Goal: Task Accomplishment & Management: Use online tool/utility

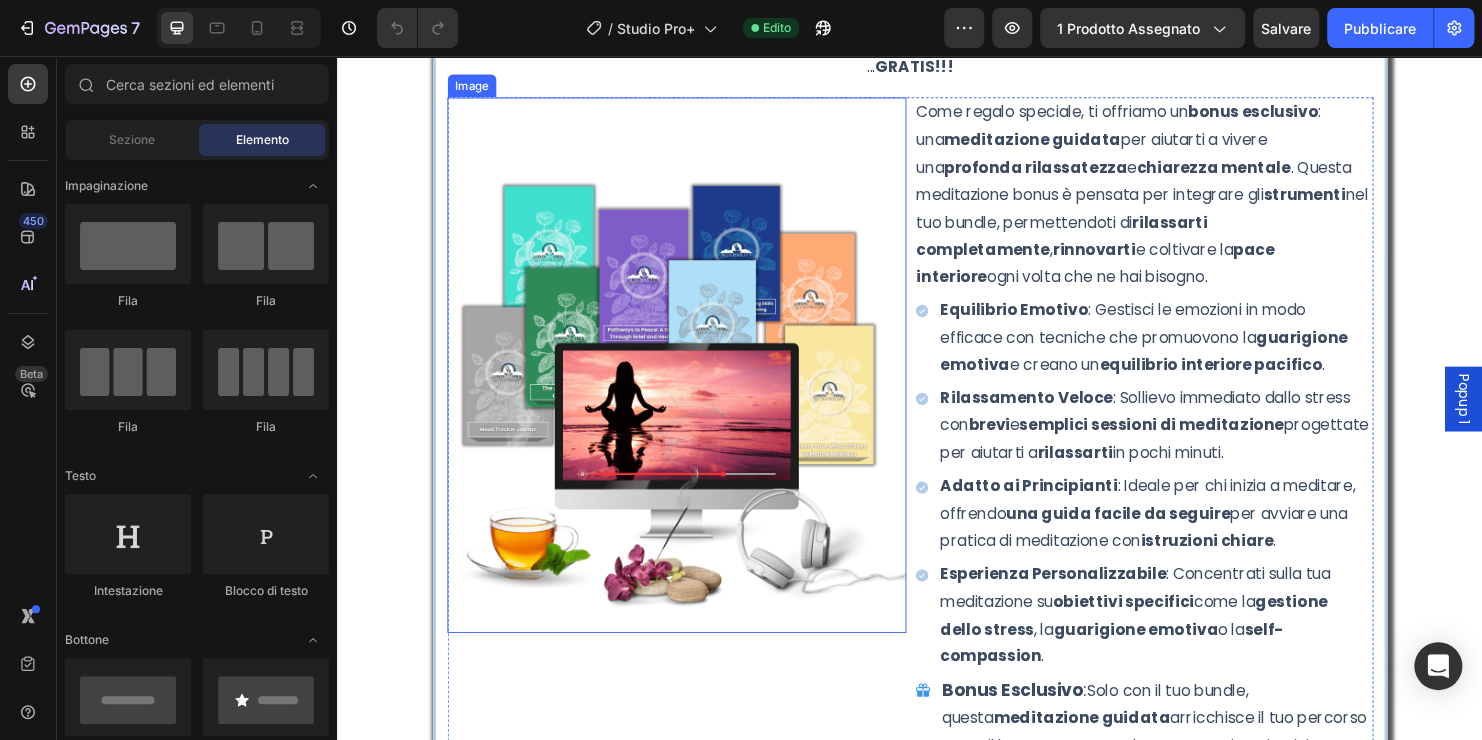
scroll to position [8547, 0]
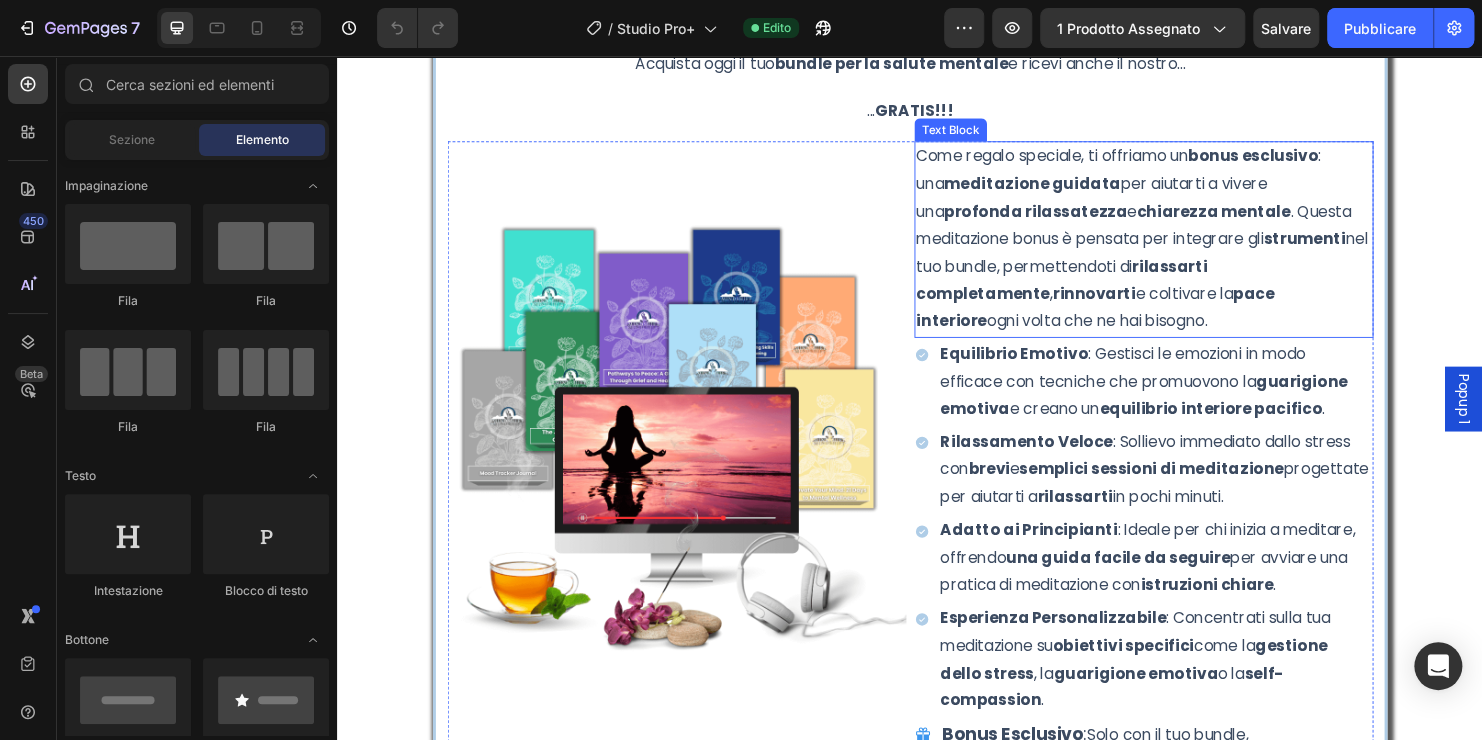
click at [1397, 159] on p "Come regalo speciale, ti offriamo un bonus esclusivo : una meditazione guidata …" at bounding box center [1181, 248] width 477 height 202
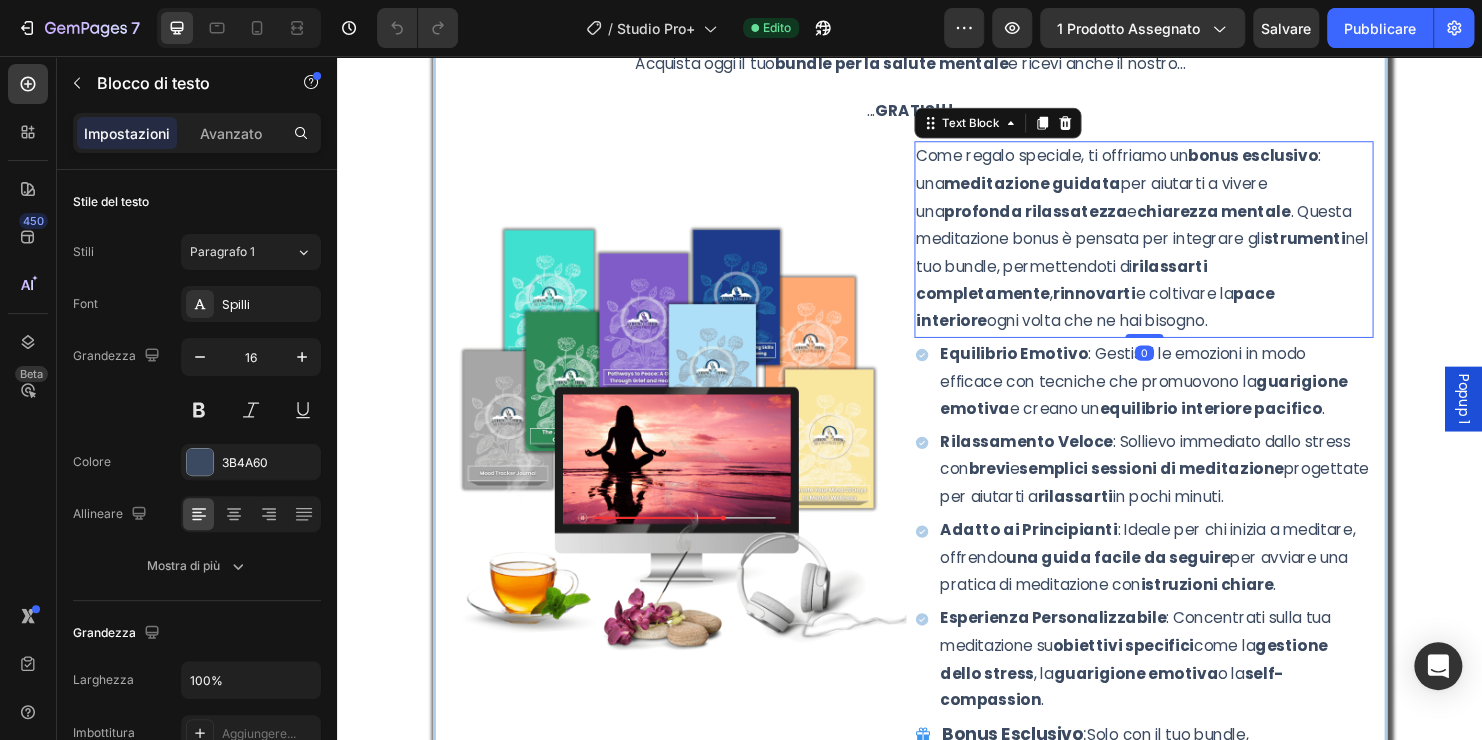
click at [1399, 159] on p "Come regalo speciale, ti offriamo un bonus esclusivo : una meditazione guidata …" at bounding box center [1181, 248] width 477 height 202
click at [1040, 185] on strong "meditazione guidata" at bounding box center [1062, 189] width 185 height 23
click at [1035, 193] on strong "meditazione guidata" at bounding box center [1062, 189] width 185 height 23
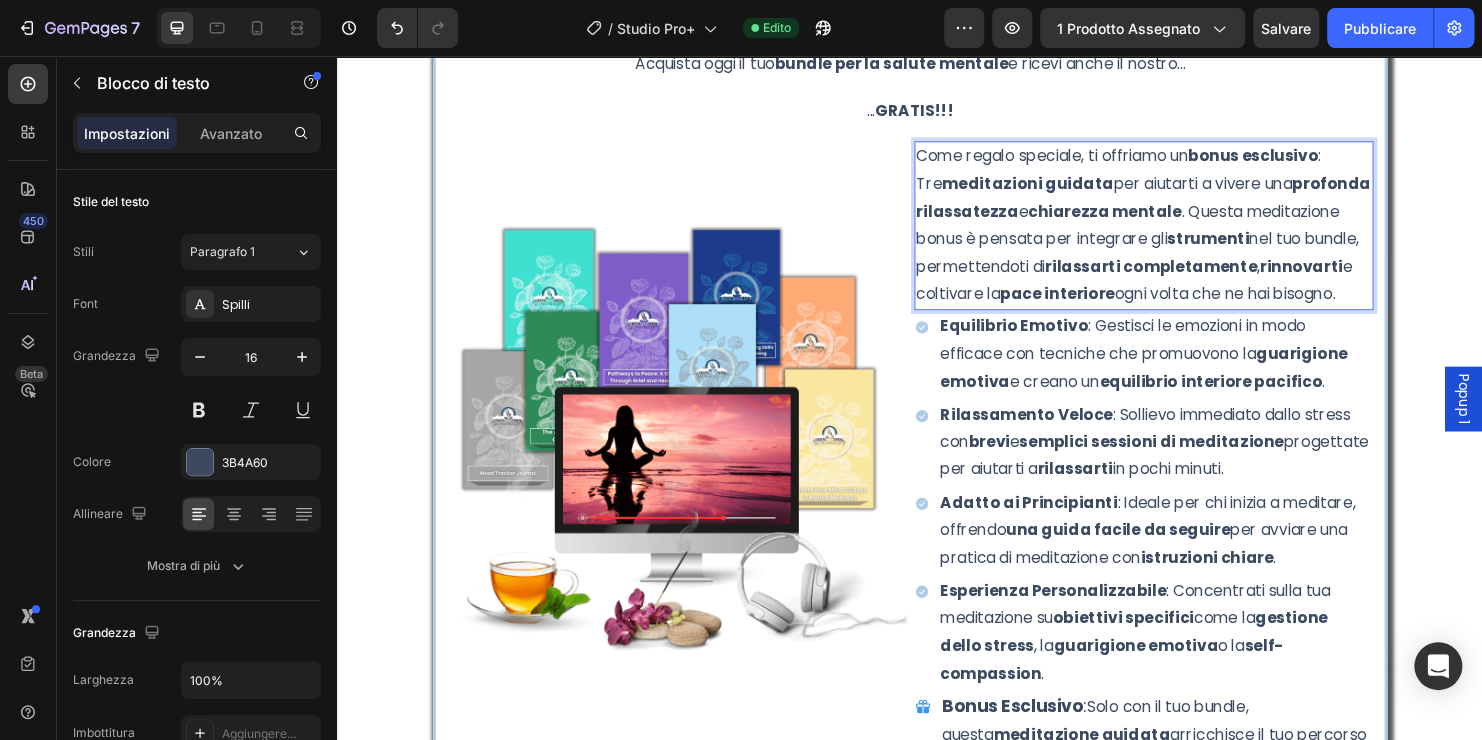
click at [1101, 191] on p "Come regalo speciale, ti offriamo un bonus esclusivo : Tre meditazioni guidata …" at bounding box center [1181, 233] width 477 height 173
click at [1381, 192] on p "Come regalo speciale, ti offriamo un bonus esclusivo : Tre meditazioni guidate …" at bounding box center [1181, 233] width 477 height 173
click at [1270, 216] on p "Come regalo speciale, ti offriamo un bonus esclusivo : Tre meditazioni guidate …" at bounding box center [1181, 233] width 477 height 173
click at [1377, 221] on p "Come regalo speciale, ti offriamo un bonus esclusivo : Tre meditazioni guidate …" at bounding box center [1181, 233] width 477 height 173
click at [1000, 247] on p "Come regalo speciale, ti offriamo un bonus esclusivo : Tre meditazioni guidate …" at bounding box center [1181, 233] width 477 height 173
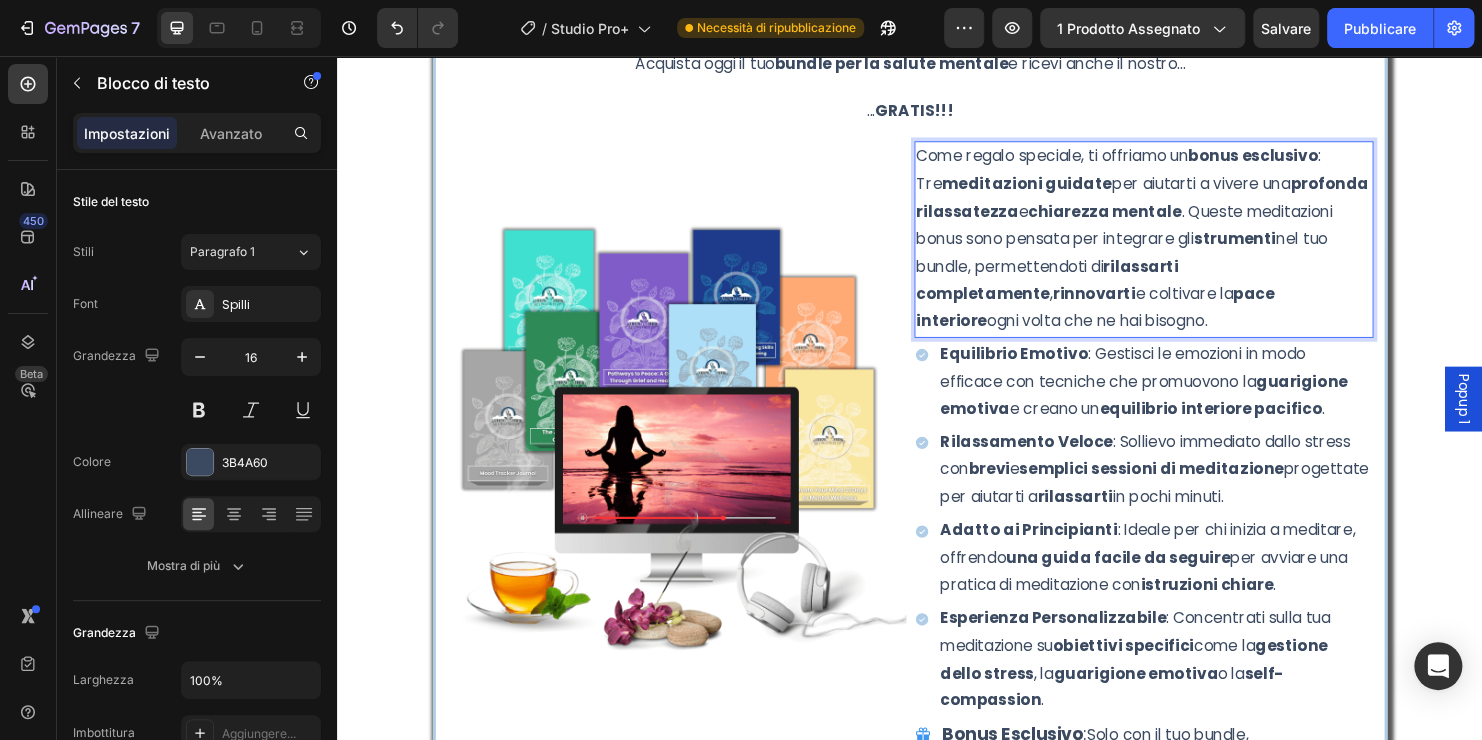
click at [1100, 244] on p "Come regalo speciale, ti offriamo un bonus esclusivo : Tre meditazioni guidate …" at bounding box center [1181, 248] width 477 height 202
click at [992, 276] on p "Come regalo speciale, ti offriamo un bonus esclusivo : Tre meditazioni guidate …" at bounding box center [1181, 248] width 477 height 202
click at [1049, 337] on p "Come regalo speciale, ti offriamo un bonus esclusivo : Tre meditazioni guidate …" at bounding box center [1181, 248] width 477 height 202
click at [943, 161] on p "Come regalo speciale, ti offriamo un bonus esclusivo : Tre meditazioni guidate …" at bounding box center [1181, 248] width 477 height 202
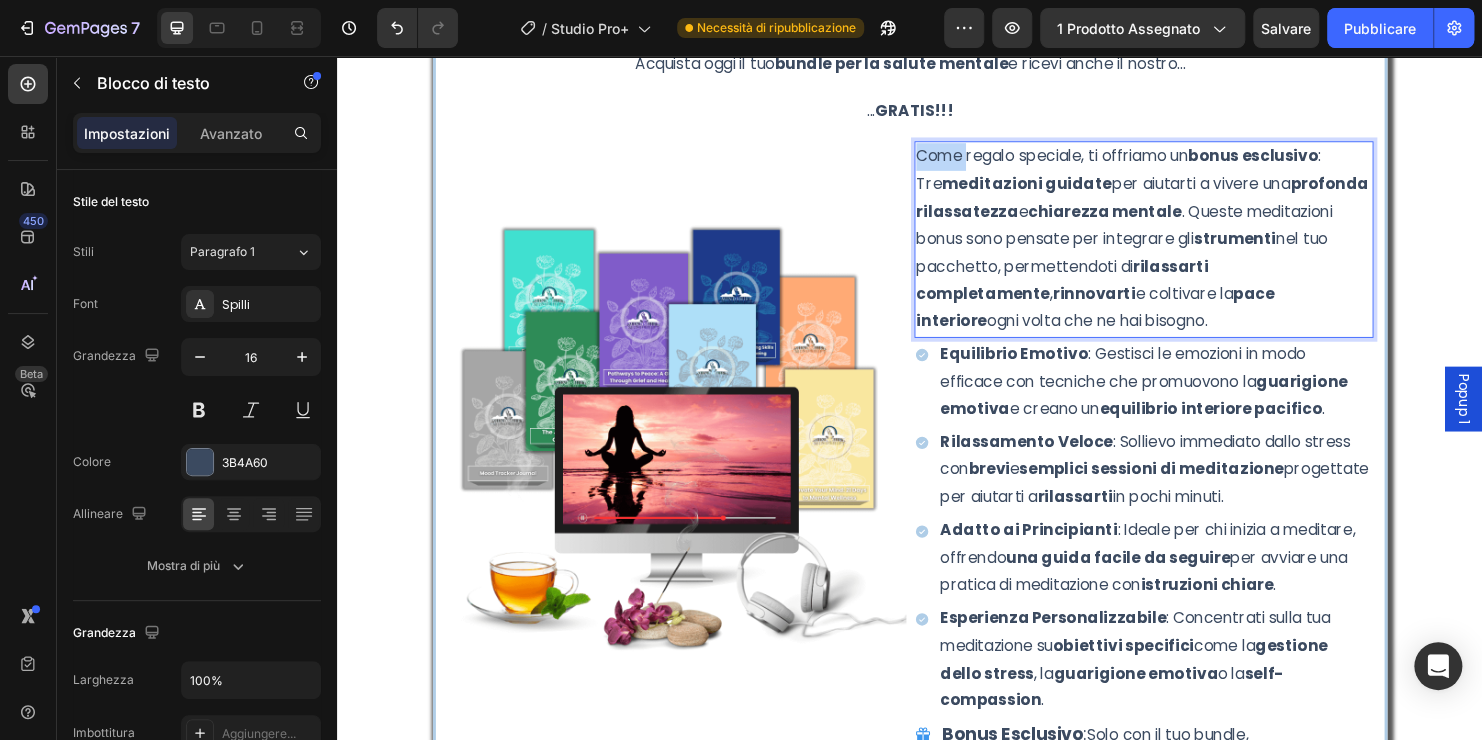
click at [943, 161] on p "Come regalo speciale, ti offriamo un bonus esclusivo : Tre meditazioni guidate …" at bounding box center [1181, 248] width 477 height 202
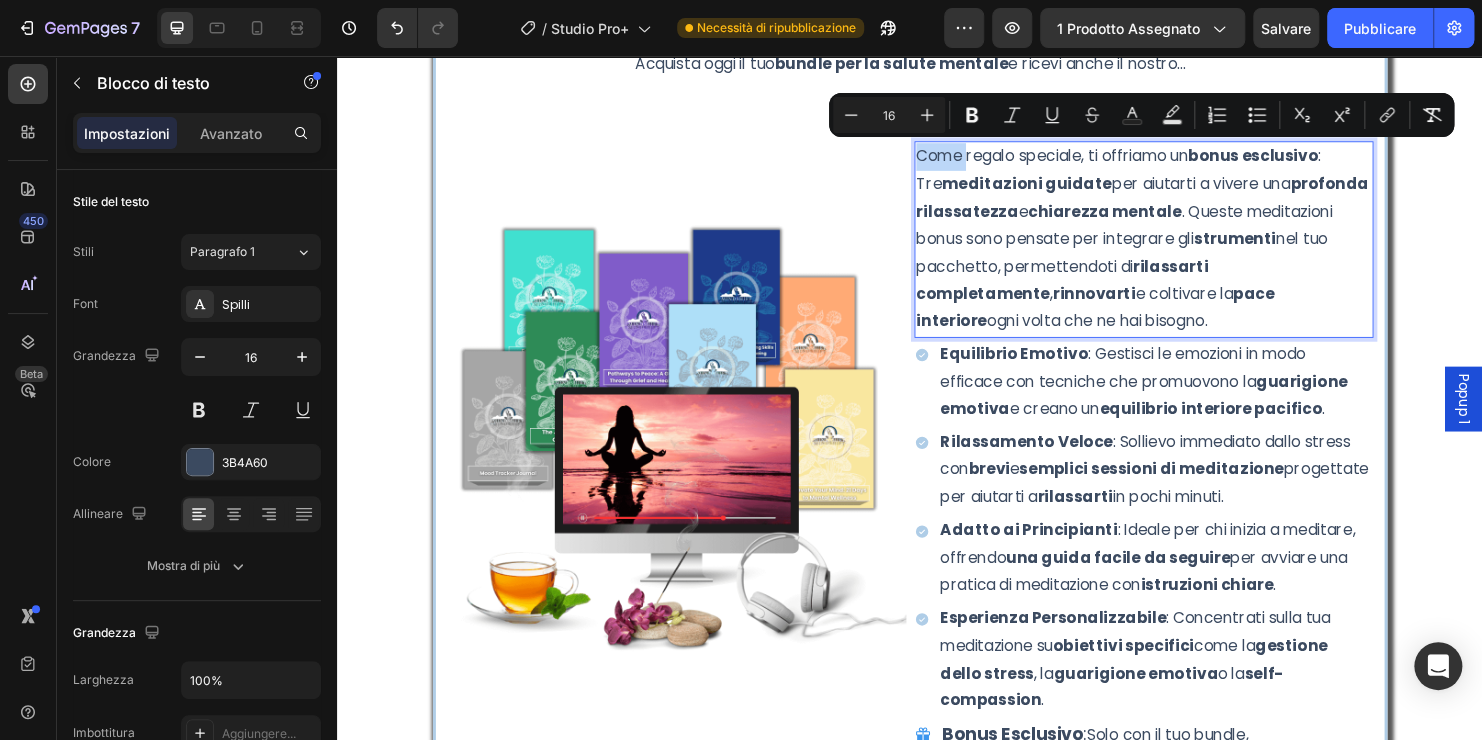
copy p "Come regalo speciale, ti offriamo un bonus esclusivo : Tre meditazioni guidate …"
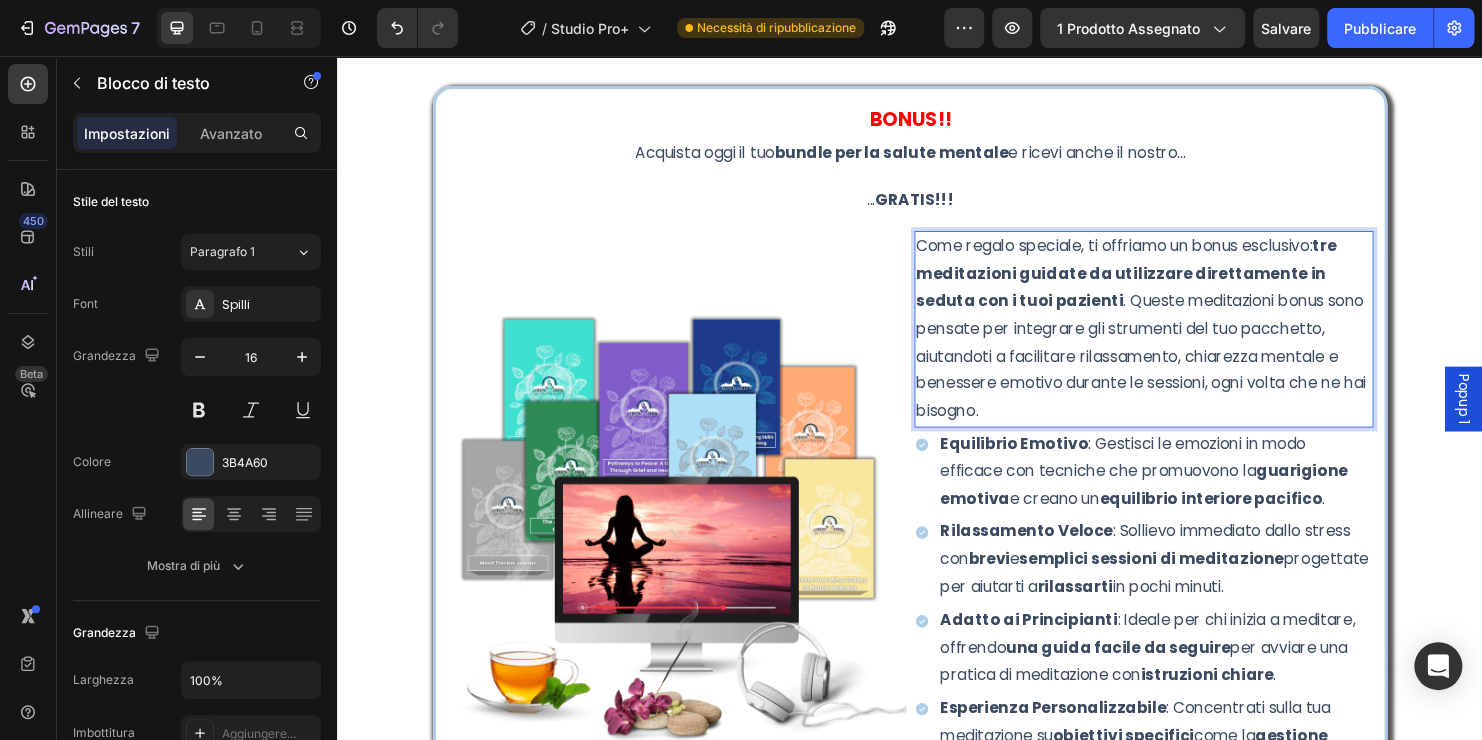
scroll to position [7336, 0]
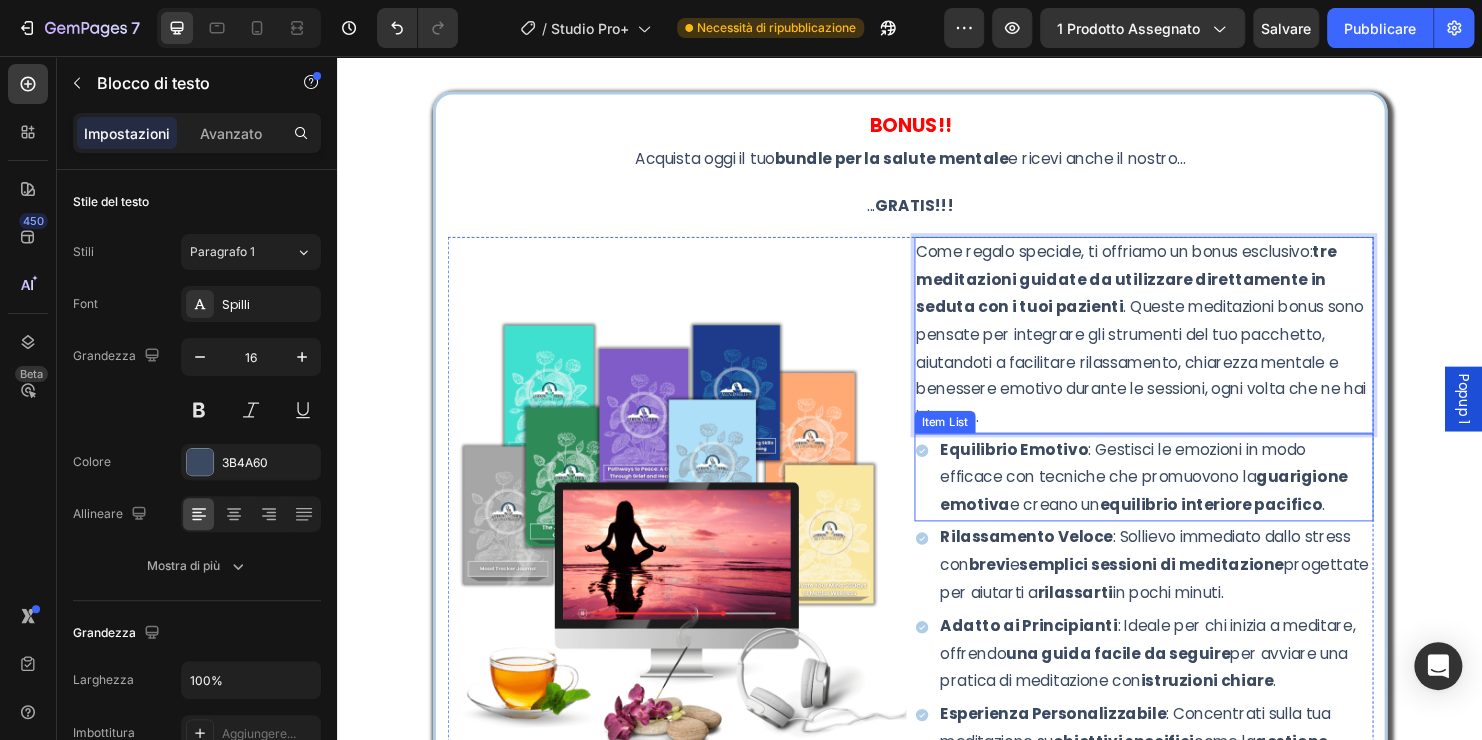
click at [1044, 478] on p "Equilibrio Emotivo : Gestisci le emozioni in modo efficace con tecniche che pro…" at bounding box center [1193, 497] width 451 height 86
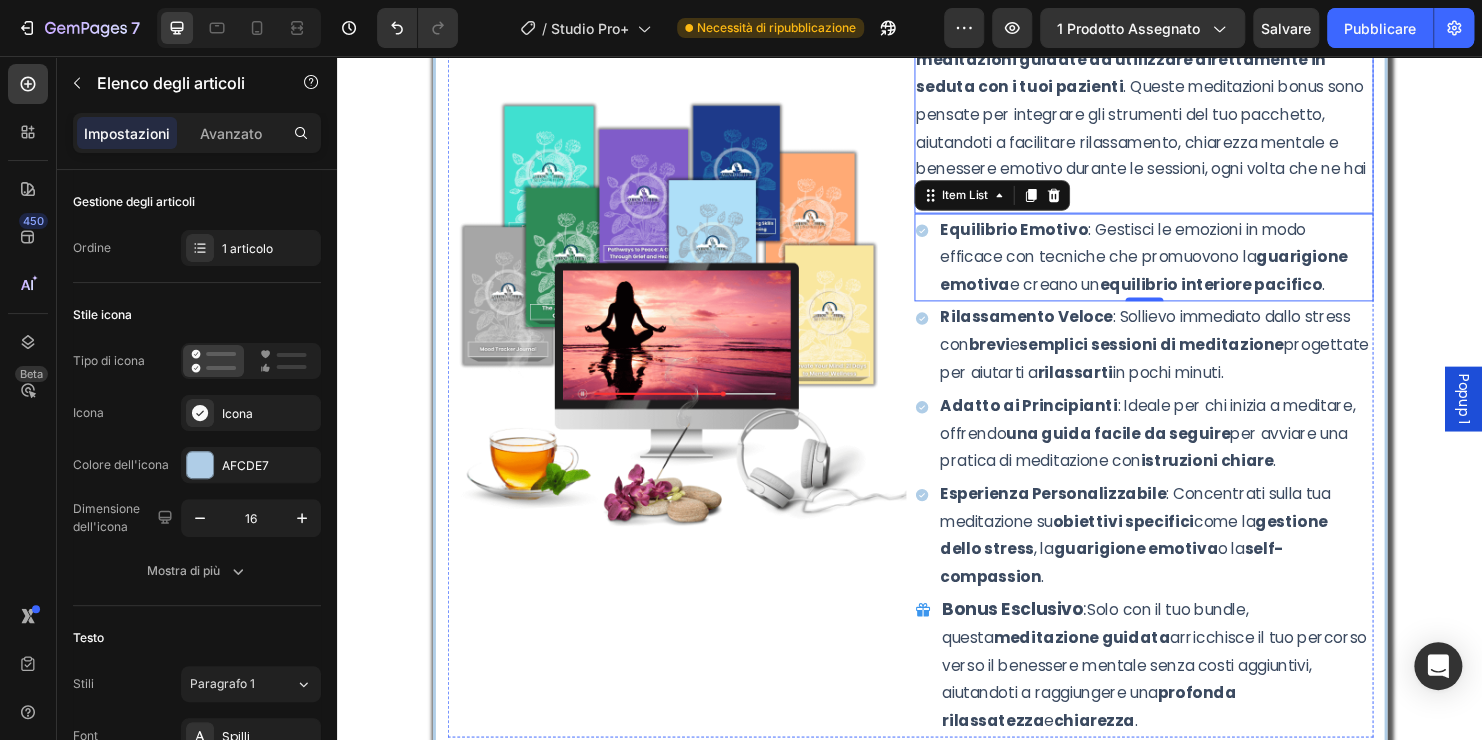
scroll to position [7436, 0]
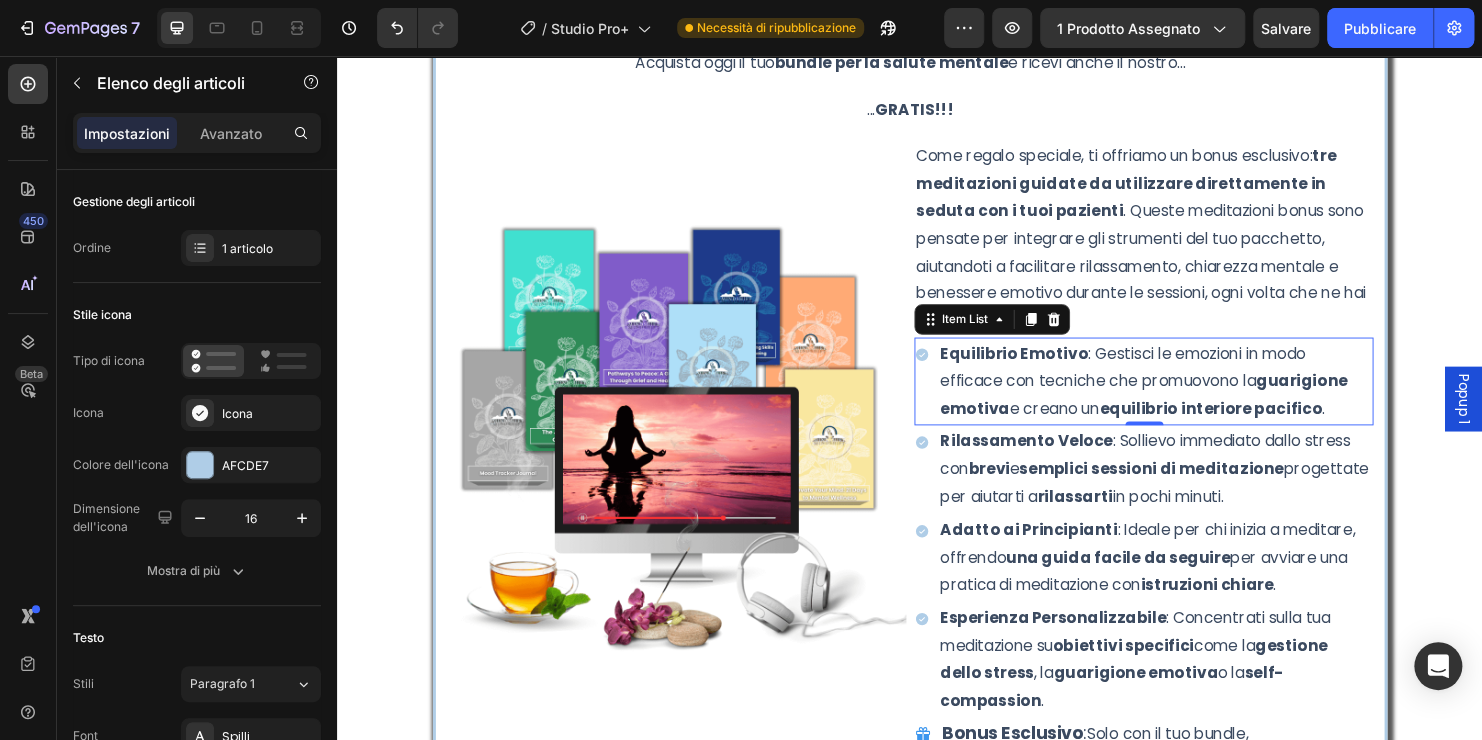
click at [1154, 374] on p "Equilibrio Emotivo : Gestisci le emozioni in modo efficace con tecniche che pro…" at bounding box center [1193, 397] width 451 height 86
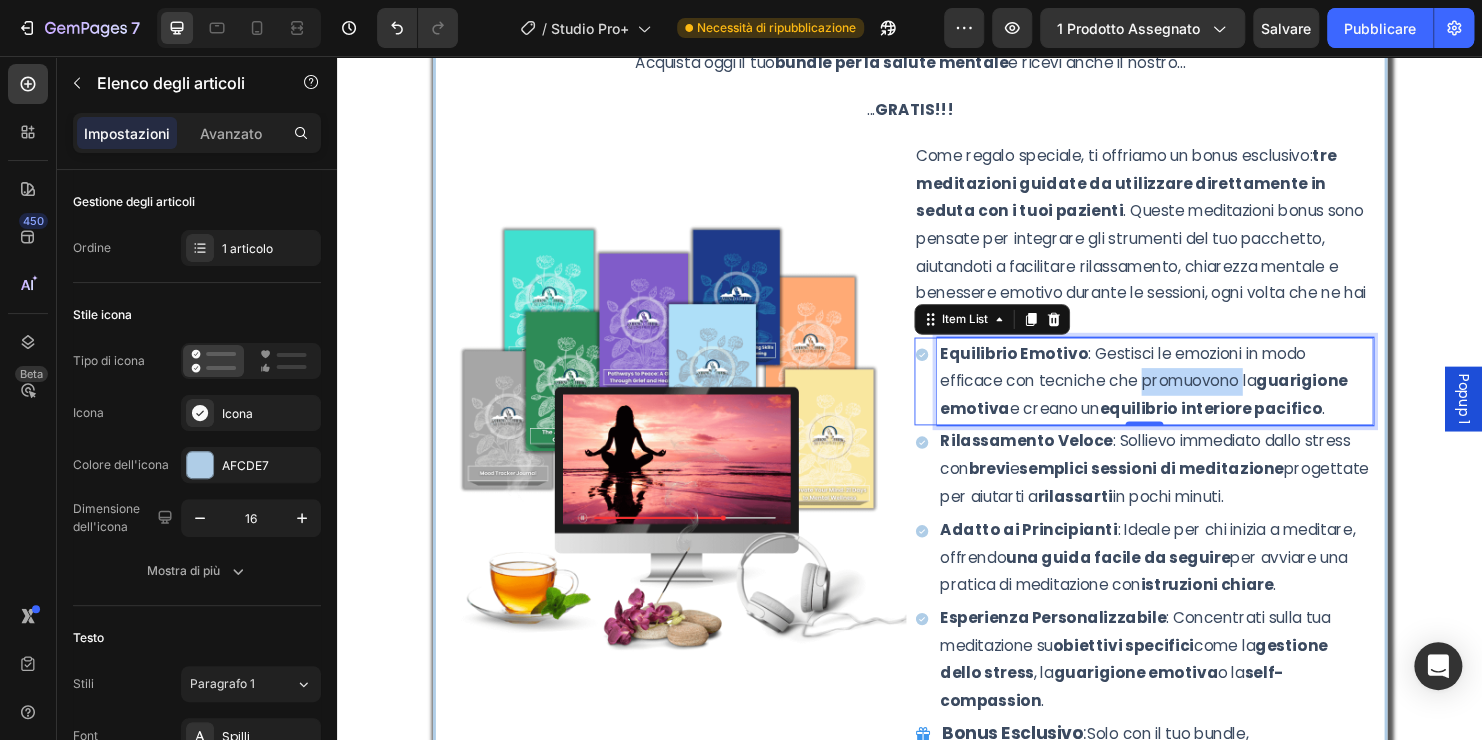
click at [1154, 374] on p "Equilibrio Emotivo : Gestisci le emozioni in modo efficace con tecniche che pro…" at bounding box center [1193, 397] width 451 height 86
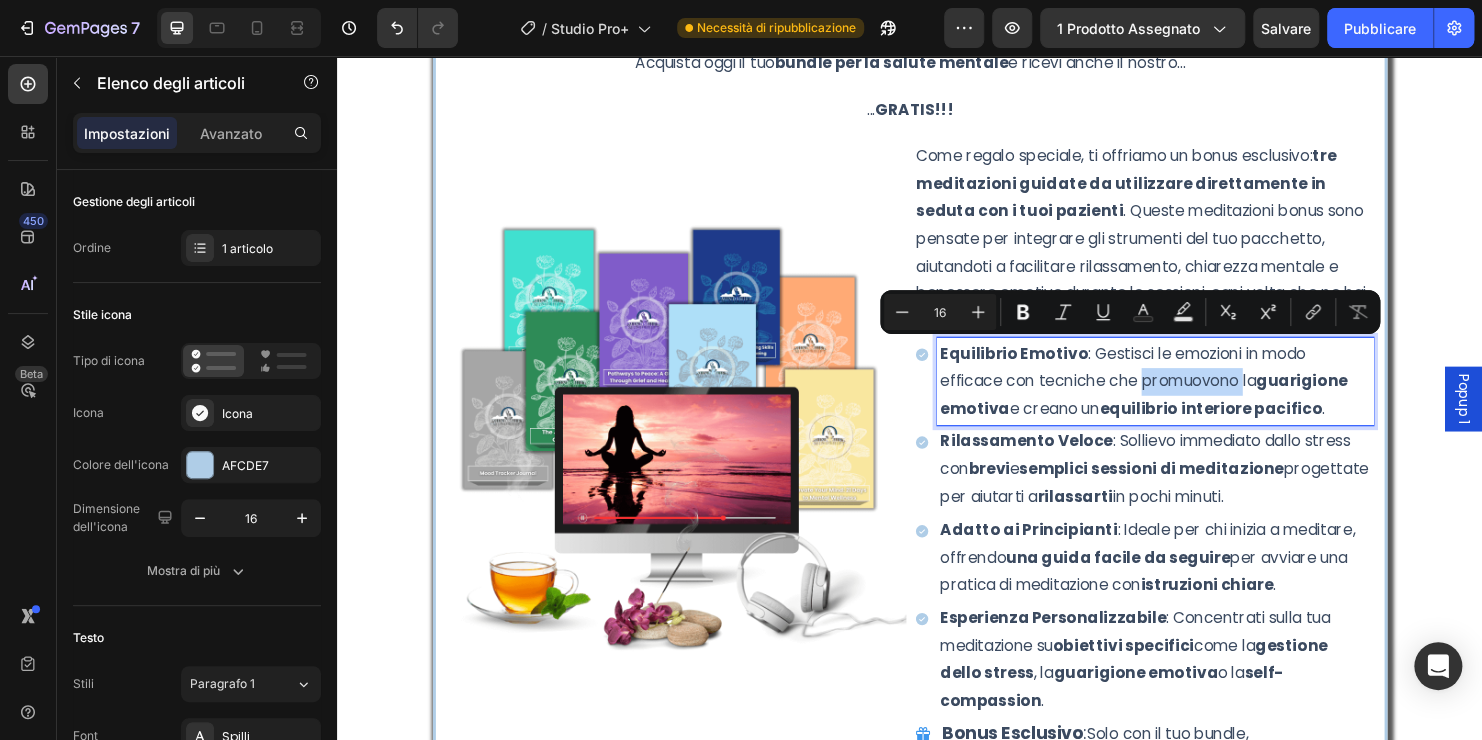
click at [1154, 374] on p "Equilibrio Emotivo : Gestisci le emozioni in modo efficace con tecniche che pro…" at bounding box center [1193, 397] width 451 height 86
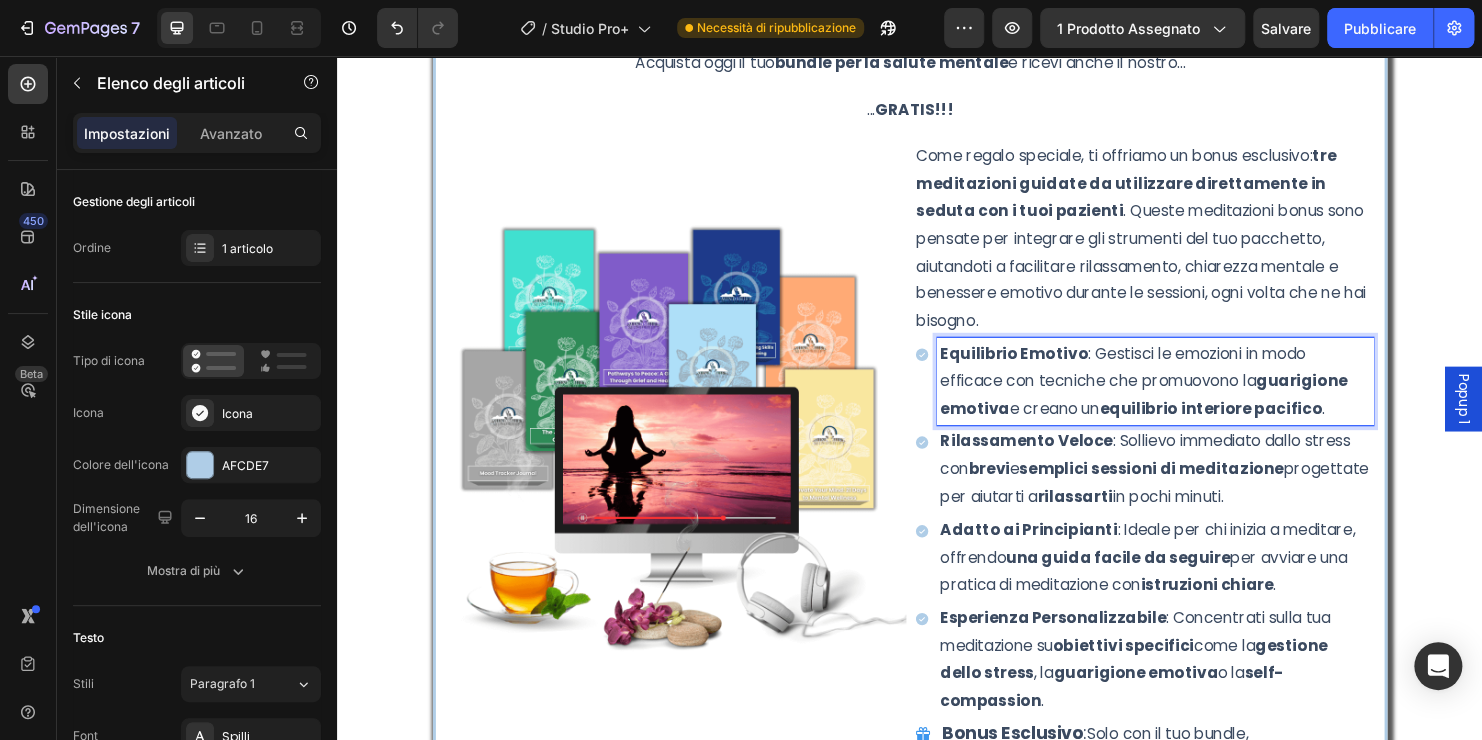
click at [1280, 401] on p "Equilibrio Emotivo : Gestisci le emozioni in modo efficace con tecniche che pro…" at bounding box center [1193, 397] width 451 height 86
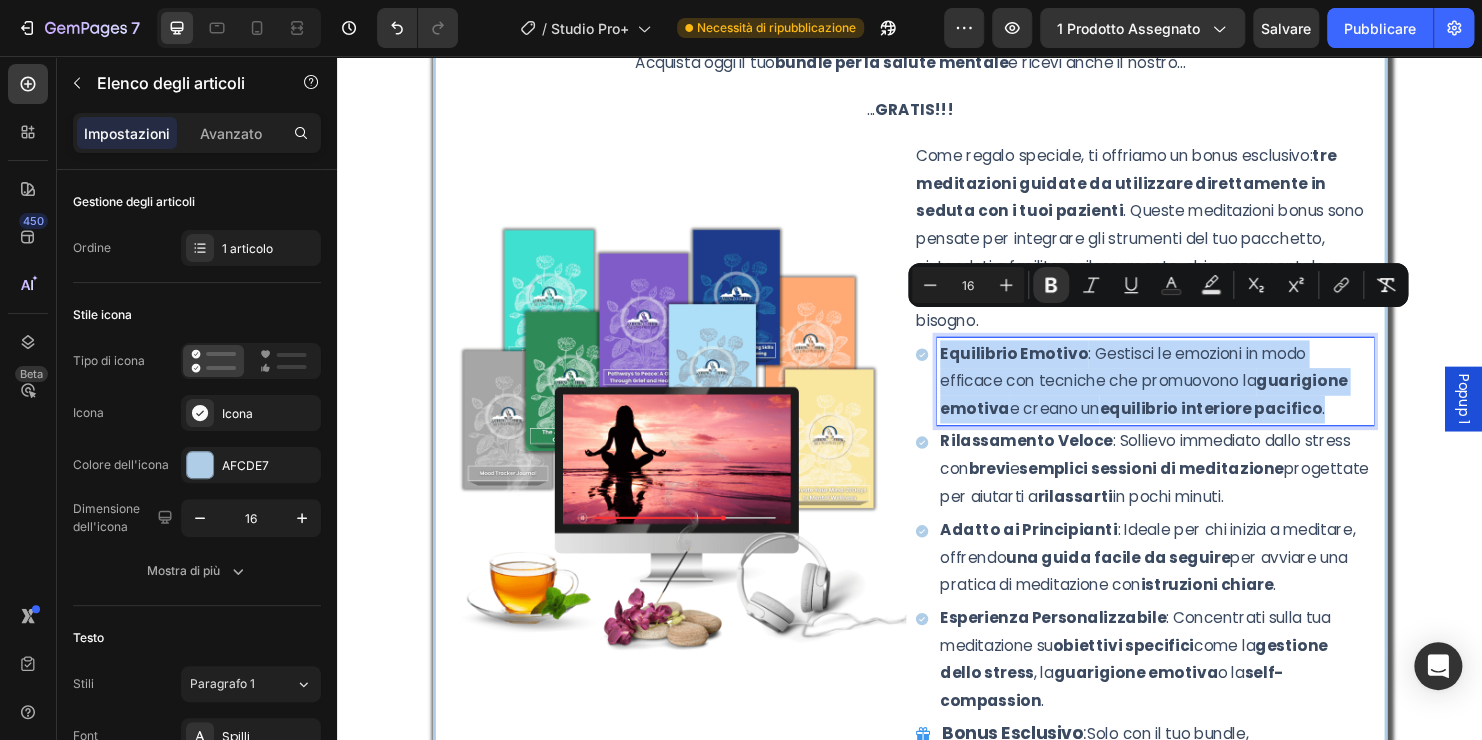
drag, startPoint x: 1270, startPoint y: 398, endPoint x: 960, endPoint y: 346, distance: 314.2
click at [968, 354] on p "Equilibrio Emotivo : Gestisci le emozioni in modo efficace con tecniche che pro…" at bounding box center [1193, 397] width 451 height 86
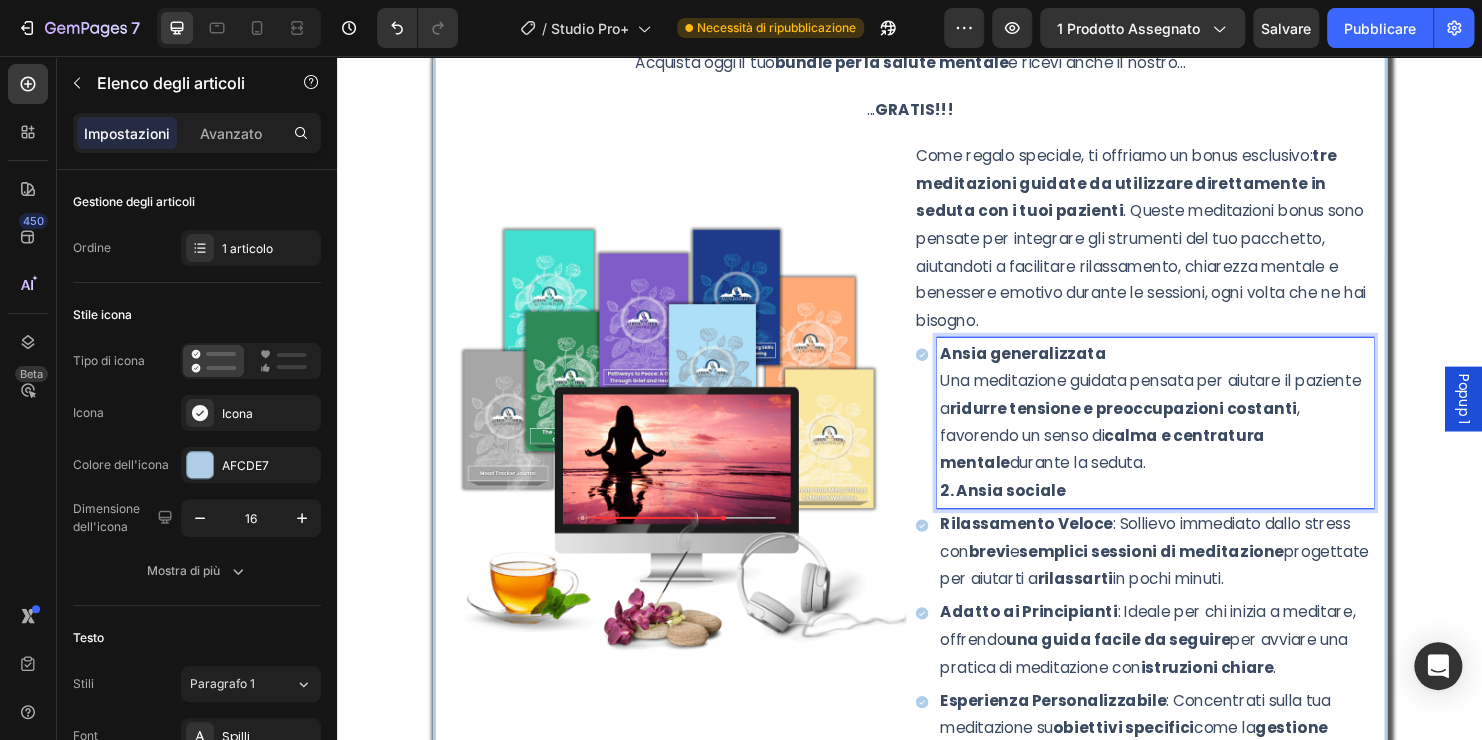
click at [1130, 354] on p "Ansia generalizzata Una meditazione guidata pensata per aiutare il paziente a r…" at bounding box center [1193, 426] width 451 height 144
click at [1090, 498] on p "2. Ansia sociale" at bounding box center [1193, 512] width 451 height 29
click at [968, 369] on p "Ansia generalizzata Una meditazione guidata pensata per aiutare il paziente a r…" at bounding box center [1193, 426] width 451 height 144
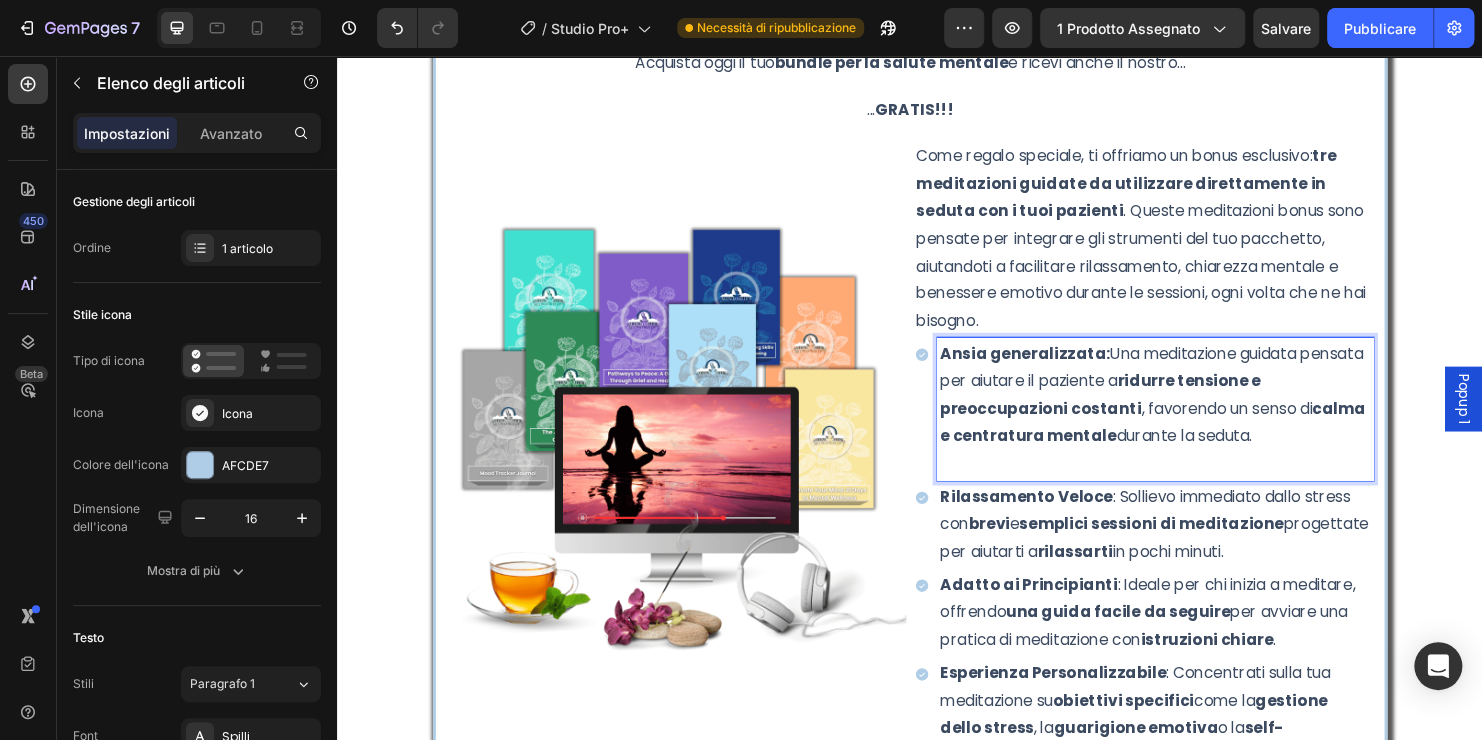
click at [1280, 469] on p "Rich Text Editor. Editing area: main" at bounding box center [1193, 483] width 451 height 29
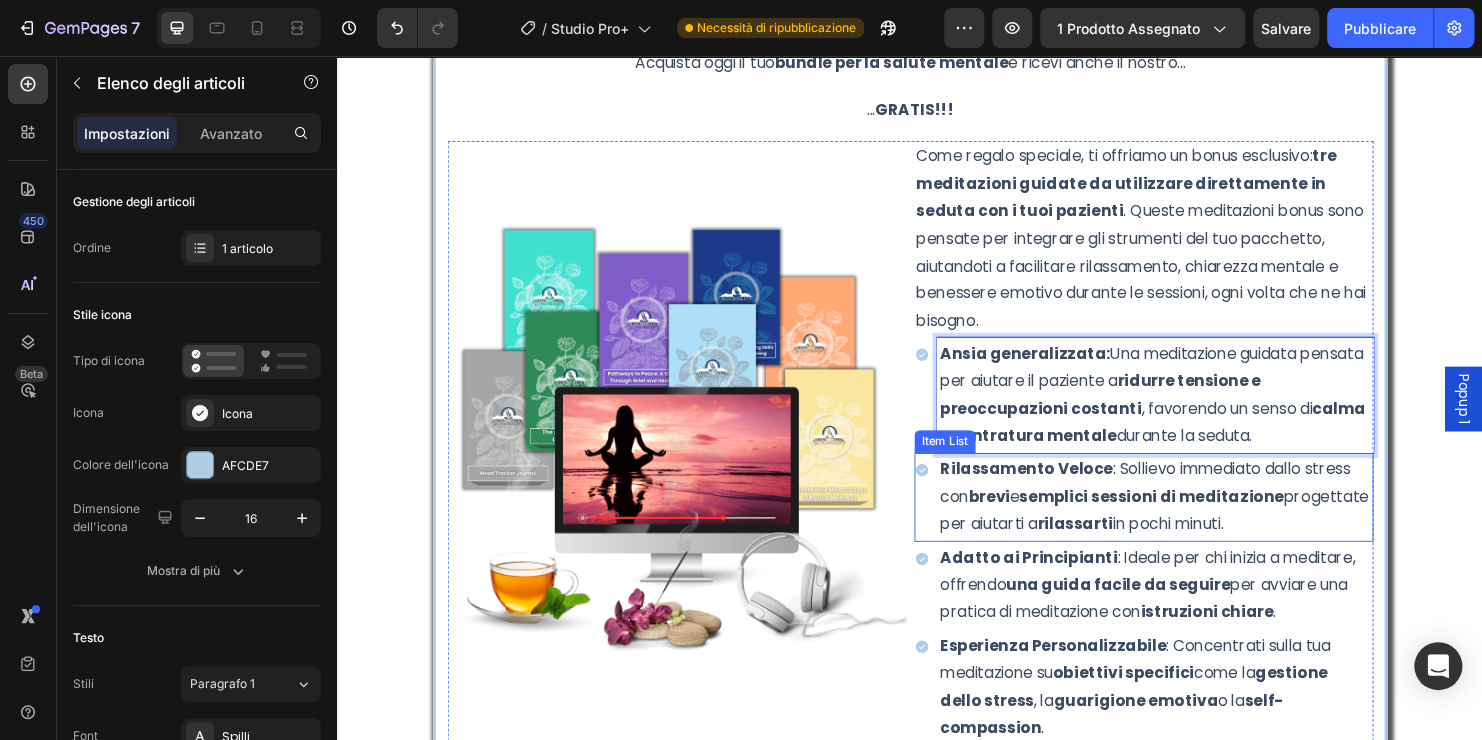
click at [1026, 506] on strong "brevi" at bounding box center [1019, 517] width 43 height 23
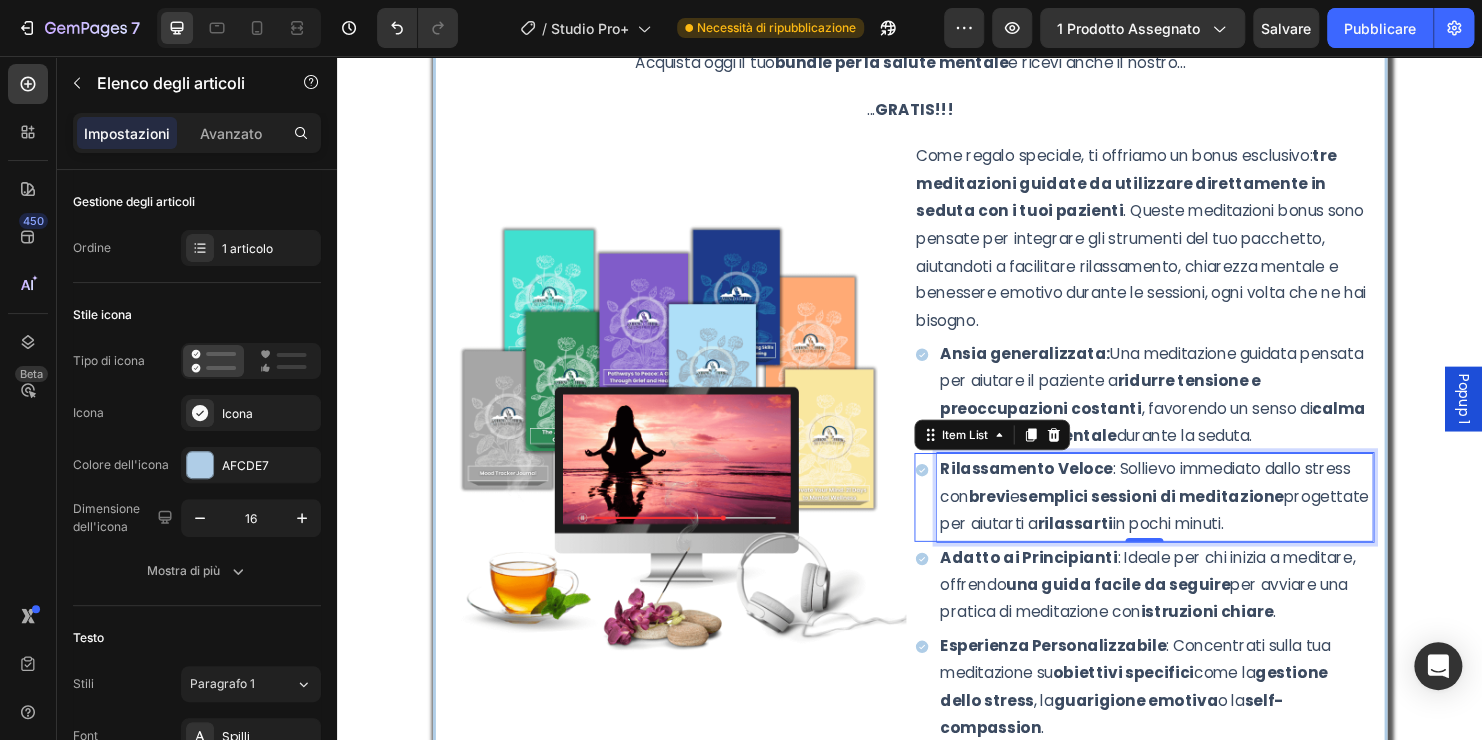
click at [1171, 502] on p "Rilassamento Veloce : Sollievo immediato dallo stress con brevi e semplici sess…" at bounding box center [1193, 518] width 451 height 86
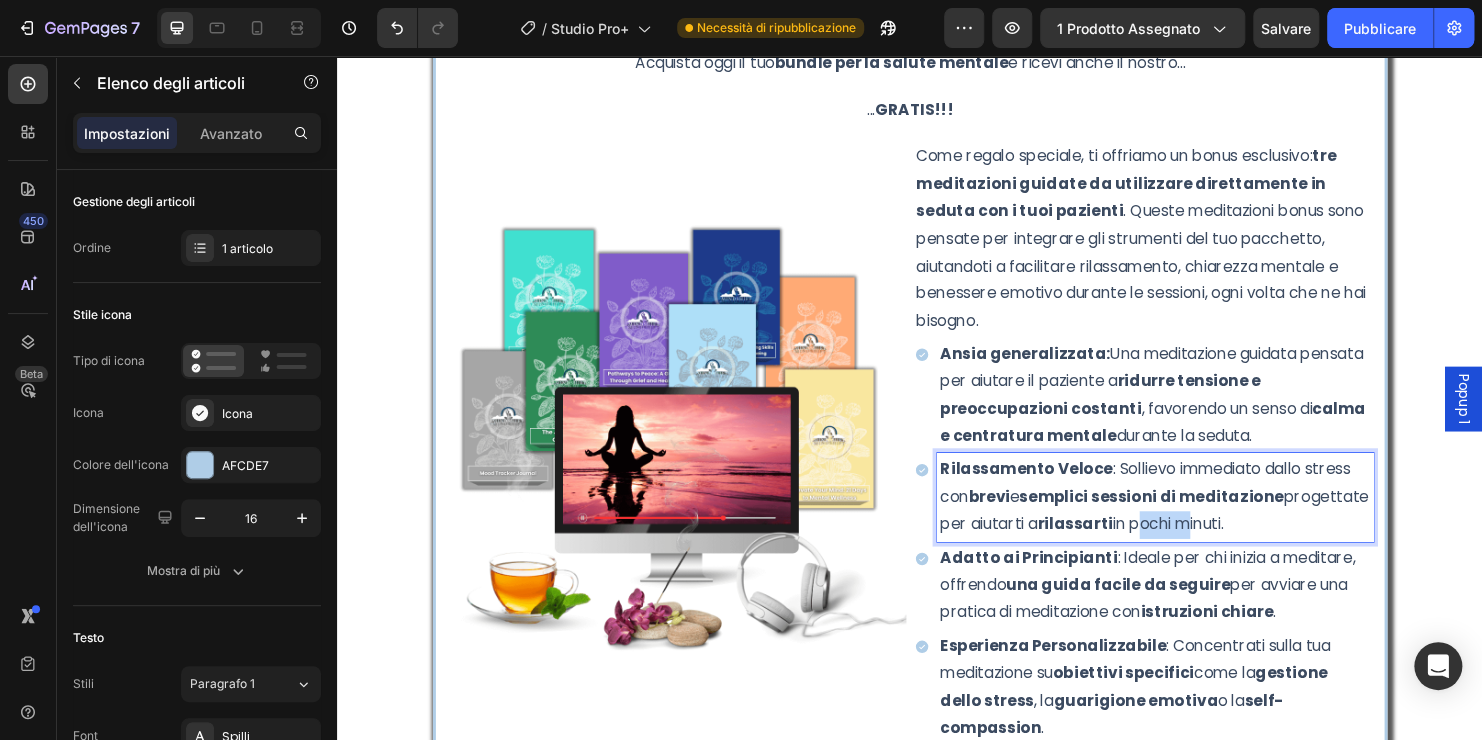
click at [1171, 502] on p "Rilassamento Veloce : Sollievo immediato dallo stress con brevi e semplici sess…" at bounding box center [1193, 518] width 451 height 86
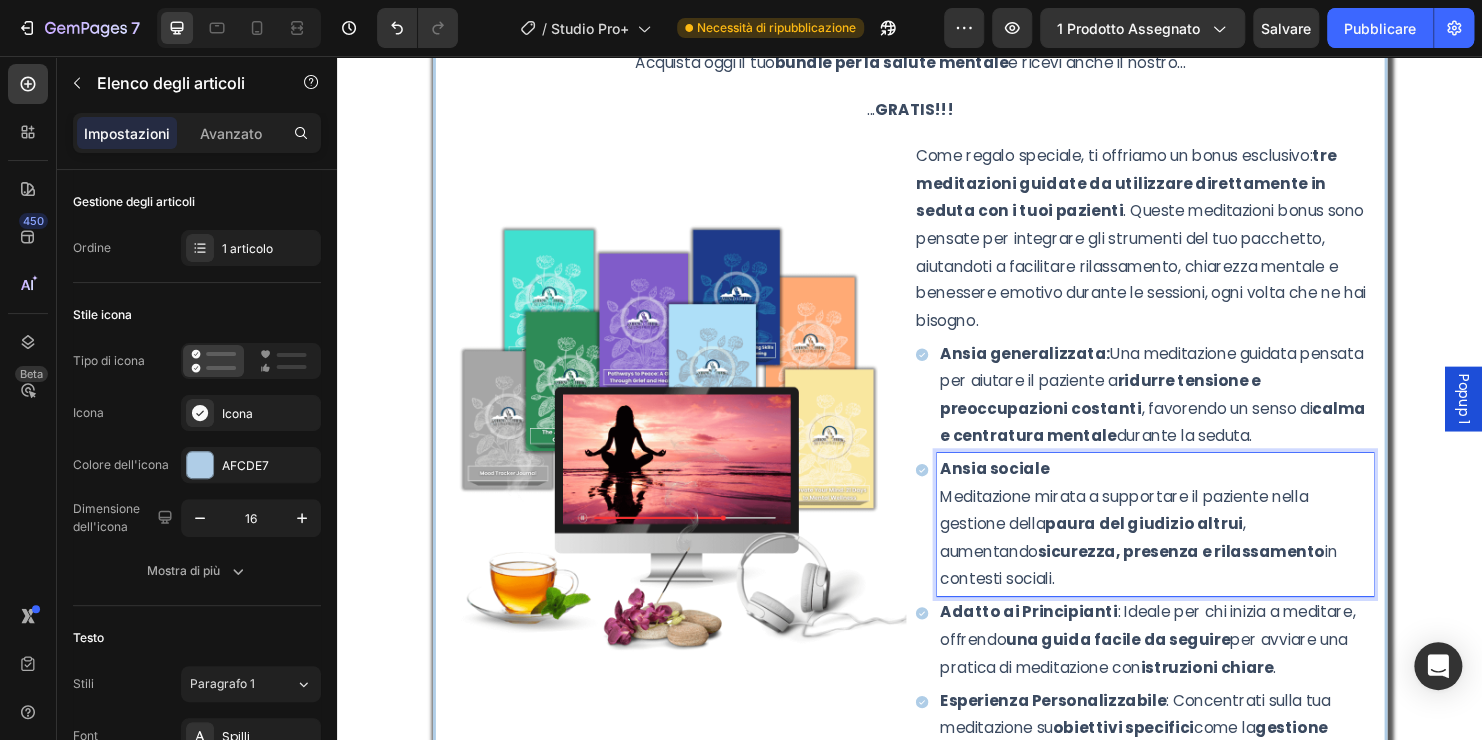
click at [1080, 475] on p "Ansia sociale Meditazione mirata a supportare il paziente nella gestione della …" at bounding box center [1193, 547] width 451 height 144
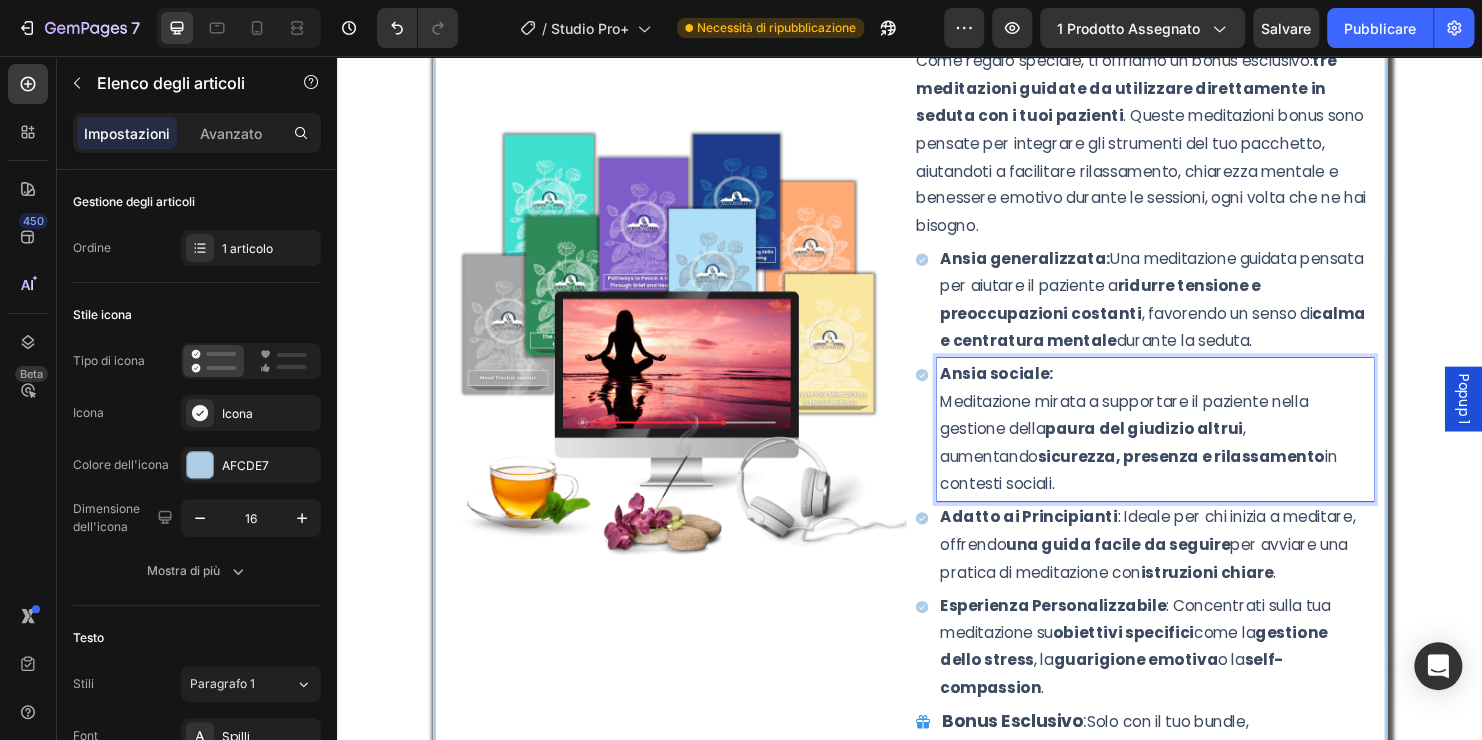
scroll to position [7336, 0]
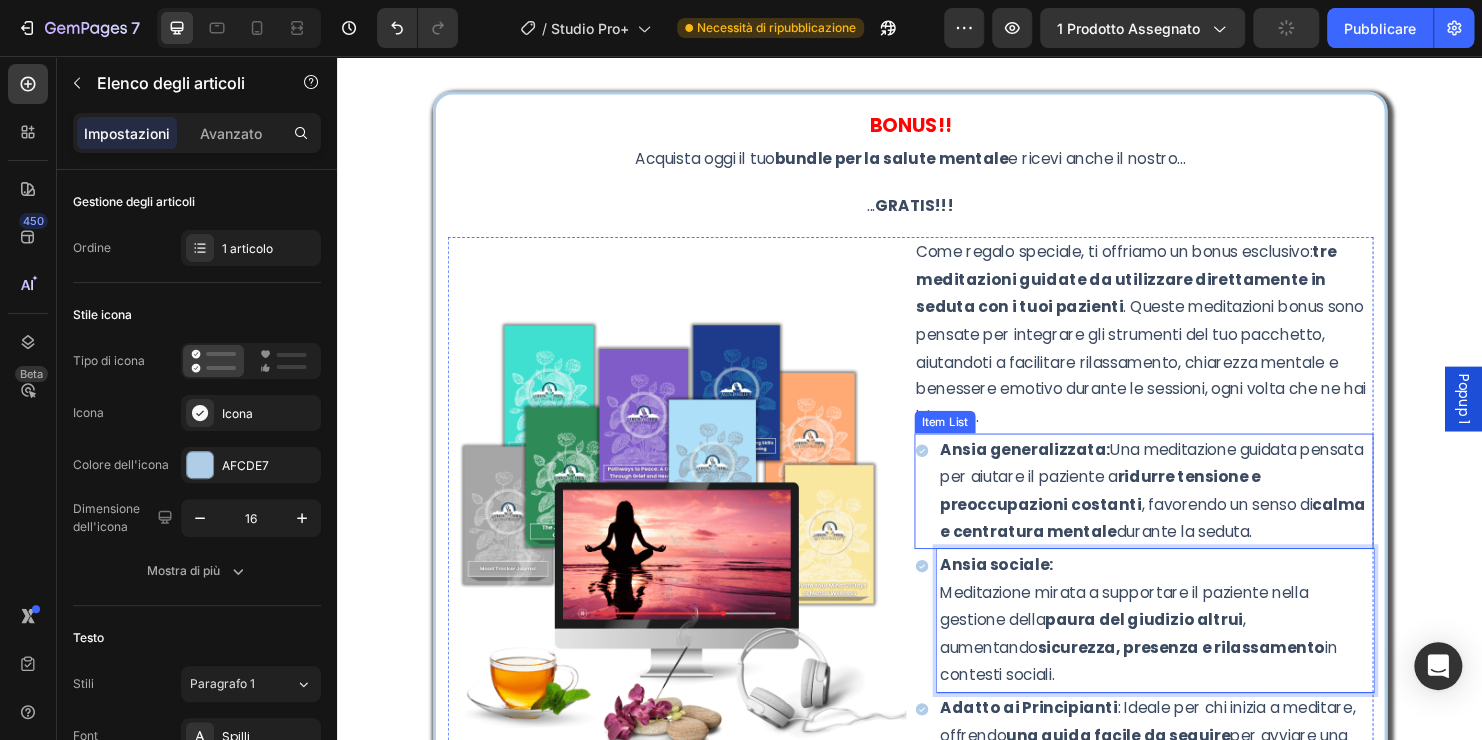
click at [1132, 454] on p "Ansia generalizzata: Una meditazione guidata pensata per aiutare il paziente a …" at bounding box center [1193, 511] width 451 height 115
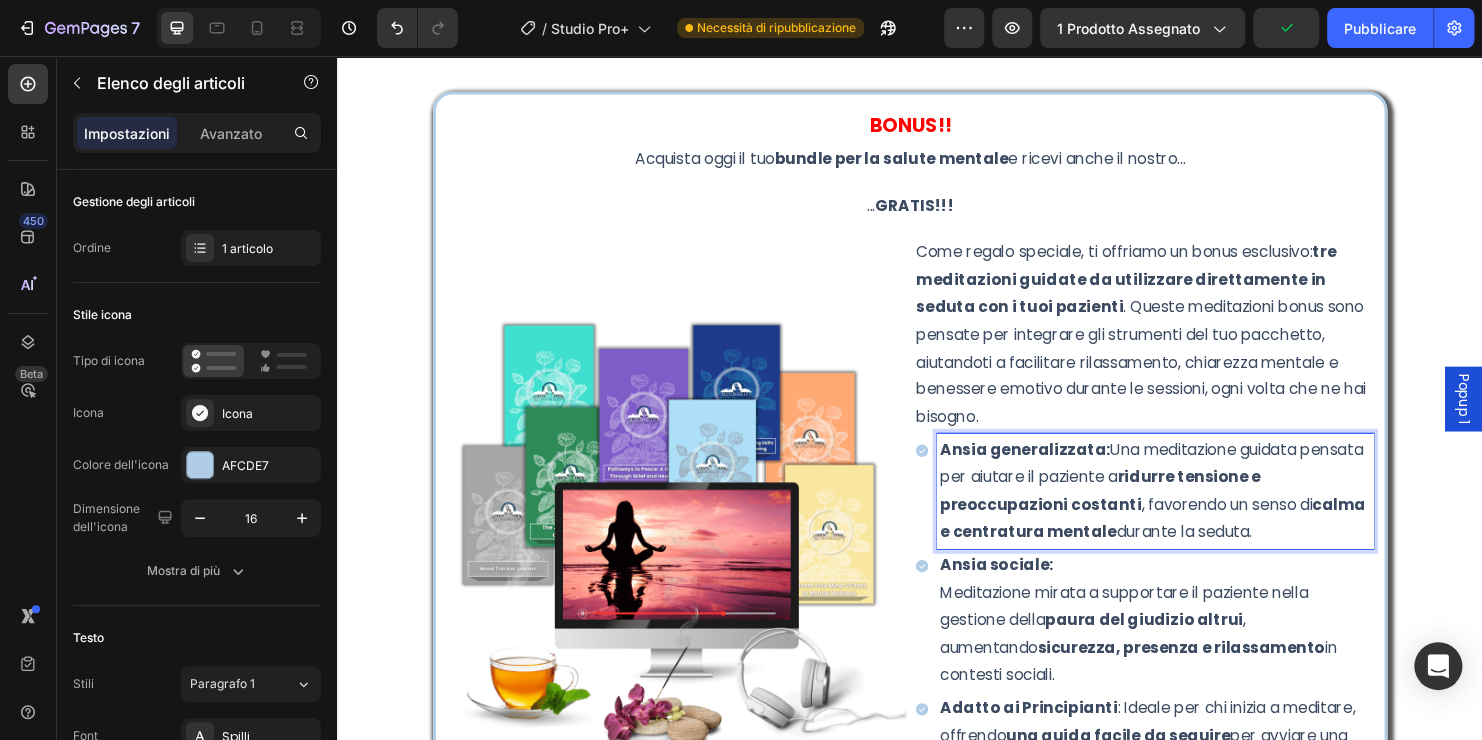
click at [1128, 456] on strong "Ansia generalizzata:" at bounding box center [1057, 467] width 178 height 23
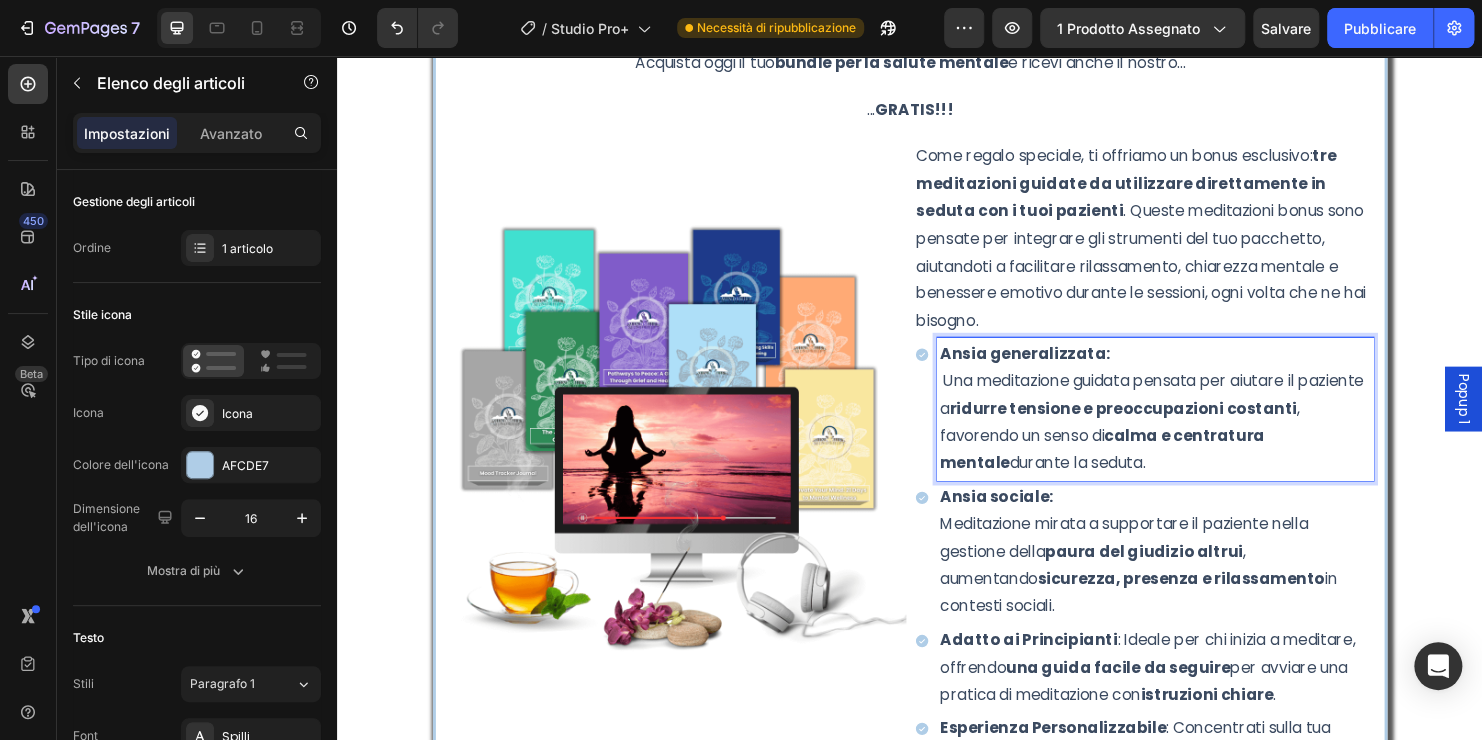
scroll to position [7636, 0]
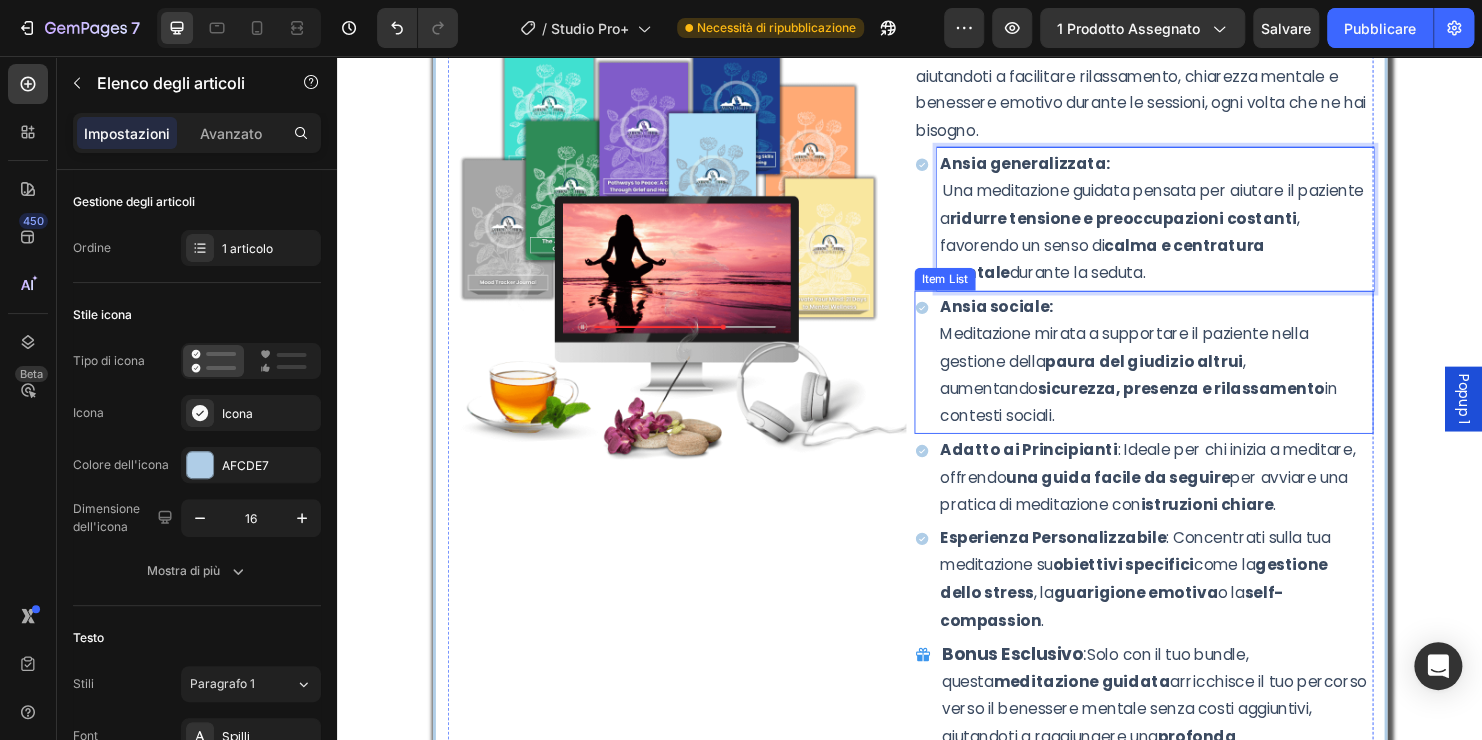
click at [1080, 304] on p "Ansia sociale: Meditazione mirata a supportare il paziente nella gestione della…" at bounding box center [1193, 376] width 451 height 144
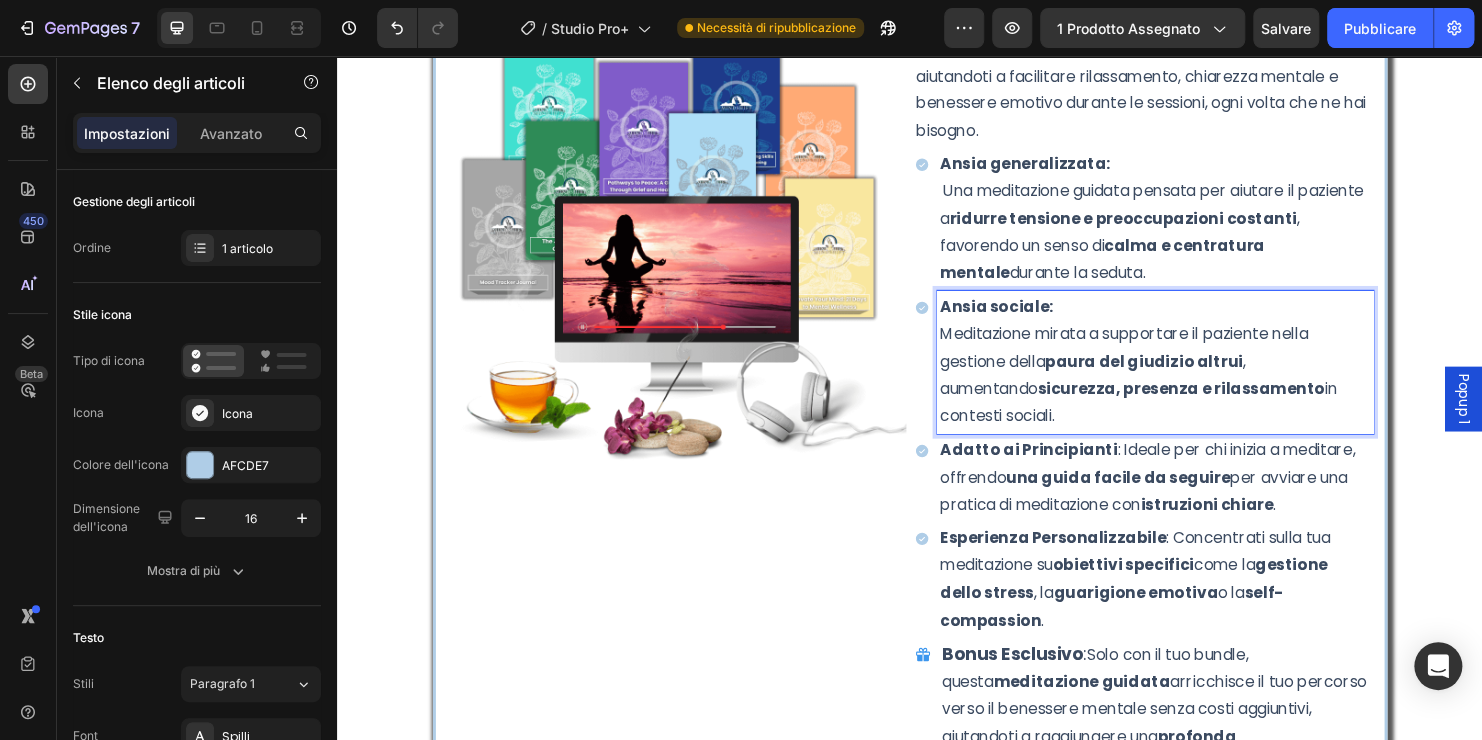
click at [965, 319] on div "Ansia sociale: Meditazione mirata a supportare il paziente nella gestione della…" at bounding box center [1193, 376] width 457 height 150
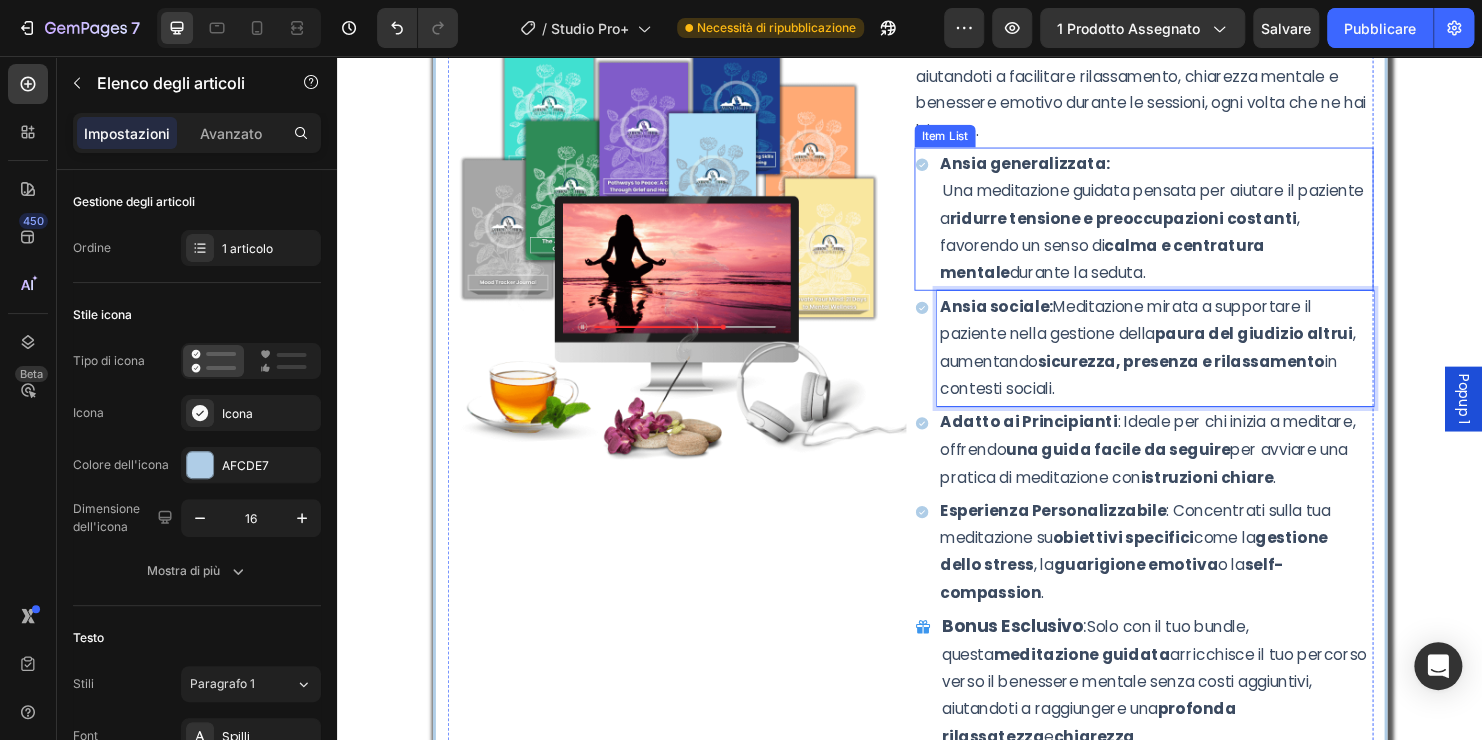
click at [972, 183] on p "Una meditazione guidata pensata per aiutare il paziente a ridurre tensione e pr…" at bounding box center [1193, 240] width 451 height 115
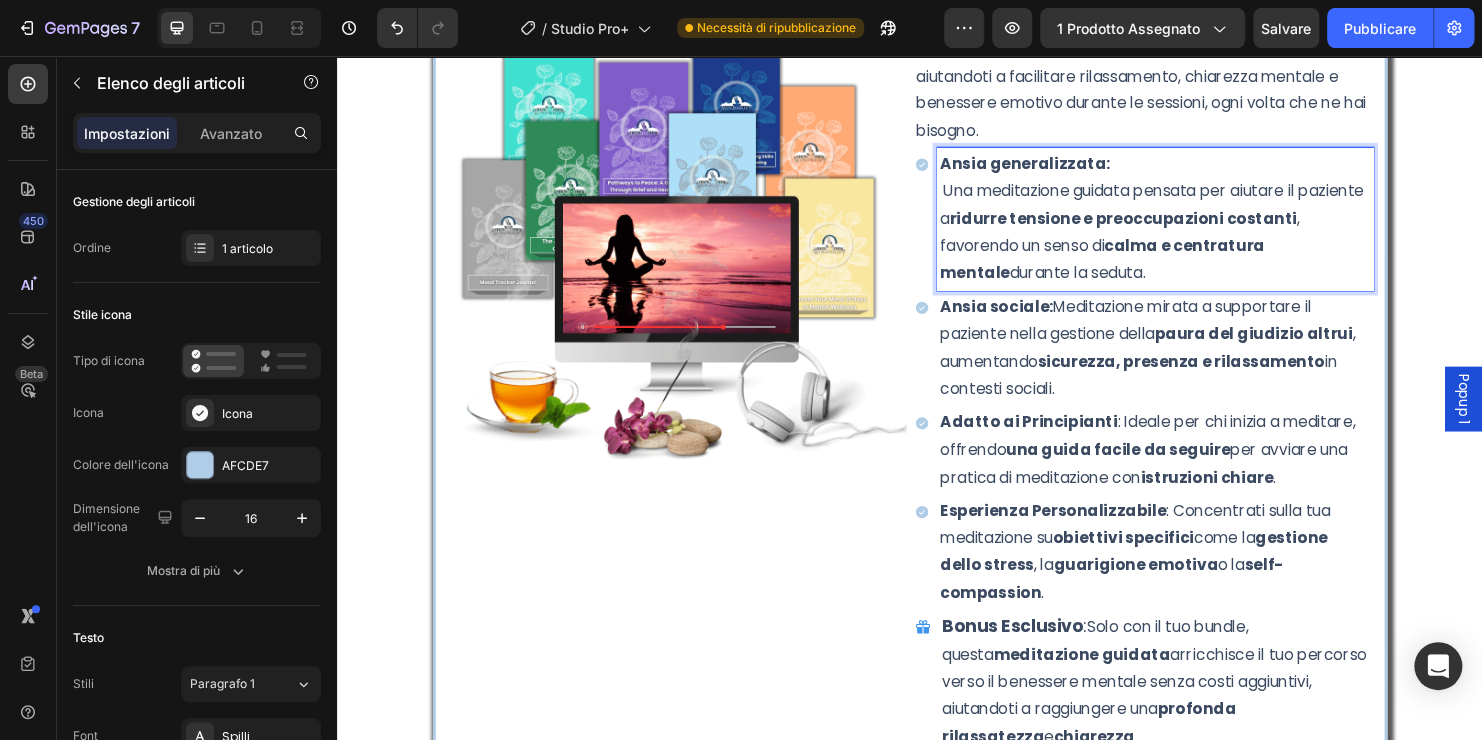
click at [968, 183] on p "Una meditazione guidata pensata per aiutare il paziente a ridurre tensione e pr…" at bounding box center [1193, 240] width 451 height 115
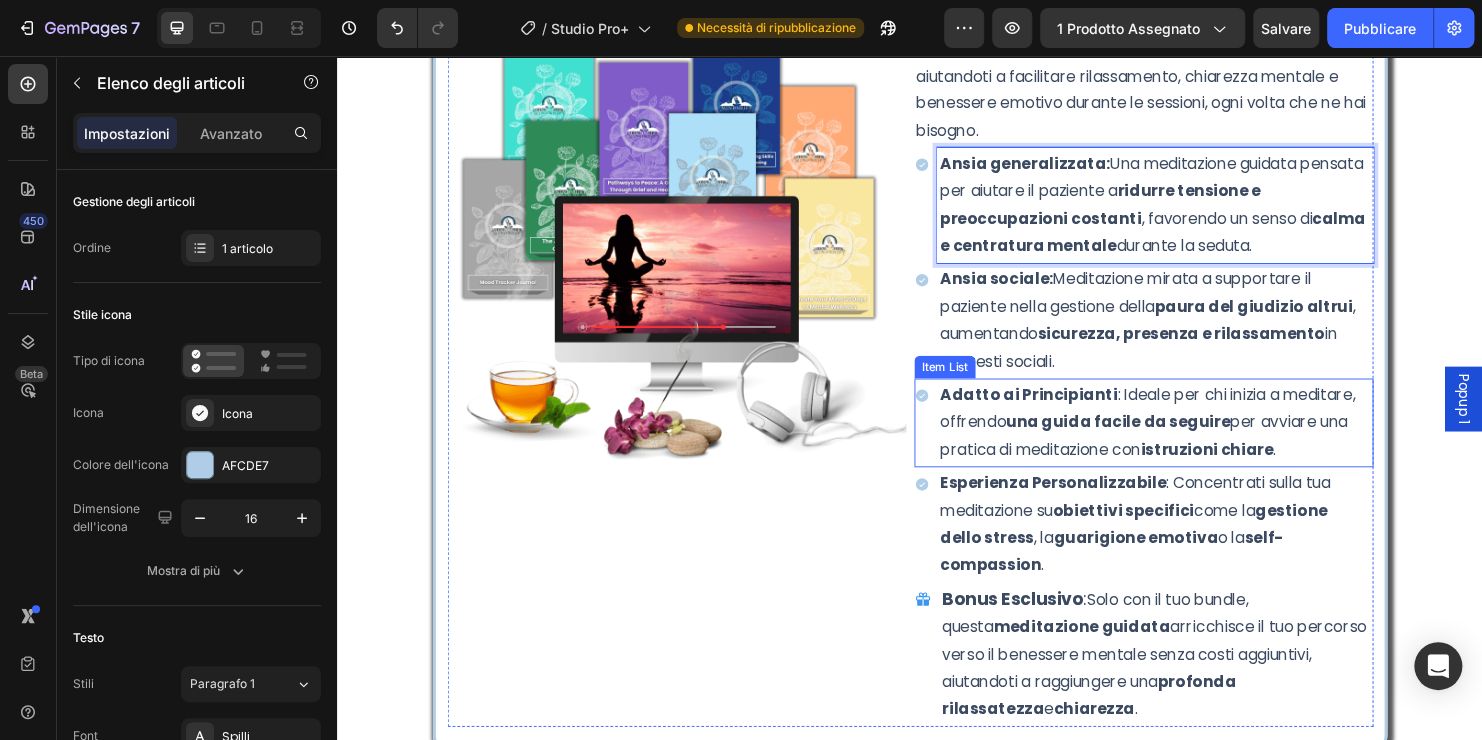
click at [1030, 419] on p "Adatto ai Principianti : Ideale per chi inizia a meditare, offrendo una guida f…" at bounding box center [1193, 439] width 451 height 86
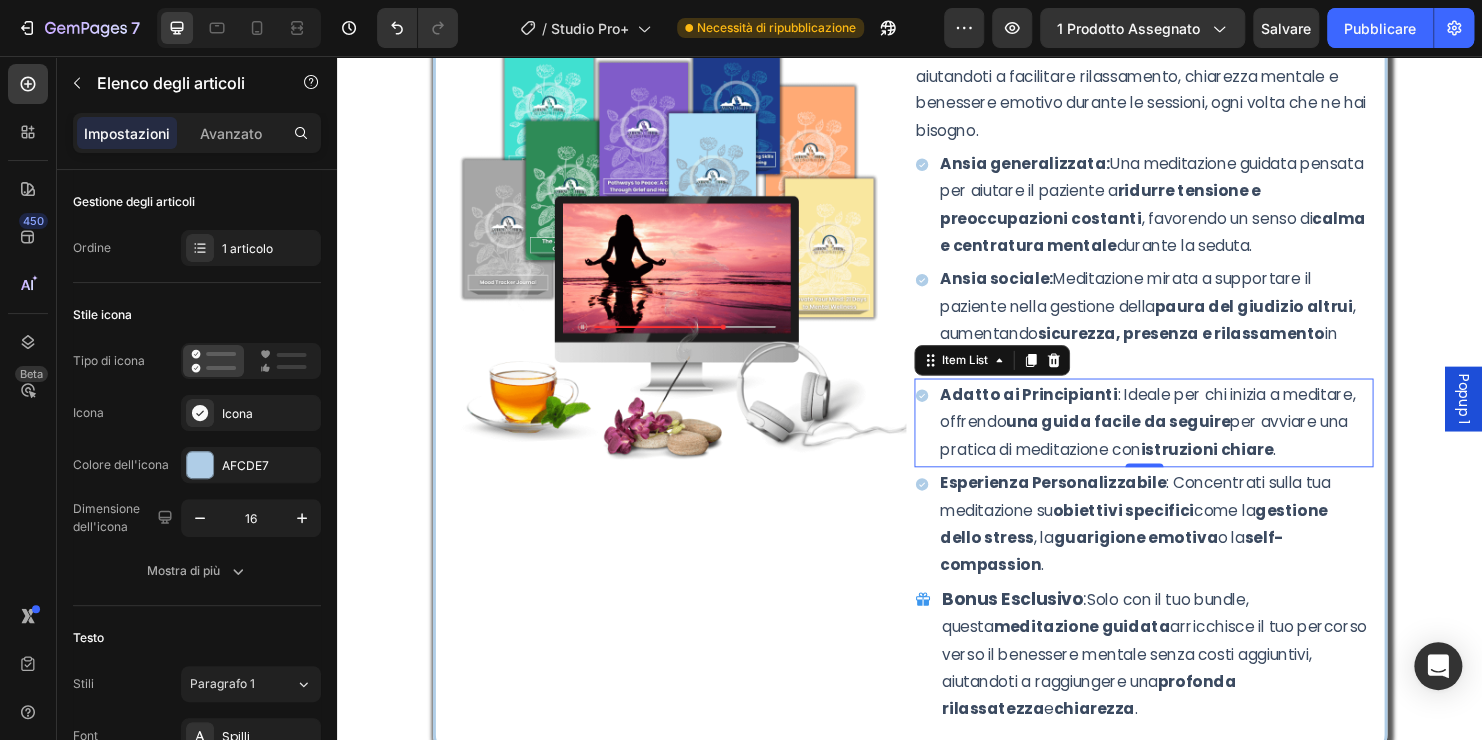
click at [1142, 396] on p "Adatto ai Principianti : Ideale per chi inizia a meditare, offrendo una guida f…" at bounding box center [1193, 439] width 451 height 86
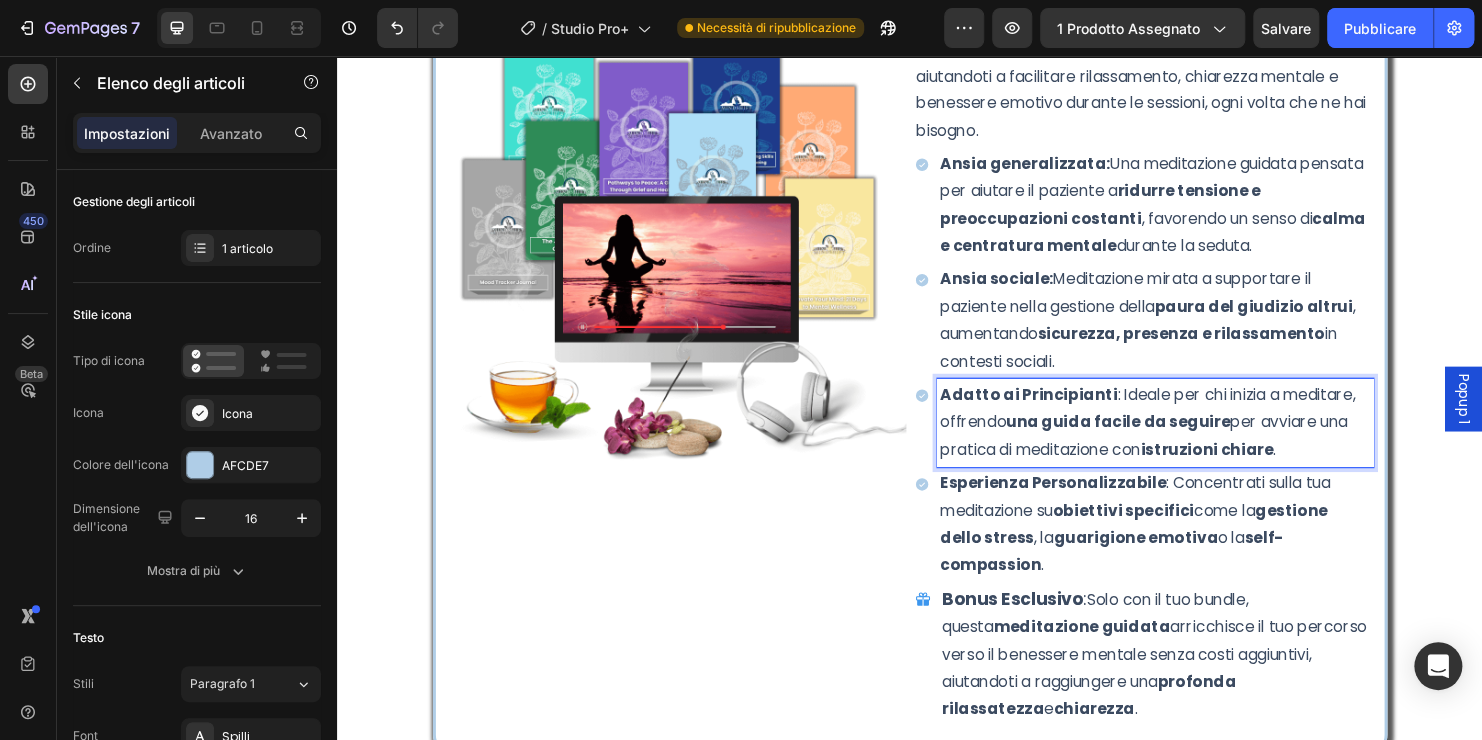
click at [1320, 434] on p "Adatto ai Principianti : Ideale per chi inizia a meditare, offrendo una guida f…" at bounding box center [1193, 439] width 451 height 86
click at [1098, 289] on p "Ansia sociale: Meditazione mirata a supportare il paziente nella gestione della…" at bounding box center [1193, 332] width 451 height 115
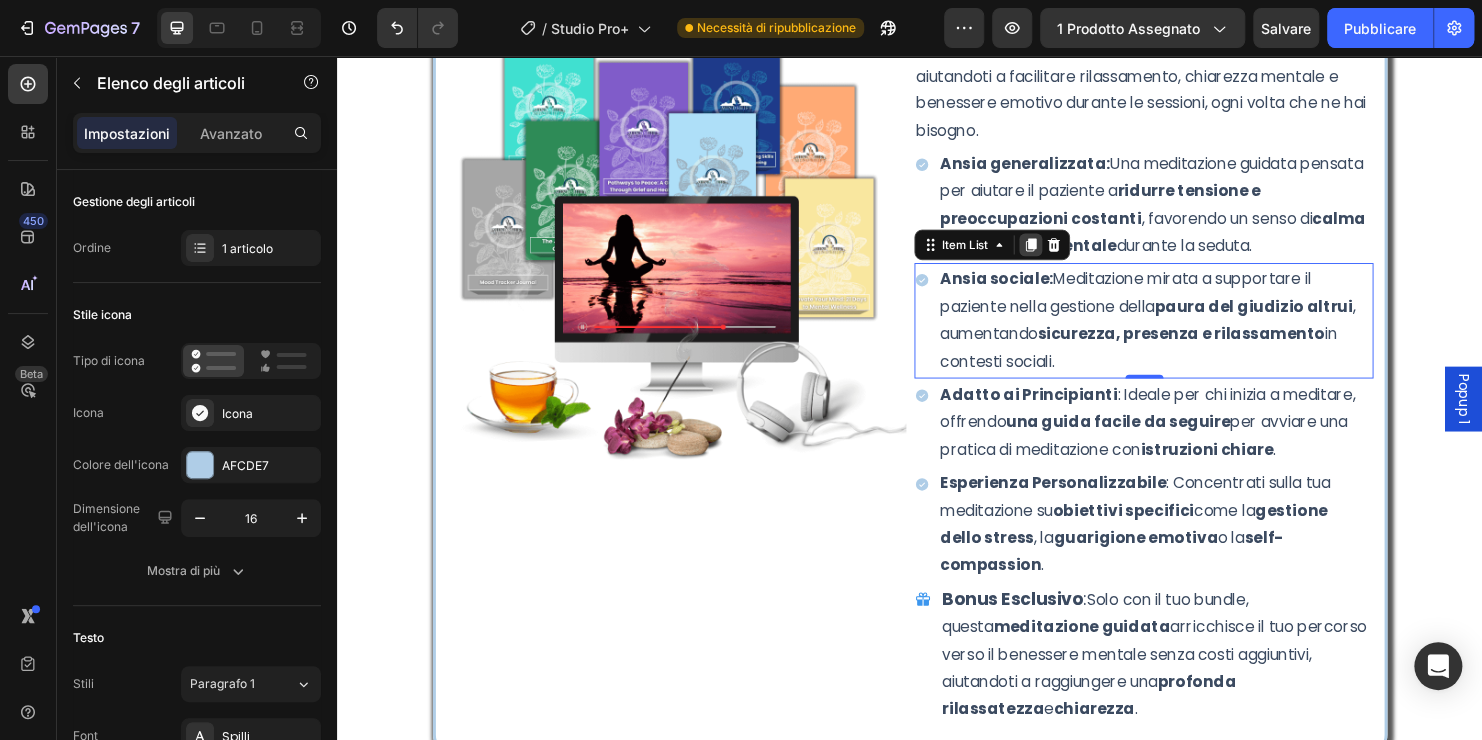
click at [1058, 246] on icon at bounding box center [1063, 253] width 11 height 14
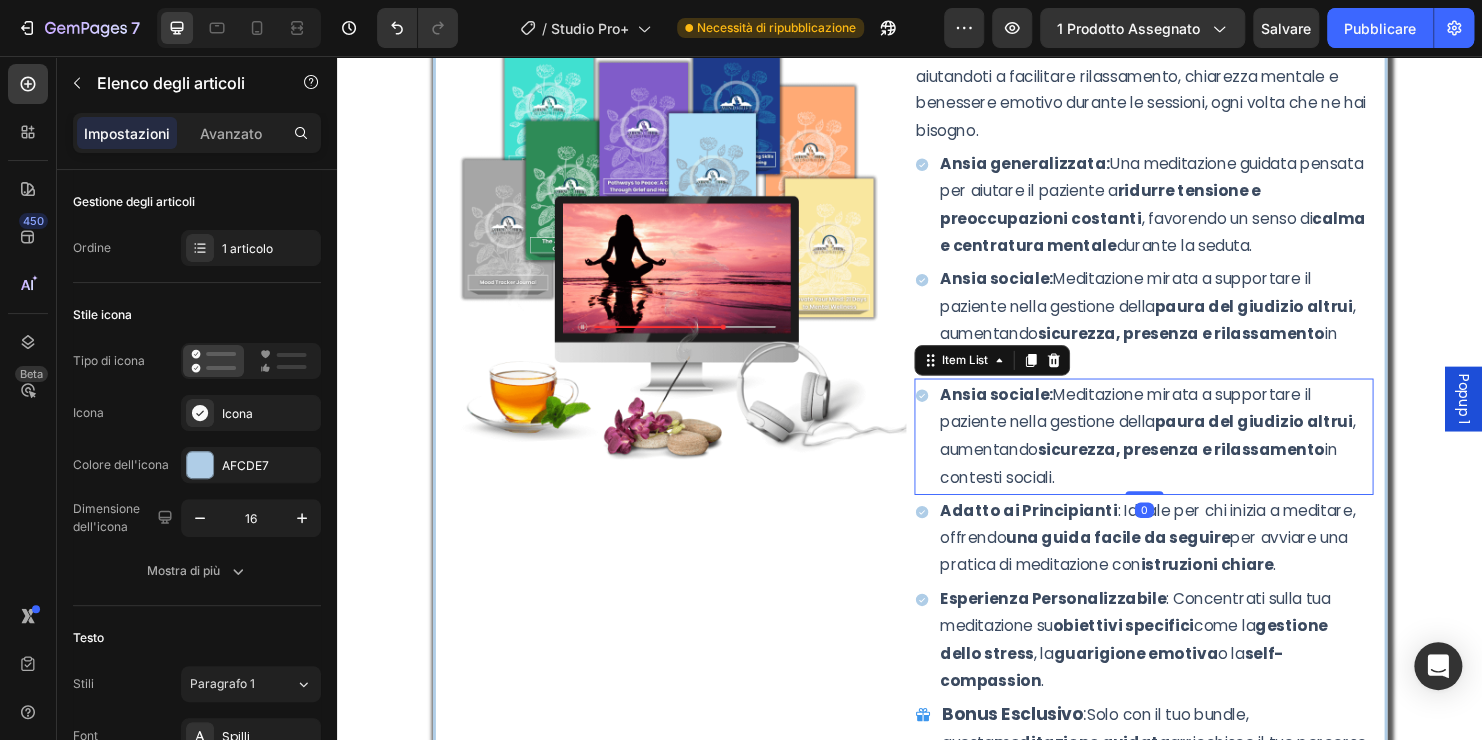
click at [1061, 404] on p "Ansia sociale: Meditazione mirata a supportare il paziente nella gestione della…" at bounding box center [1193, 453] width 451 height 115
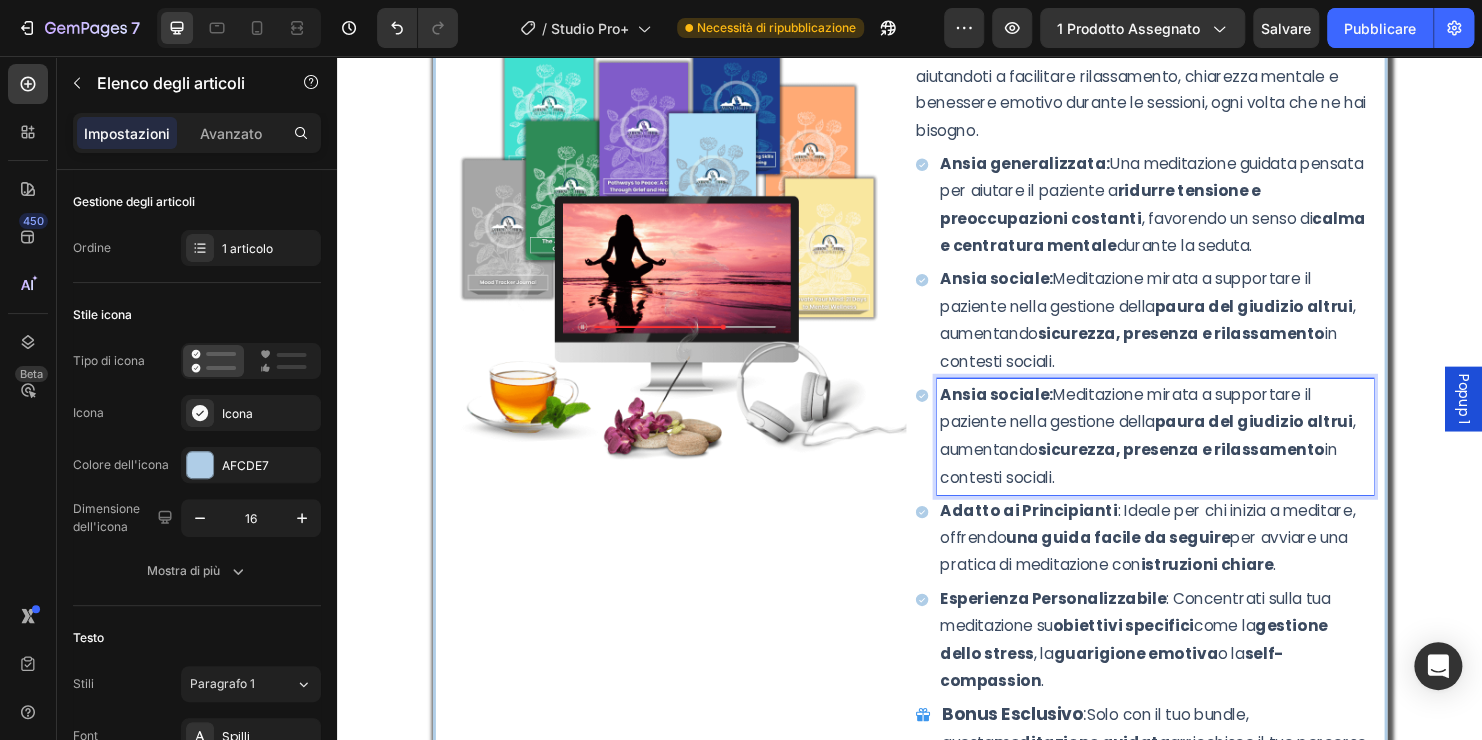
click at [1096, 464] on p "Ansia sociale: Meditazione mirata a supportare il paziente nella gestione della…" at bounding box center [1193, 453] width 451 height 115
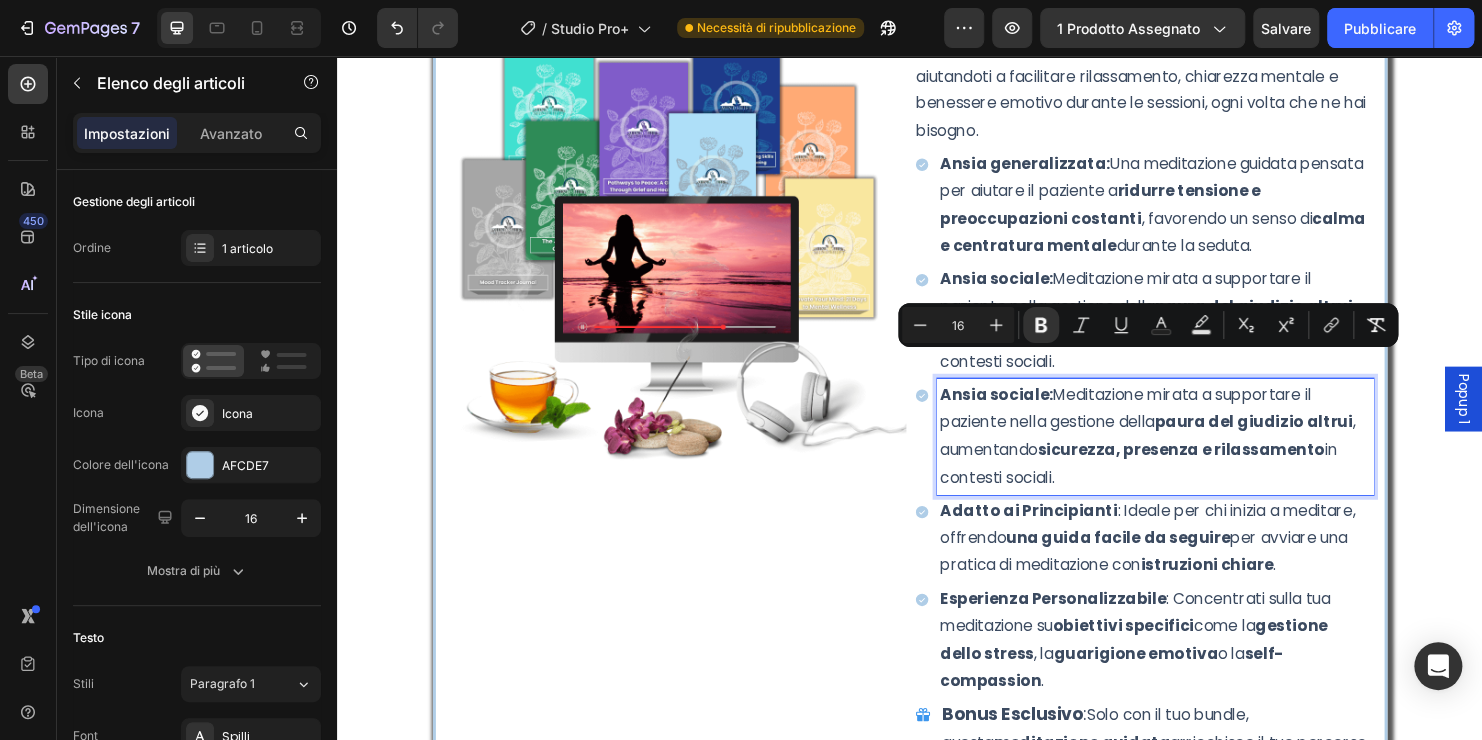
drag, startPoint x: 1095, startPoint y: 464, endPoint x: 946, endPoint y: 372, distance: 175.1
click at [946, 393] on div "Ansia sociale: Meditazione mirata a supportare il paziente nella gestione della…" at bounding box center [1181, 453] width 481 height 121
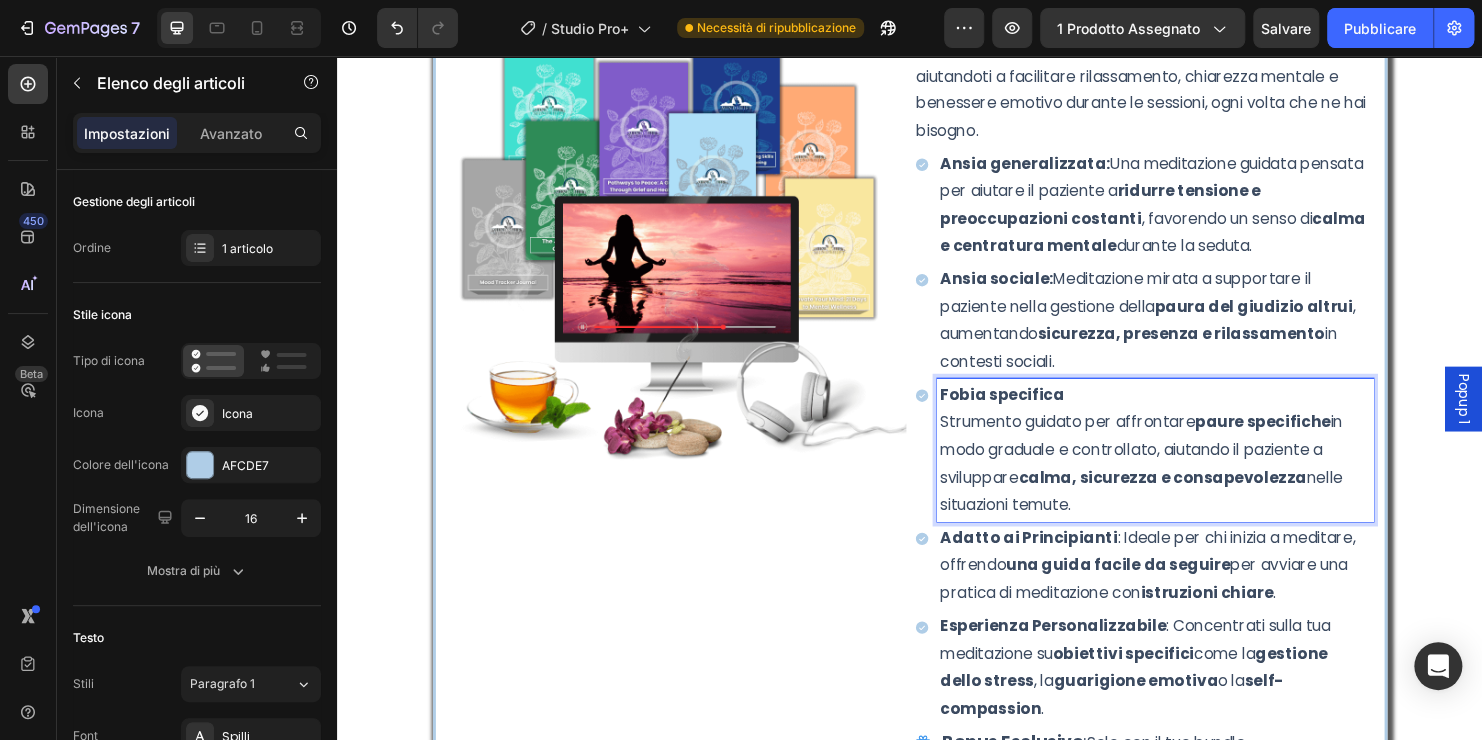
click at [1085, 396] on p "Fobia specifica Strumento guidato per affrontare paure specifiche in modo gradu…" at bounding box center [1193, 468] width 451 height 144
click at [968, 409] on p "Fobia specifica: Strumento guidato per affrontare paure specifiche in modo grad…" at bounding box center [1193, 468] width 451 height 144
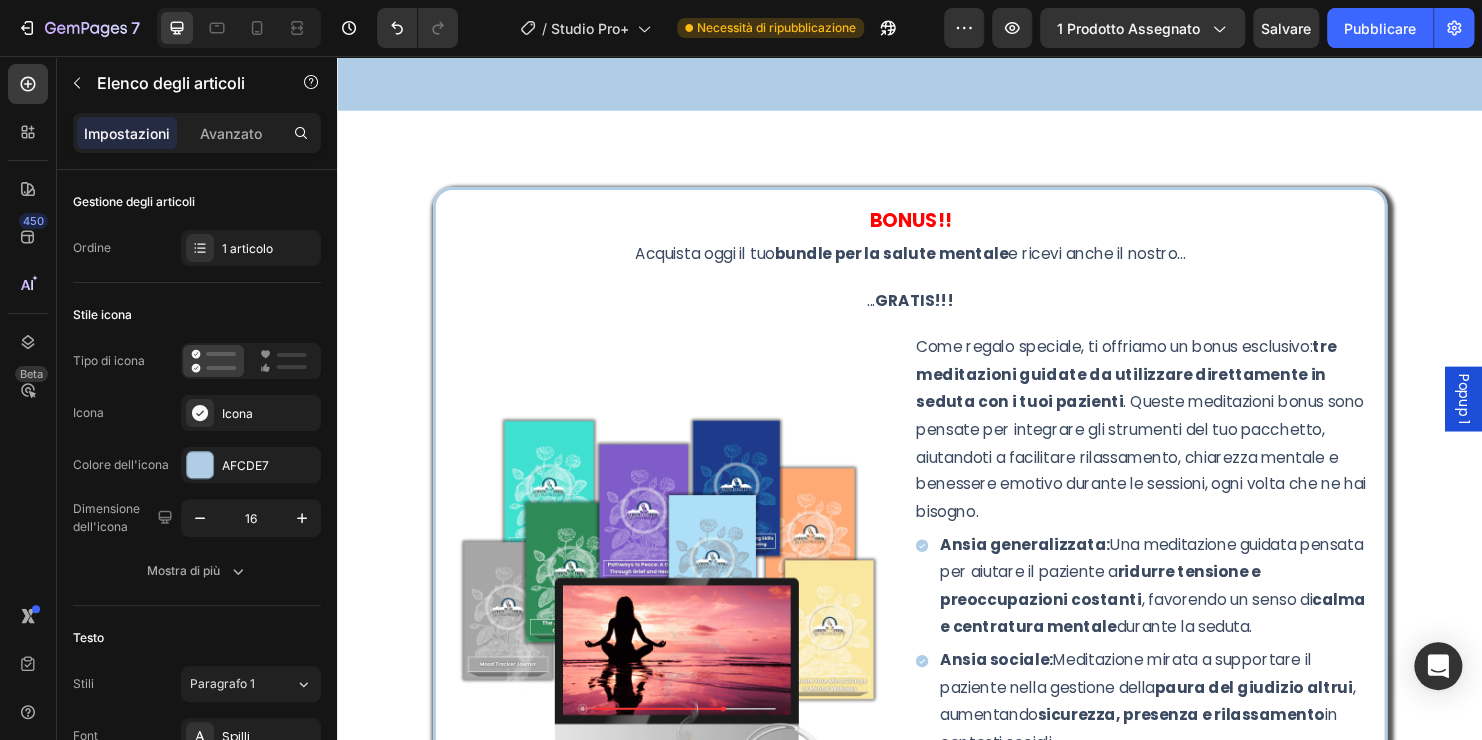
scroll to position [7336, 0]
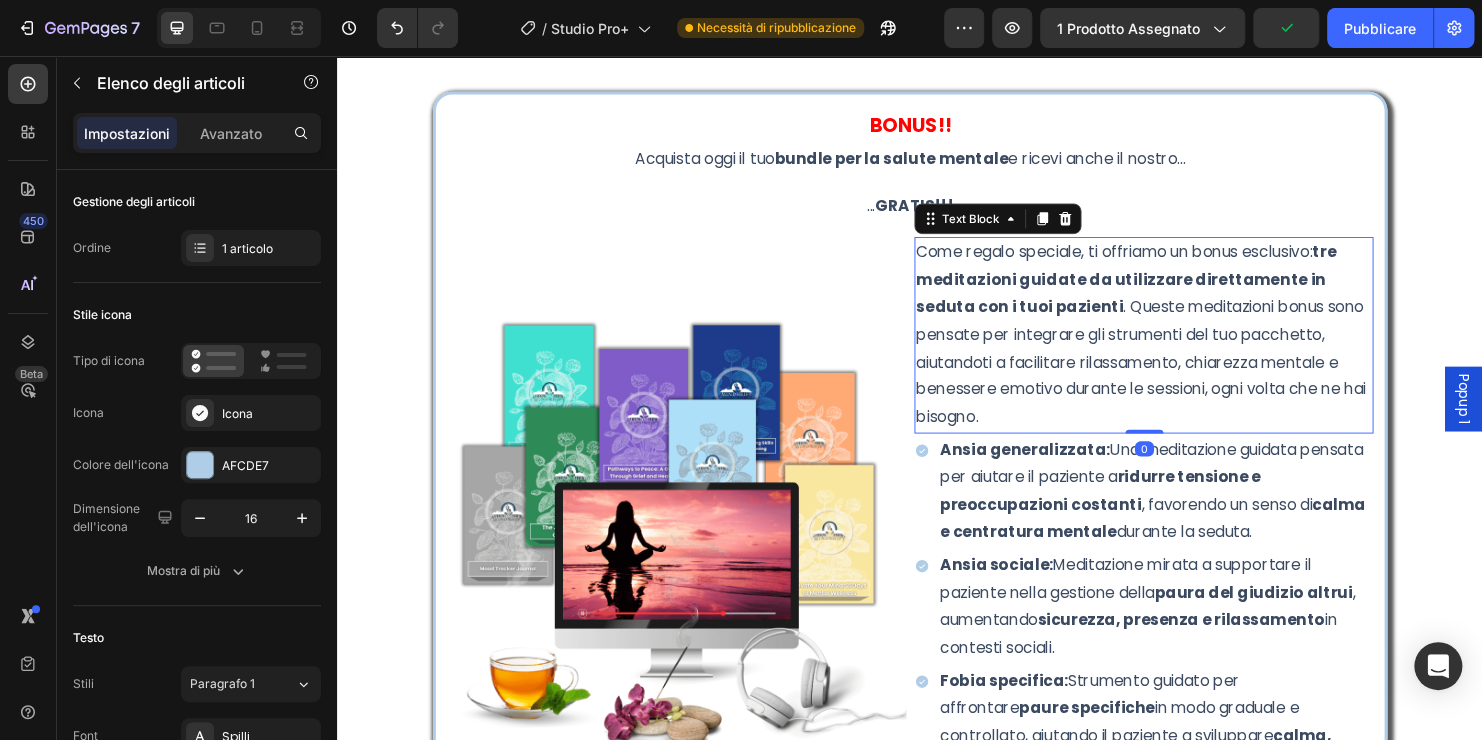
click at [1411, 405] on p "Come regalo speciale, ti offriamo un bonus esclusivo: tre meditazioni guidate d…" at bounding box center [1181, 348] width 477 height 202
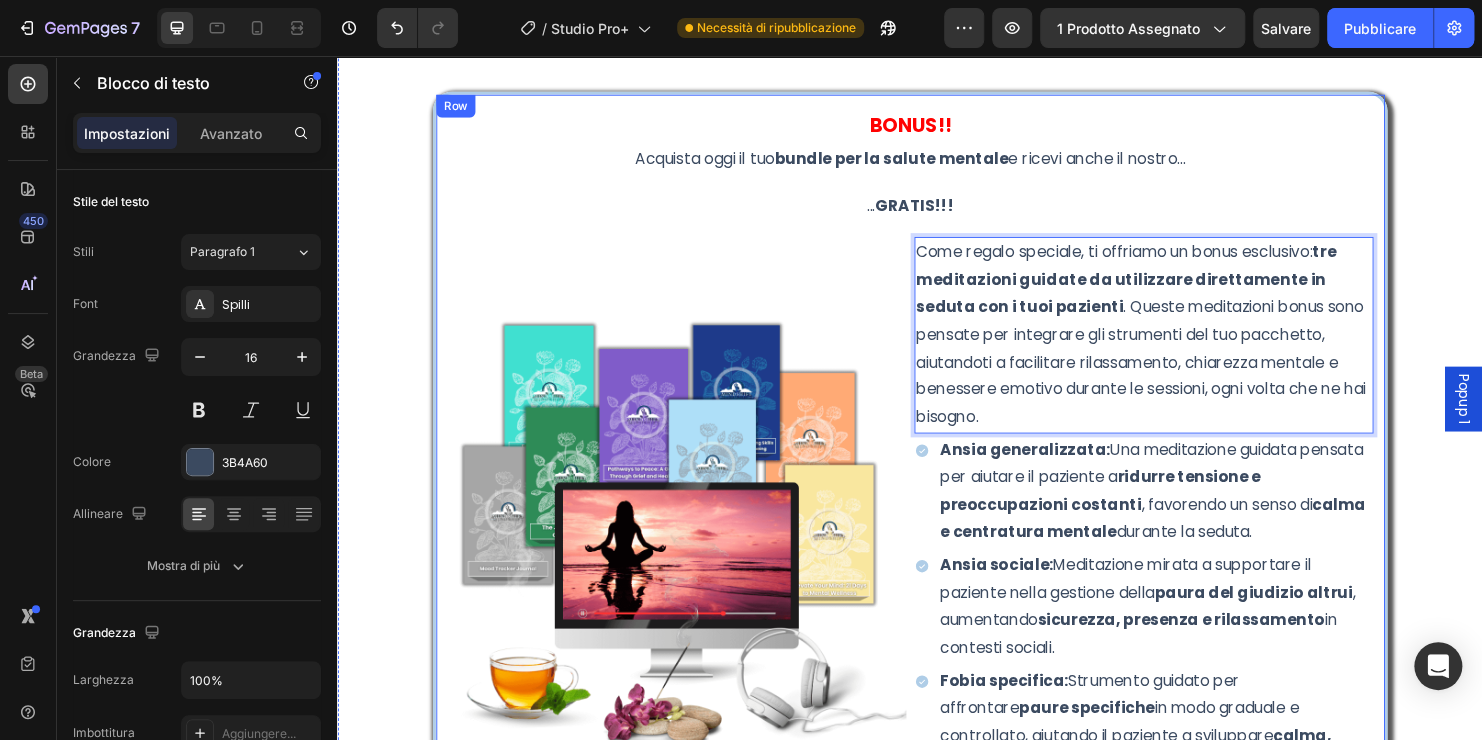
click at [1358, 194] on div "BONUS!! Text Block Acquista oggi il tuo bundle per la salute mentale e ricevi a…" at bounding box center [937, 650] width 970 height 1085
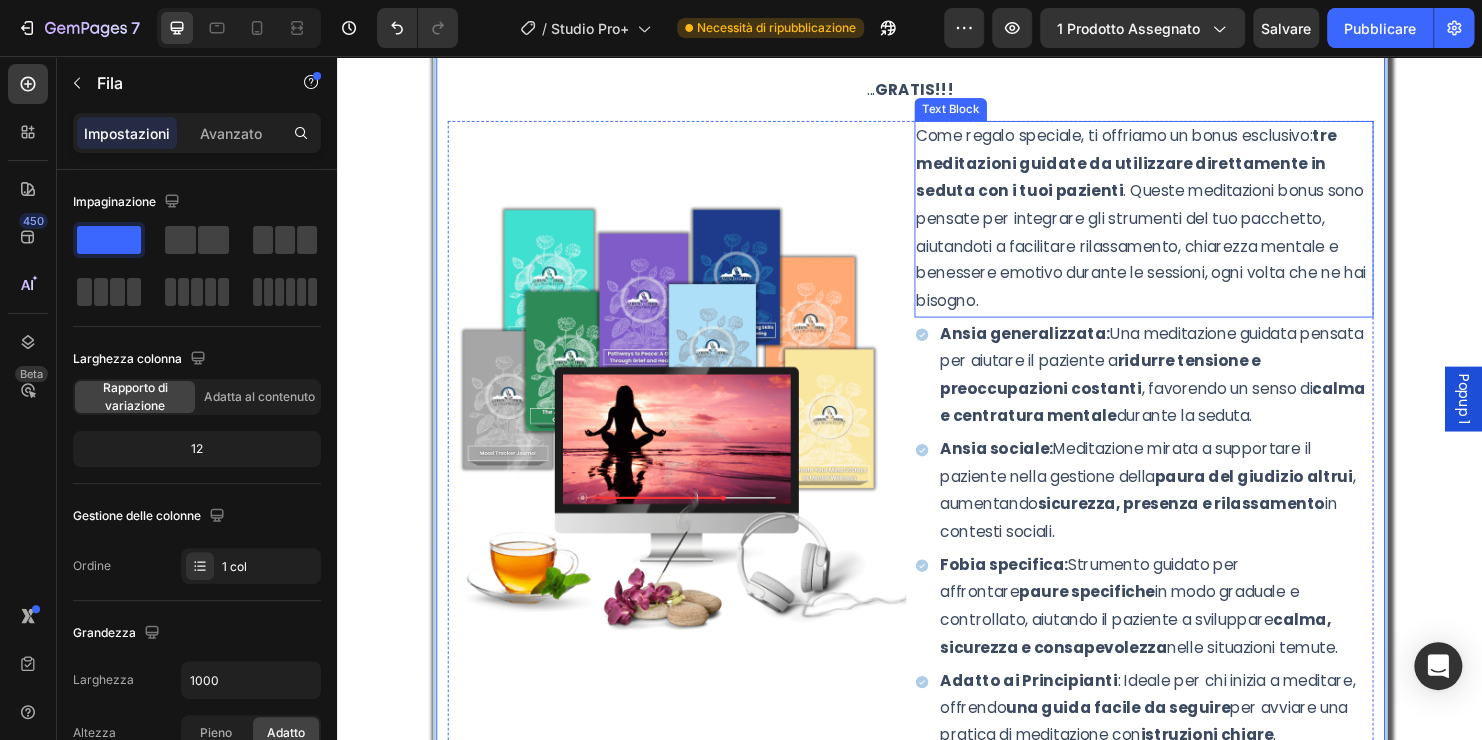
scroll to position [7436, 0]
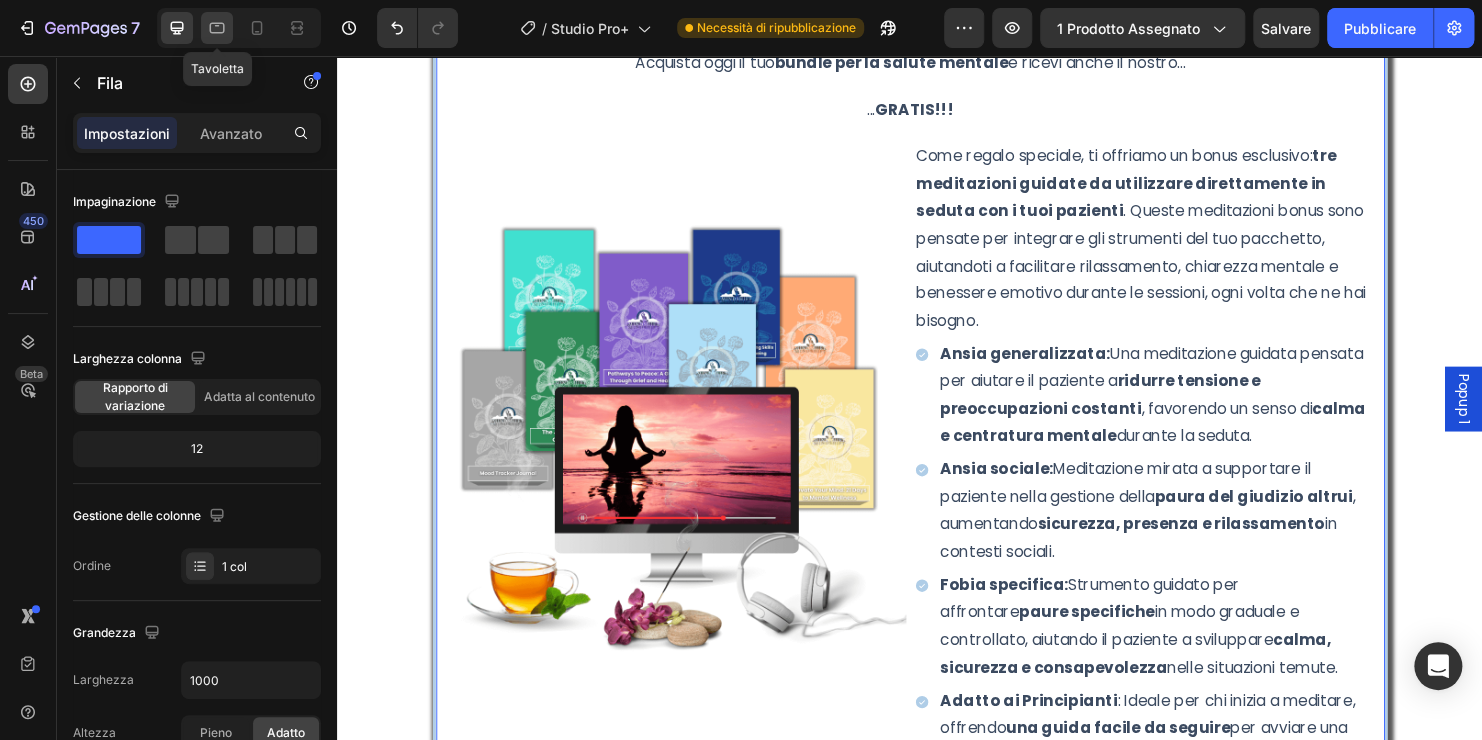
click at [208, 28] on icon at bounding box center [217, 28] width 20 height 20
type input "100%"
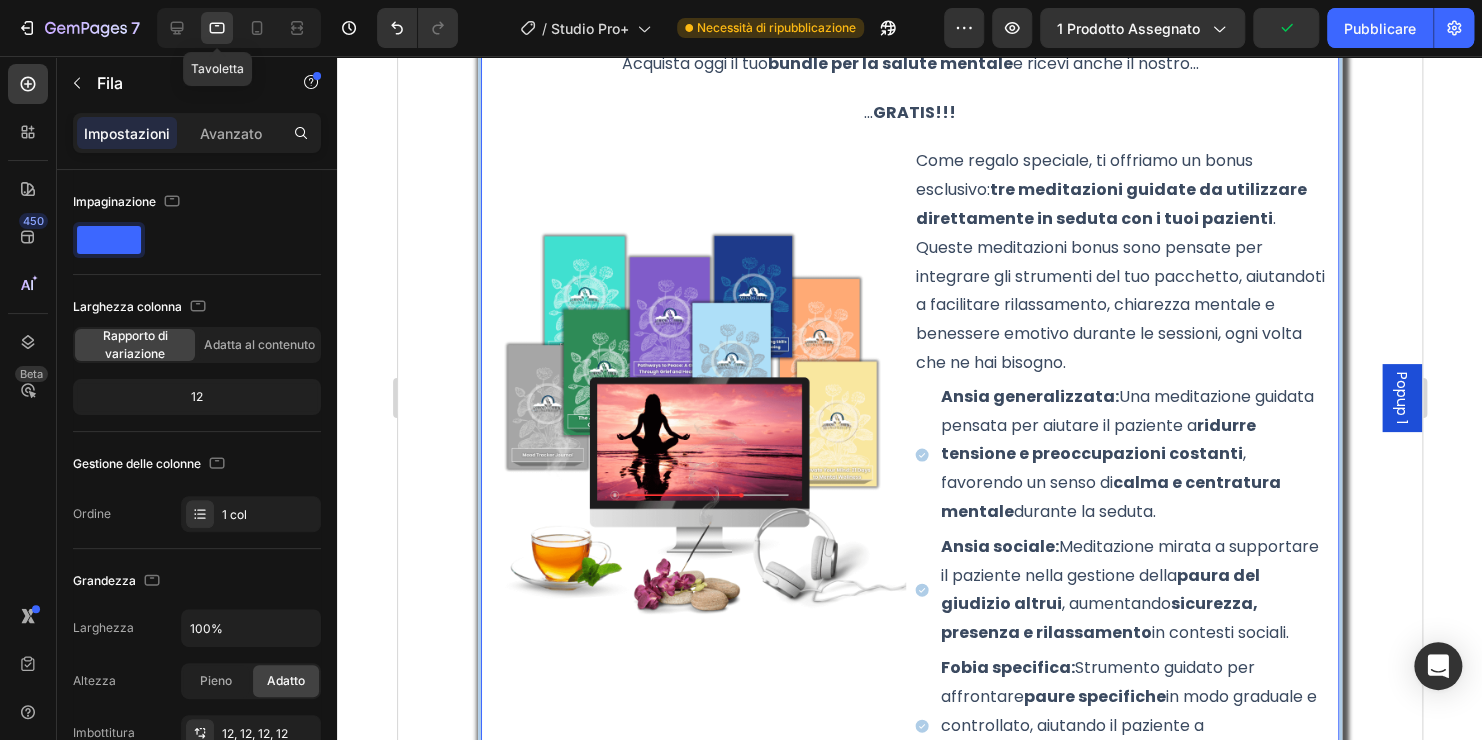
scroll to position [7302, 0]
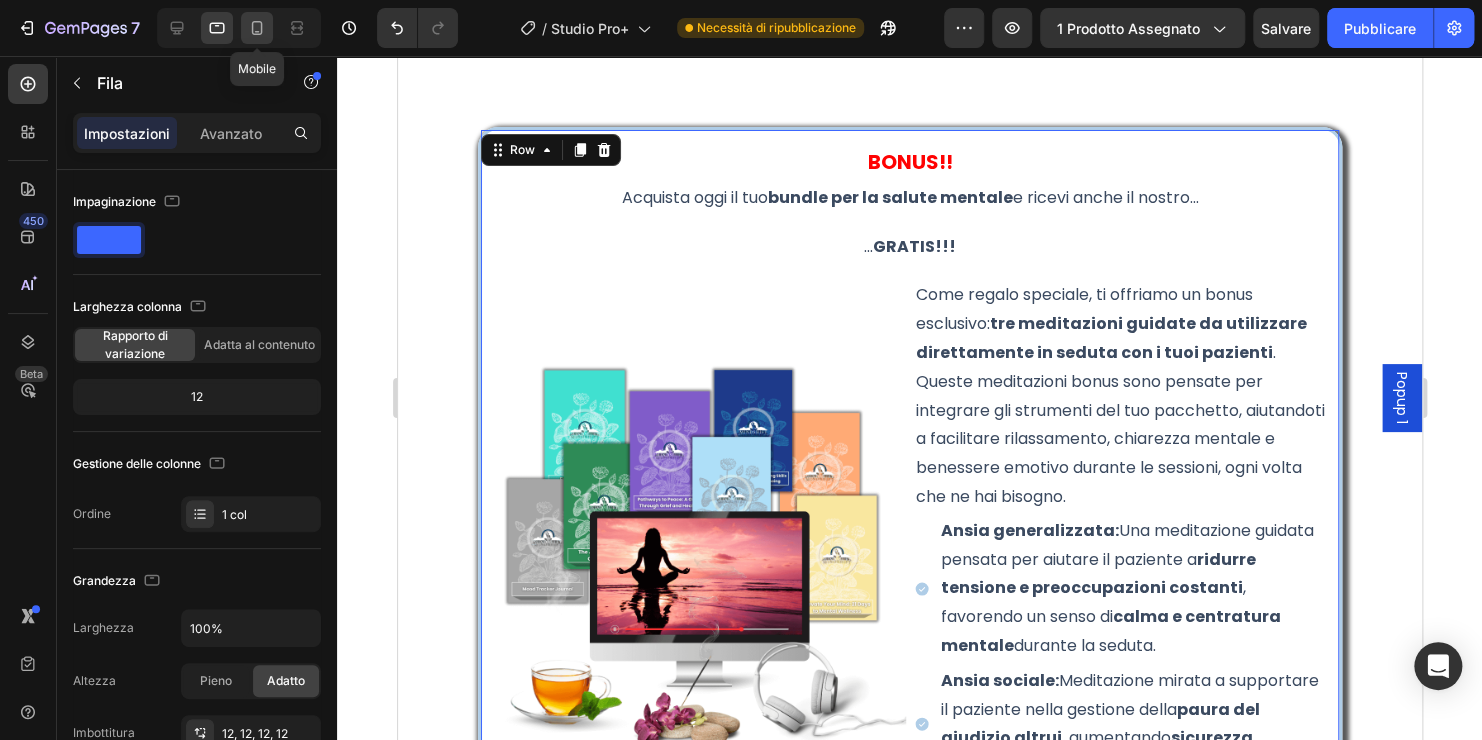
click at [256, 27] on icon at bounding box center [257, 28] width 20 height 20
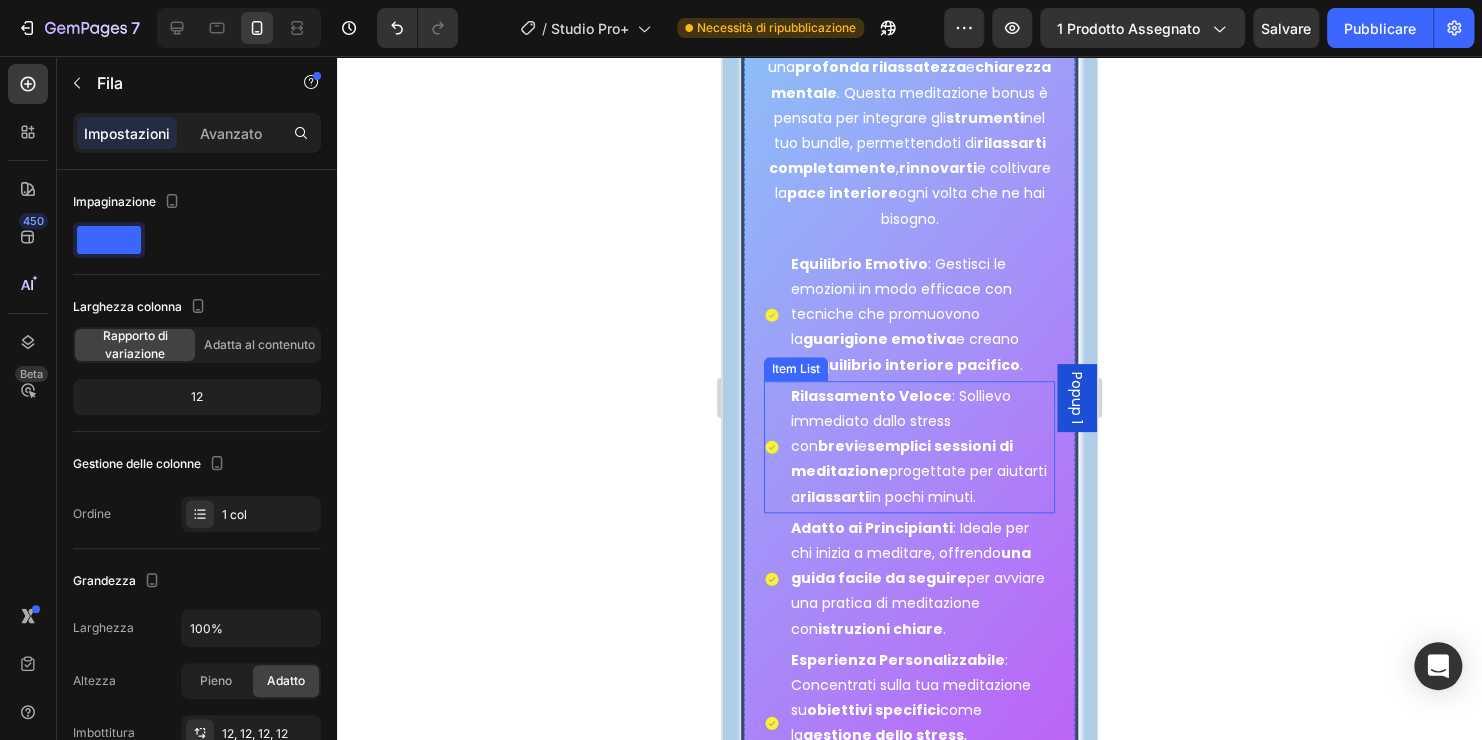
scroll to position [7913, 0]
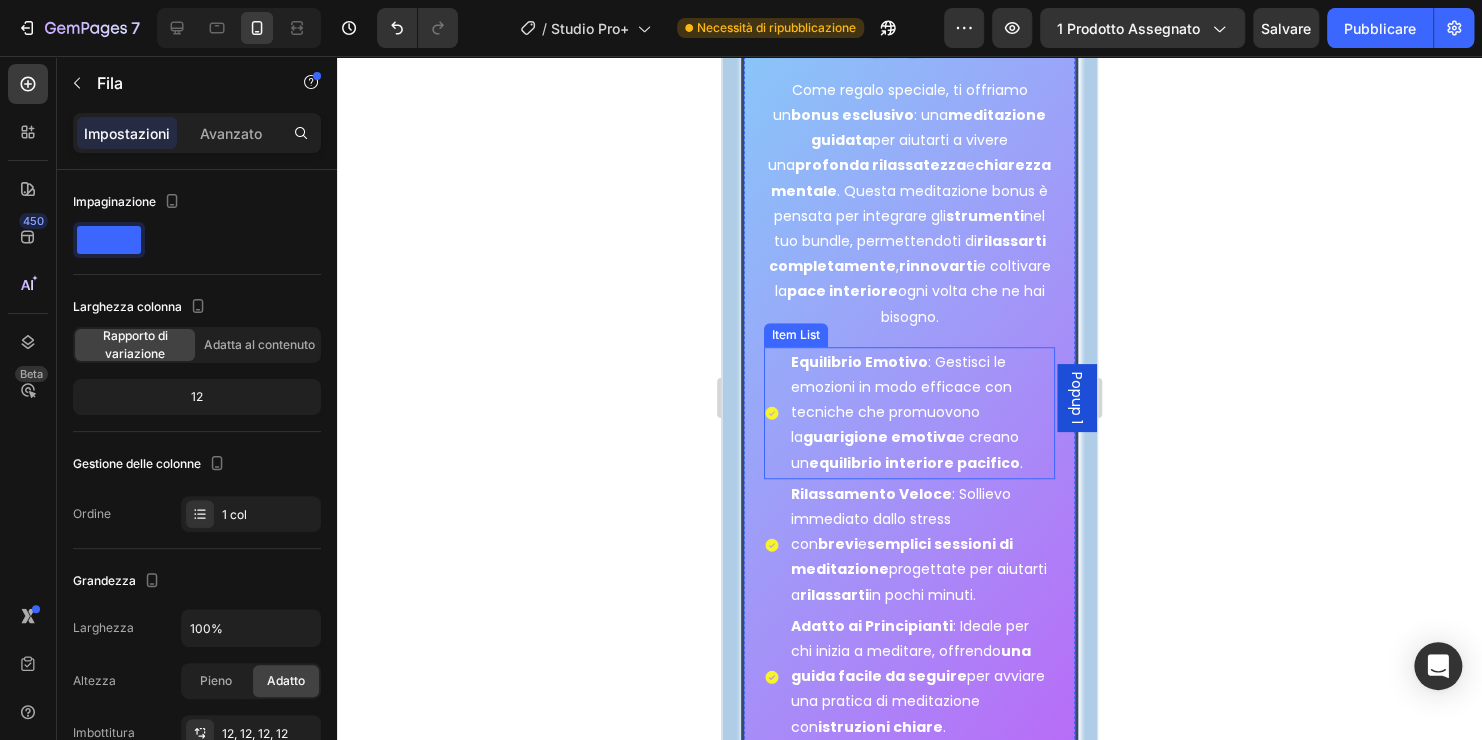
click at [850, 396] on p "Equilibrio Emotivo : Gestisci le emozioni in modo efficace con tecniche che pro…" at bounding box center [922, 413] width 262 height 126
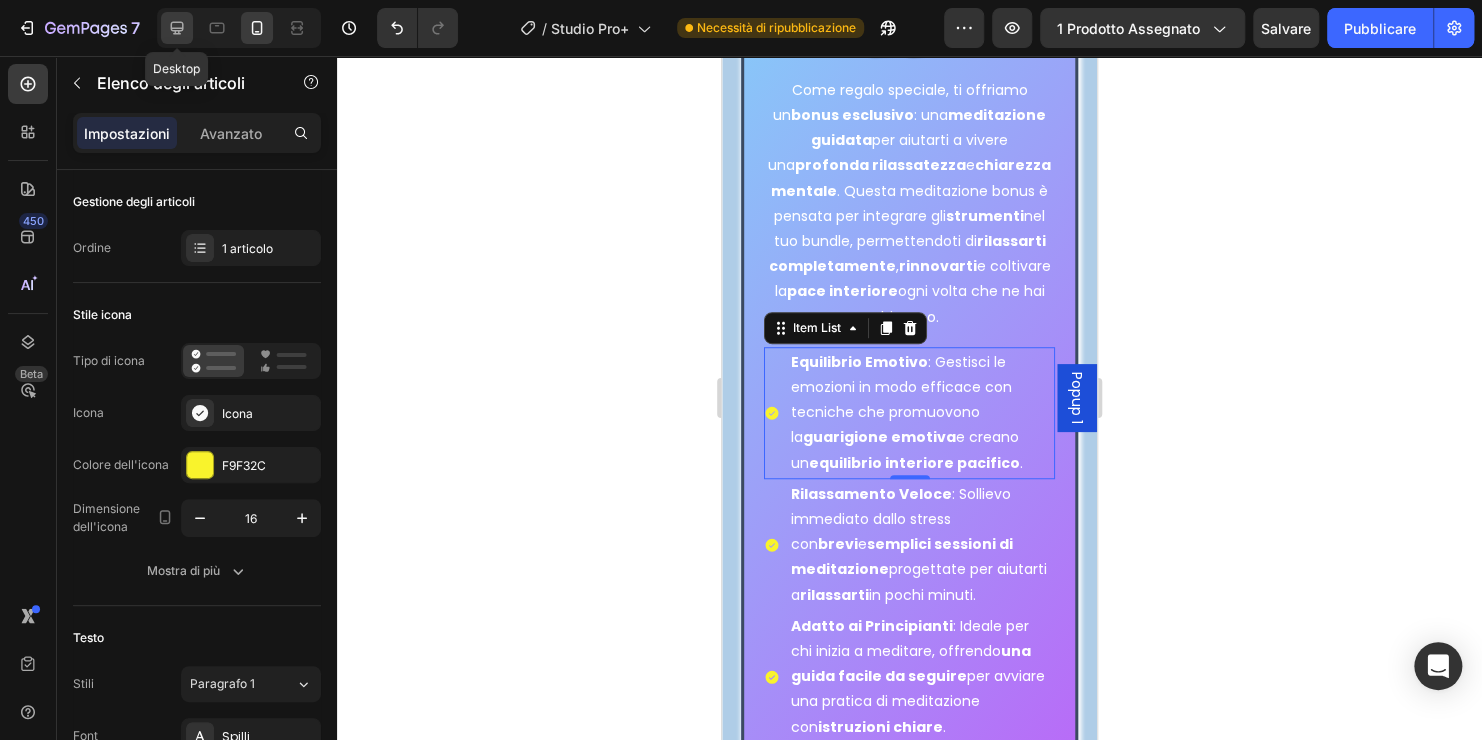
click at [181, 29] on icon at bounding box center [177, 28] width 13 height 13
type input "16"
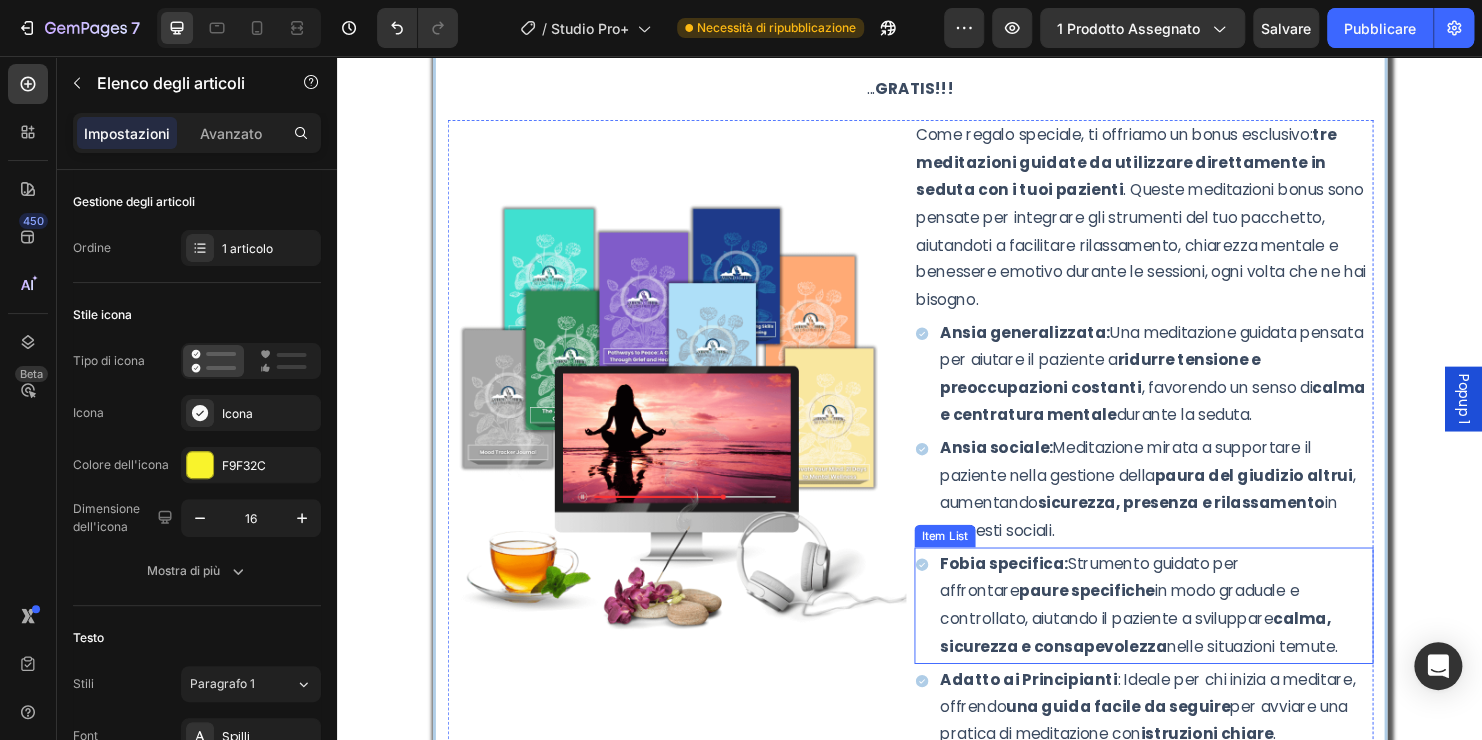
scroll to position [7418, 0]
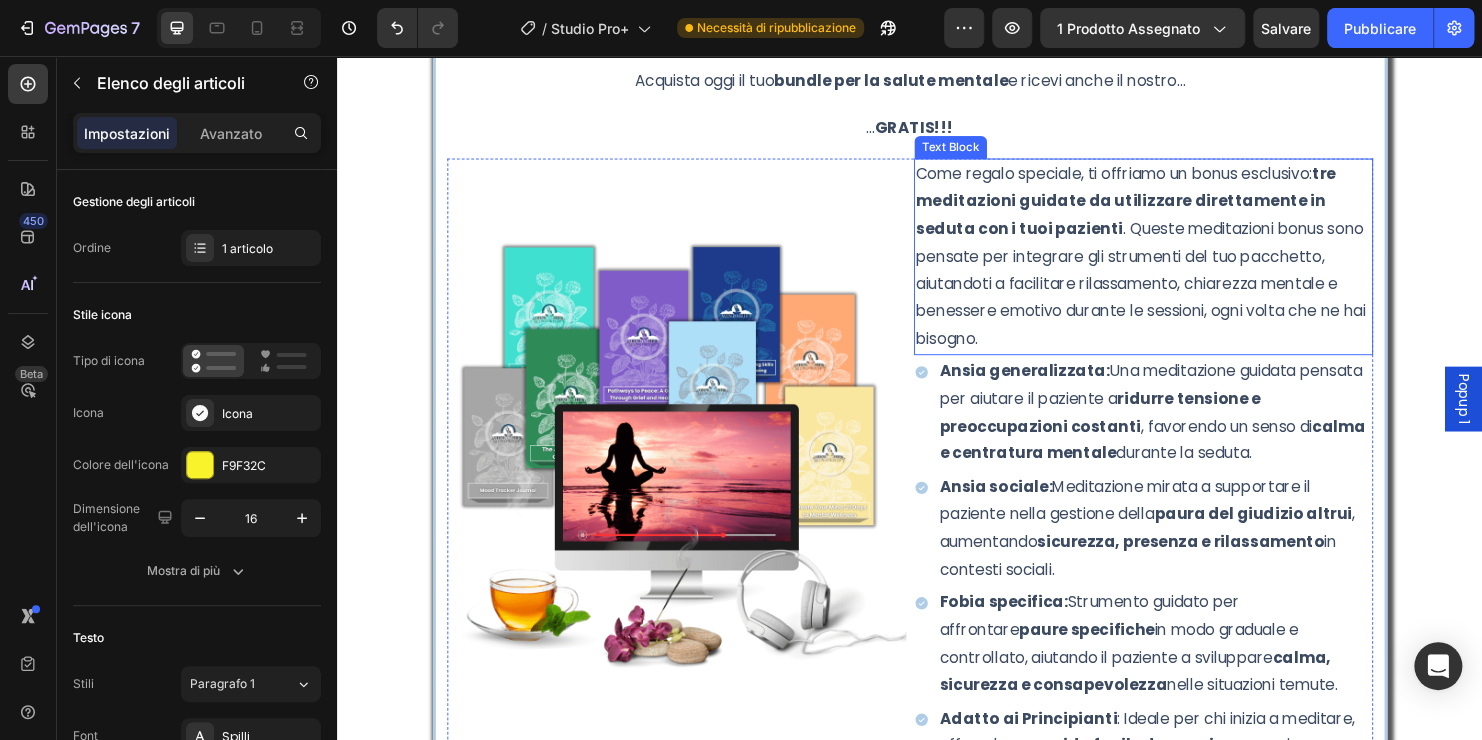
click at [1116, 263] on p "Come regalo speciale, ti offriamo un bonus esclusivo: tre meditazioni guidate d…" at bounding box center [1181, 266] width 477 height 202
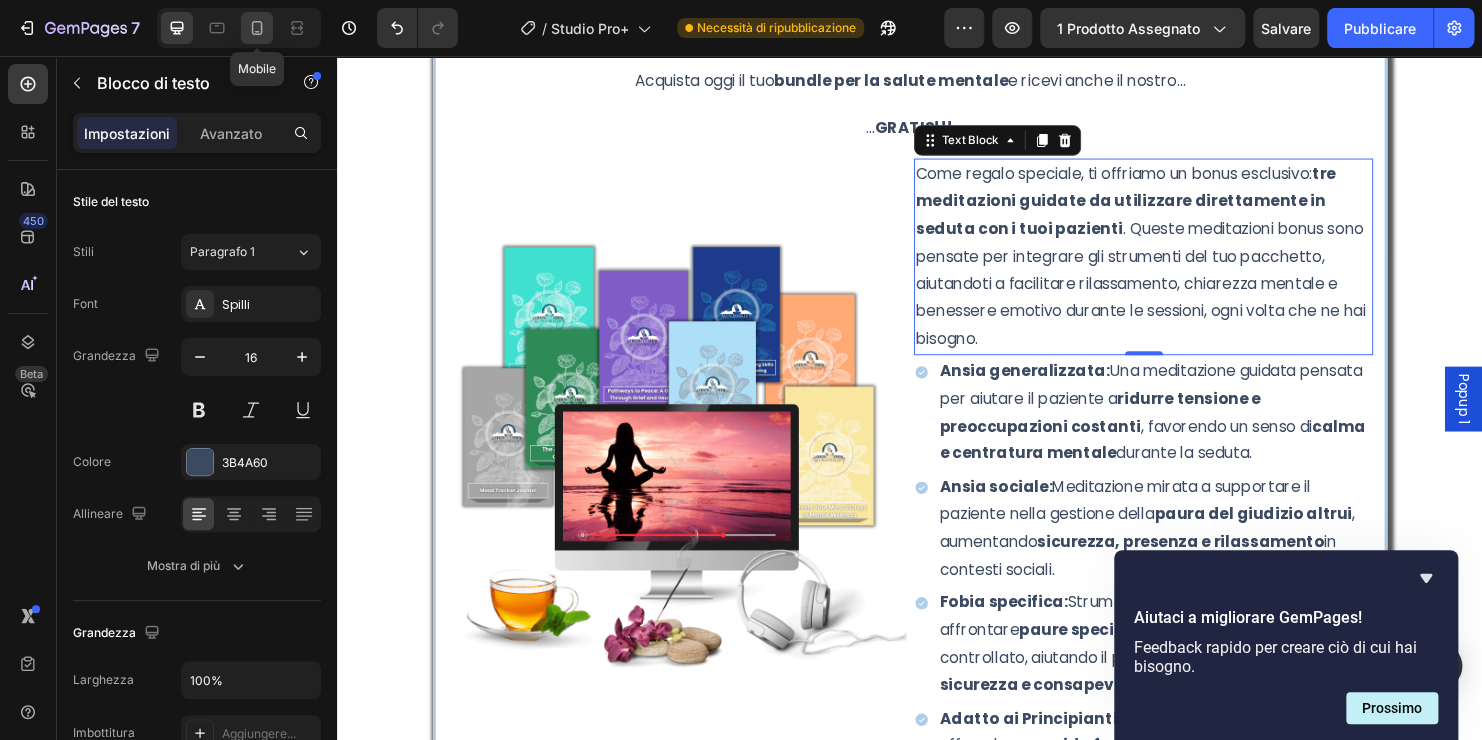
click at [263, 35] on icon at bounding box center [257, 28] width 20 height 20
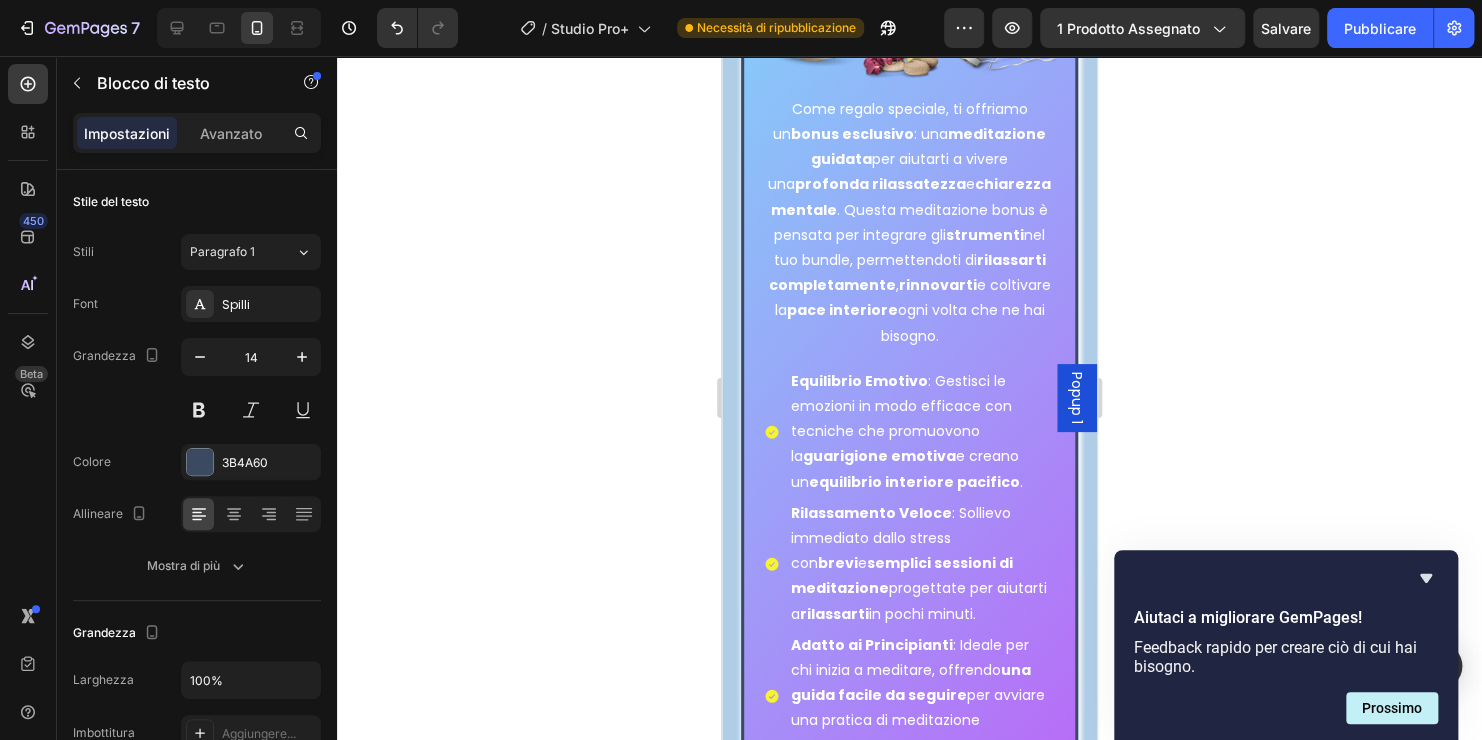
scroll to position [7843, 0]
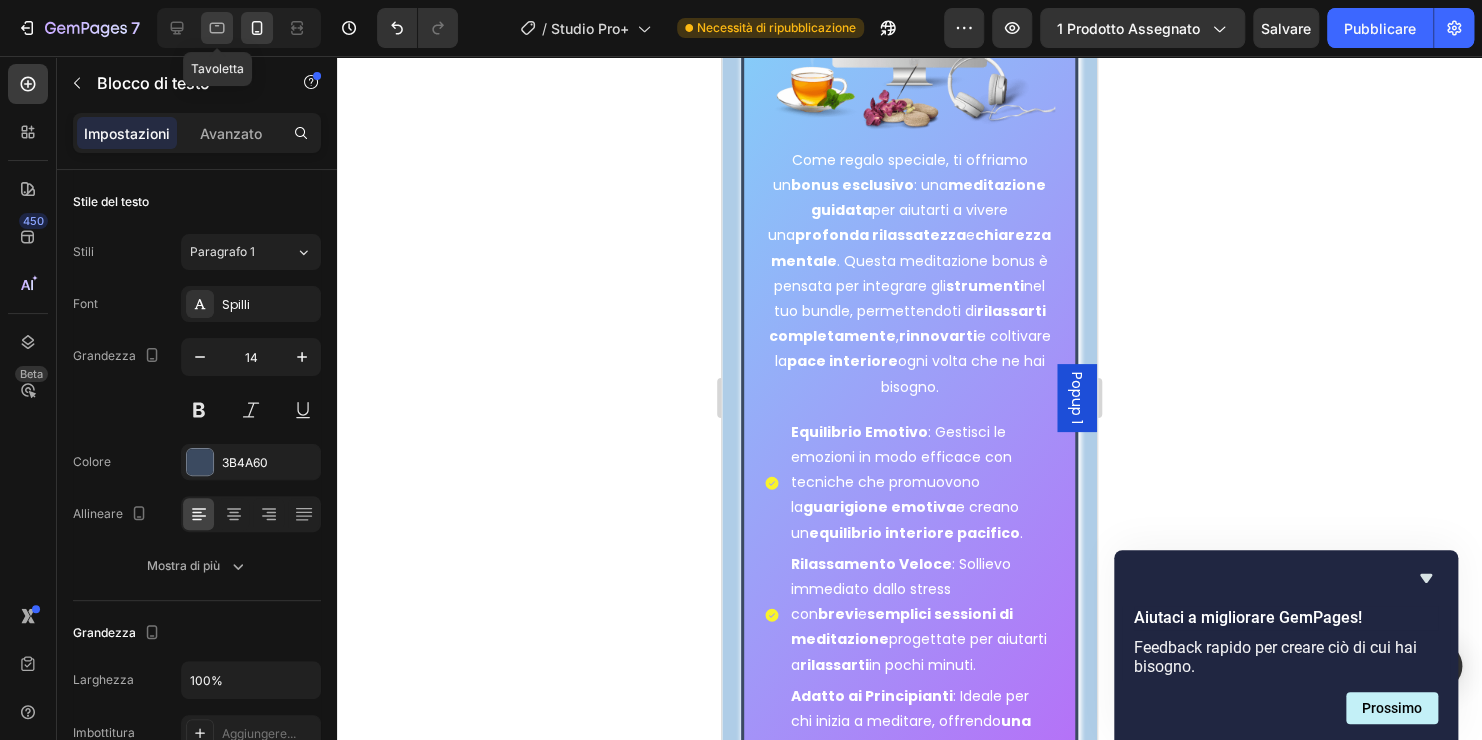
click at [213, 25] on icon at bounding box center [217, 28] width 20 height 20
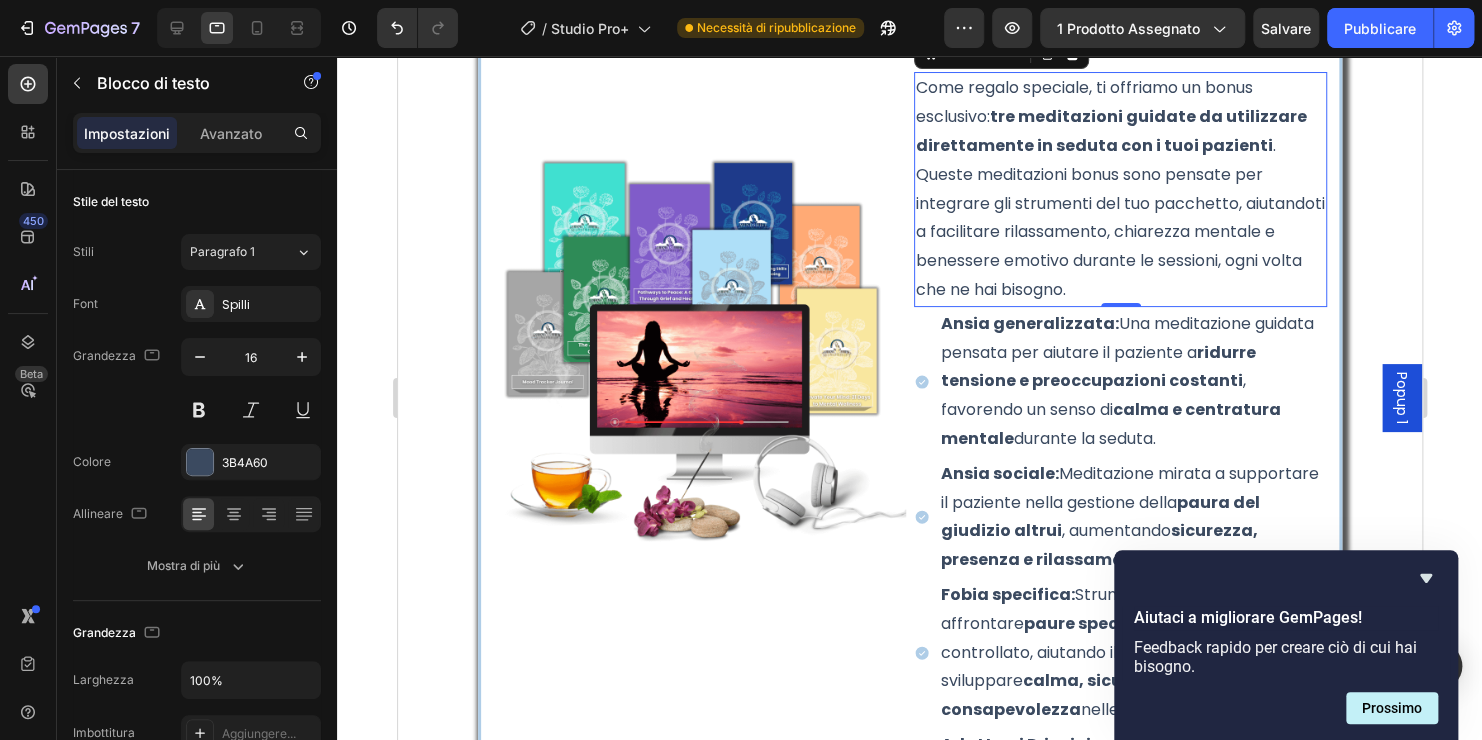
scroll to position [7454, 0]
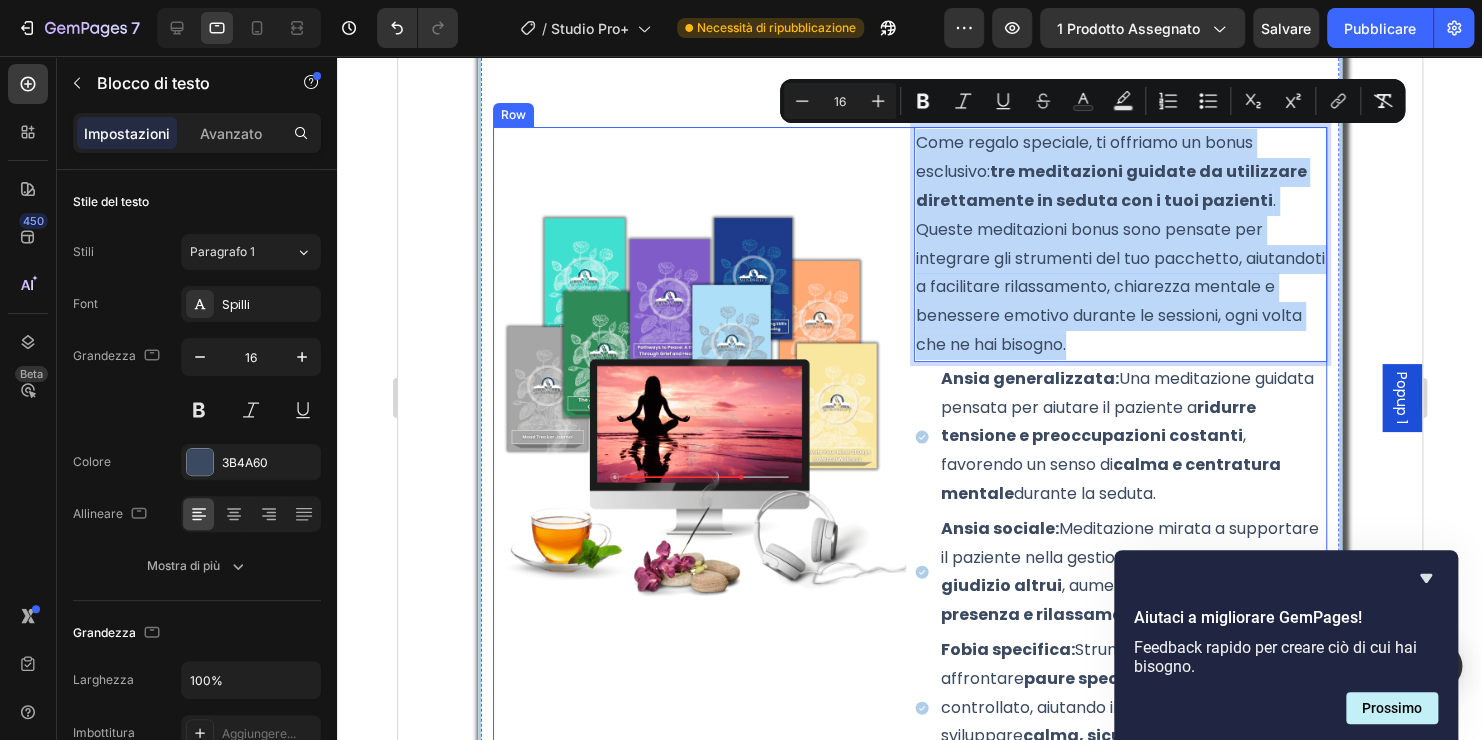
drag, startPoint x: 1153, startPoint y: 344, endPoint x: 903, endPoint y: 143, distance: 320.7
click at [903, 143] on div "Image Come regalo speciale, ti offriamo un bonus esclusivo: tre meditazioni gui…" at bounding box center [909, 651] width 834 height 1049
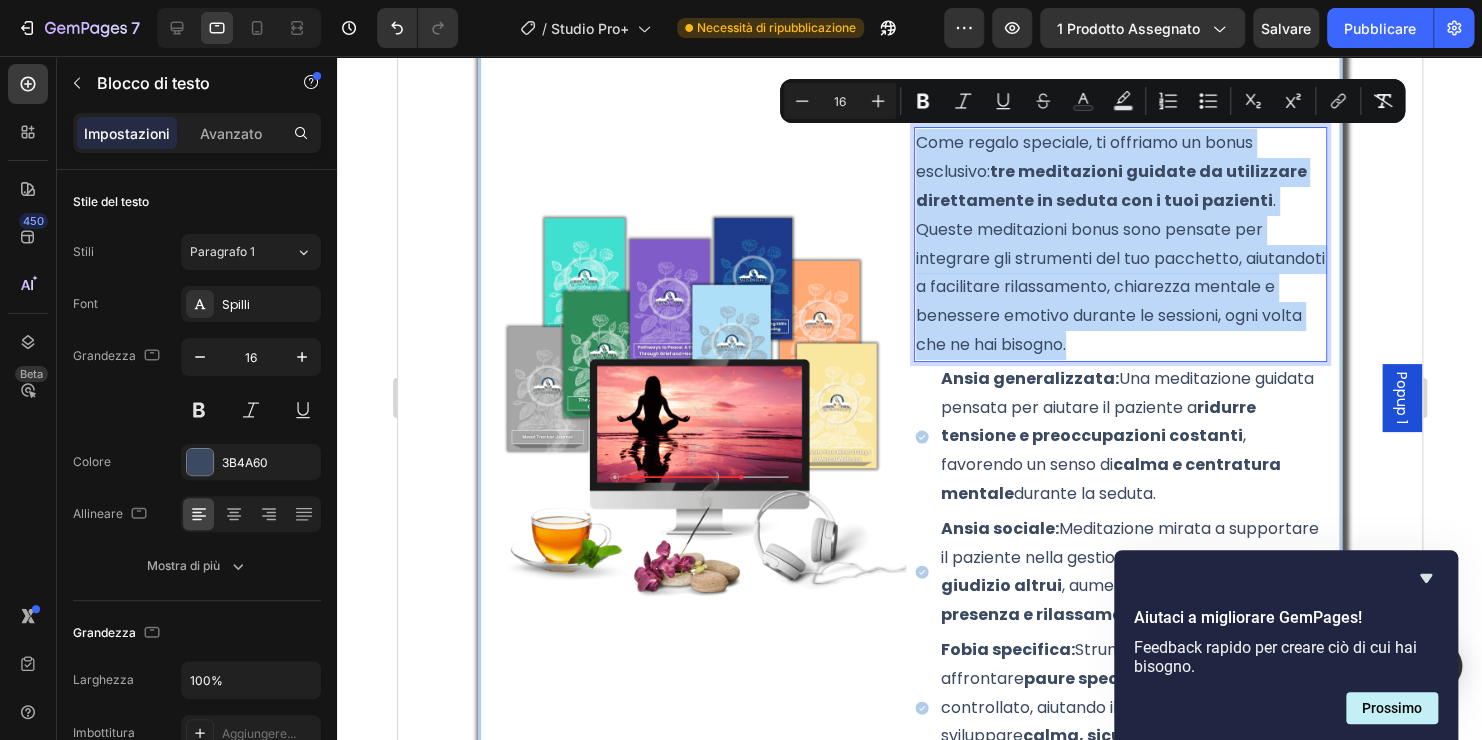
copy p "Come regalo speciale, ti offriamo un bonus esclusivo: tre meditazioni guidate d…"
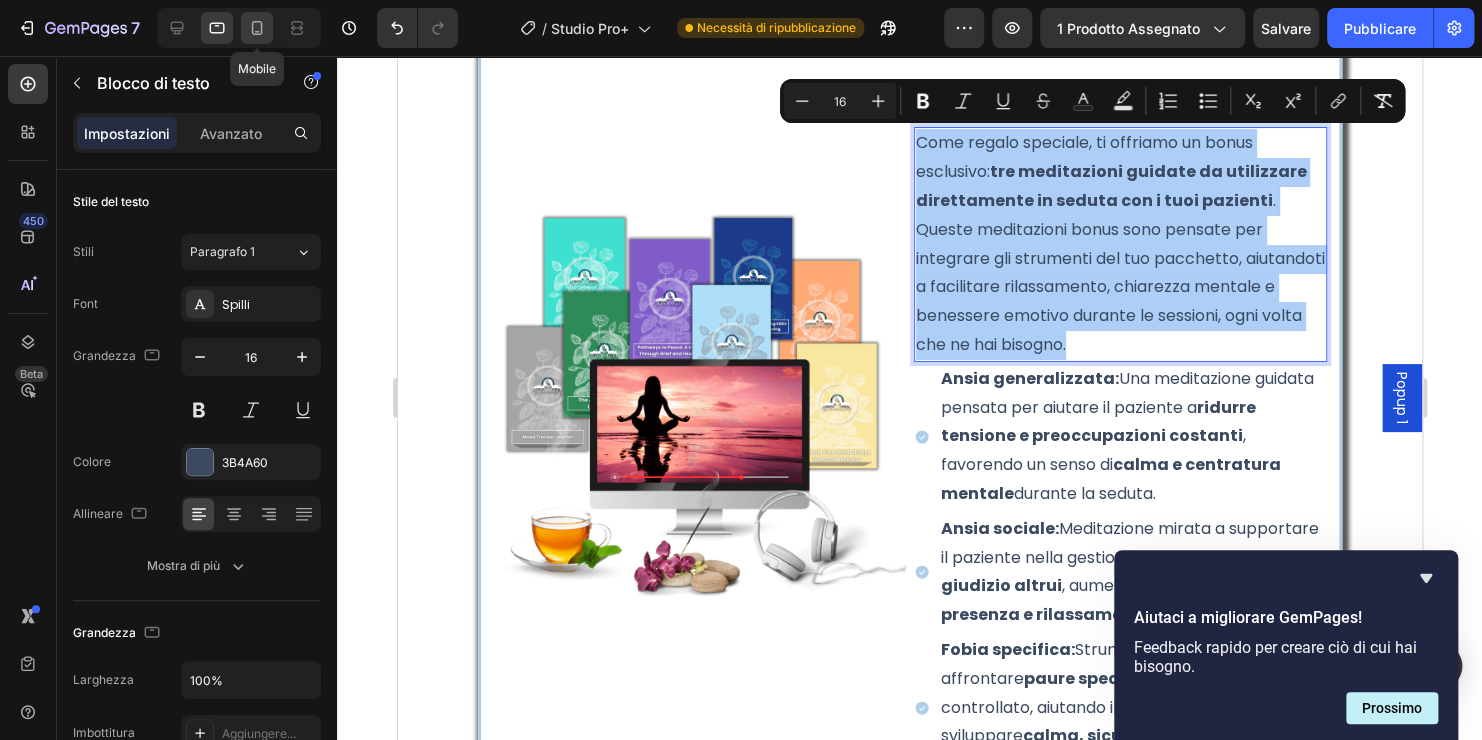
click at [266, 32] on icon at bounding box center [257, 28] width 20 height 20
type input "14"
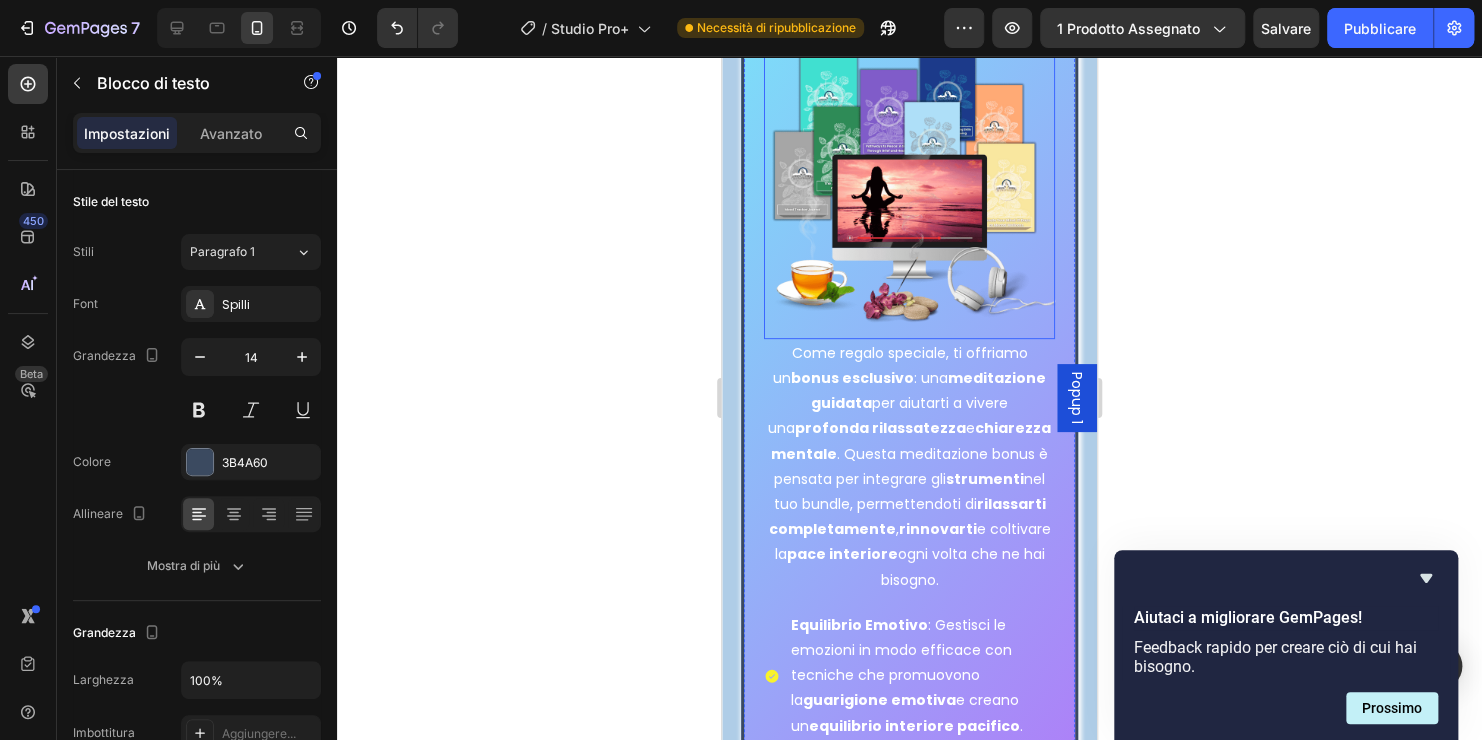
scroll to position [7757, 0]
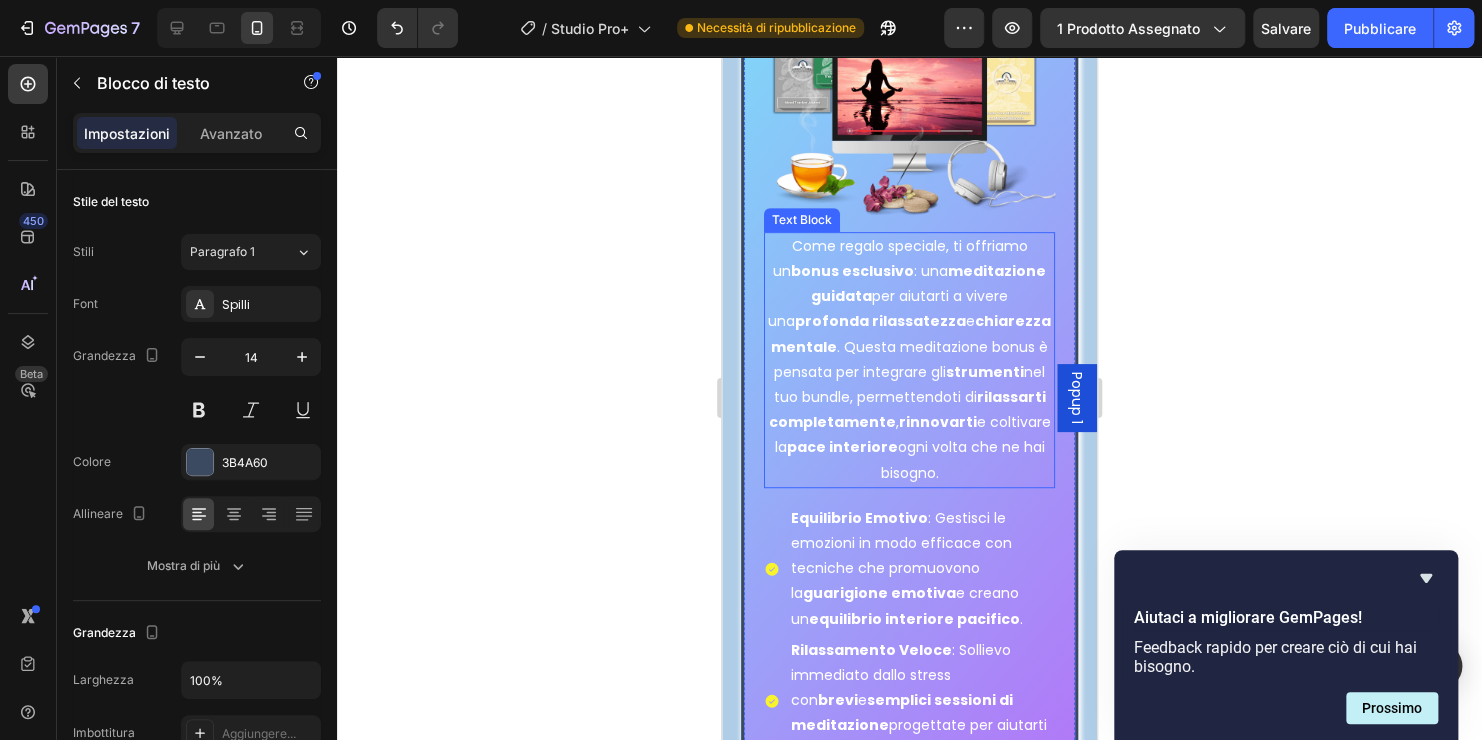
click at [911, 454] on p "Come regalo speciale, ti offriamo un bonus esclusivo : una meditazione guidata …" at bounding box center [910, 360] width 288 height 252
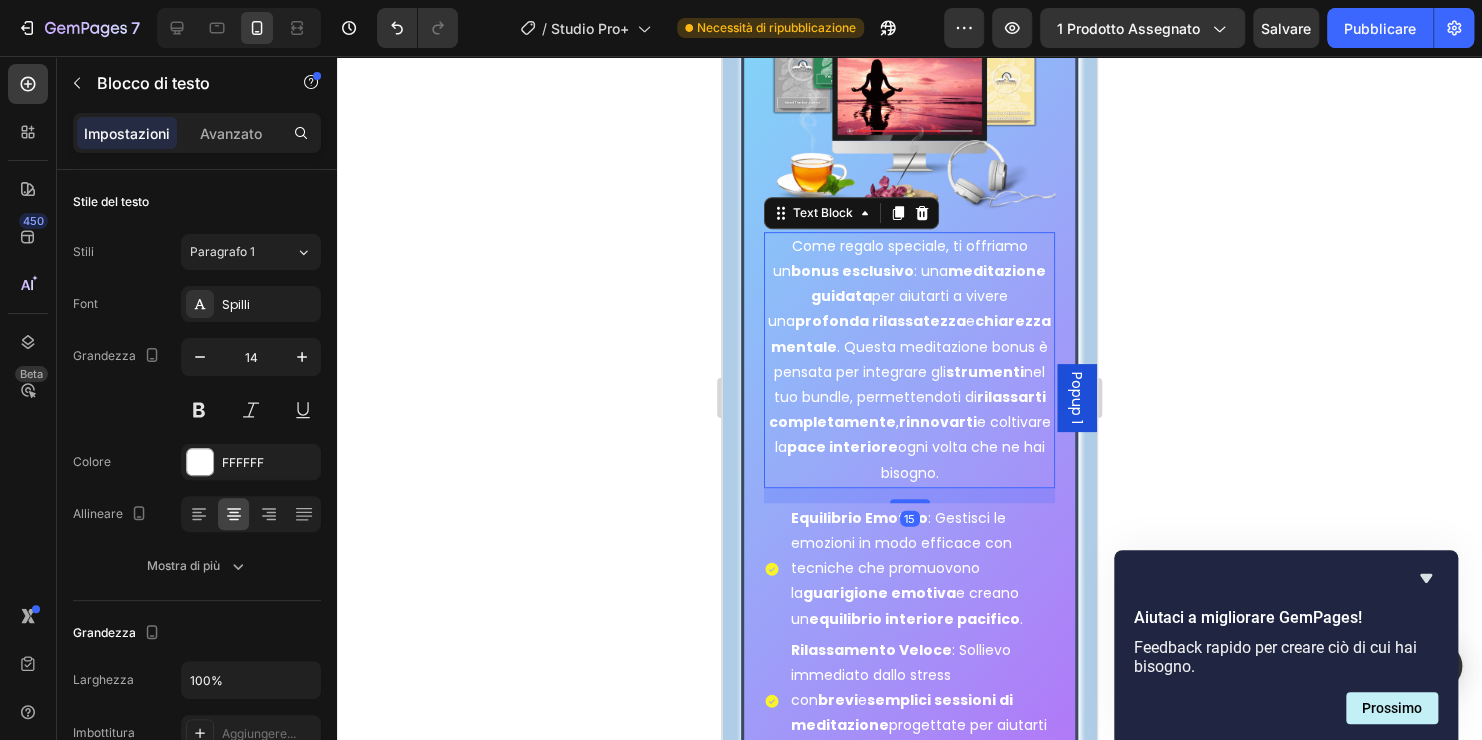
click at [942, 479] on p "Come regalo speciale, ti offriamo un bonus esclusivo : una meditazione guidata …" at bounding box center [910, 360] width 288 height 252
drag, startPoint x: 944, startPoint y: 481, endPoint x: 773, endPoint y: 264, distance: 276.2
click at [773, 264] on p "Come regalo speciale, ti offriamo un bonus esclusivo : una meditazione guidata …" at bounding box center [910, 360] width 288 height 252
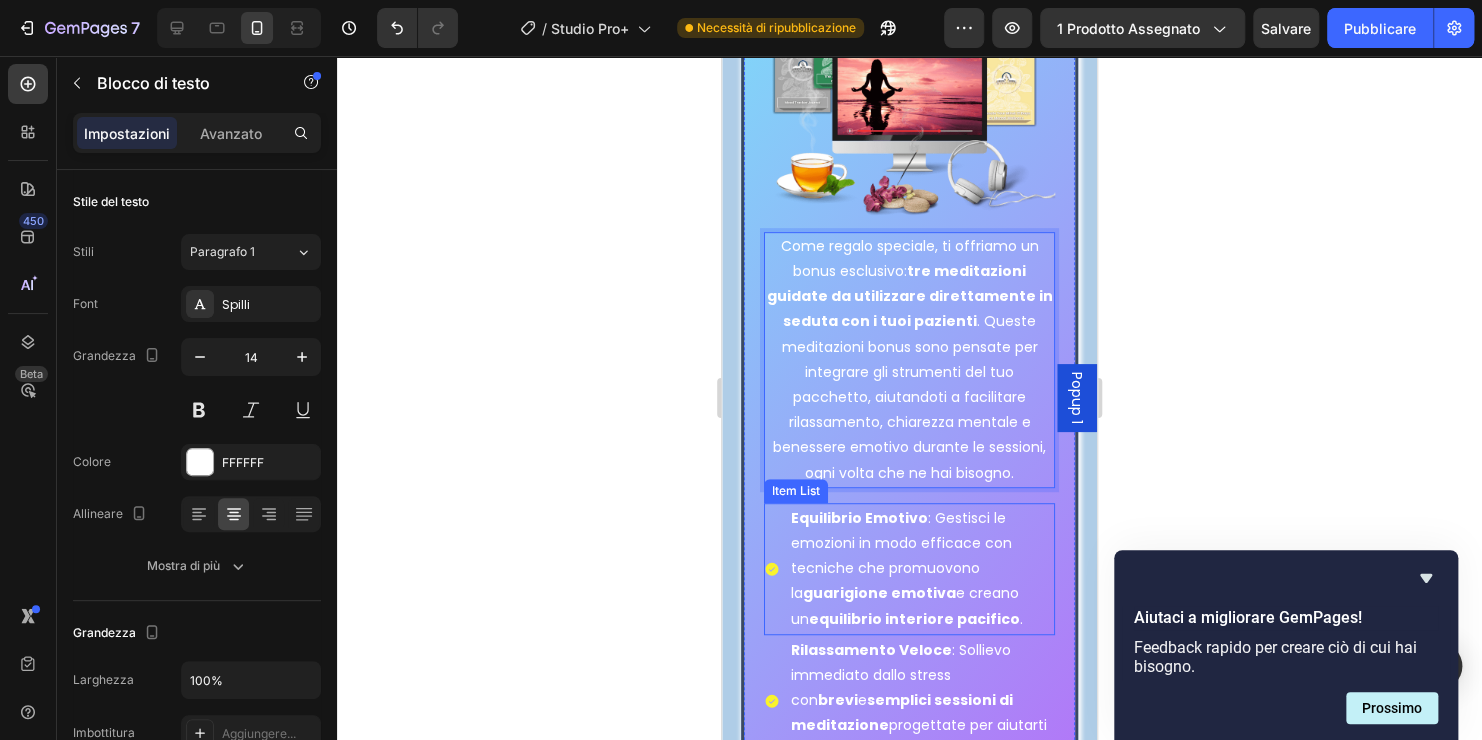
click at [880, 573] on p "Equilibrio Emotivo : Gestisci le emozioni in modo efficace con tecniche che pro…" at bounding box center [922, 569] width 262 height 126
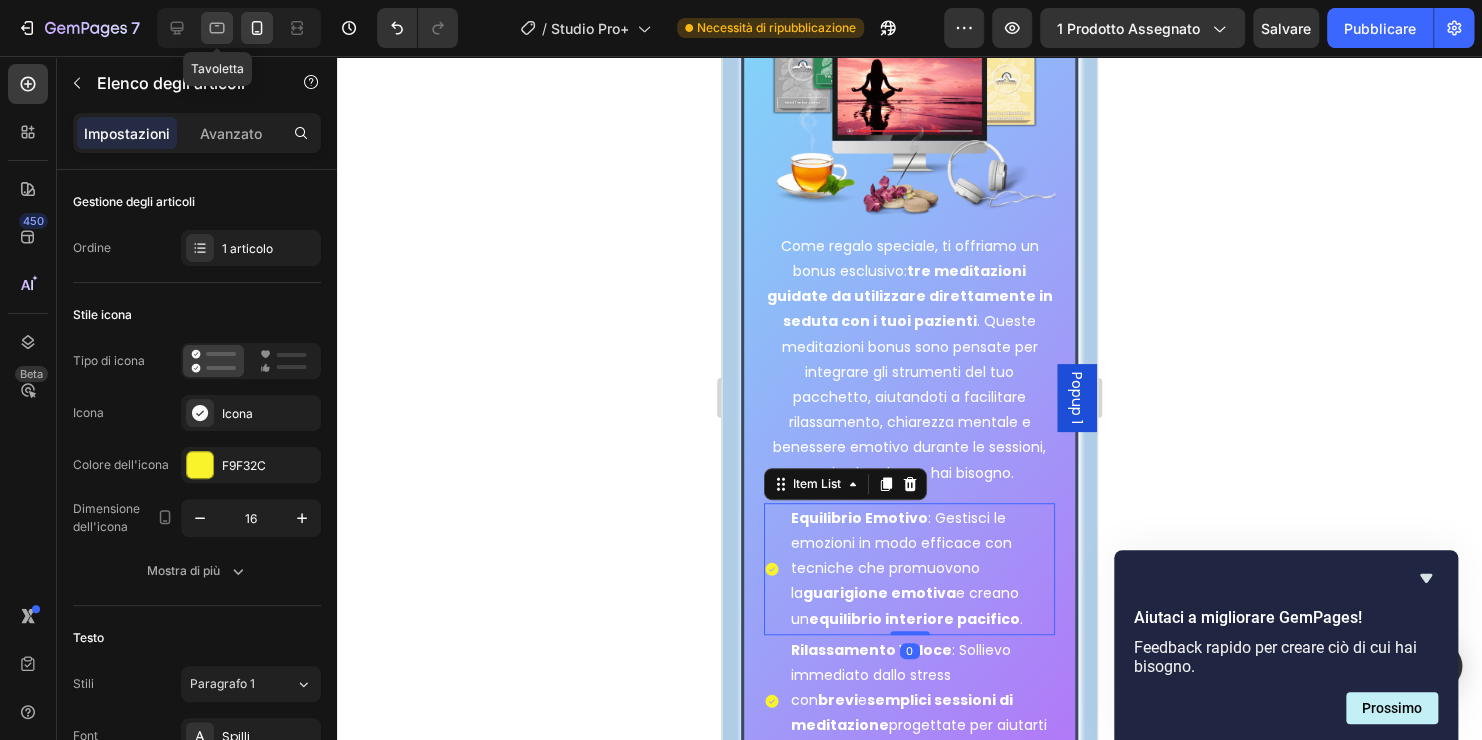
click at [207, 29] on icon at bounding box center [217, 28] width 20 height 20
type input "16"
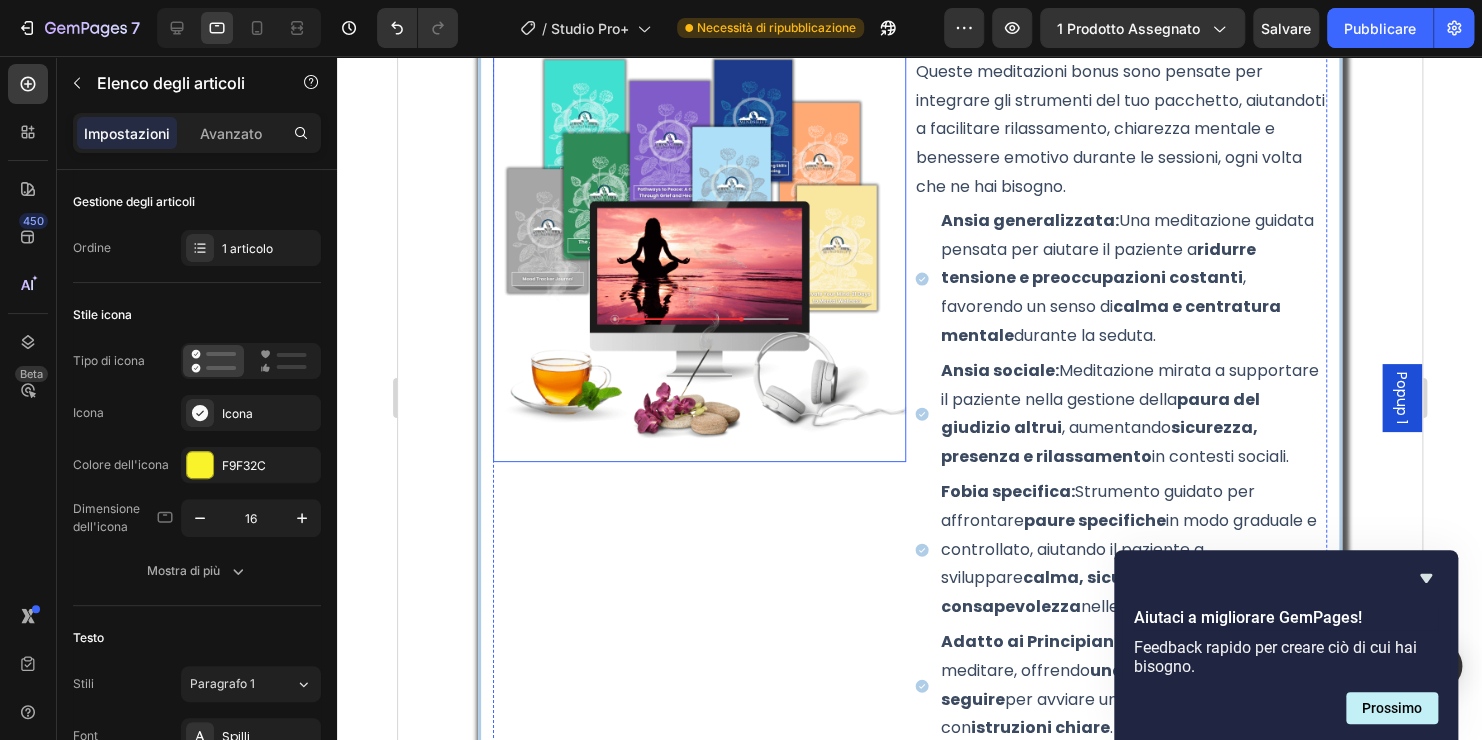
scroll to position [7609, 0]
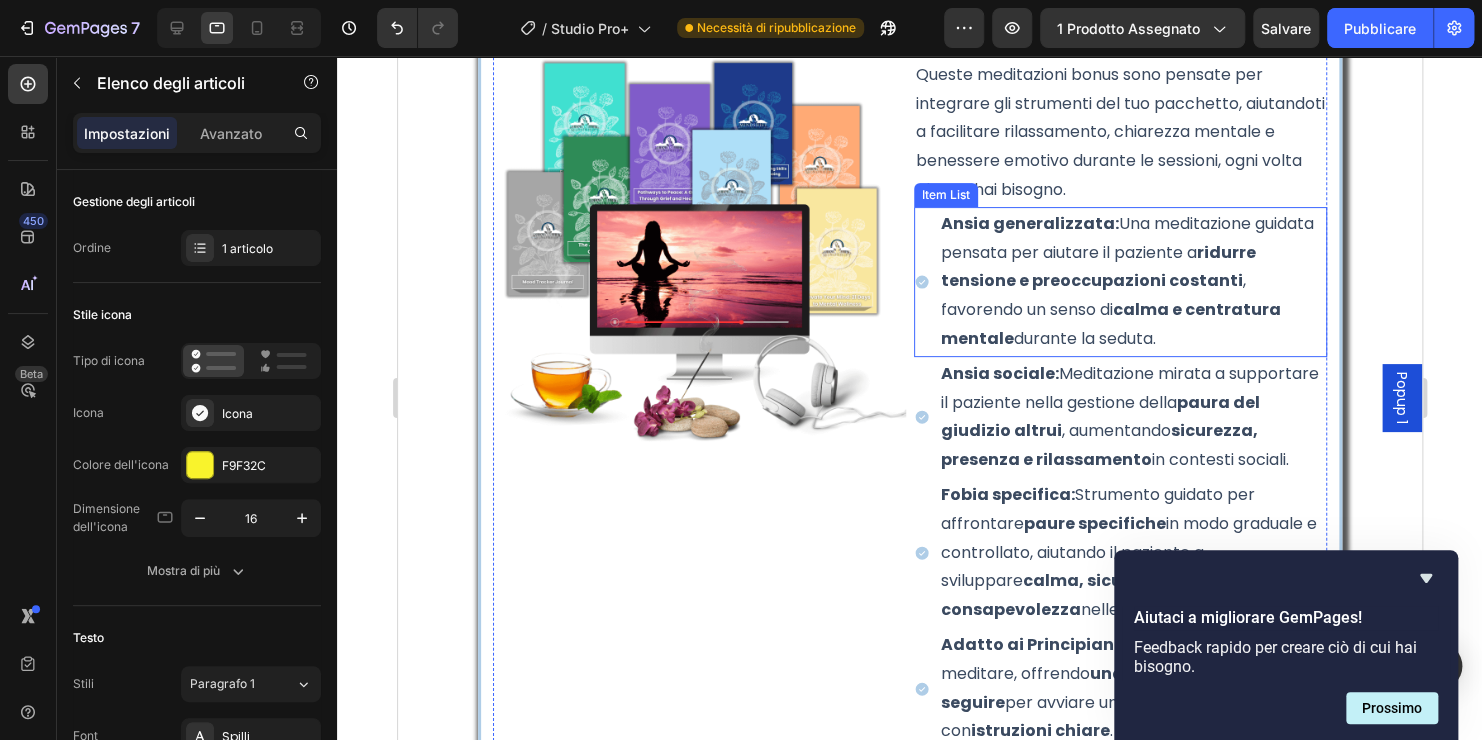
click at [1158, 332] on p "Ansia generalizzata: Una meditazione guidata pensata per aiutare il paziente a …" at bounding box center [1131, 282] width 383 height 144
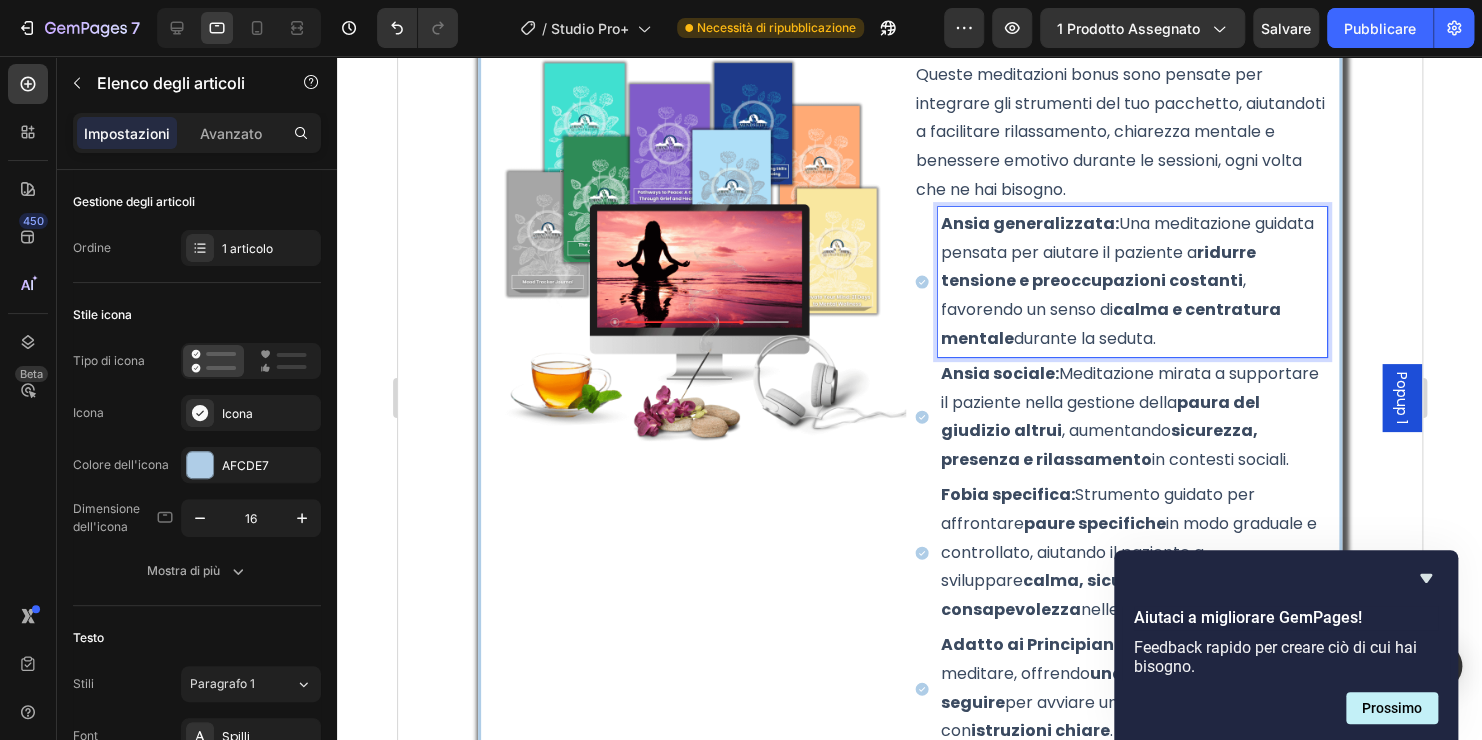
drag, startPoint x: 1162, startPoint y: 340, endPoint x: 923, endPoint y: 226, distance: 264.7
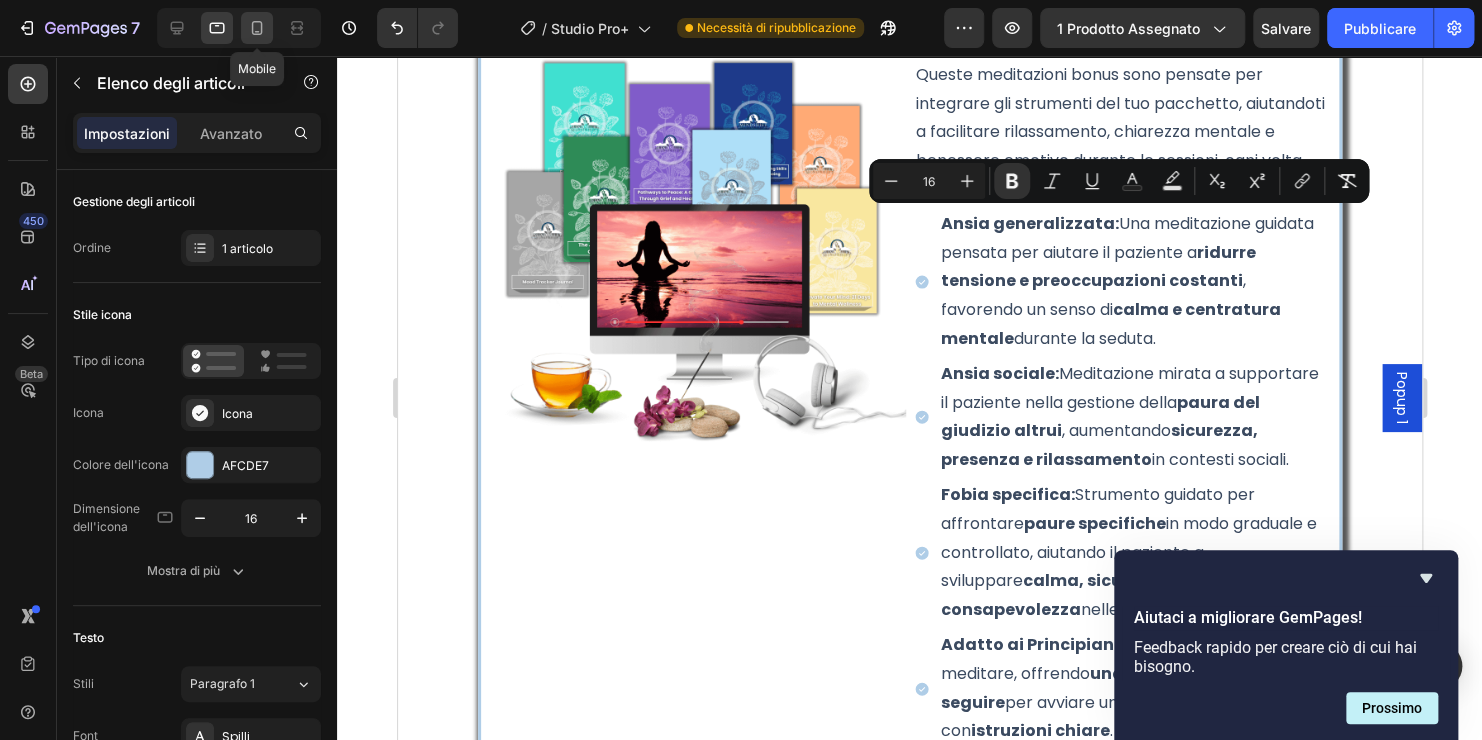
click at [257, 36] on icon at bounding box center [257, 28] width 20 height 20
type input "14"
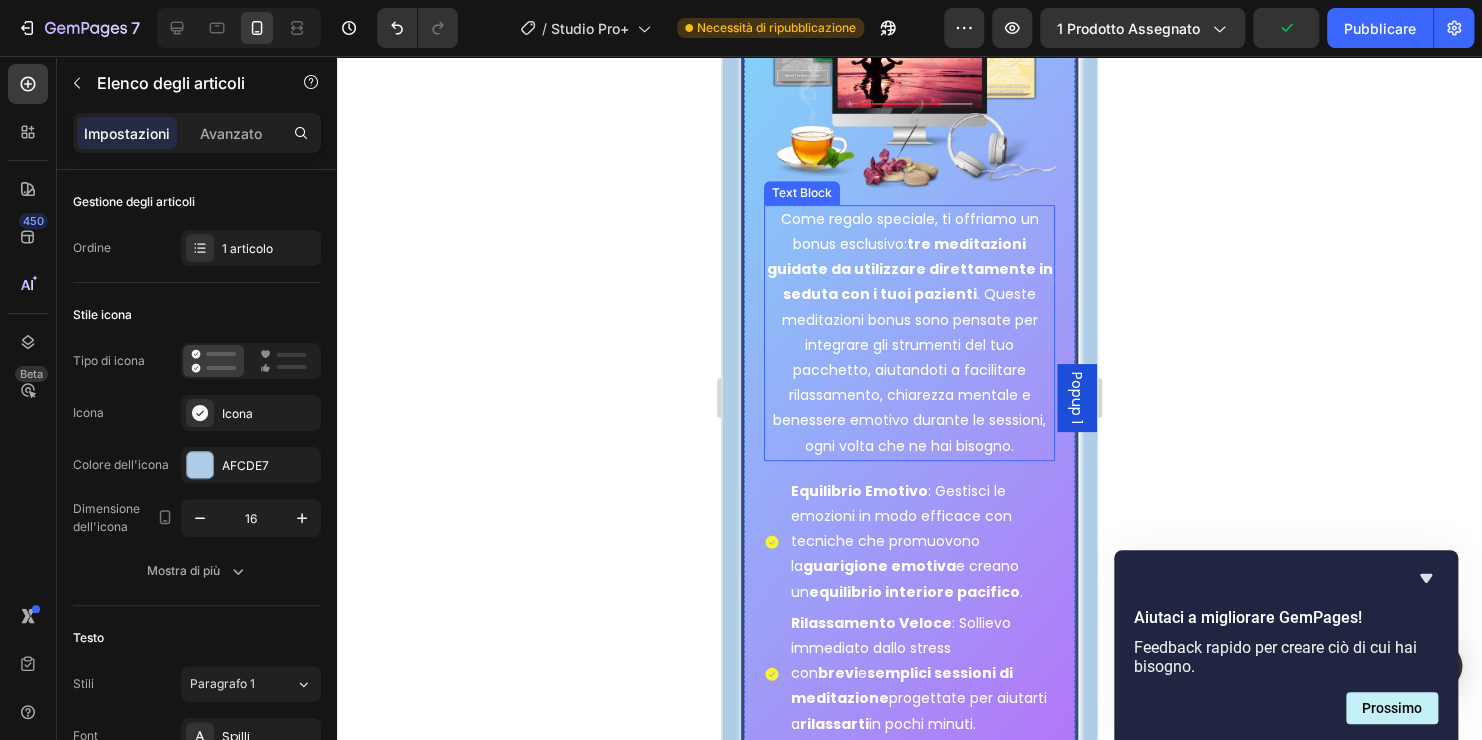
scroll to position [7782, 0]
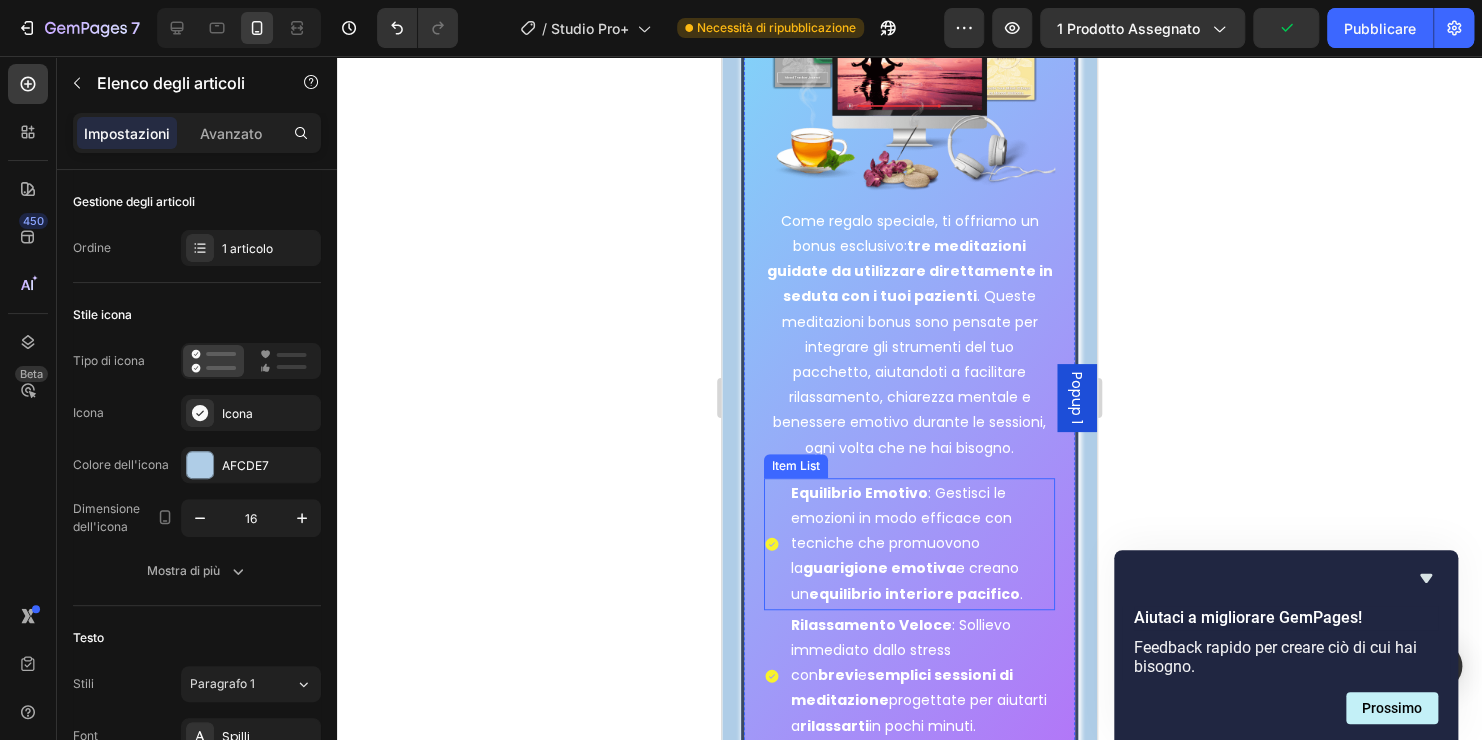
click at [950, 544] on p "Equilibrio Emotivo : Gestisci le emozioni in modo efficace con tecniche che pro…" at bounding box center [922, 544] width 262 height 126
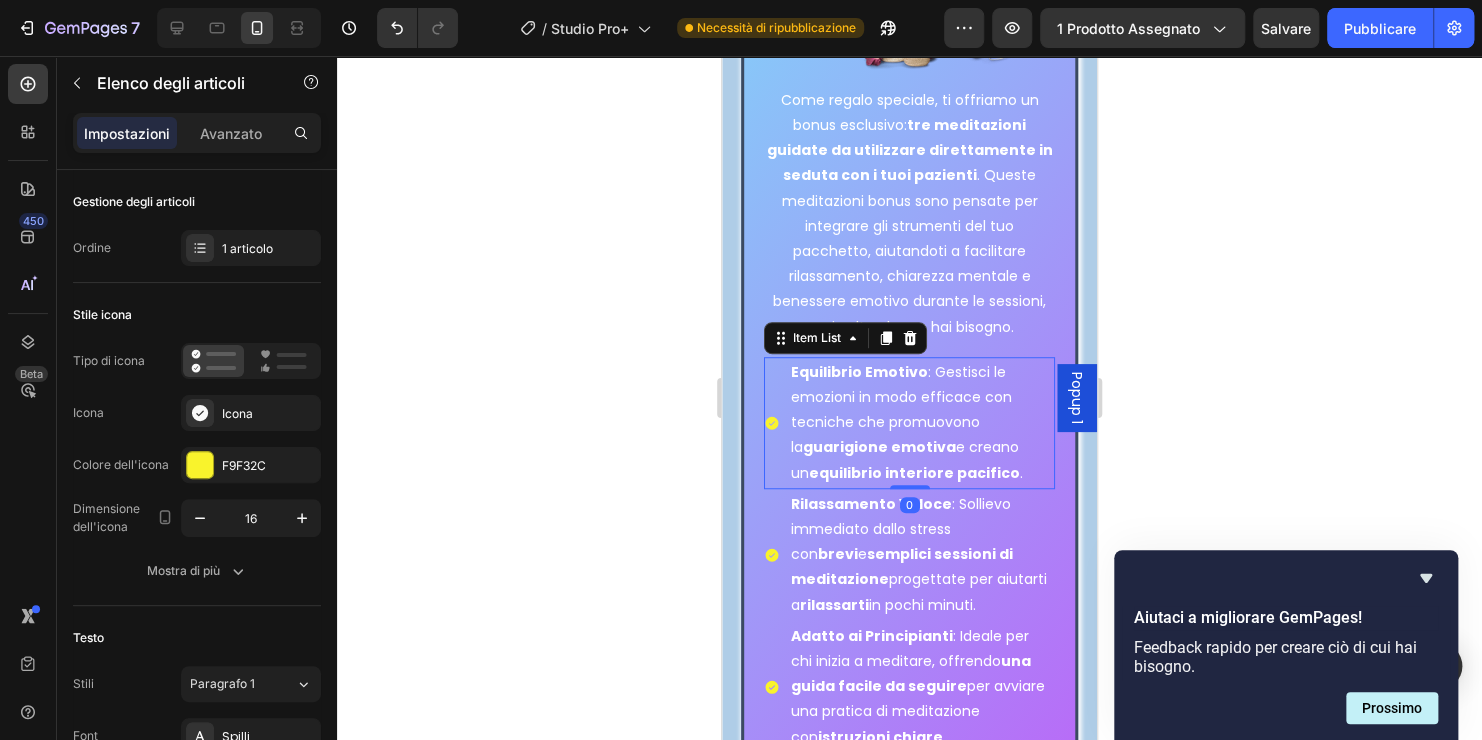
scroll to position [7982, 0]
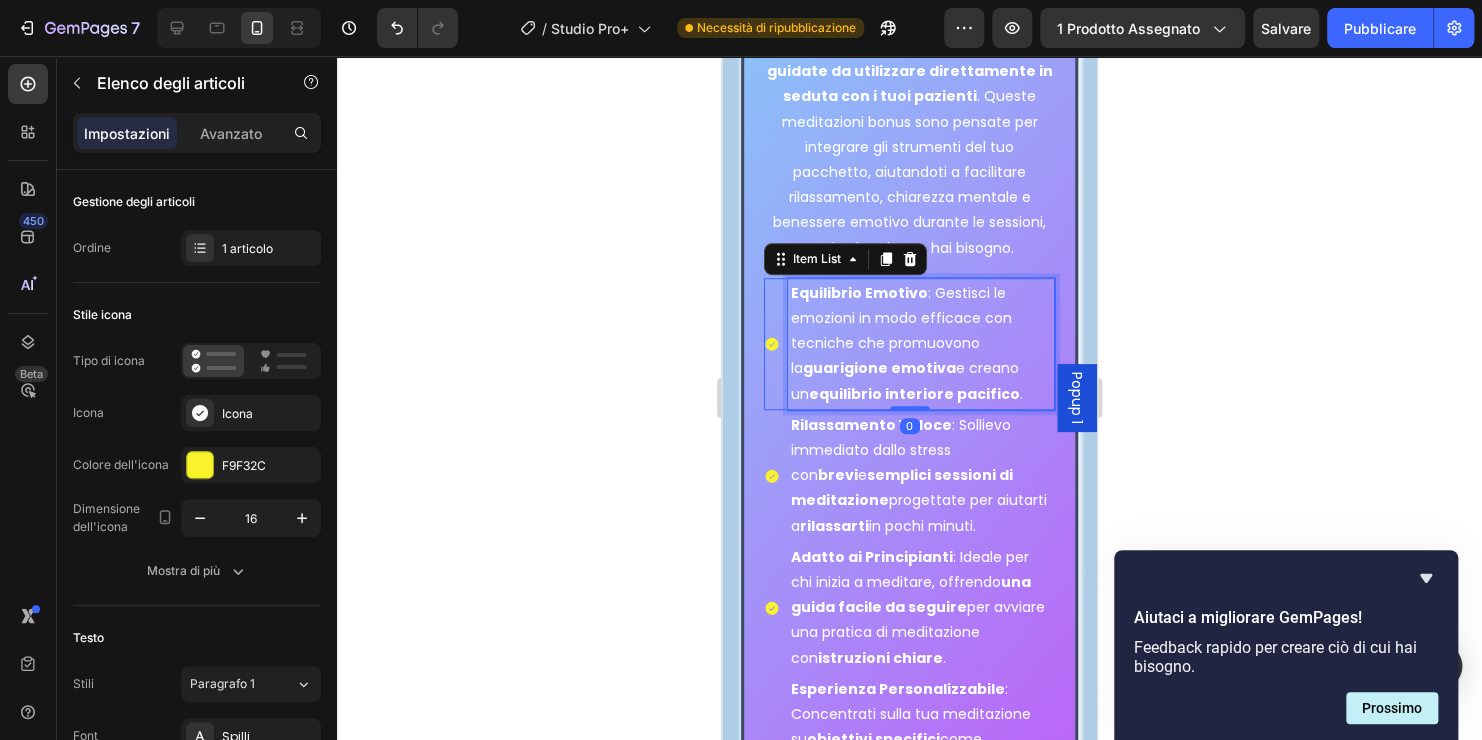
click at [987, 404] on p "Equilibrio Emotivo : Gestisci le emozioni in modo efficace con tecniche che pro…" at bounding box center [922, 344] width 262 height 126
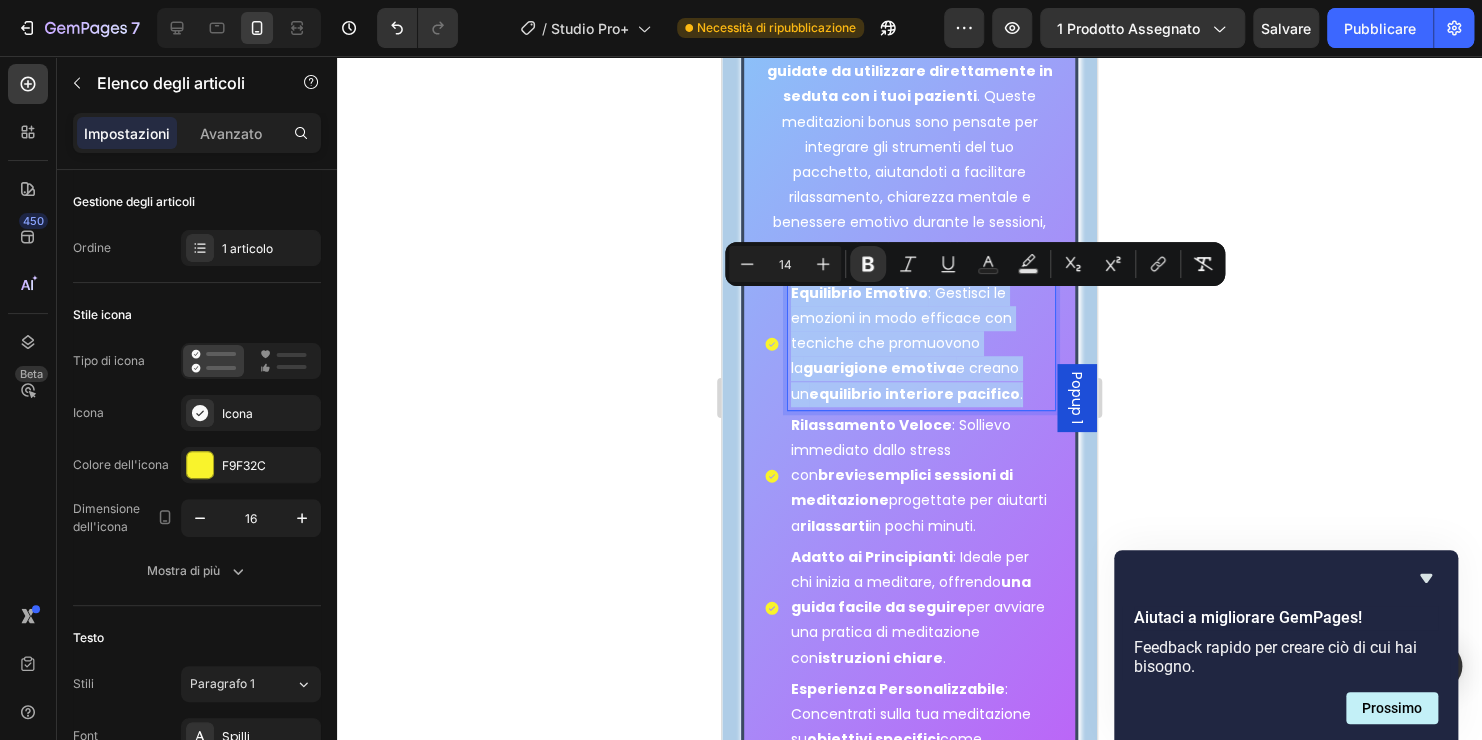
drag, startPoint x: 991, startPoint y: 407, endPoint x: 788, endPoint y: 310, distance: 224.9
click at [788, 310] on div "Equilibrio Emotivo : Gestisci le emozioni in modo efficace con tecniche che pro…" at bounding box center [922, 344] width 268 height 132
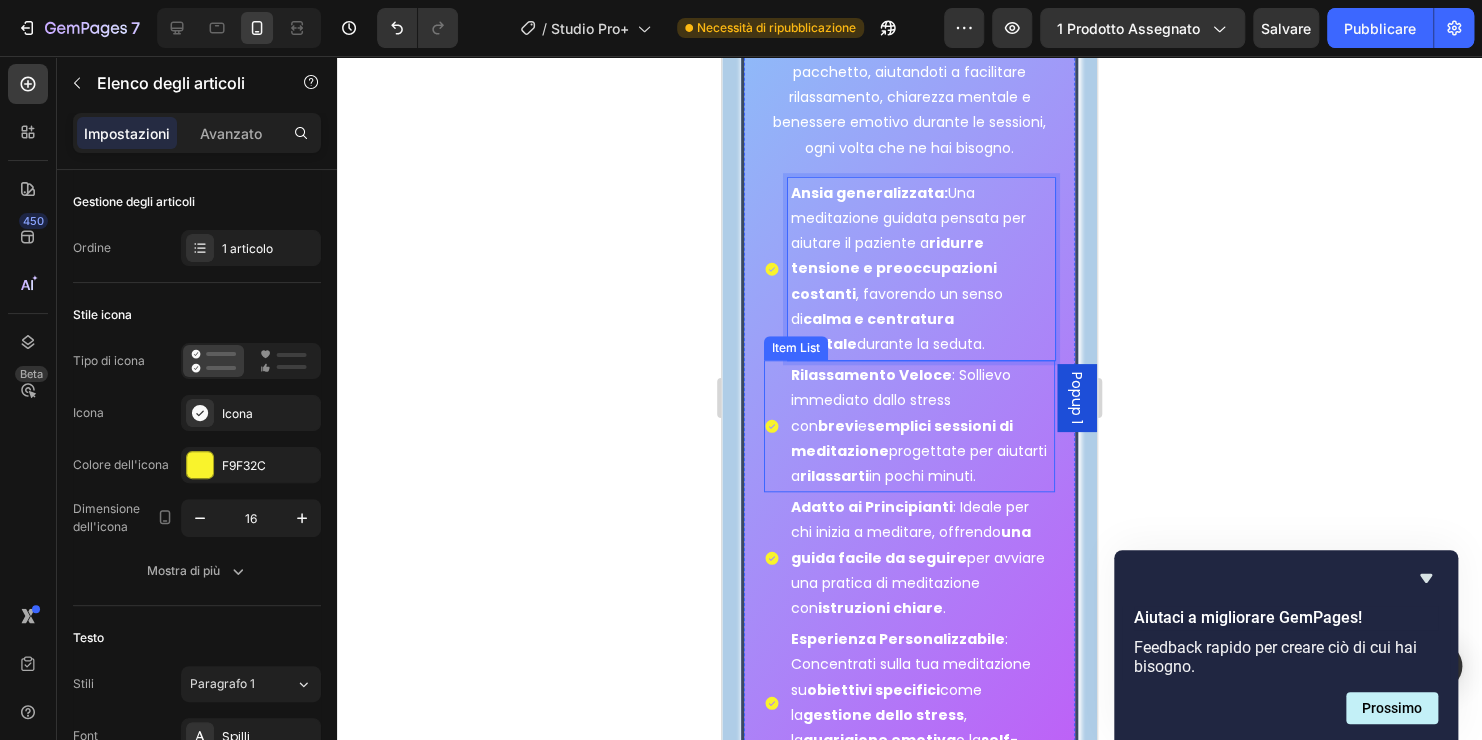
scroll to position [8182, 0]
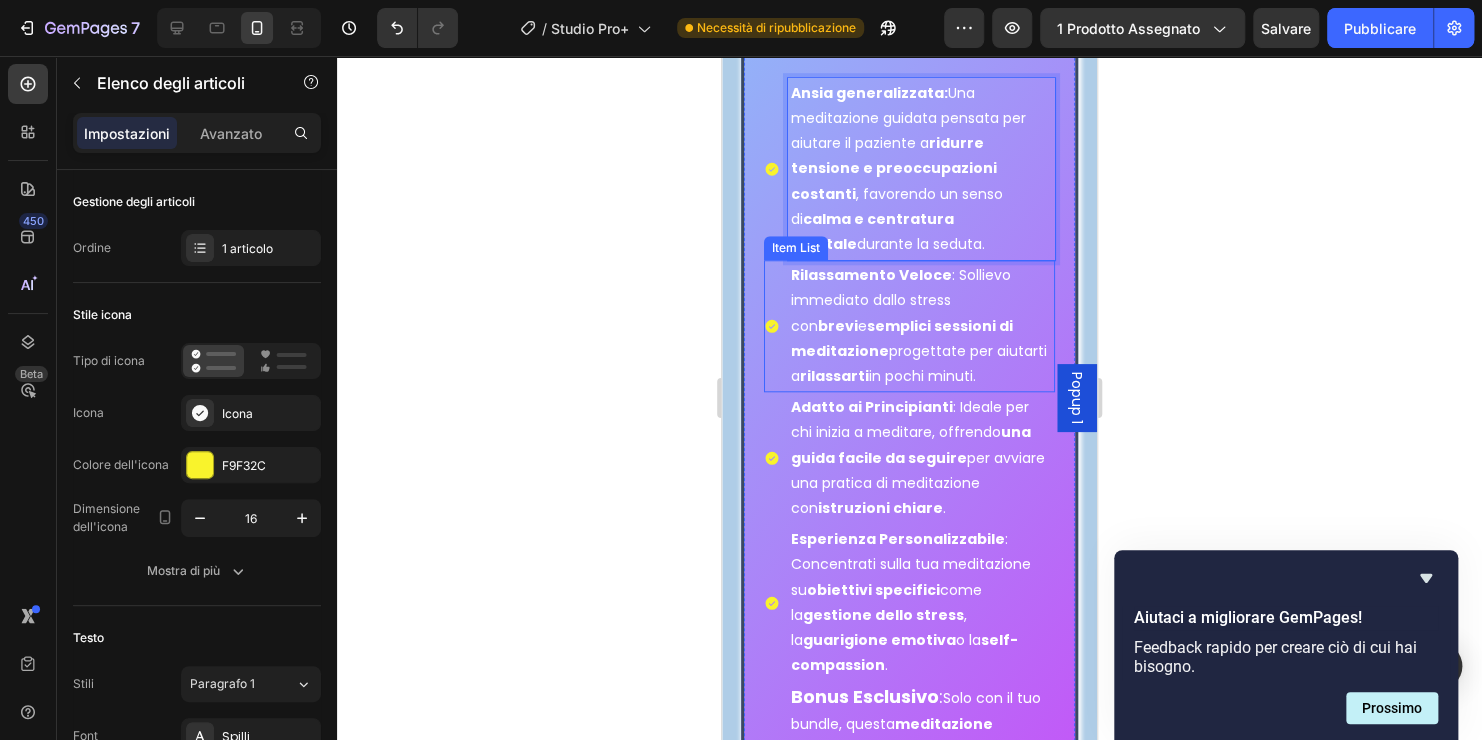
click at [906, 352] on p "Rilassamento Veloce : Sollievo immediato dallo stress con brevi e semplici sess…" at bounding box center [922, 326] width 262 height 126
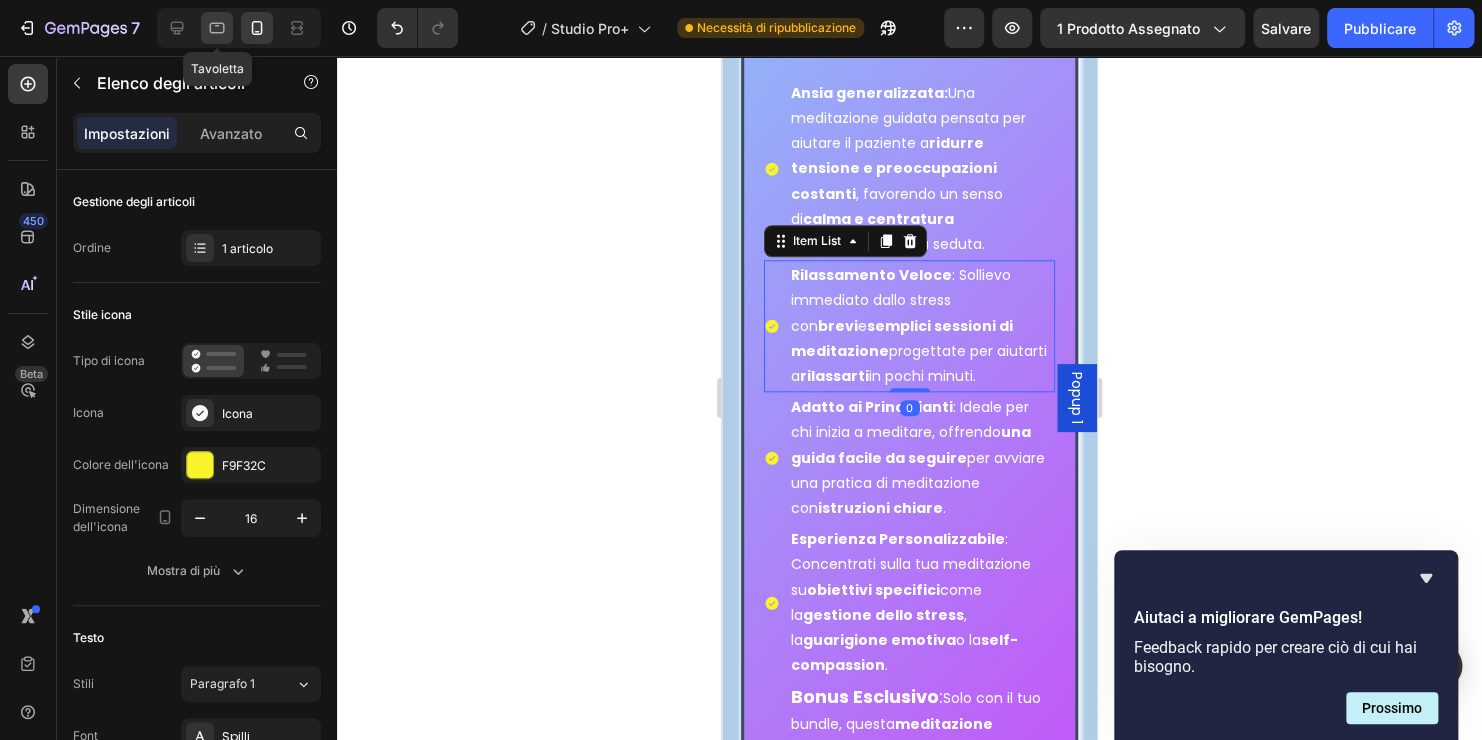
click at [220, 27] on icon at bounding box center [217, 28] width 20 height 20
type input "16"
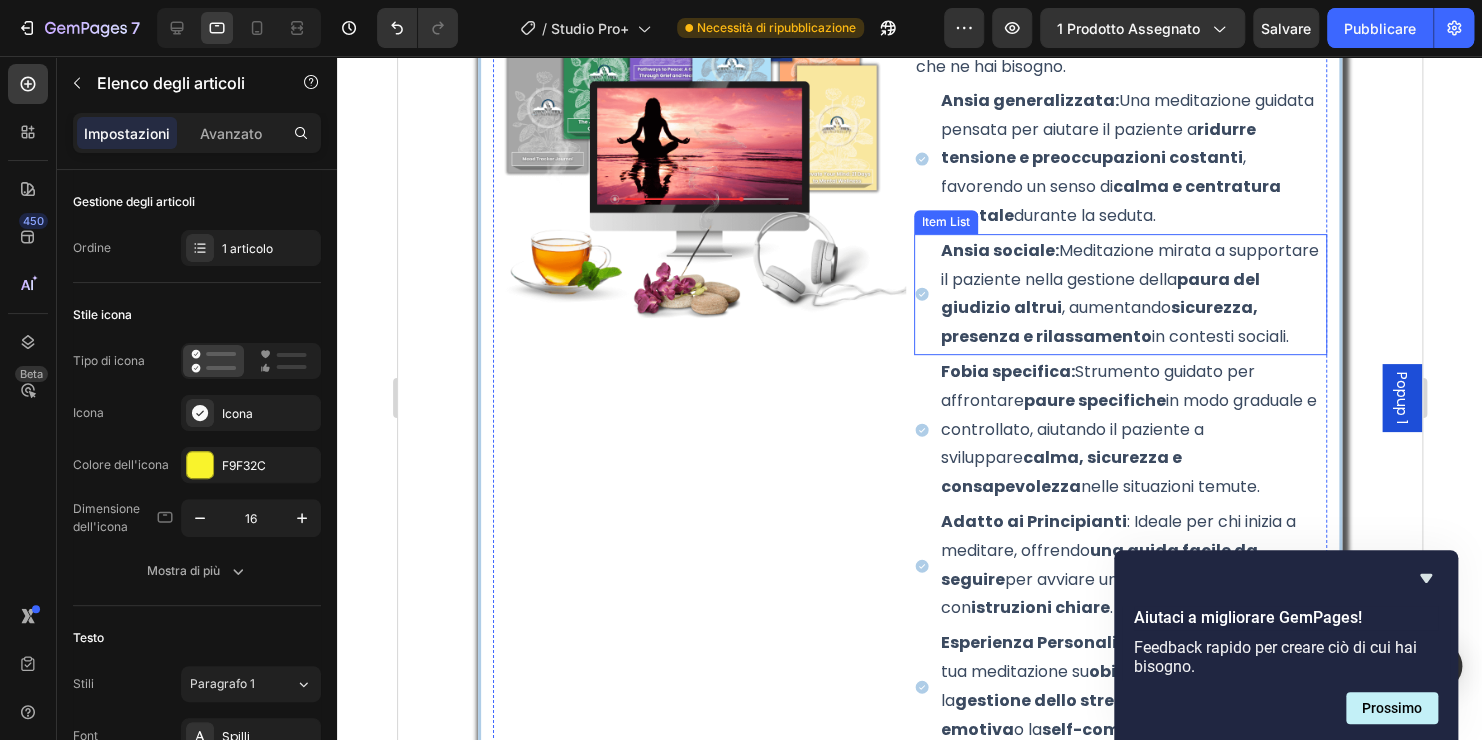
scroll to position [7722, 0]
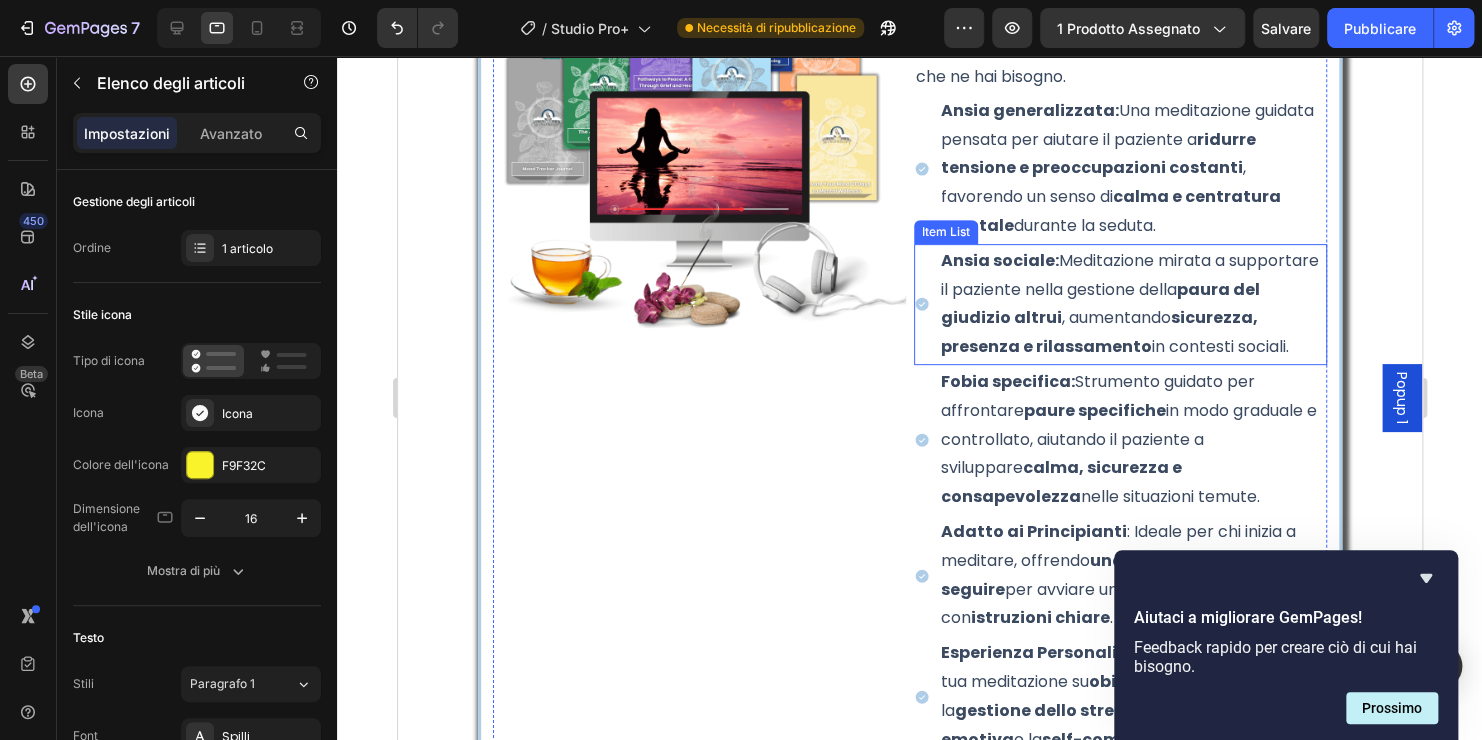
click at [1178, 303] on p "Ansia sociale: Meditazione mirata a supportare il paziente nella gestione della…" at bounding box center [1131, 304] width 383 height 115
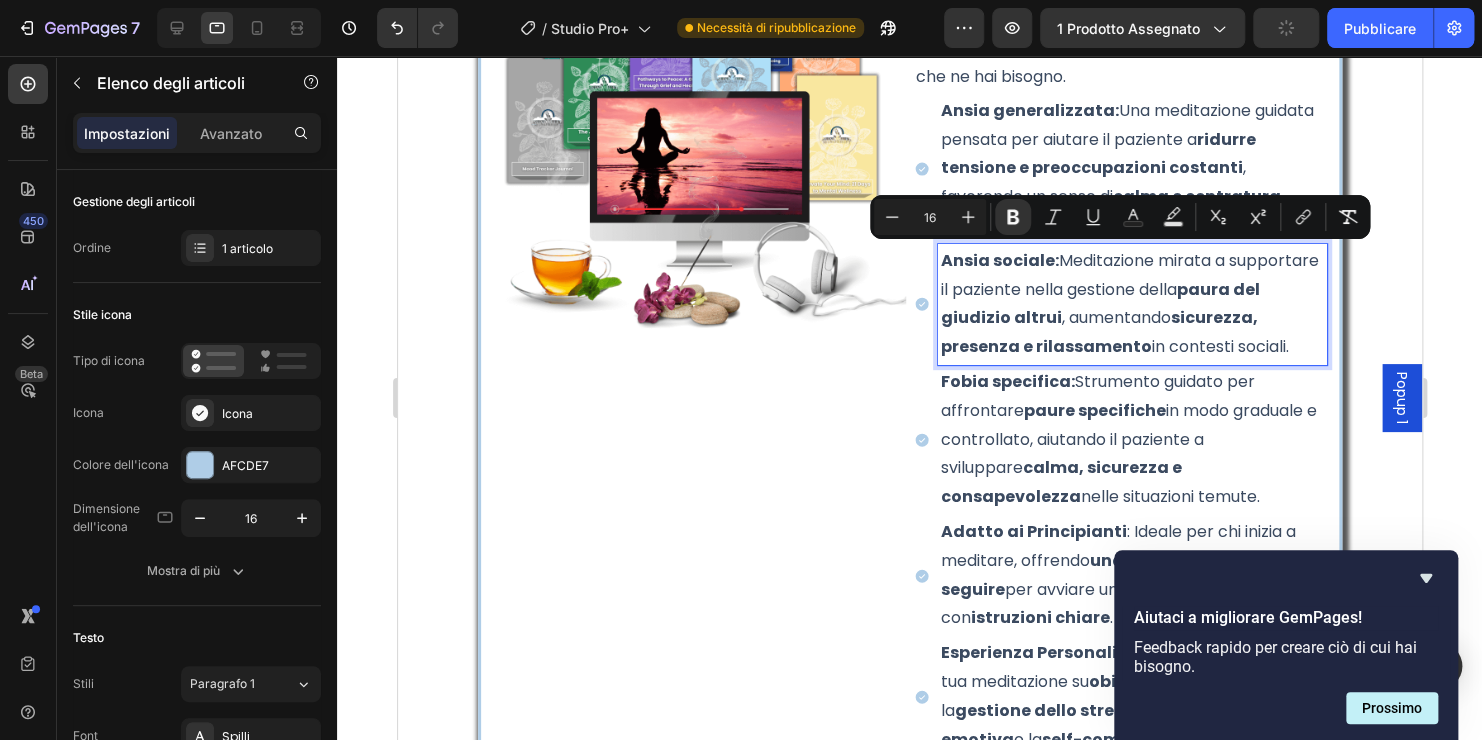
drag, startPoint x: 1002, startPoint y: 380, endPoint x: 934, endPoint y: 267, distance: 131.8
click at [940, 267] on p "Ansia sociale: Meditazione mirata a supportare il paziente nella gestione della…" at bounding box center [1131, 304] width 383 height 115
copy p "Ansia sociale: Meditazione mirata a supportare il paziente nella gestione della…"
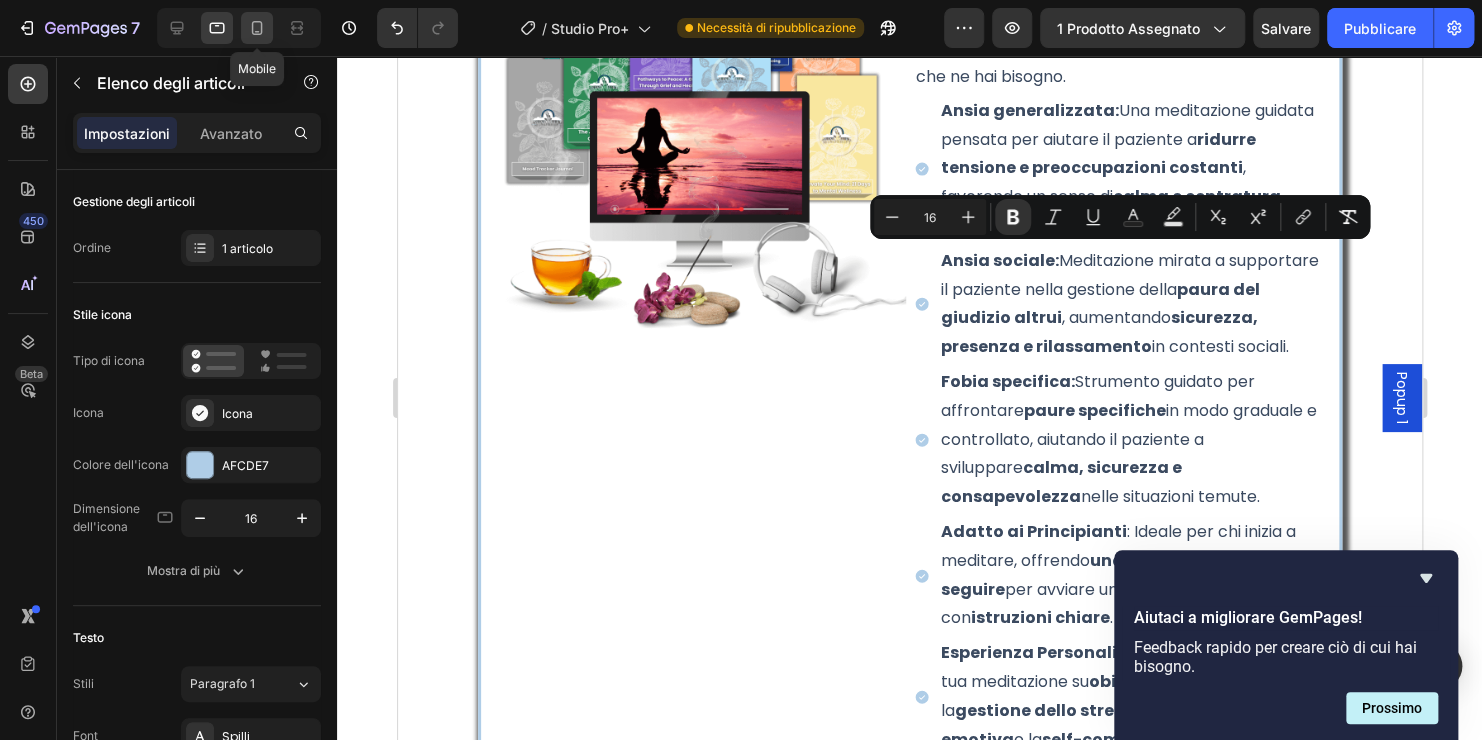
click at [253, 25] on icon at bounding box center [257, 28] width 20 height 20
type input "14"
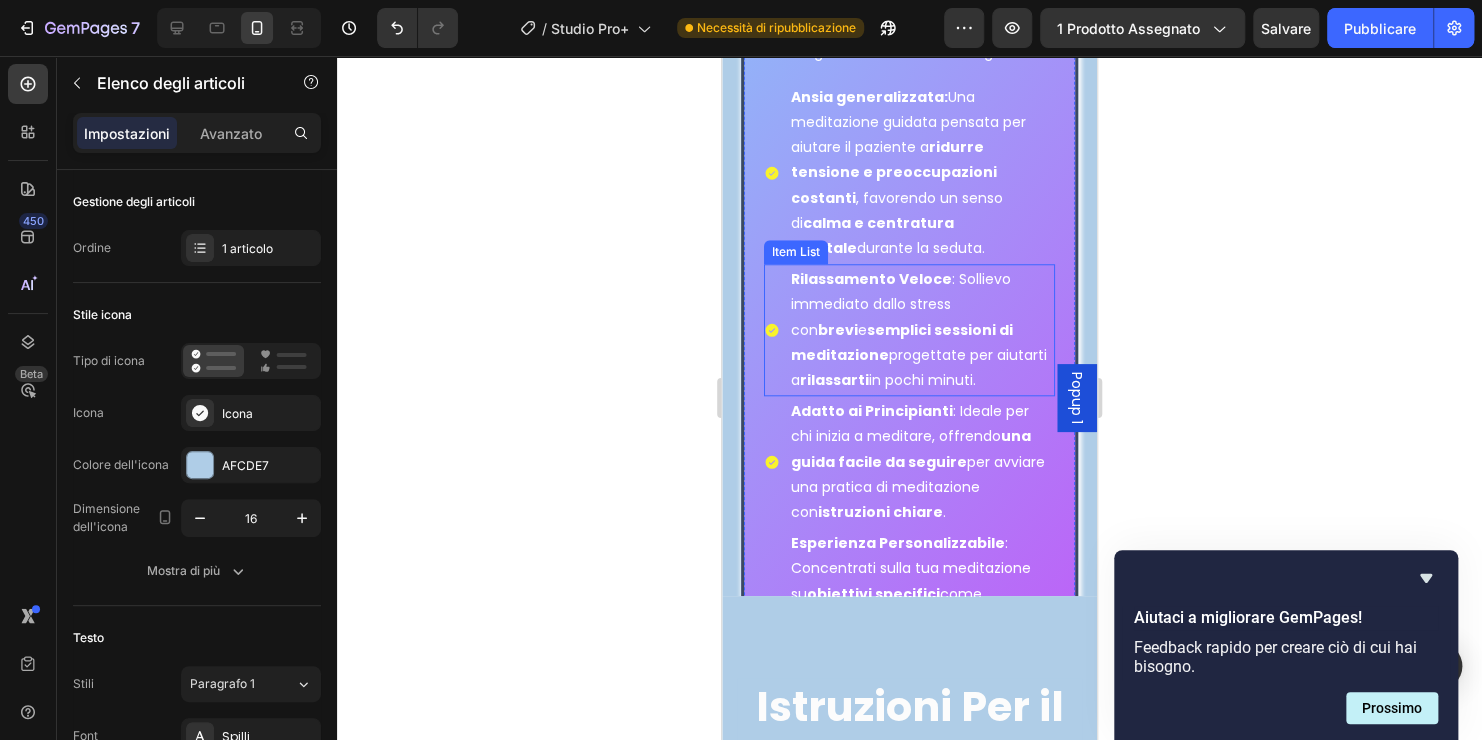
scroll to position [8078, 0]
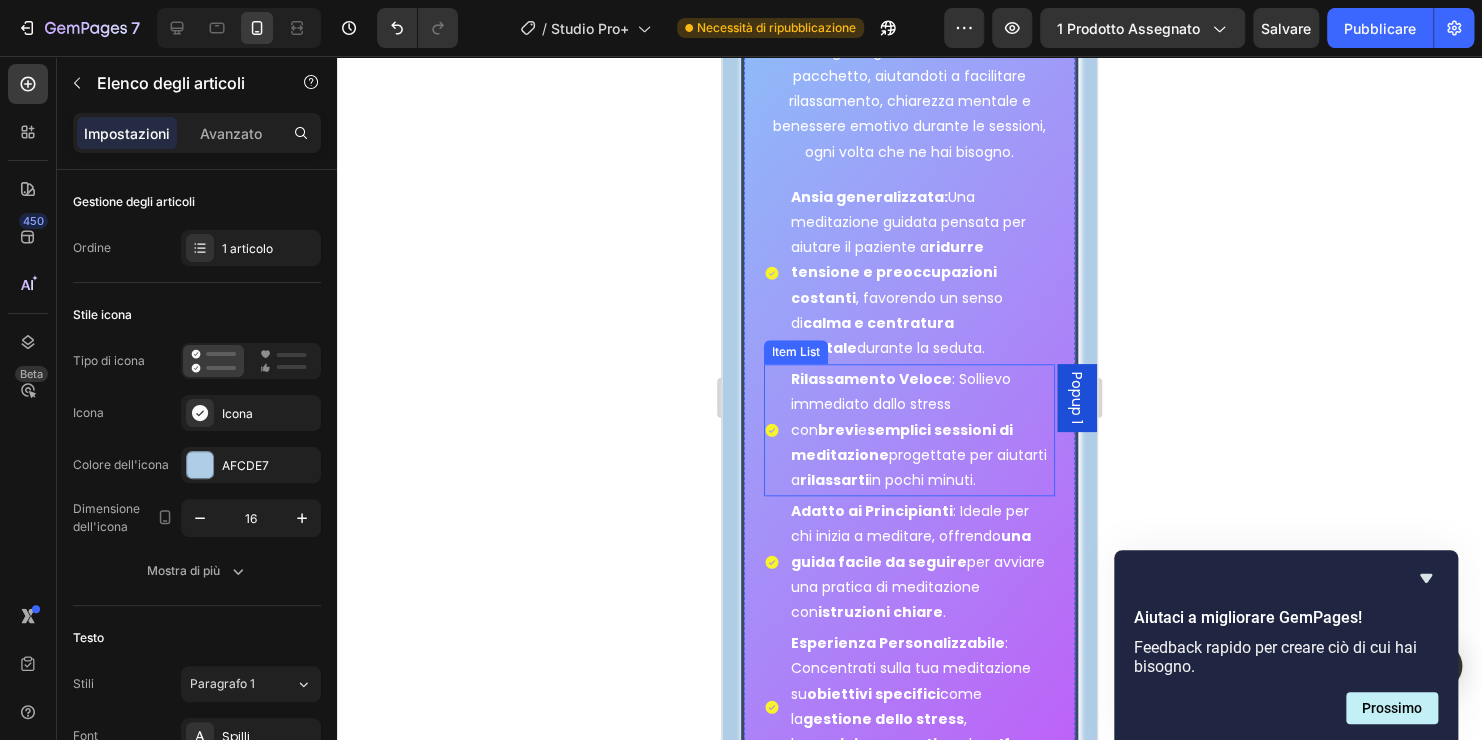
click at [878, 452] on p "Rilassamento Veloce : Sollievo immediato dallo stress con brevi e semplici sess…" at bounding box center [922, 430] width 262 height 126
click at [907, 485] on p "Rilassamento Veloce : Sollievo immediato dallo stress con brevi e semplici sess…" at bounding box center [922, 430] width 262 height 126
drag, startPoint x: 907, startPoint y: 485, endPoint x: 790, endPoint y: 392, distance: 149.4
click at [791, 392] on p "Rilassamento Veloce : Sollievo immediato dallo stress con brevi e semplici sess…" at bounding box center [922, 430] width 262 height 126
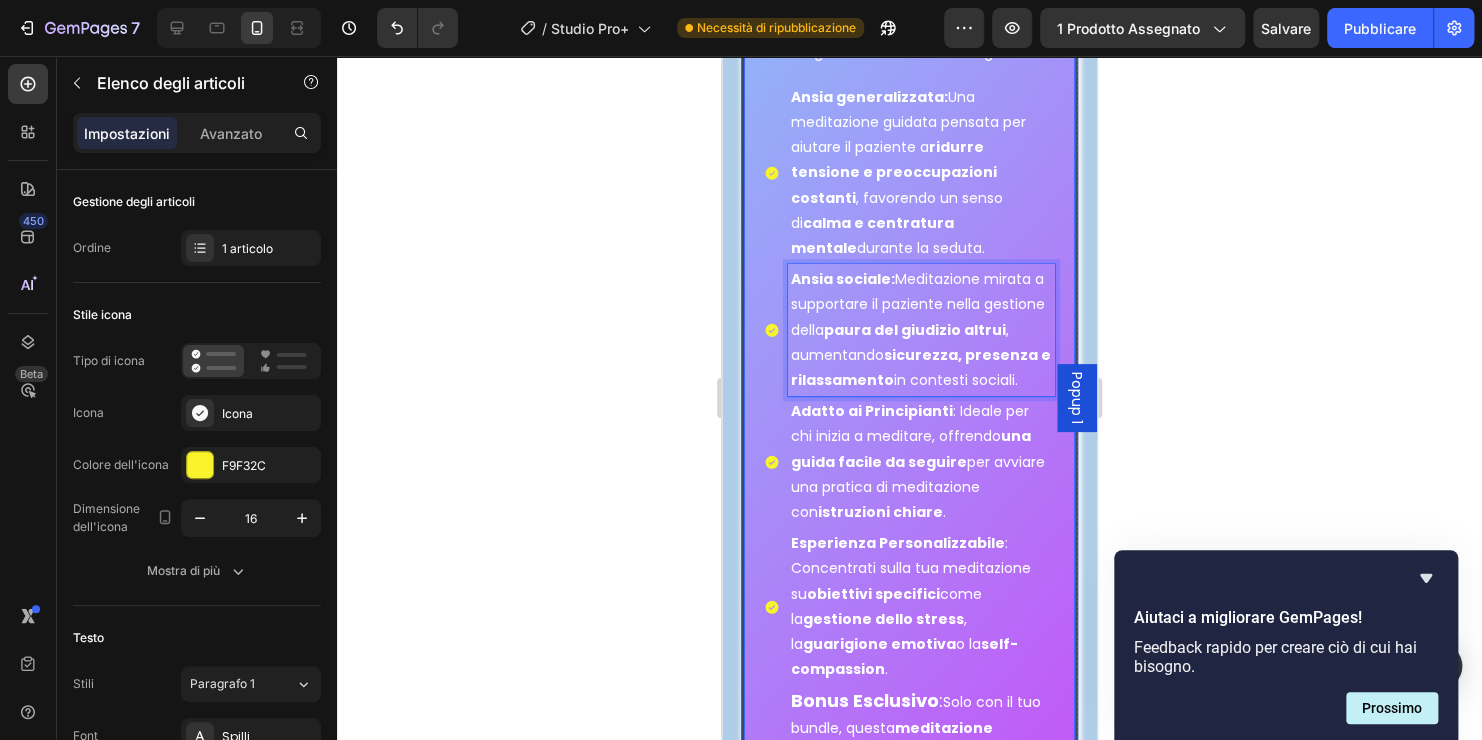
click at [758, 390] on div "BONUS!! Text Block Acquista oggi il tuo bundle per la salute mentale e ricevi a…" at bounding box center [910, 47] width 338 height 1689
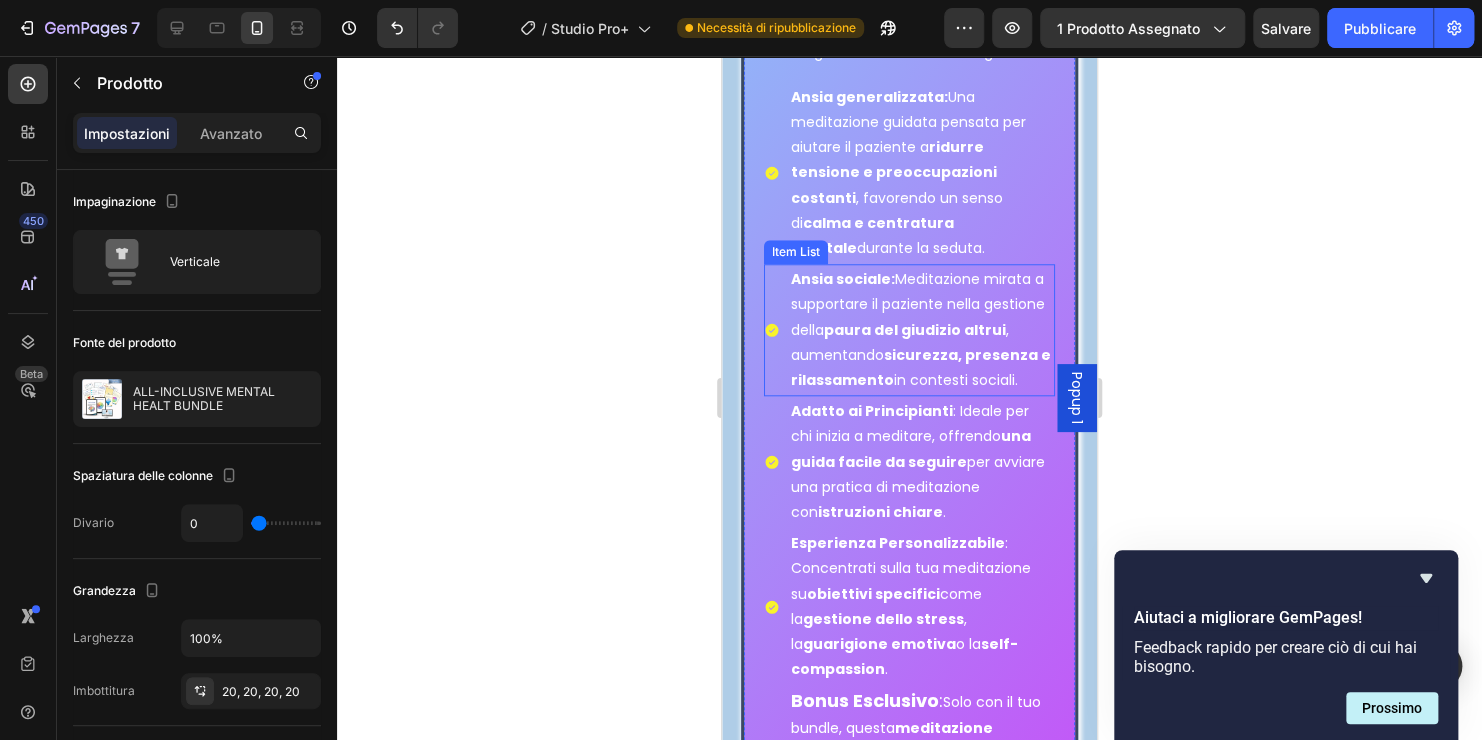
click at [774, 396] on div "Ansia sociale: Meditazione mirata a supportare il paziente nella gestione della…" at bounding box center [910, 330] width 292 height 132
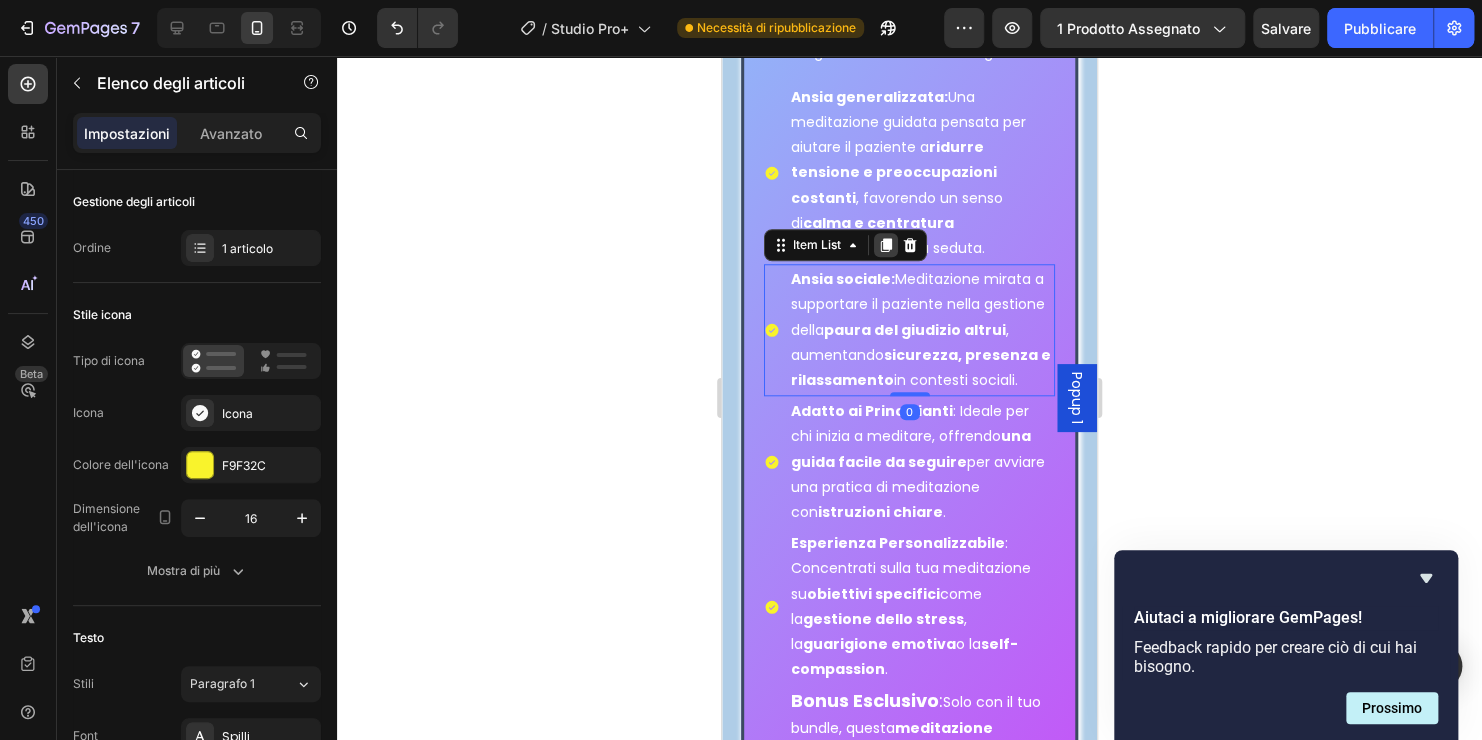
click at [884, 252] on icon at bounding box center [886, 245] width 11 height 14
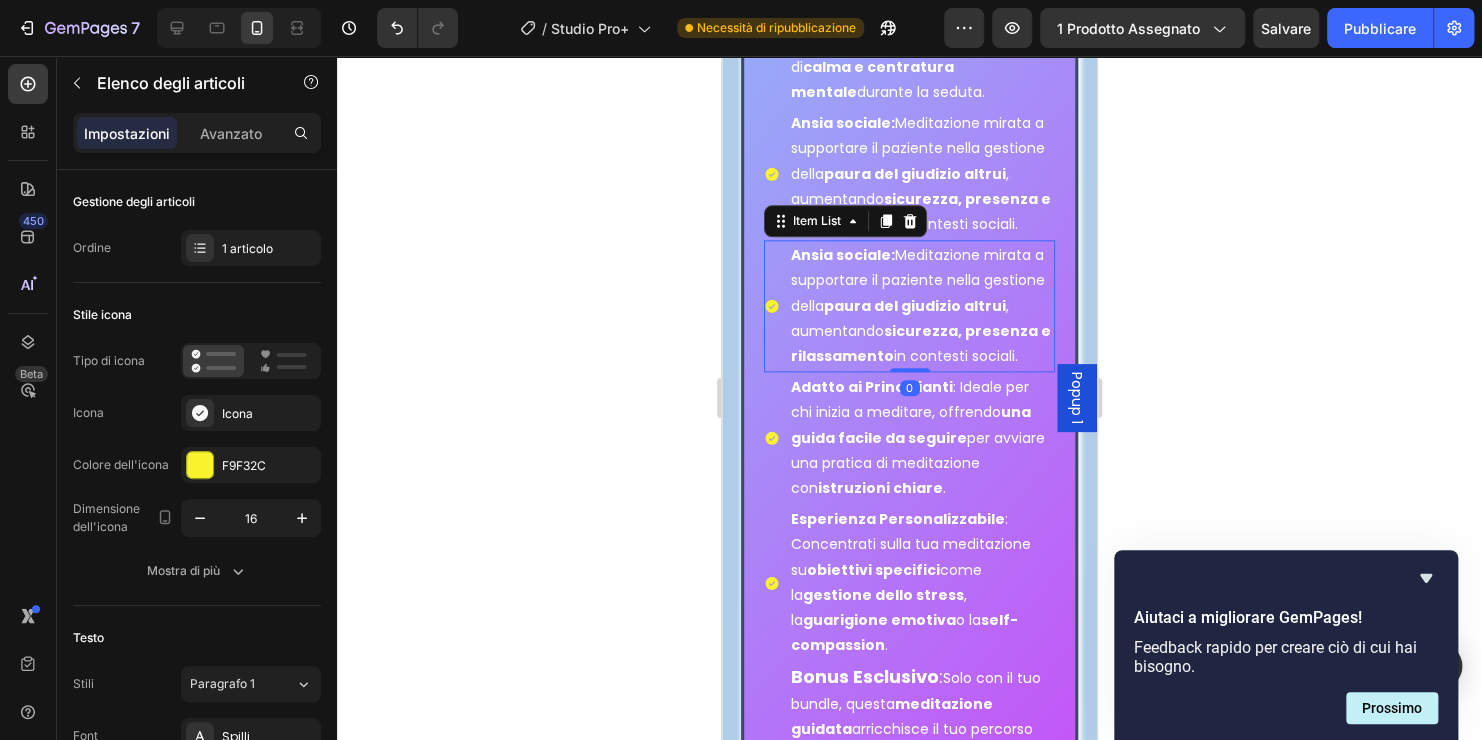
scroll to position [8477, 0]
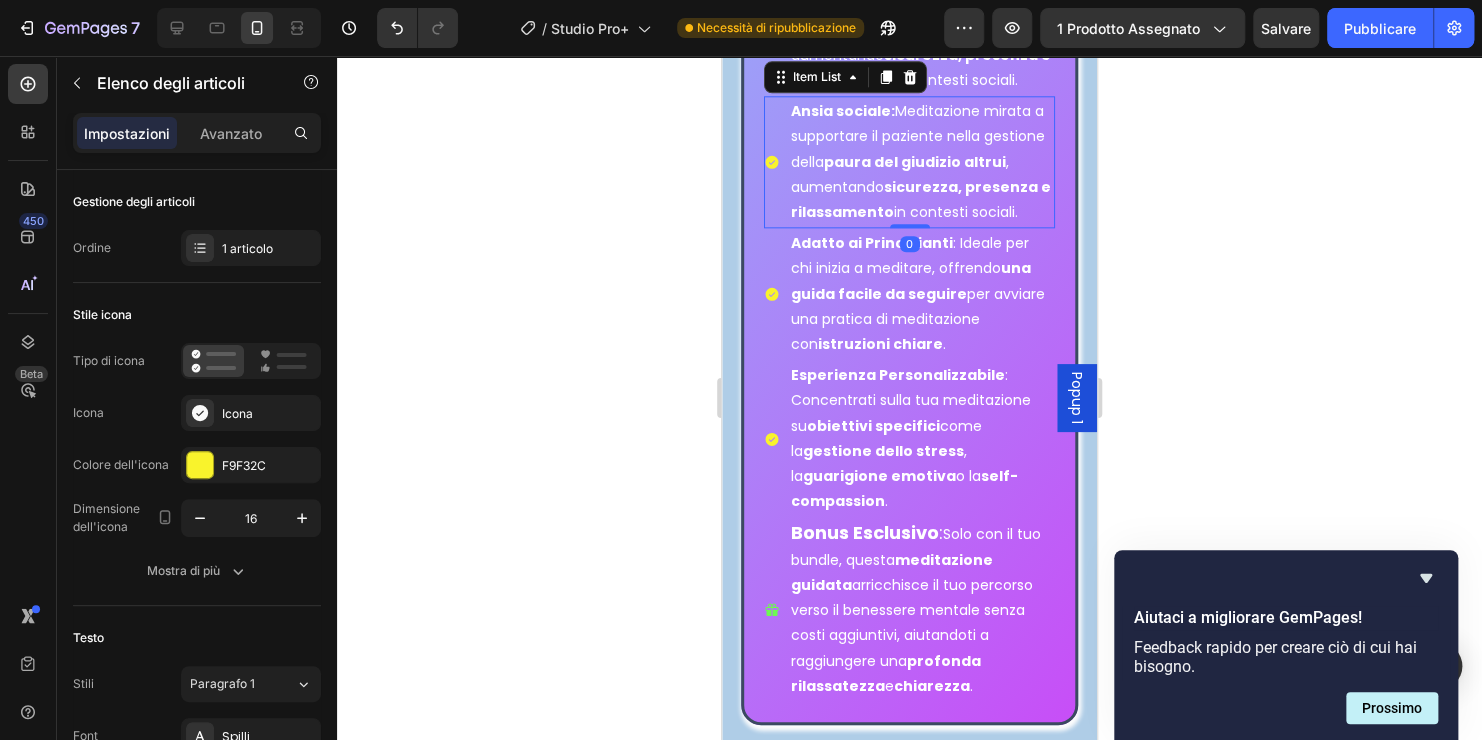
click at [934, 225] on p "Ansia sociale: Meditazione mirata a supportare il paziente nella gestione della…" at bounding box center [922, 162] width 262 height 126
click at [217, 30] on icon at bounding box center [217, 28] width 20 height 20
type input "16"
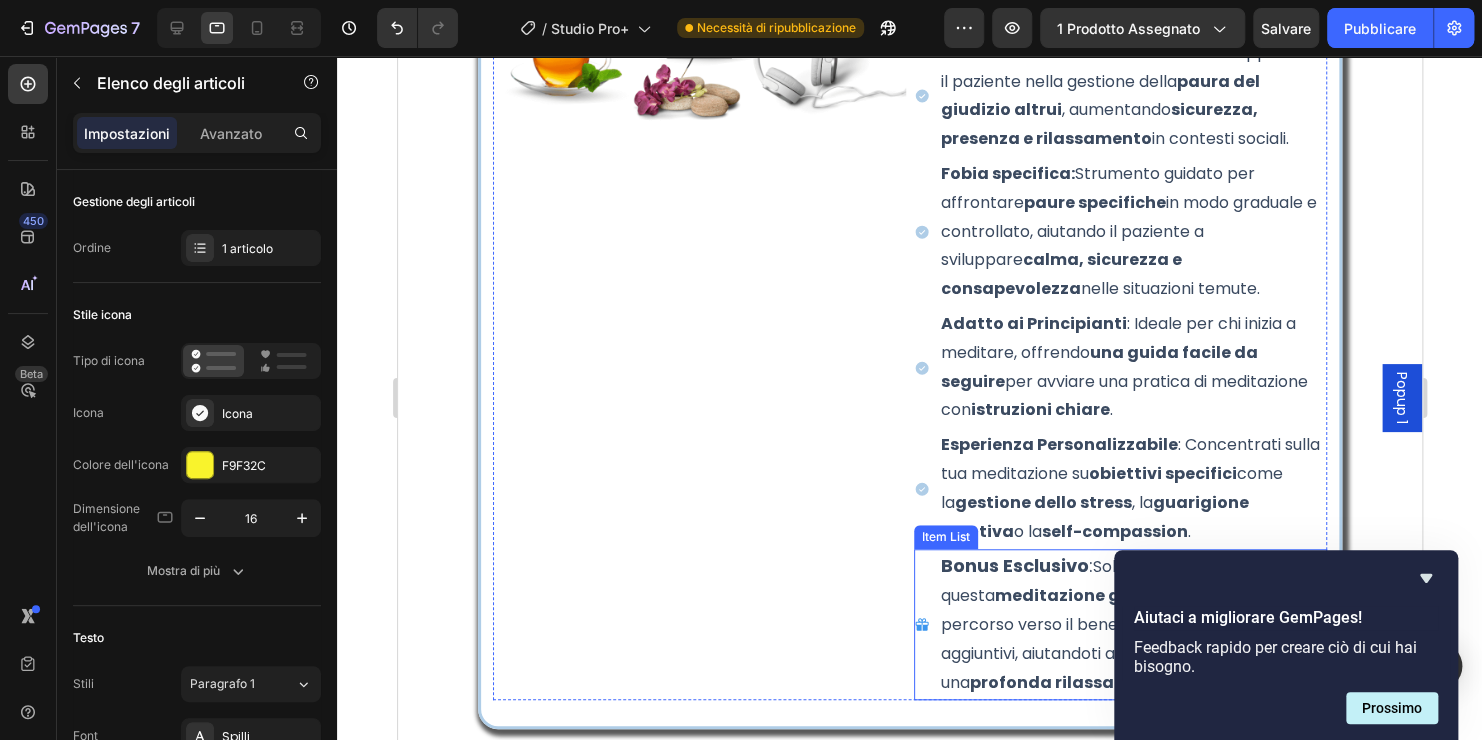
scroll to position [7802, 0]
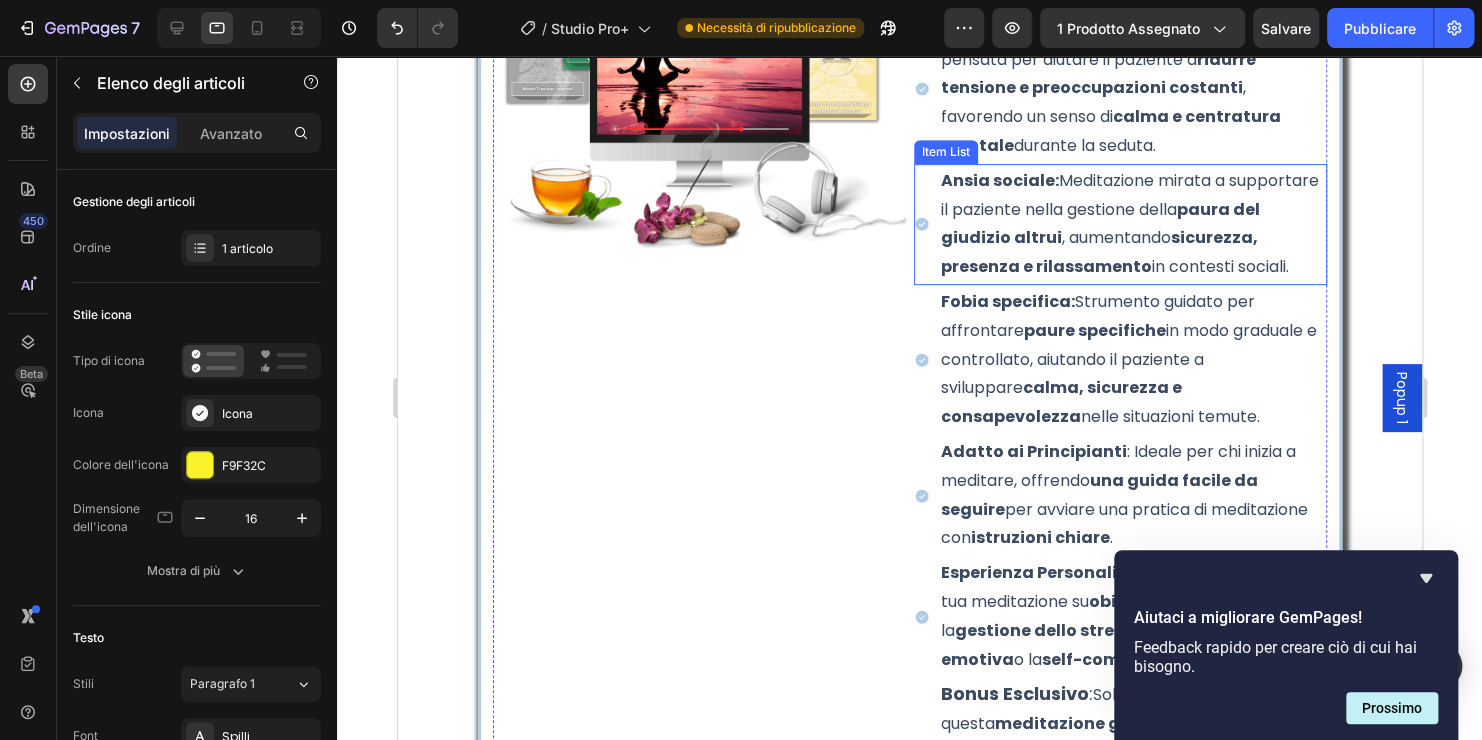
click at [1014, 374] on p "Fobia specifica: Strumento guidato per affrontare paure specifiche in modo grad…" at bounding box center [1131, 360] width 383 height 144
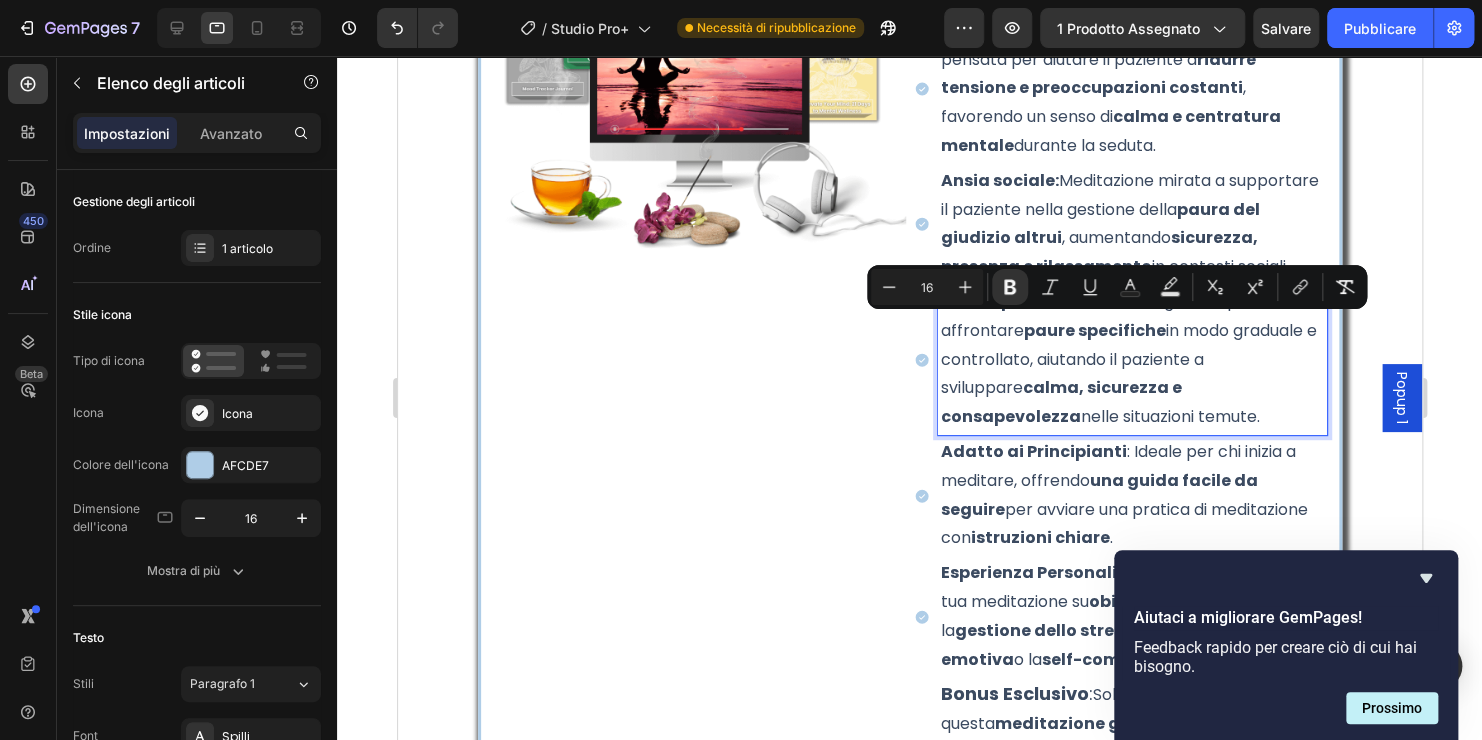
drag, startPoint x: 1081, startPoint y: 442, endPoint x: 919, endPoint y: 332, distance: 195.8
click at [919, 332] on div "Fobia specifica: Strumento guidato per affrontare paure specifiche in modo grad…" at bounding box center [1119, 360] width 413 height 150
copy p "Fobia specifica: Strumento guidato per affrontare paure specifiche in modo grad…"
click at [245, 25] on div at bounding box center [257, 28] width 32 height 32
type input "14"
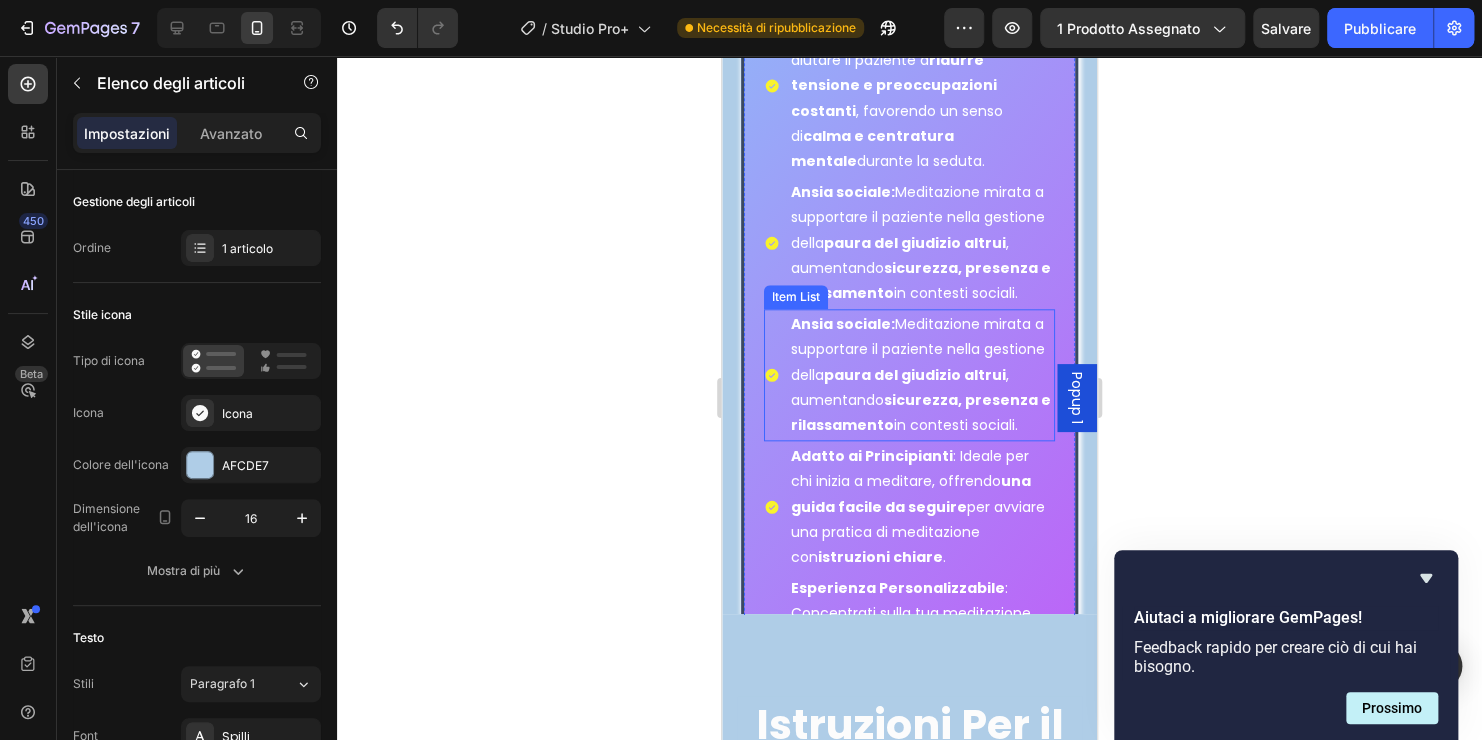
scroll to position [8263, 0]
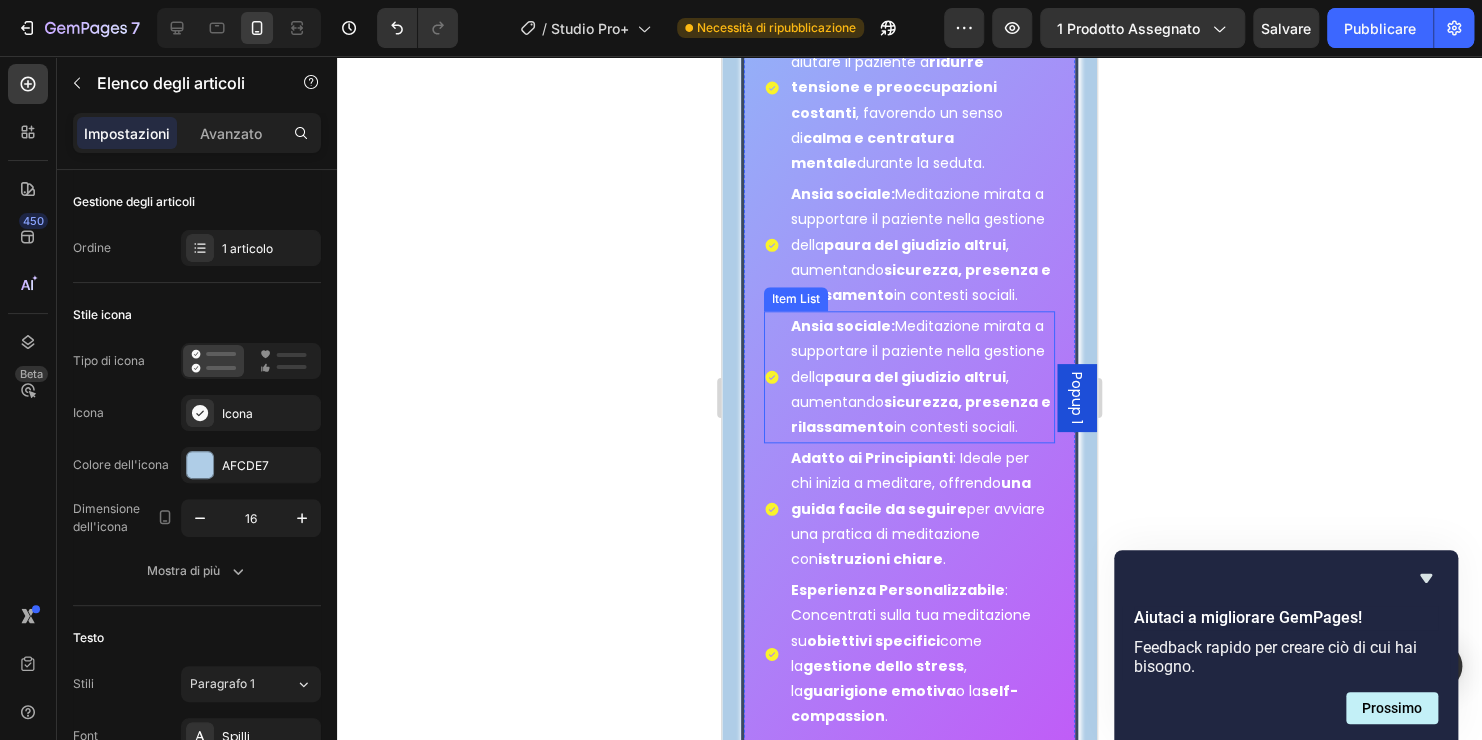
click at [888, 400] on p "Ansia sociale: Meditazione mirata a supportare il paziente nella gestione della…" at bounding box center [922, 377] width 262 height 126
click at [909, 440] on p "Ansia sociale: Meditazione mirata a supportare il paziente nella gestione della…" at bounding box center [922, 377] width 262 height 126
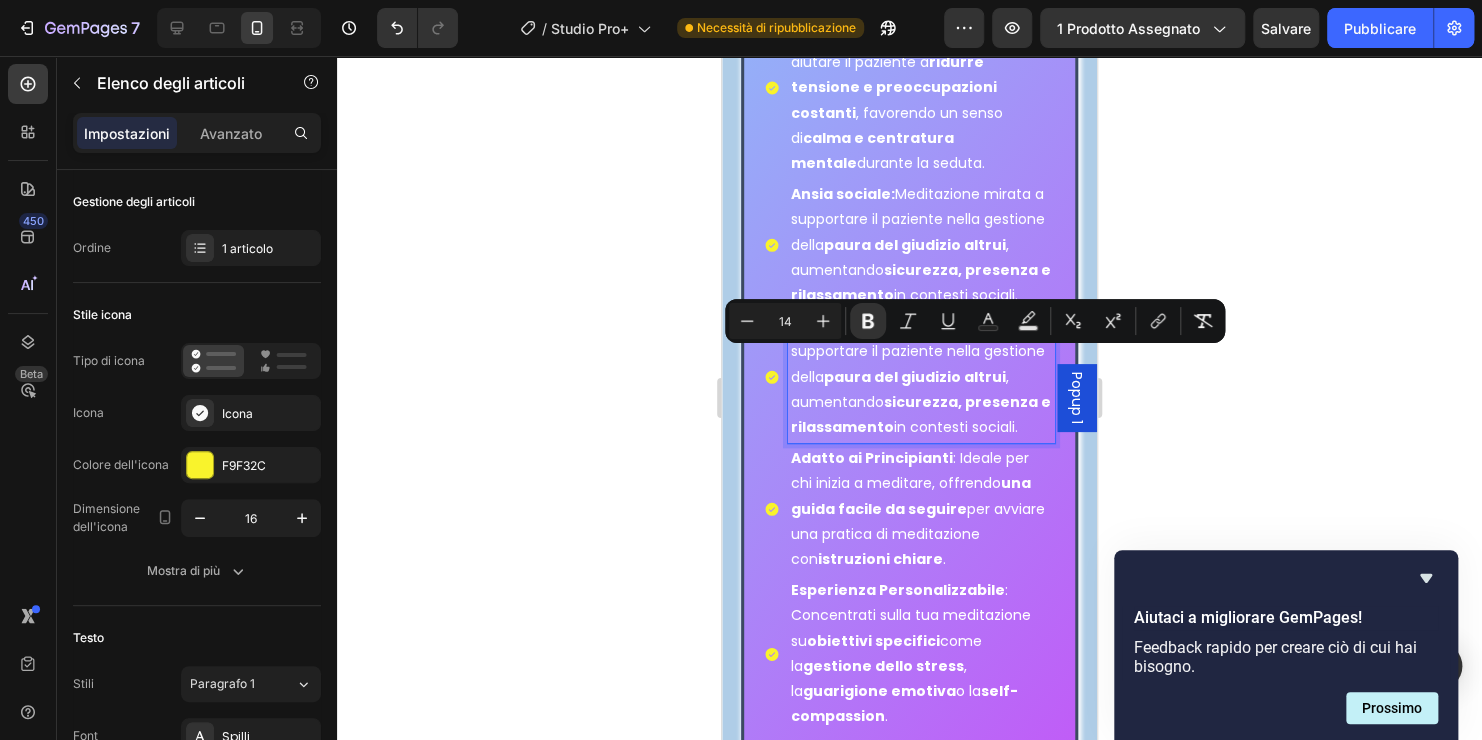
drag, startPoint x: 907, startPoint y: 484, endPoint x: 790, endPoint y: 365, distance: 166.8
click at [791, 365] on p "Ansia sociale: Meditazione mirata a supportare il paziente nella gestione della…" at bounding box center [922, 377] width 262 height 126
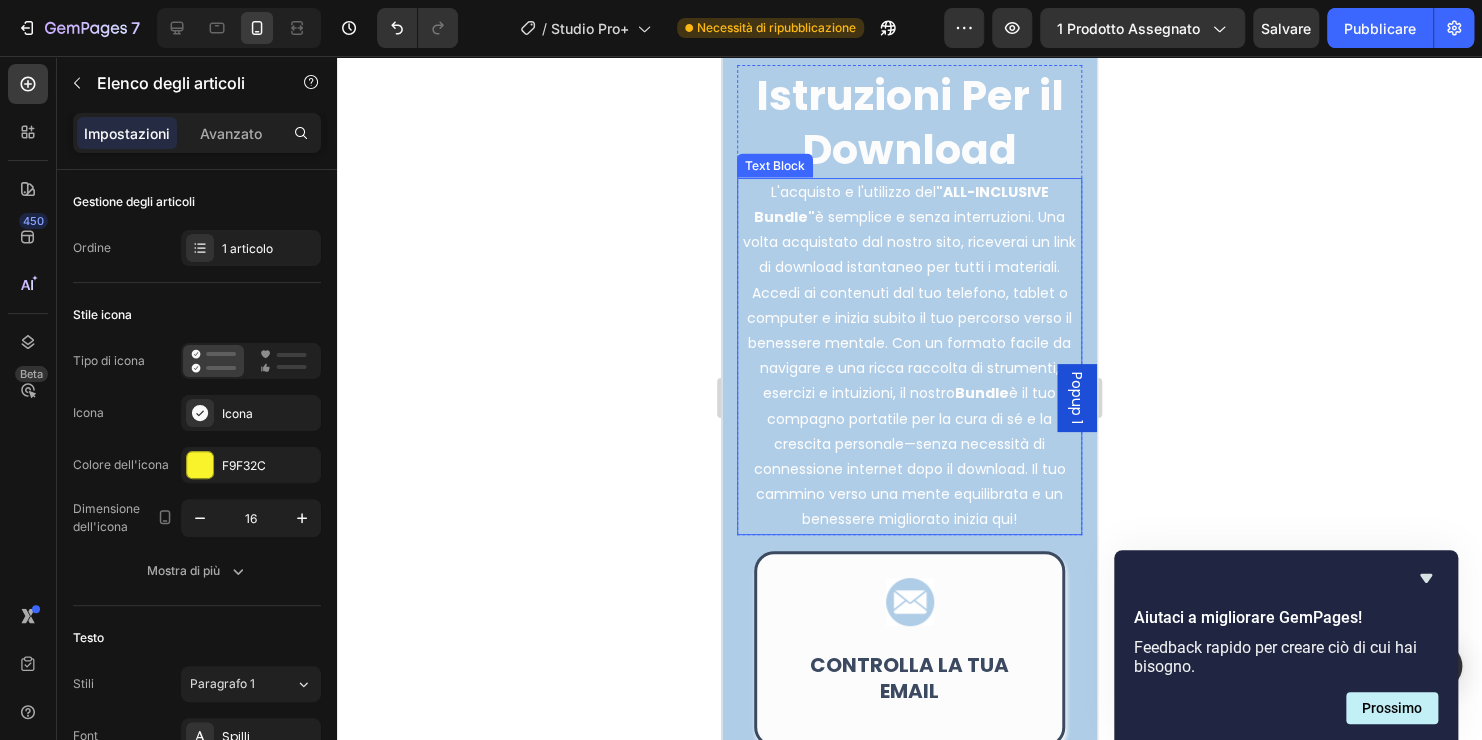
scroll to position [9362, 0]
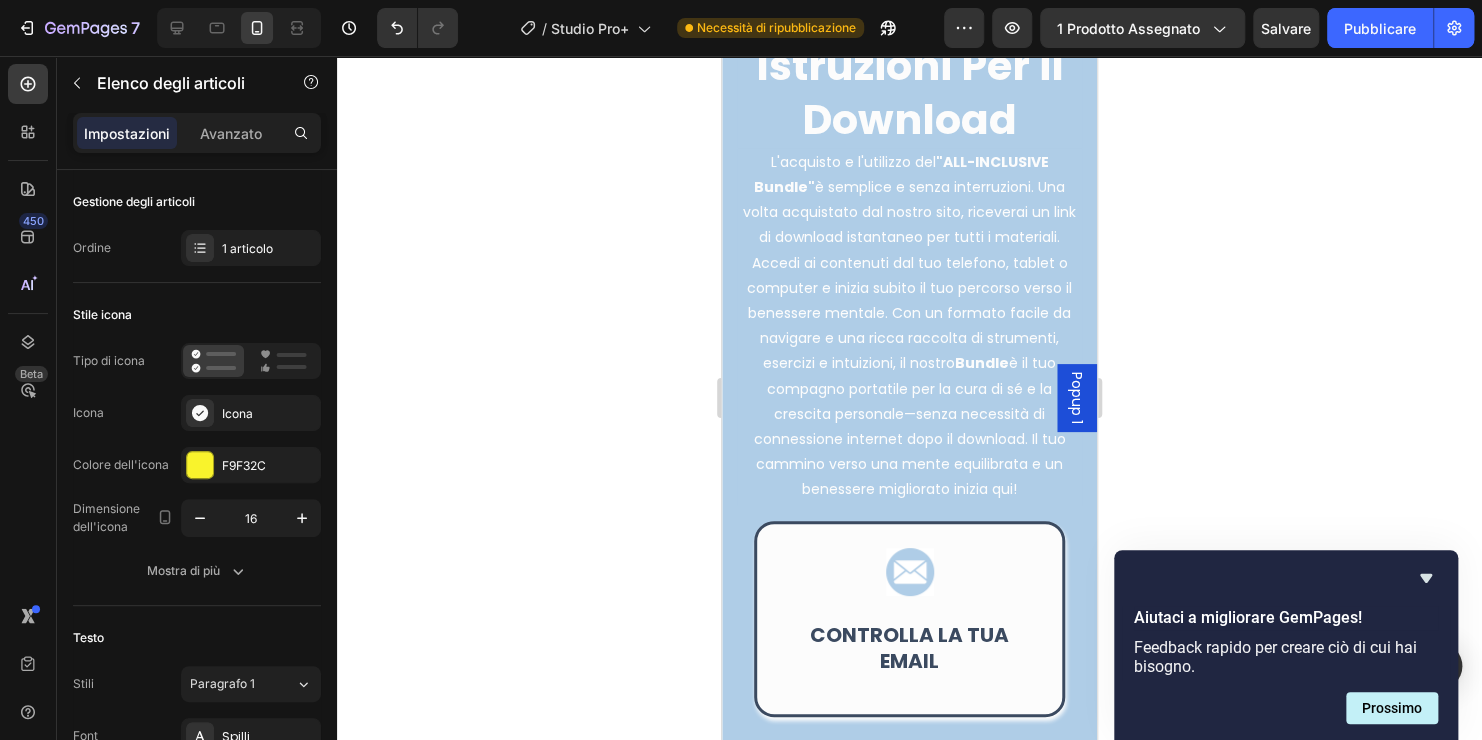
click at [1297, 378] on div at bounding box center [909, 398] width 1145 height 684
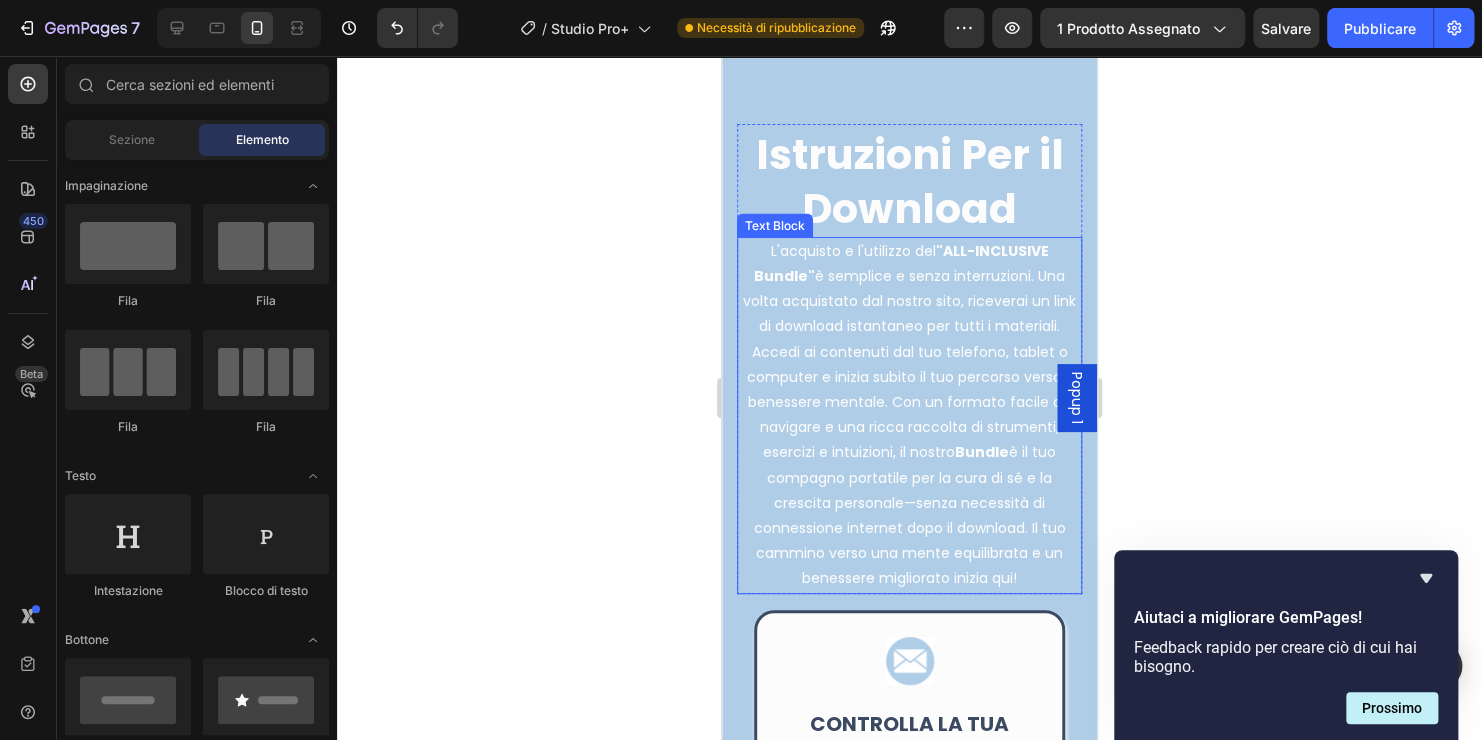
scroll to position [9262, 0]
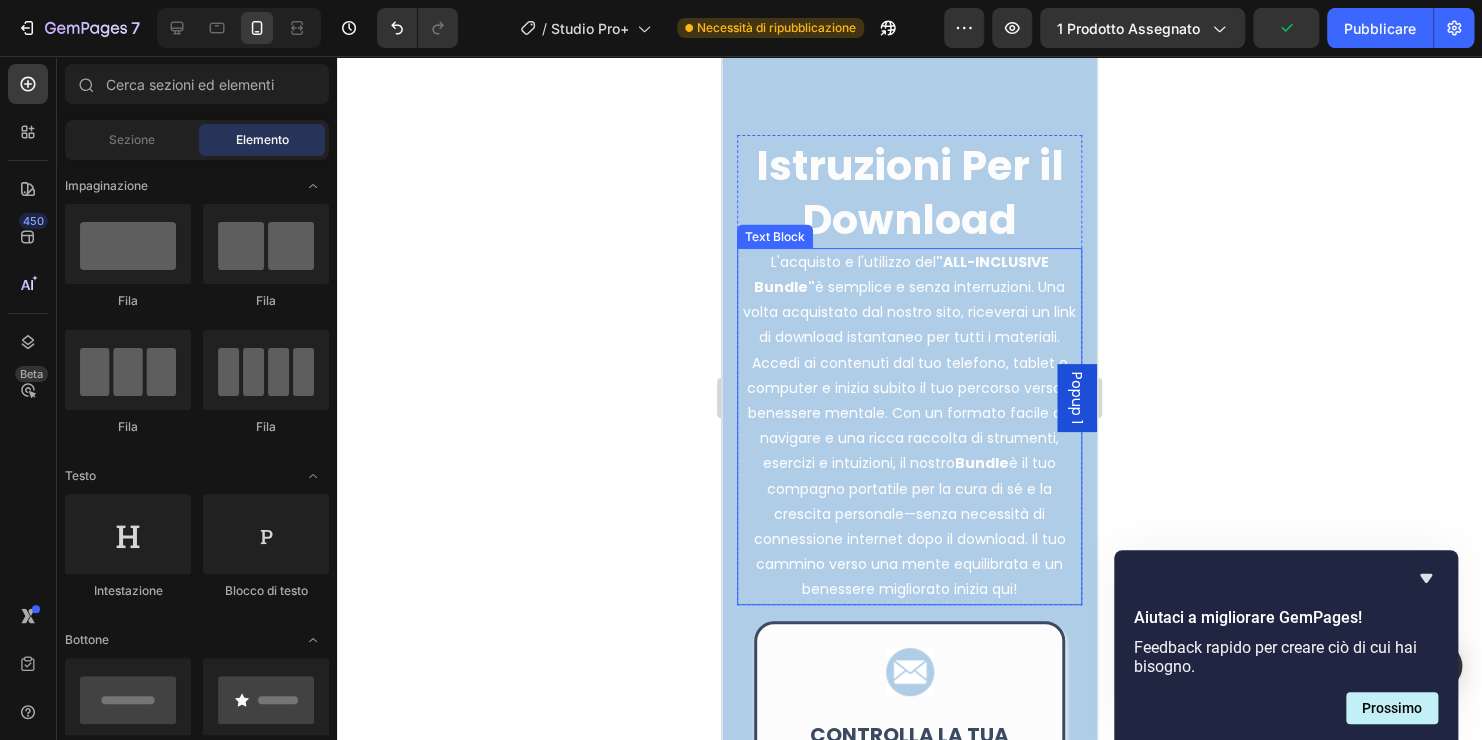
click at [986, 272] on p "L'acquisto e l'utilizzo del "ALL-INCLUSIVE Bundle" è semplice e senza interruzi…" at bounding box center [909, 426] width 341 height 353
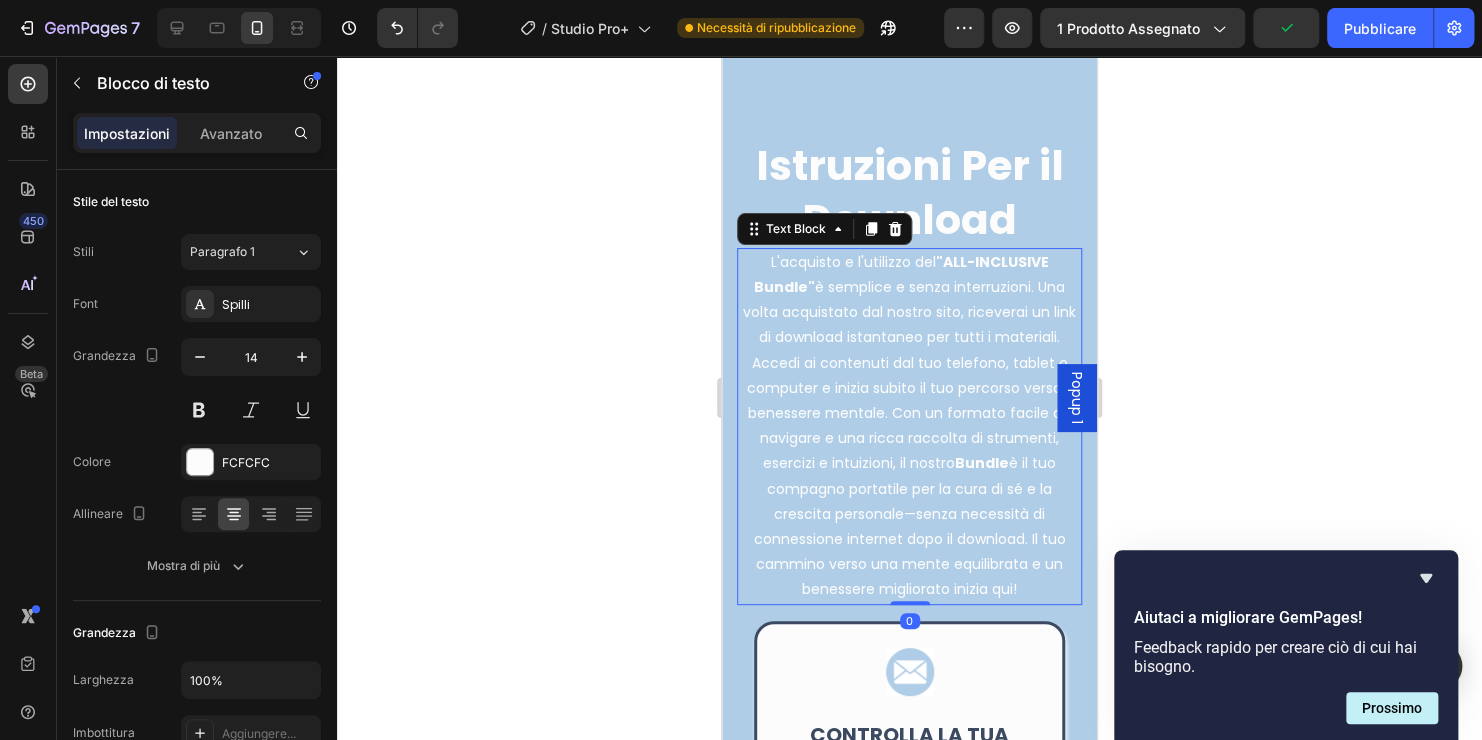
click at [1031, 259] on strong ""ALL-INCLUSIVE Bundle"" at bounding box center [901, 274] width 295 height 45
click at [1042, 262] on p "L'acquisto e l'utilizzo del "ALL-INCLUSIVE Bundle" è semplice e senza interruzi…" at bounding box center [909, 426] width 341 height 353
click at [796, 285] on strong ""ALL-INCLUSIVE Bundle"" at bounding box center [901, 274] width 295 height 45
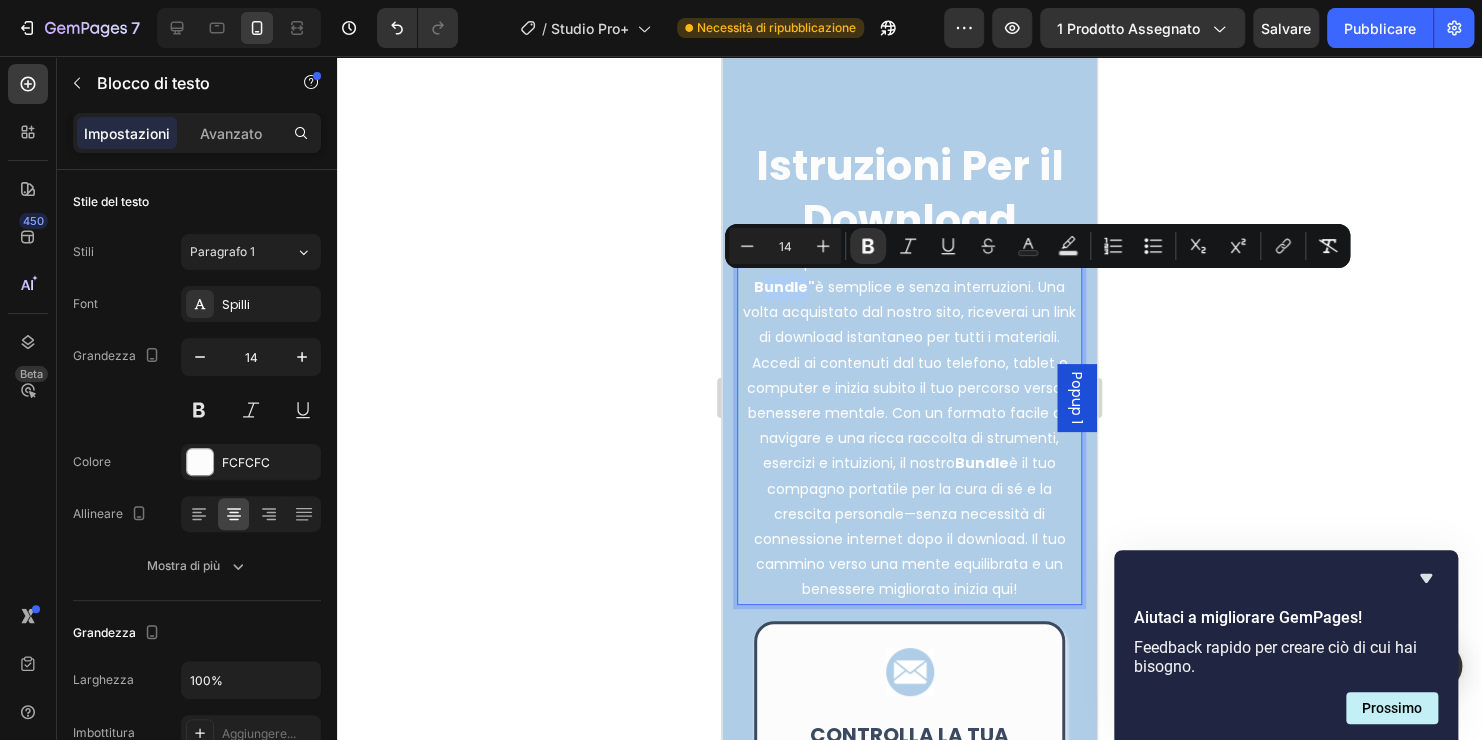
drag, startPoint x: 796, startPoint y: 285, endPoint x: 757, endPoint y: 287, distance: 39.0
click at [757, 287] on strong ""ALL-INCLUSIVE Bundle"" at bounding box center [901, 274] width 295 height 45
click at [938, 298] on p "L'acquisto e l'utilizzo del "ALL-INCLUSIVE Bundle" è semplice e senza interruzi…" at bounding box center [909, 426] width 341 height 353
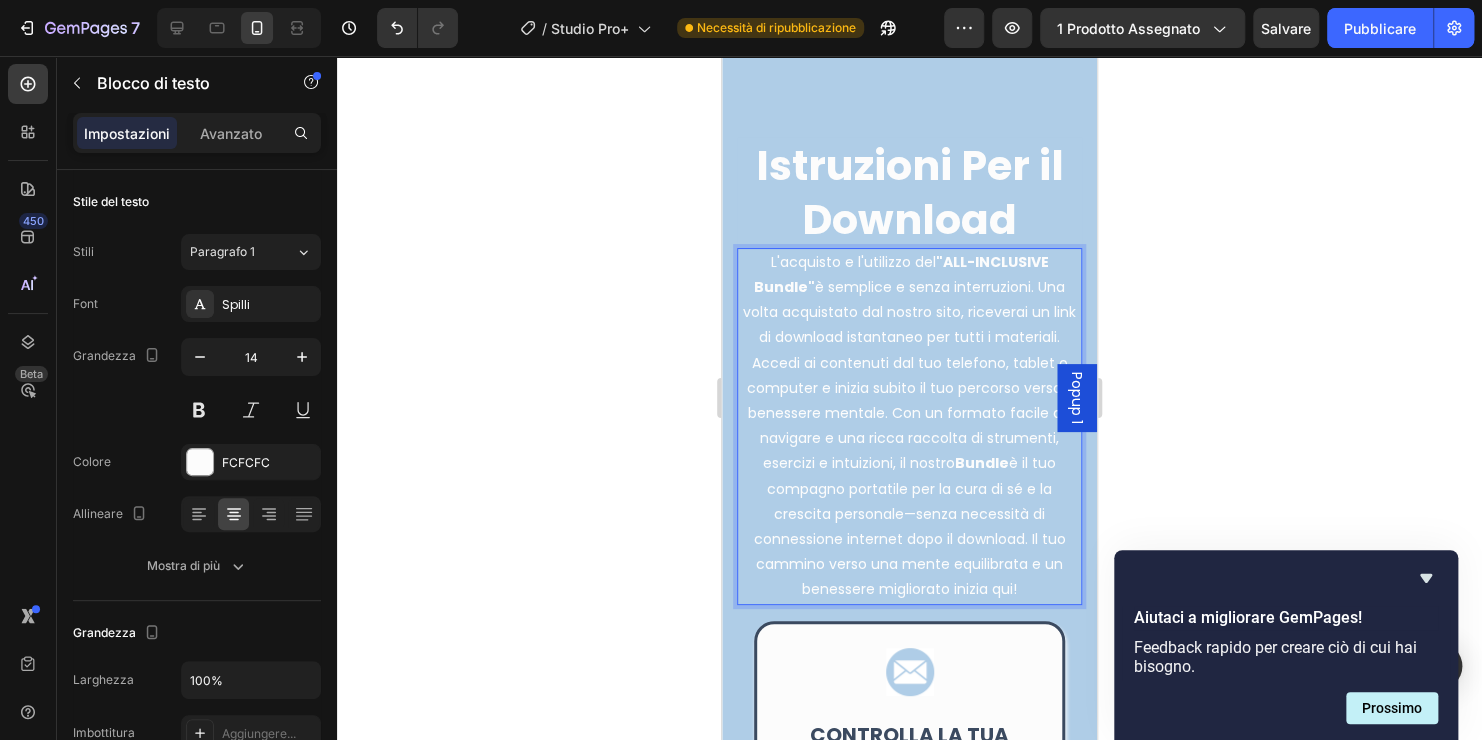
click at [1022, 263] on strong ""ALL-INCLUSIVE Bundle"" at bounding box center [901, 274] width 295 height 45
click at [1040, 262] on p "L'acquisto e l'utilizzo del "ALL-INCLUSIVE Bundle" è semplice e senza interruzi…" at bounding box center [909, 426] width 341 height 353
drag, startPoint x: 1041, startPoint y: 263, endPoint x: 960, endPoint y: 260, distance: 81.0
click at [960, 260] on p "L'acquisto e l'utilizzo del "ALL-INCLUSIVE Bundle" è semplice e senza interruzi…" at bounding box center [909, 426] width 341 height 353
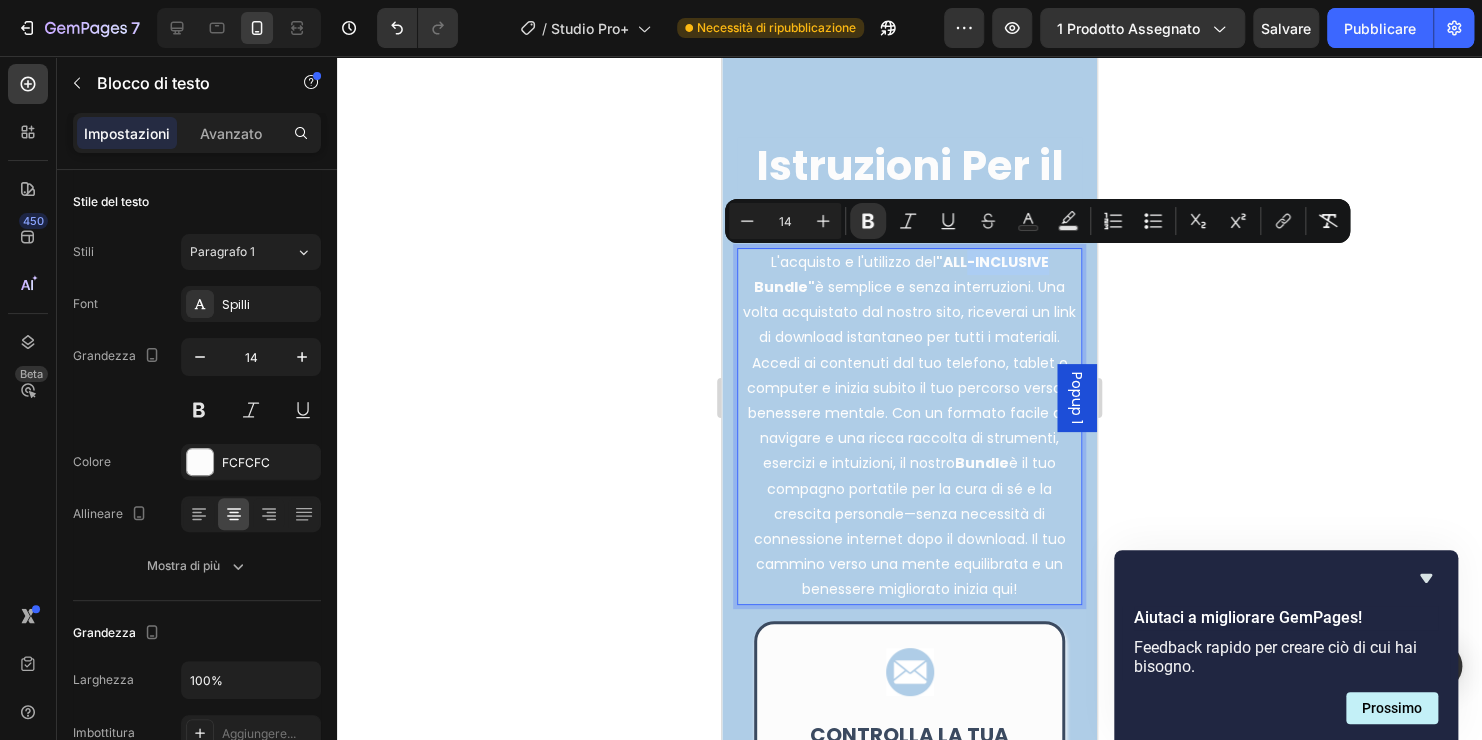
click at [1044, 262] on p "L'acquisto e l'utilizzo del "ALL-INCLUSIVE Bundle" è semplice e senza interruzi…" at bounding box center [909, 426] width 341 height 353
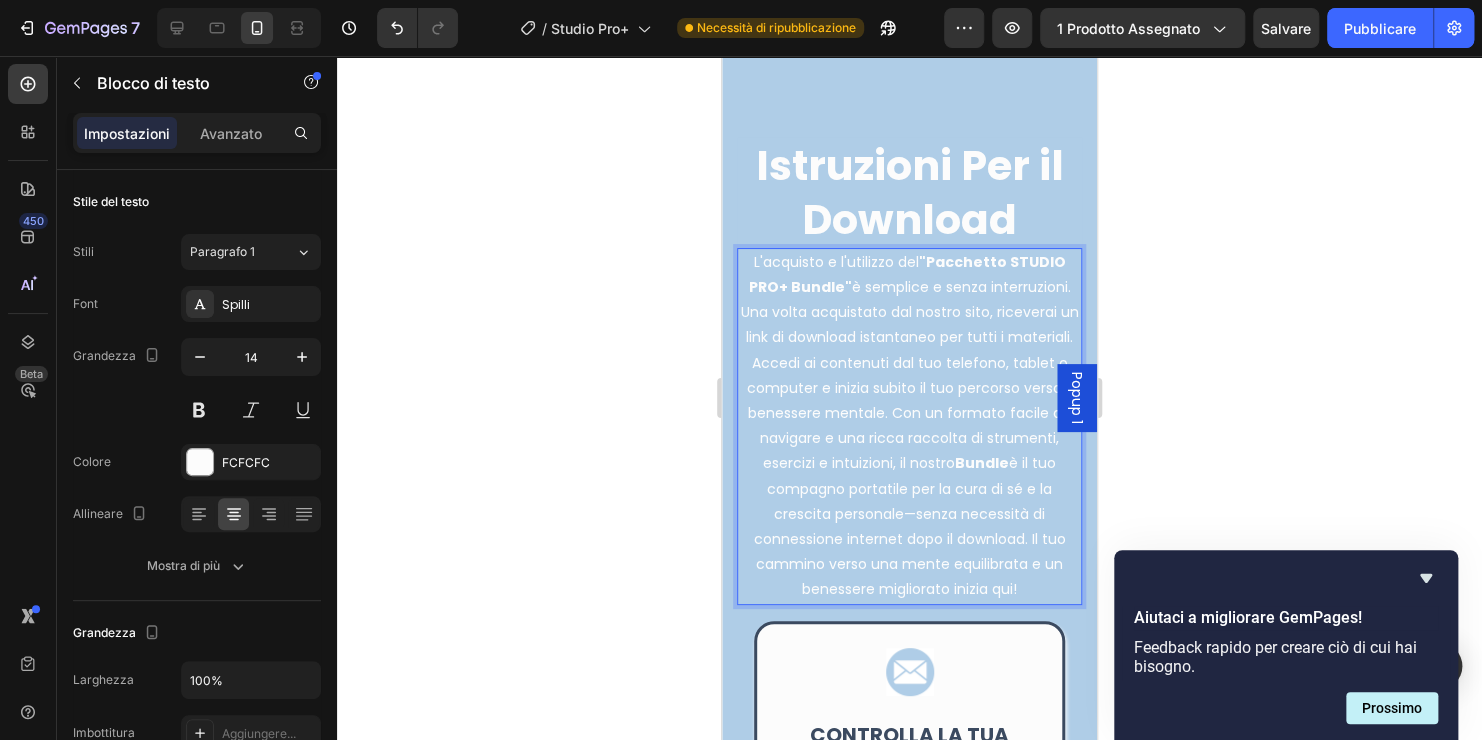
click at [834, 283] on strong ""Pacchetto STUDIO PRO+ Bundle"" at bounding box center [907, 274] width 317 height 45
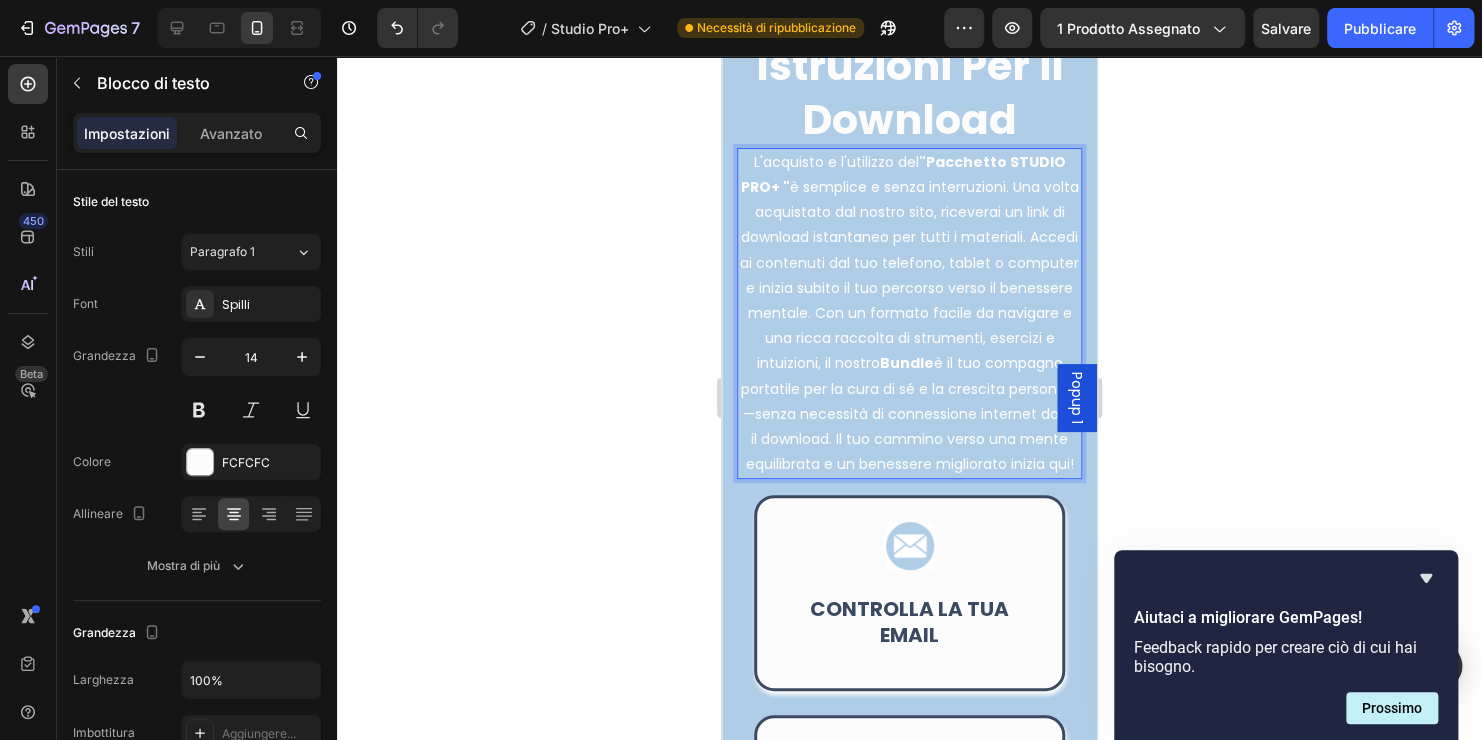
scroll to position [9462, 0]
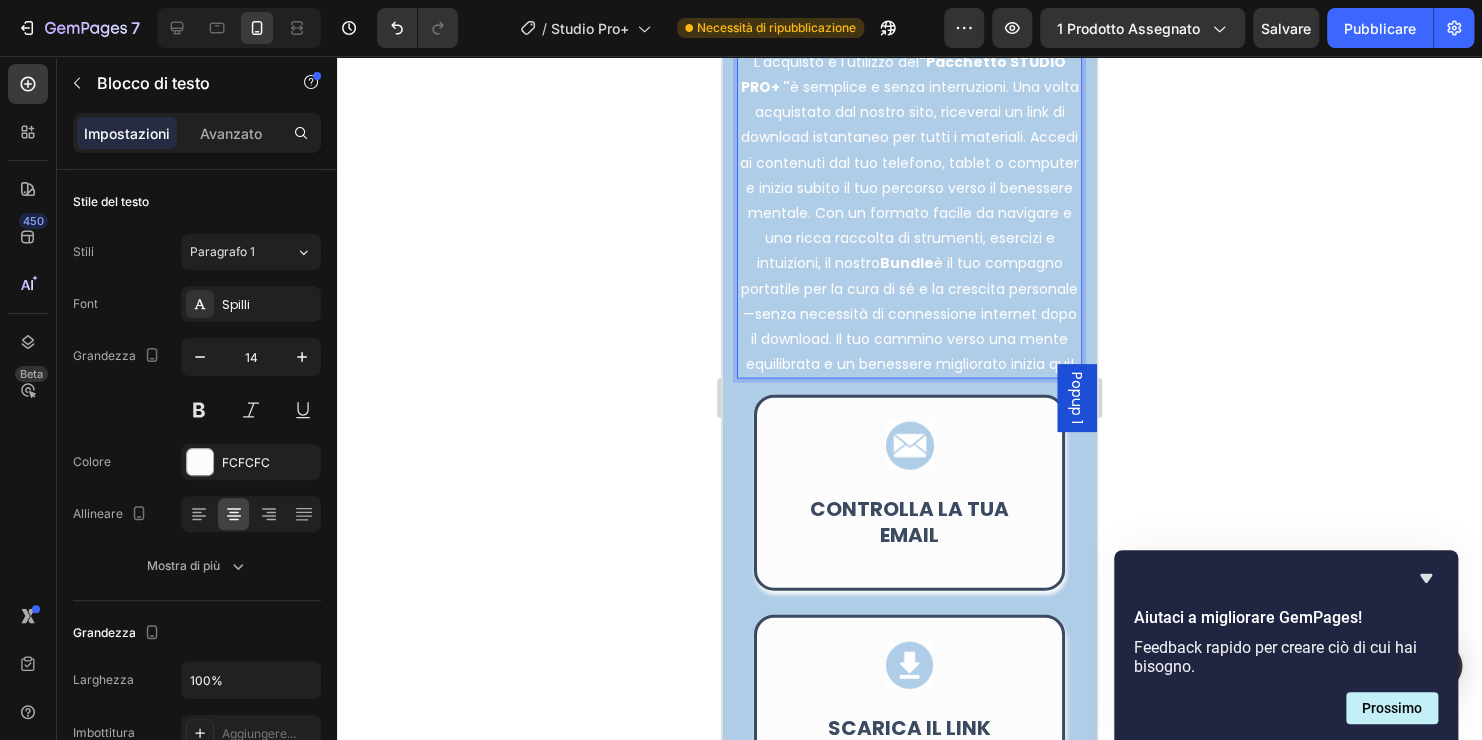
click at [842, 284] on p "L'acquisto e l'utilizzo del "Pacchetto STUDIO PRO+ " è semplice e senza interru…" at bounding box center [909, 214] width 341 height 328
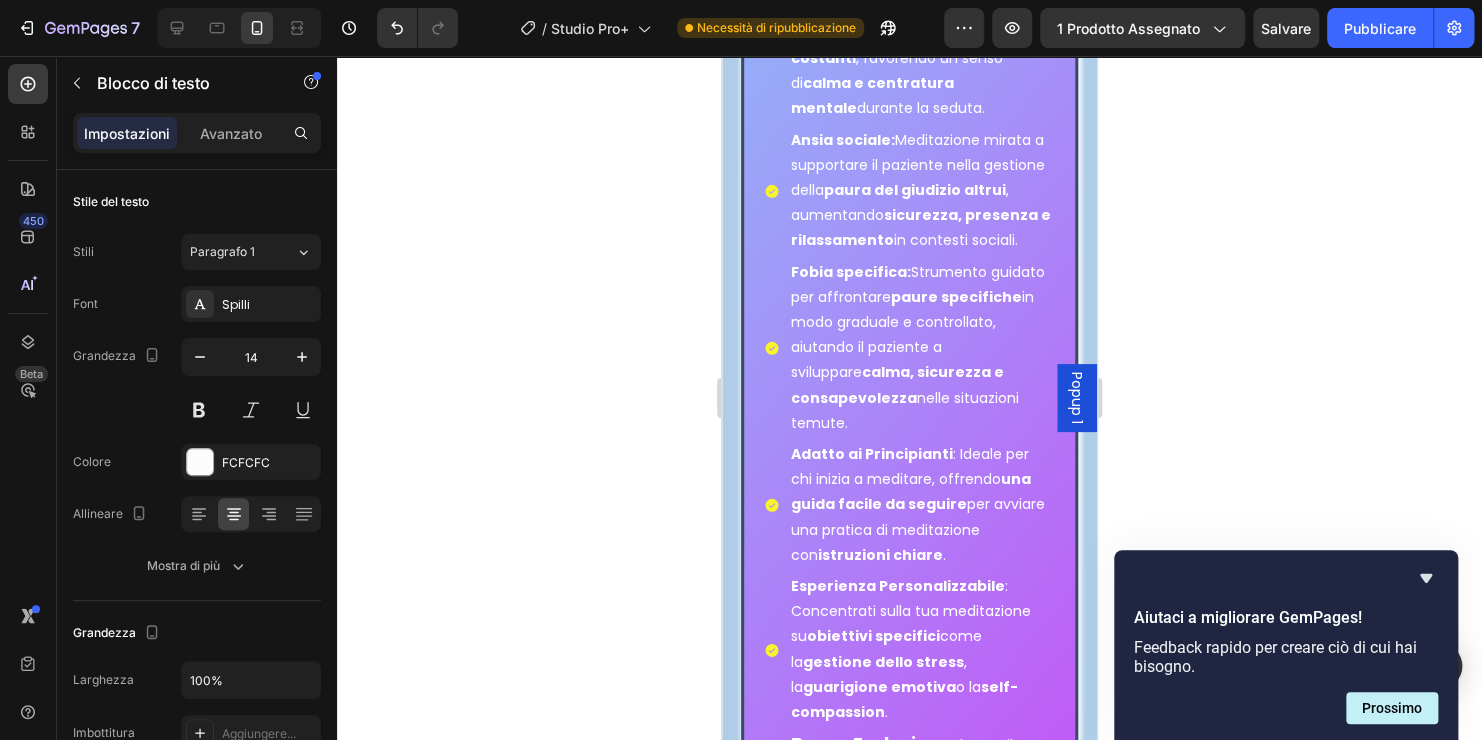
scroll to position [8347, 0]
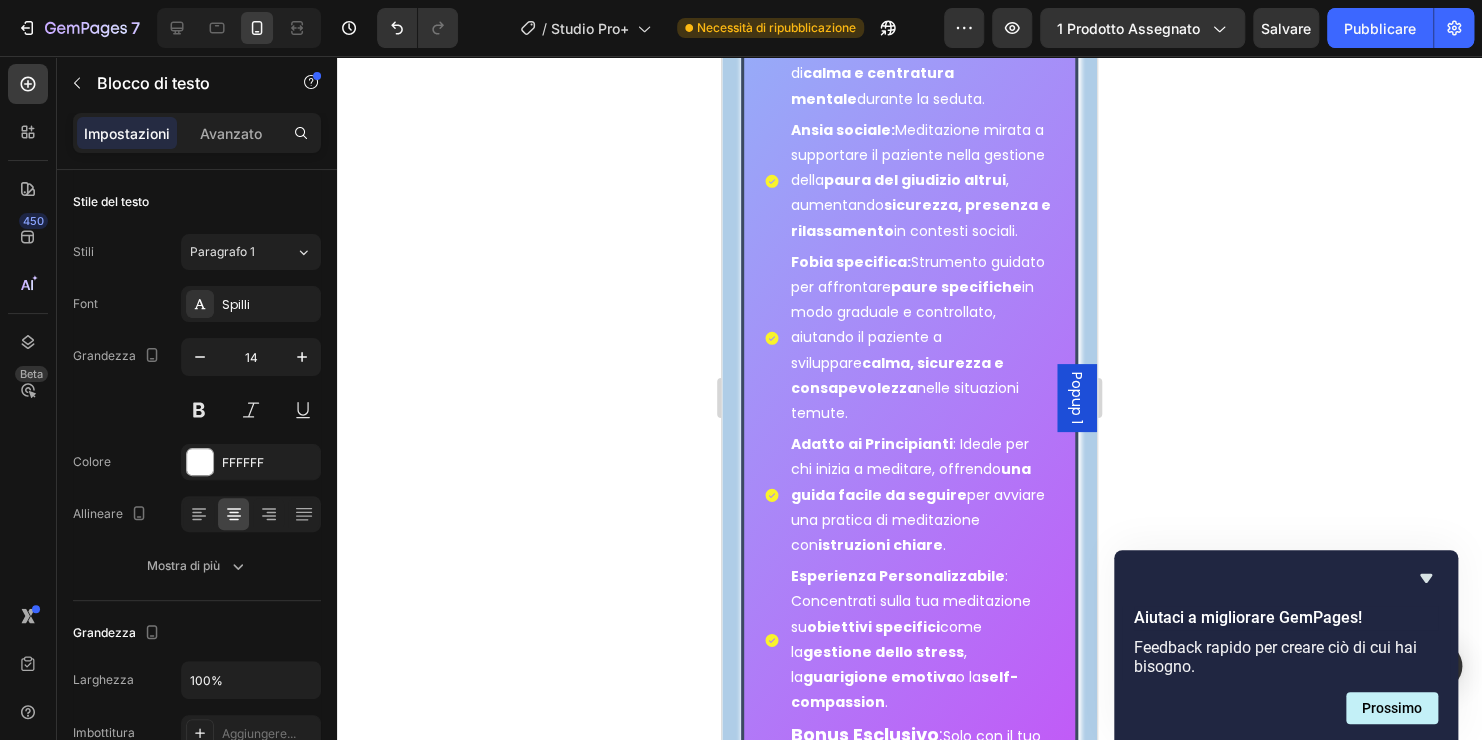
drag, startPoint x: 916, startPoint y: 323, endPoint x: 984, endPoint y: 320, distance: 68.0
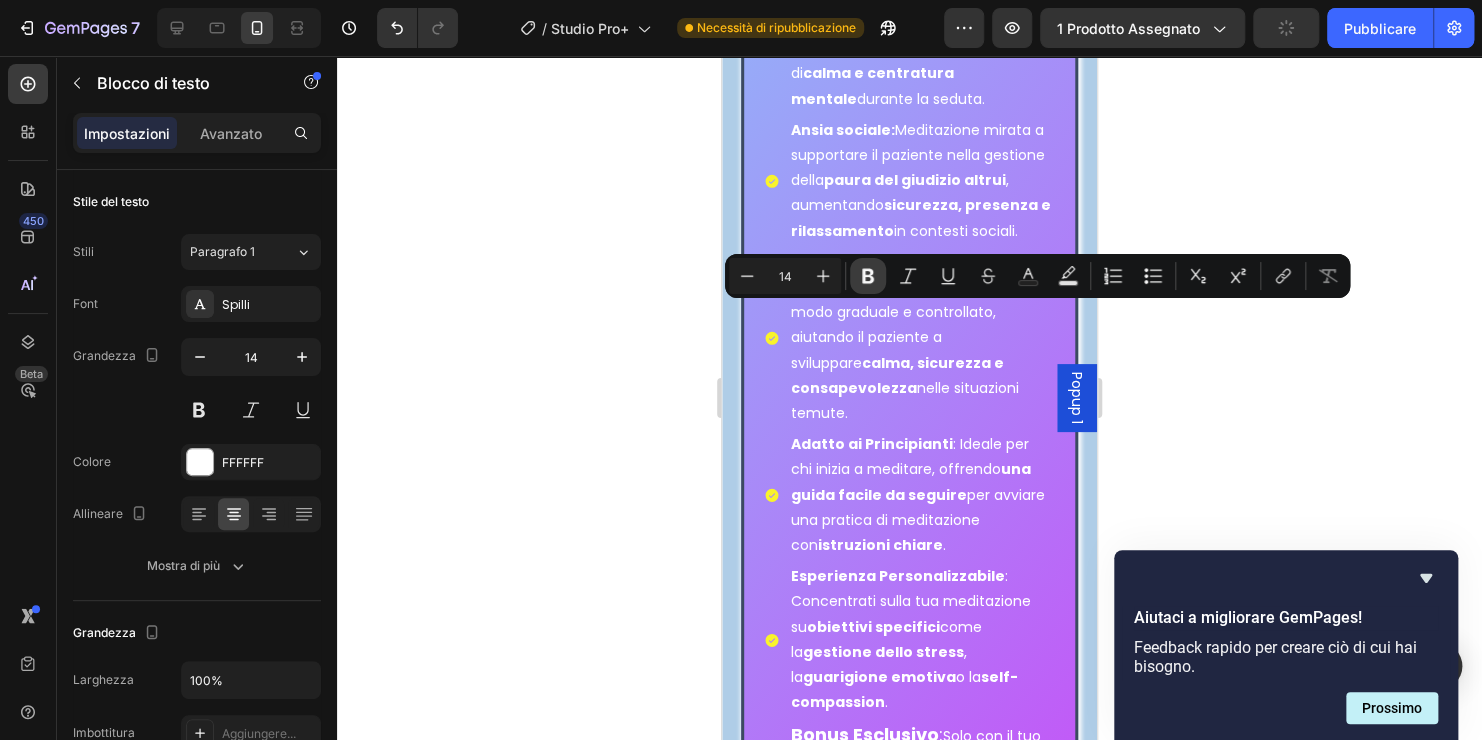
click at [872, 273] on icon "Barra degli strumenti contestuale dell'editor" at bounding box center [868, 276] width 12 height 15
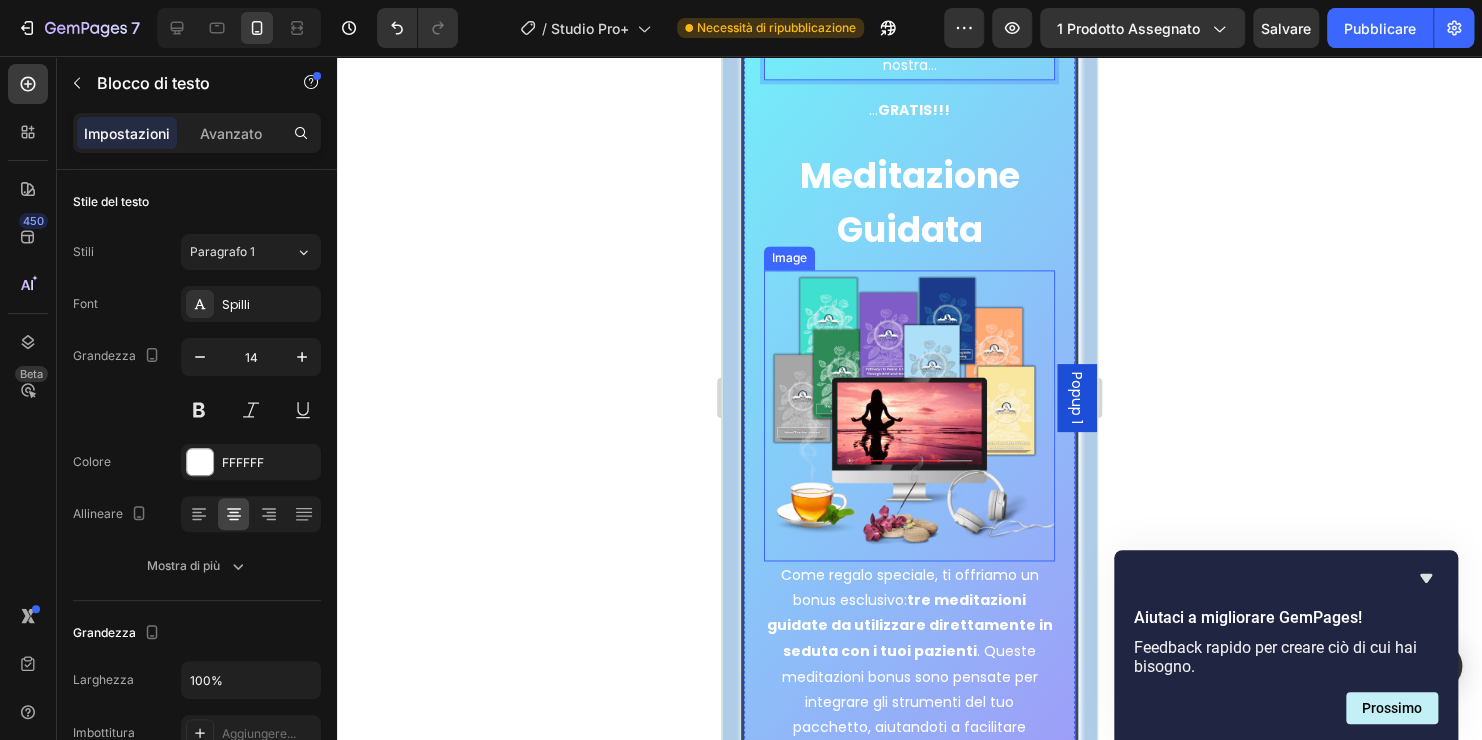
scroll to position [8446, 0]
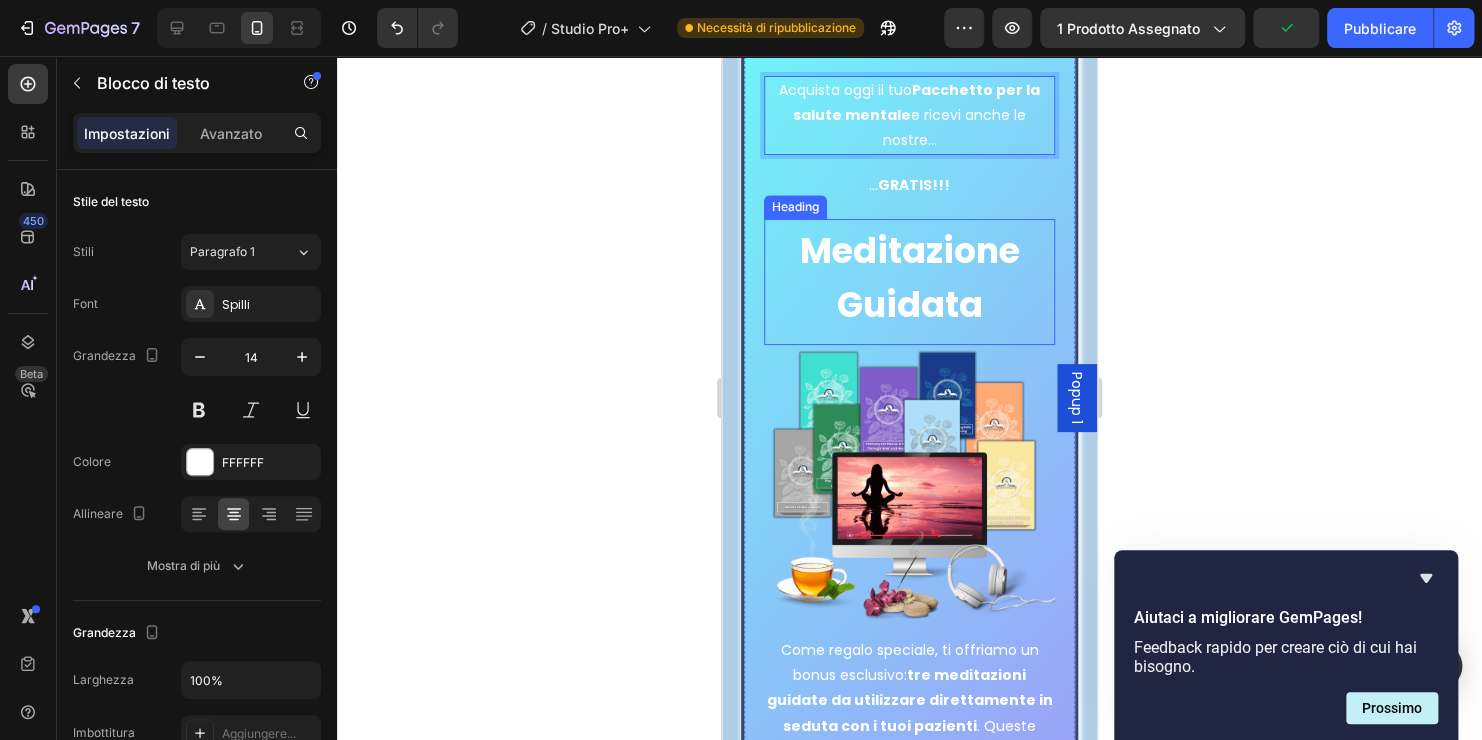
scroll to position [8646, 0]
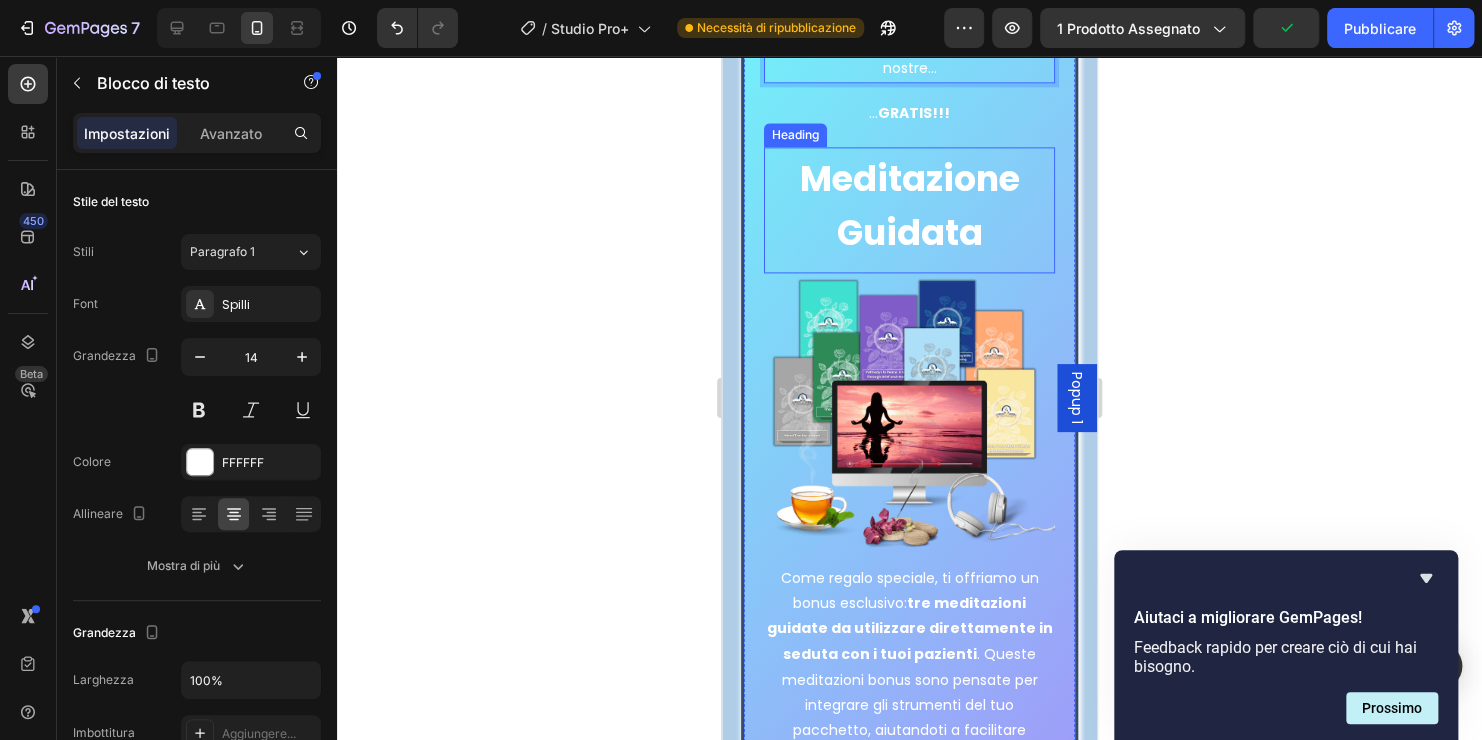
click at [992, 194] on span "Meditazione Guidata" at bounding box center [910, 205] width 220 height 103
click at [976, 232] on p "Meditazioni Guidata" at bounding box center [910, 205] width 288 height 108
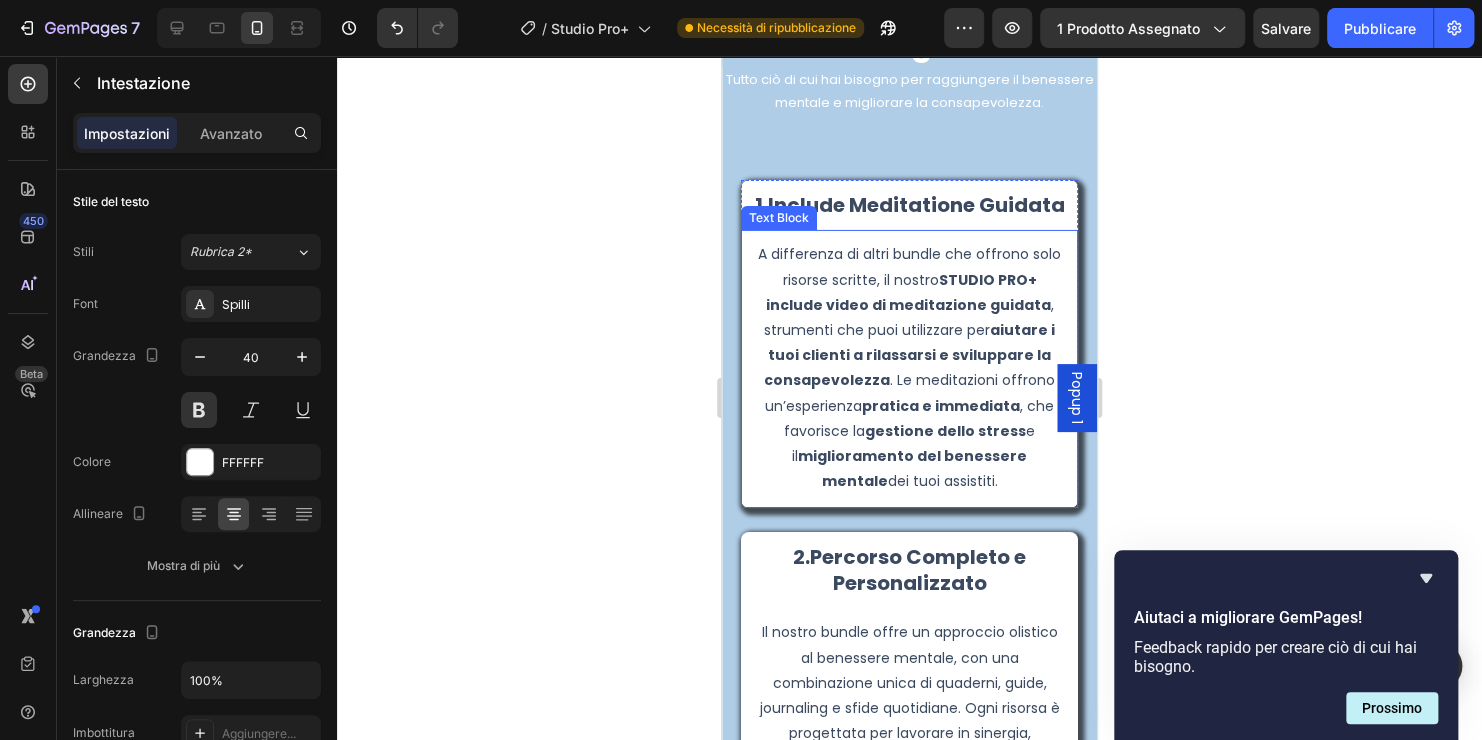
scroll to position [3243, 0]
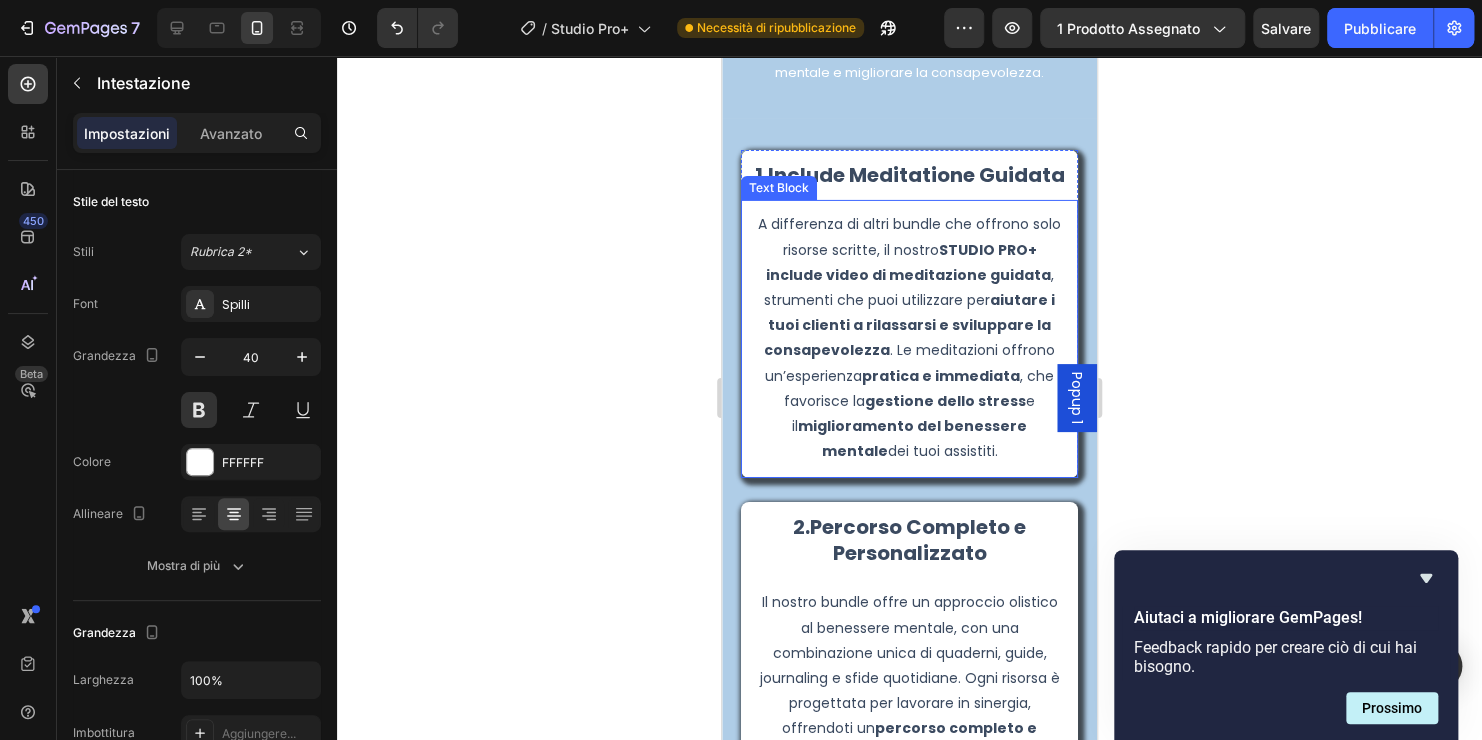
click at [972, 285] on strong "STUDIO PRO+ include video di meditazione guidata" at bounding box center [908, 262] width 285 height 45
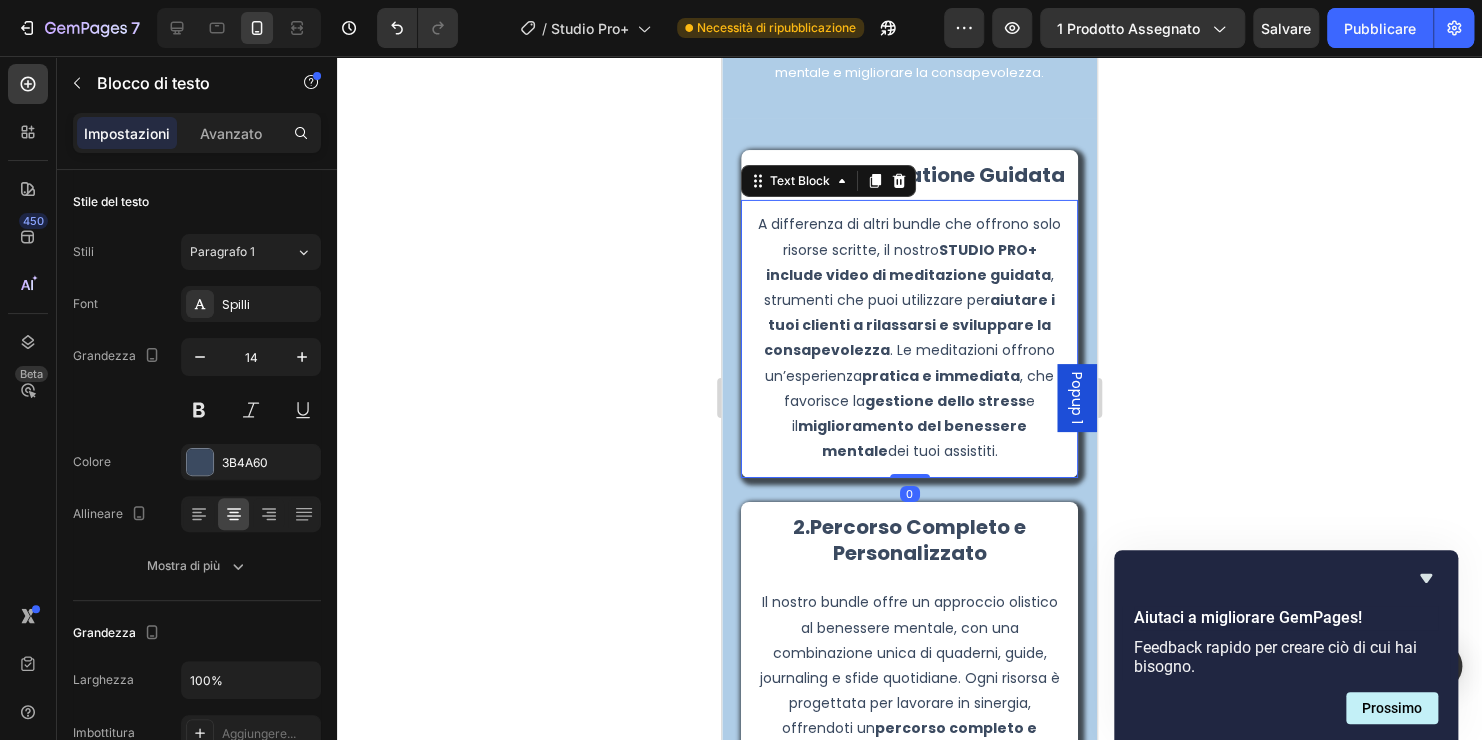
click at [970, 285] on strong "STUDIO PRO+ include video di meditazione guidata" at bounding box center [908, 262] width 285 height 45
click at [1030, 285] on strong "STUDIO PRO+ include video di meditazioni guidata" at bounding box center [908, 262] width 279 height 45
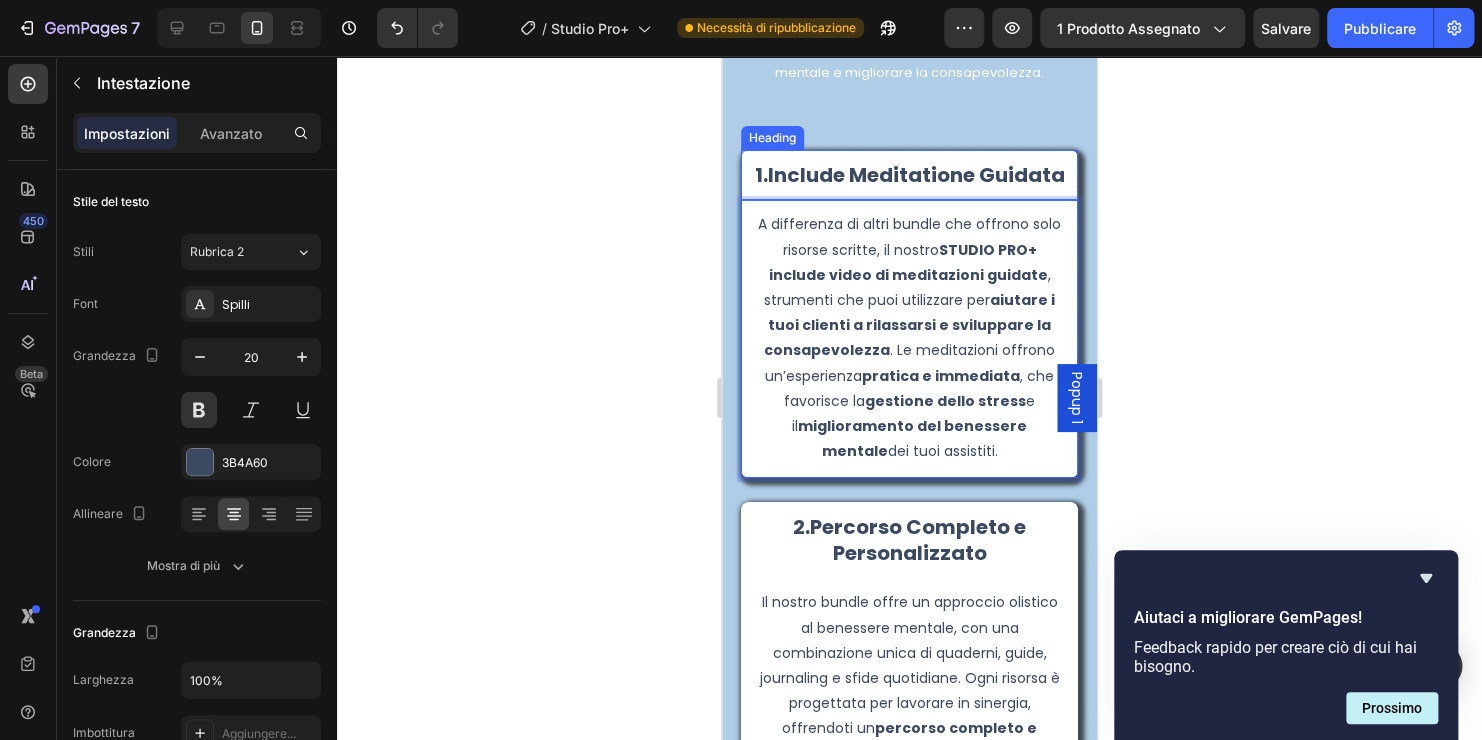
click at [966, 171] on strong "Include Meditatione Guidata" at bounding box center [916, 175] width 297 height 28
click at [969, 180] on strong "Include Meditatione Guidata" at bounding box center [916, 175] width 297 height 28
click at [1010, 173] on strong "Include Meditazione Guidata" at bounding box center [916, 175] width 299 height 28
click at [942, 189] on strong "Include Meditazioni Guidata" at bounding box center [916, 175] width 293 height 28
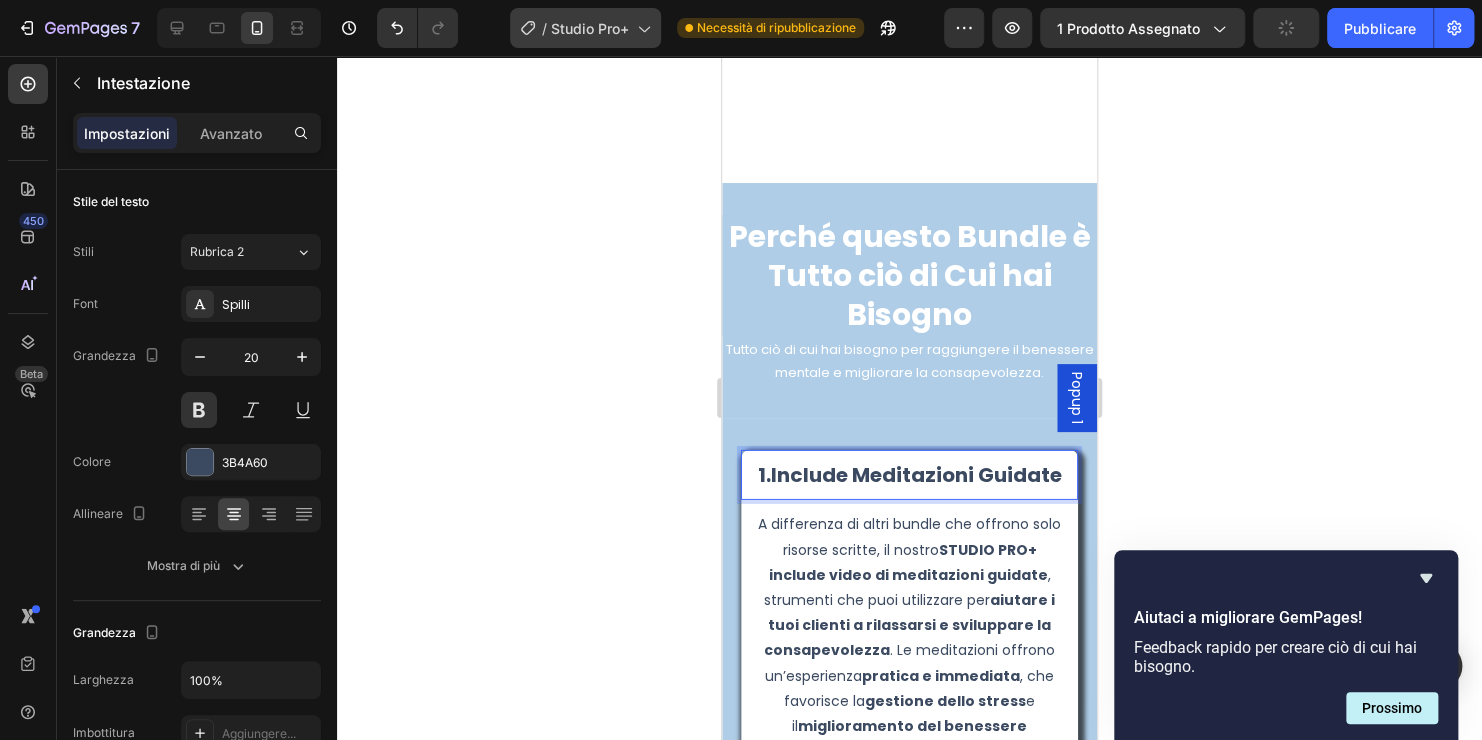
scroll to position [3161, 0]
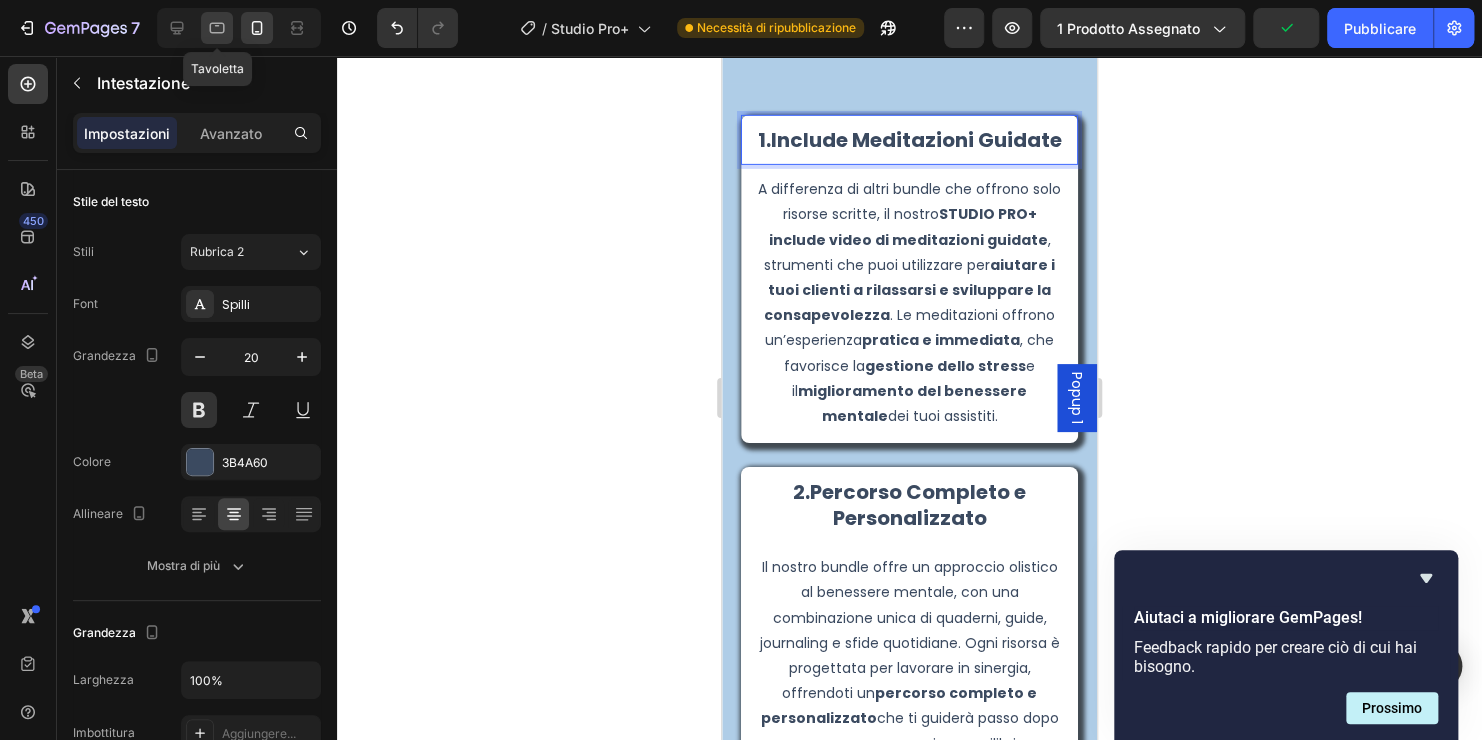
click at [221, 28] on icon at bounding box center [217, 28] width 20 height 20
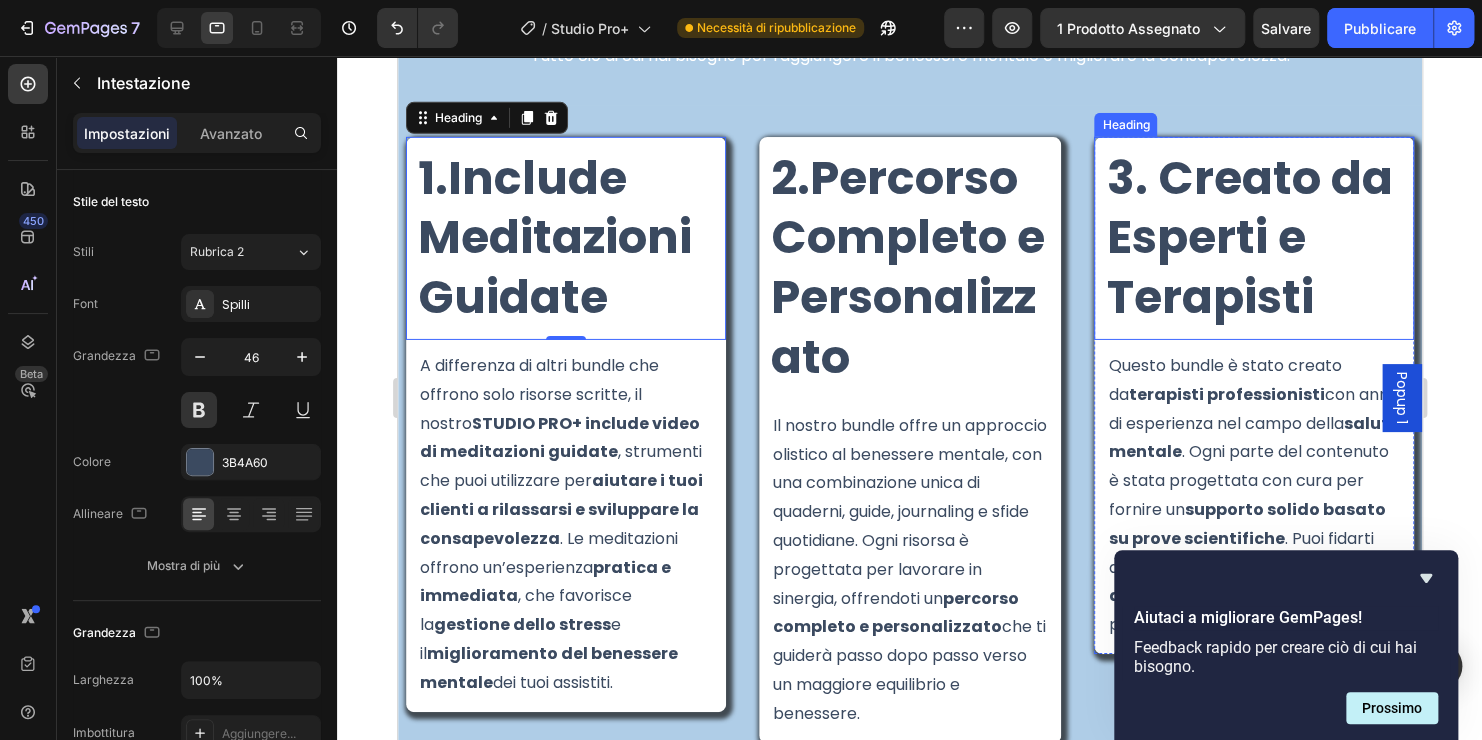
scroll to position [3127, 0]
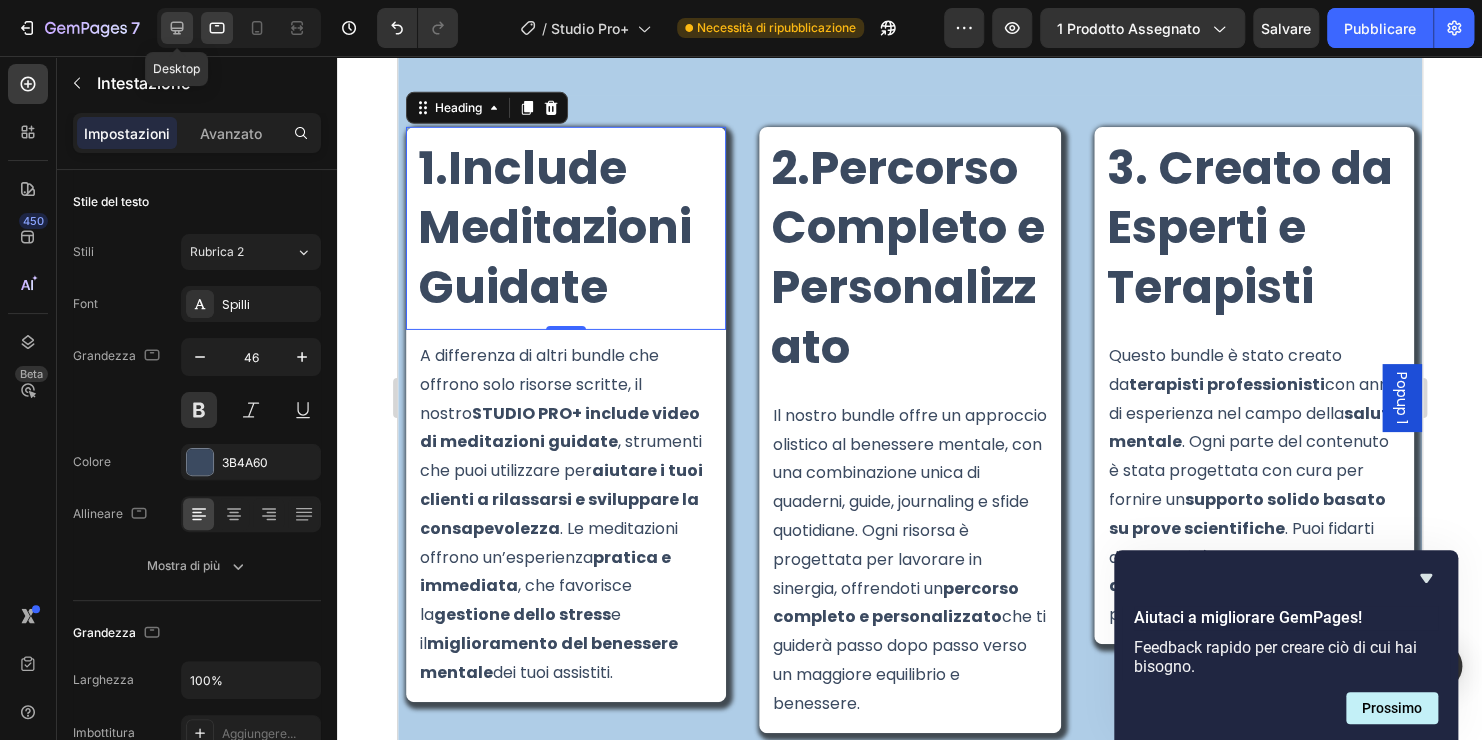
click at [168, 26] on icon at bounding box center [177, 28] width 20 height 20
type input "23"
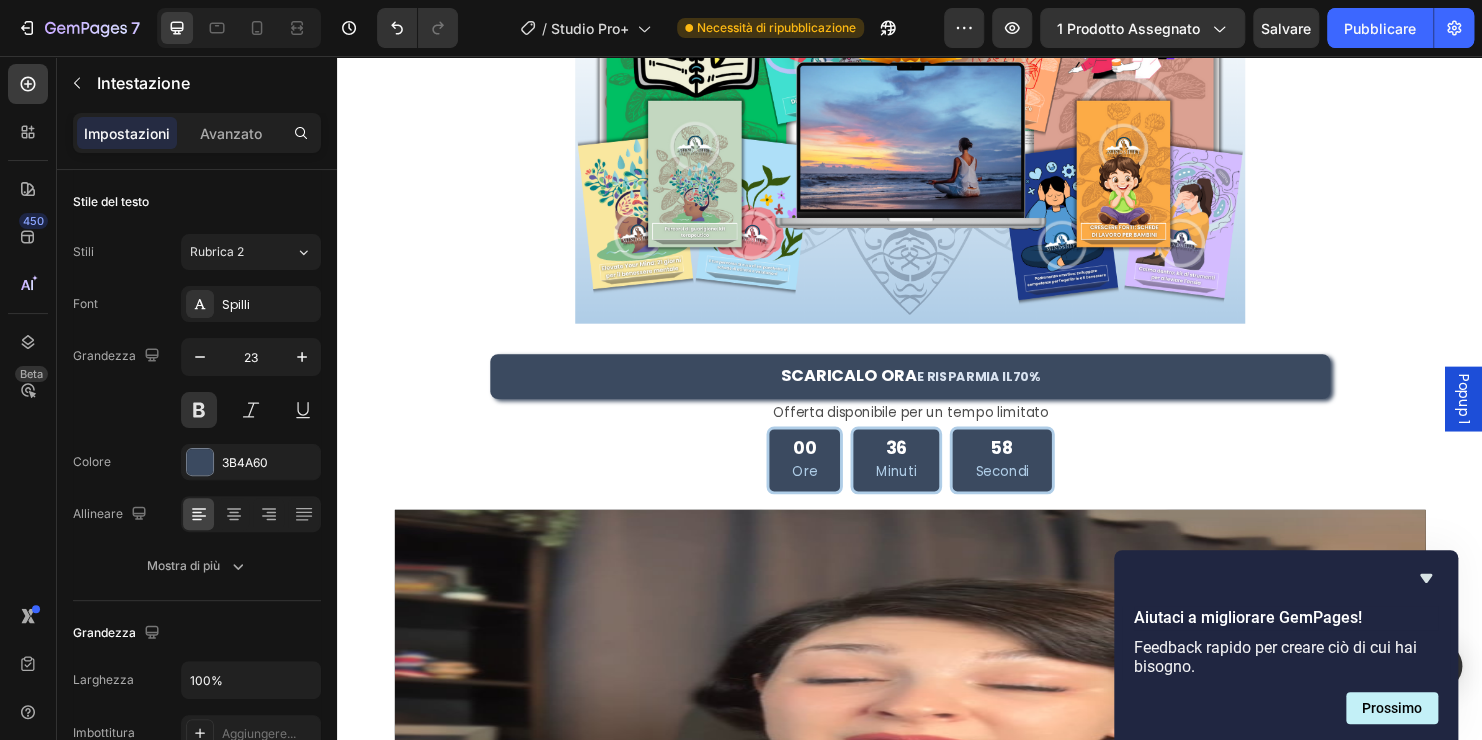
scroll to position [752, 0]
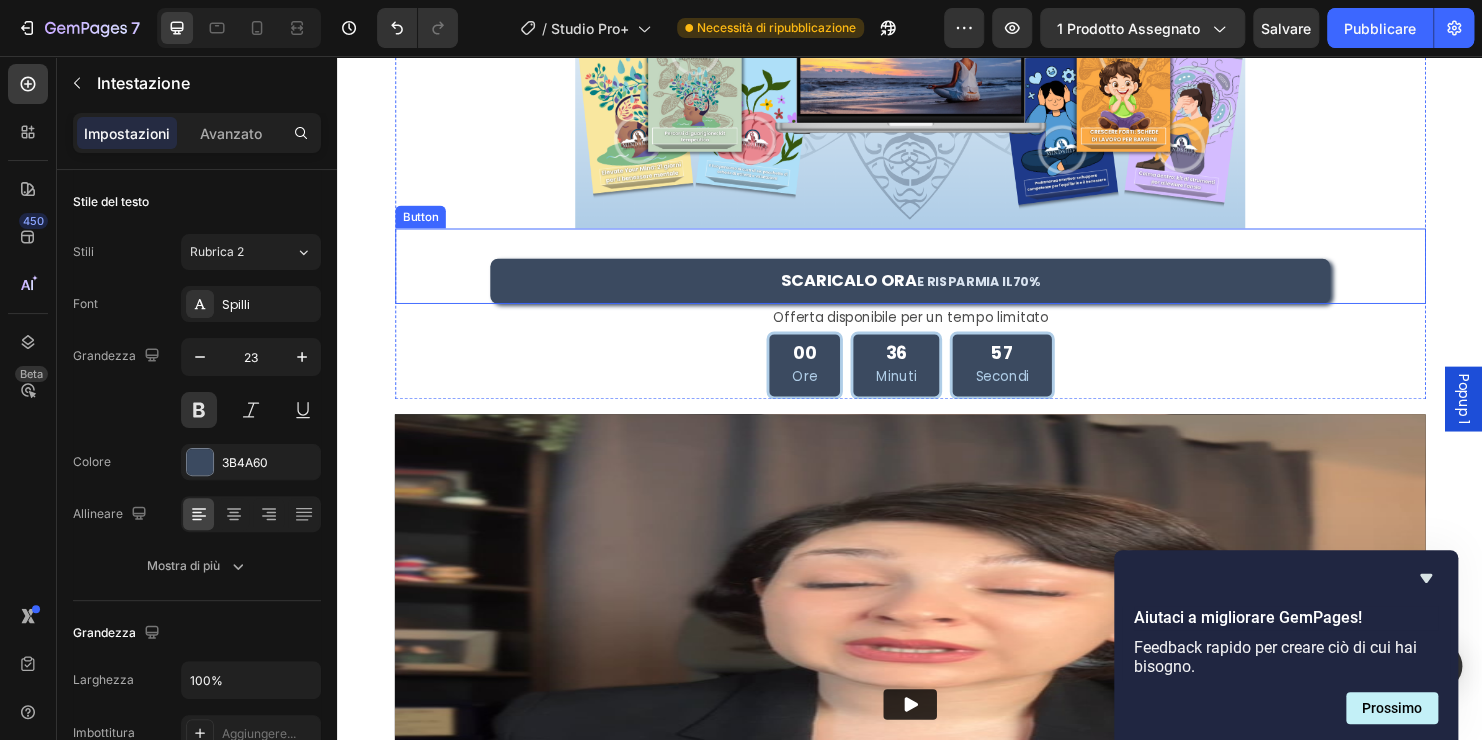
click at [737, 299] on link "SCARICALO ORA E RISPARMIA IL 70%" at bounding box center [937, 291] width 880 height 47
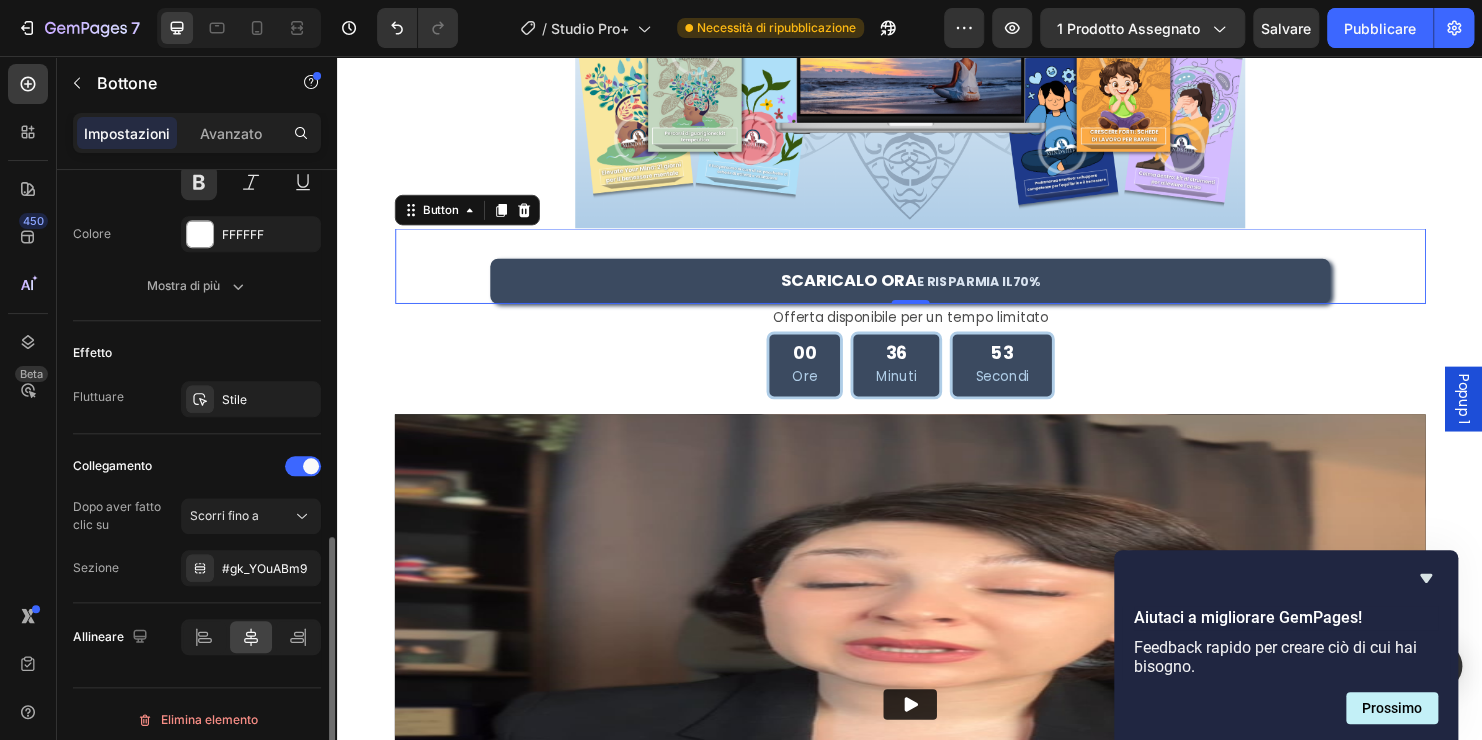
scroll to position [908, 0]
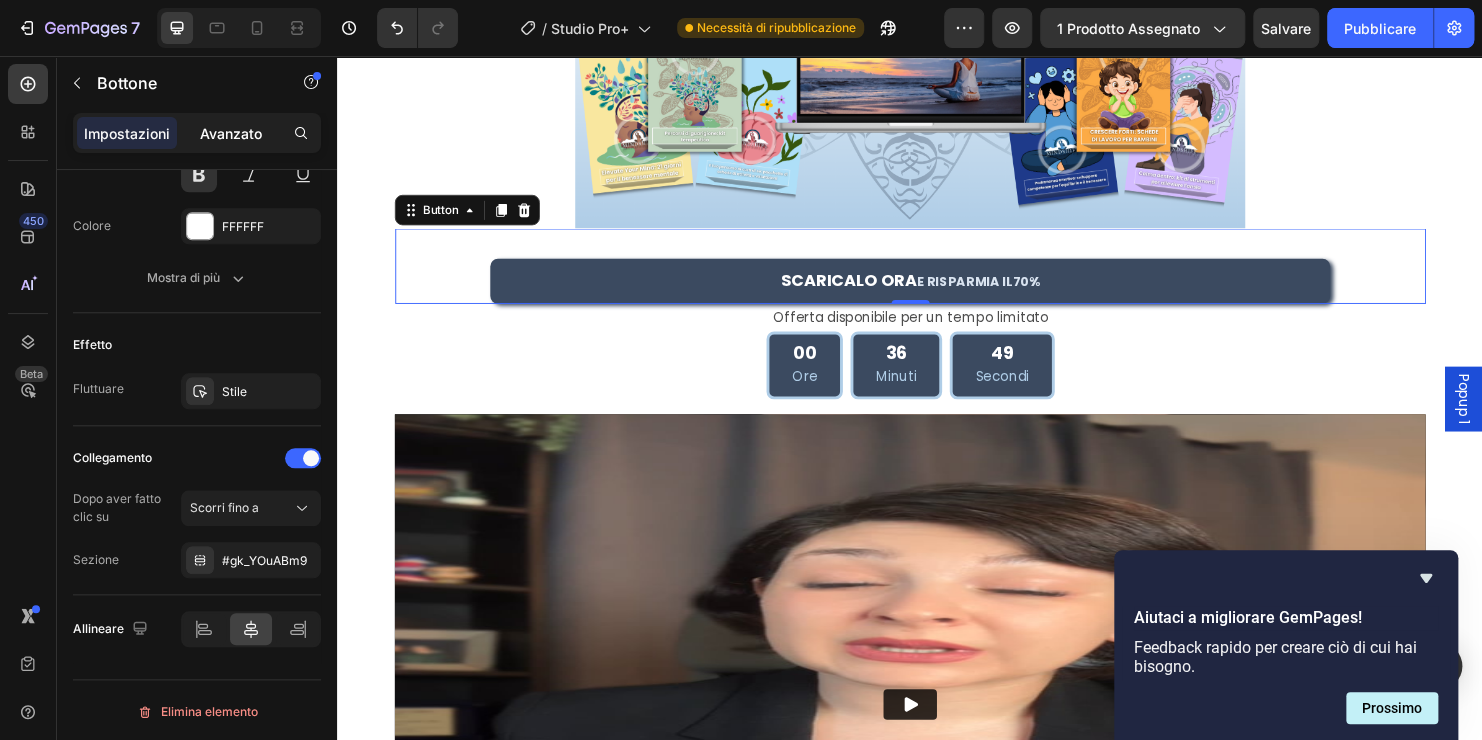
click at [237, 130] on p "Avanzato" at bounding box center [231, 133] width 62 height 21
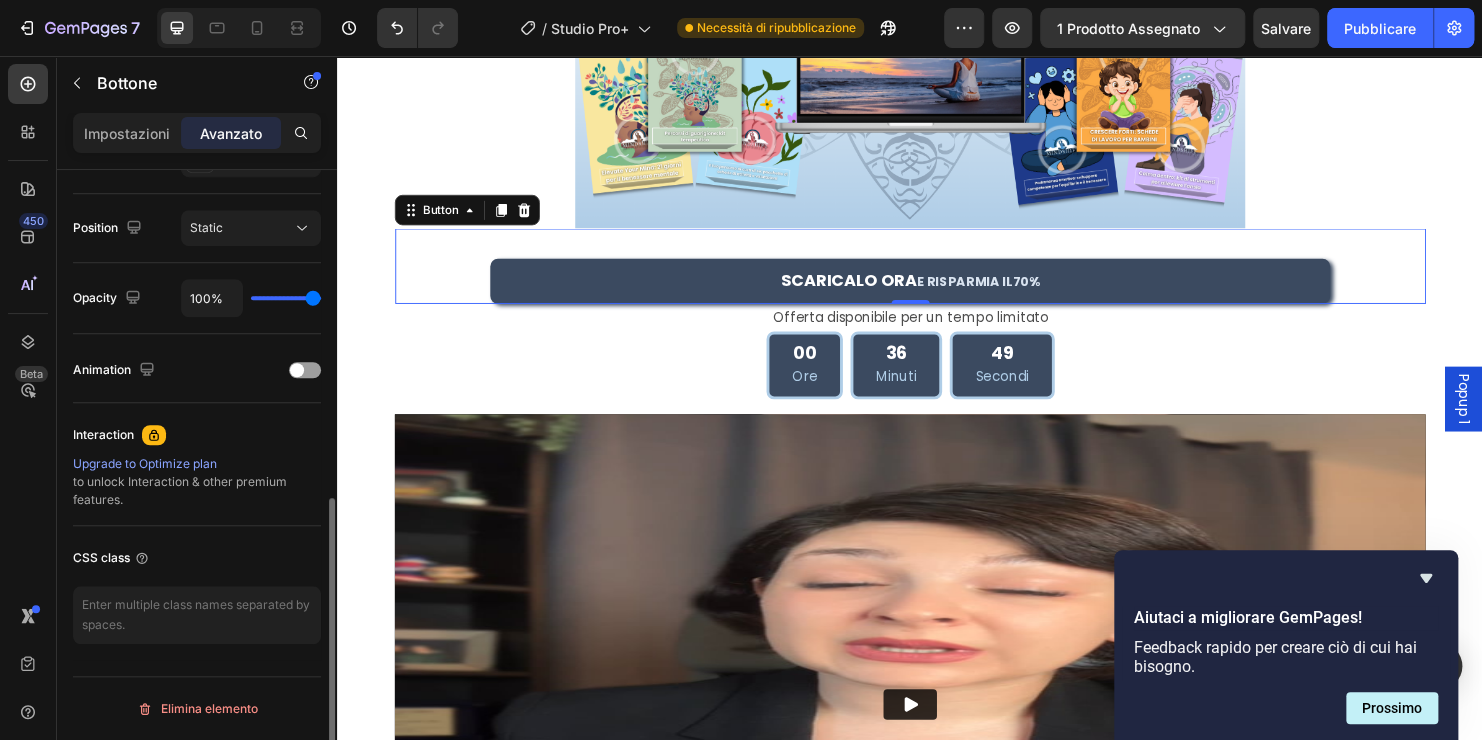
scroll to position [704, 0]
click at [315, 371] on div at bounding box center [305, 373] width 32 height 16
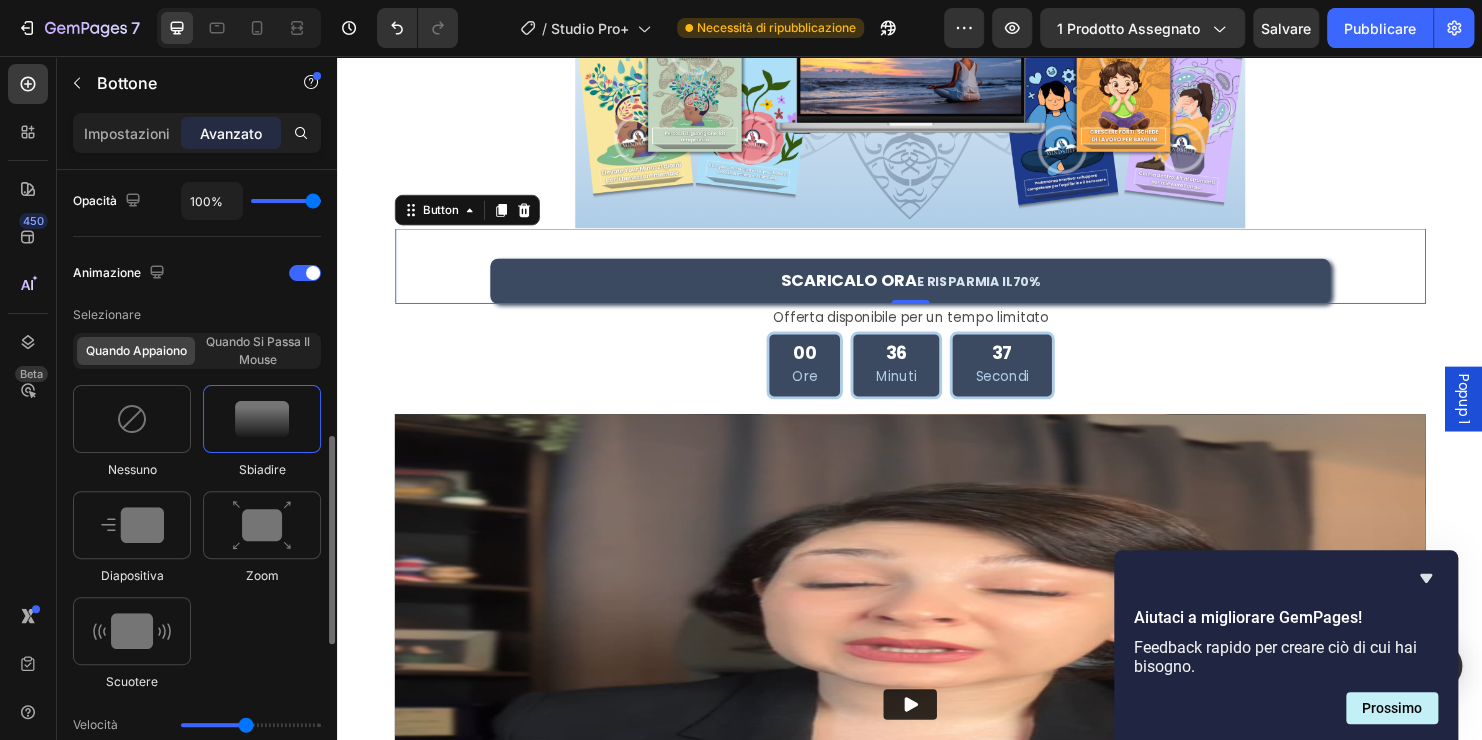
scroll to position [904, 0]
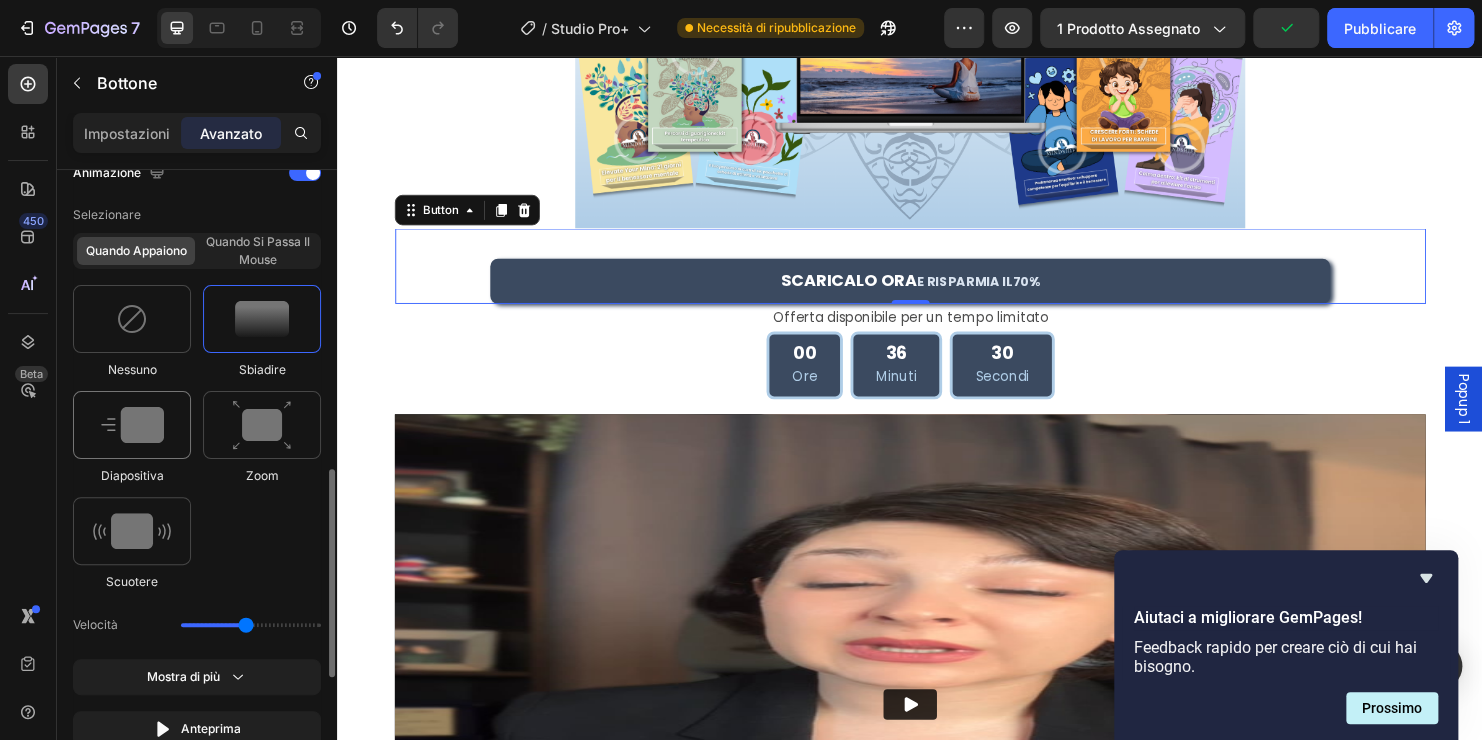
click at [145, 422] on img at bounding box center [132, 425] width 63 height 36
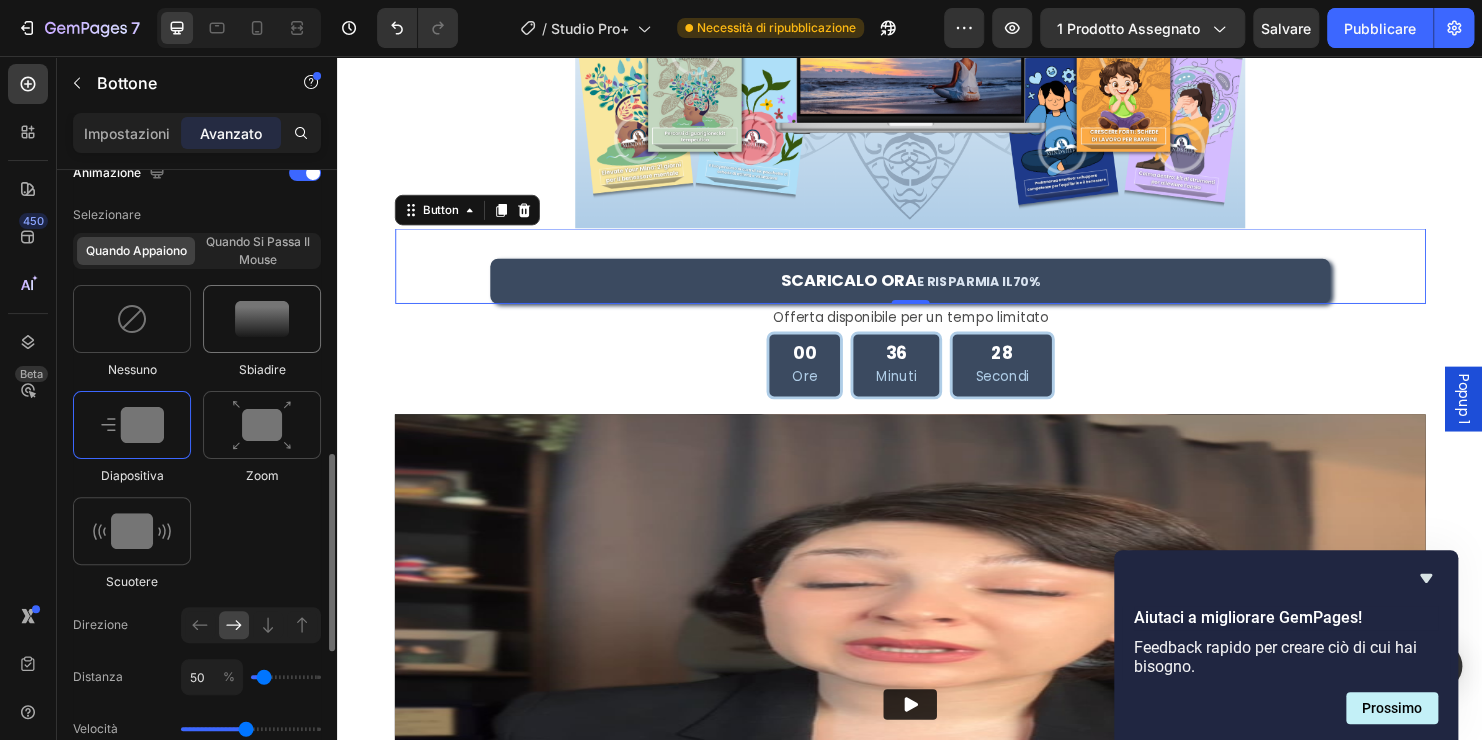
click at [245, 330] on img at bounding box center [262, 319] width 54 height 36
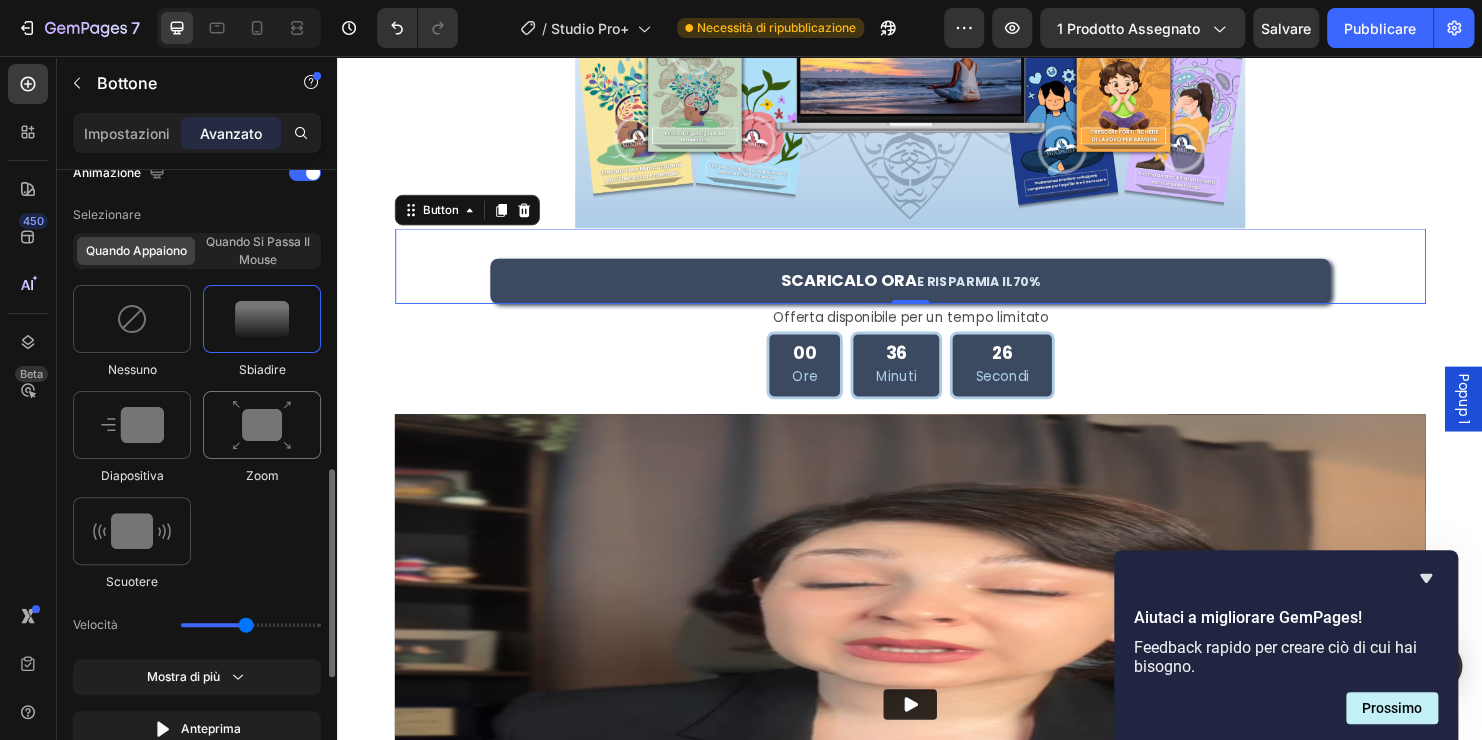
click at [233, 423] on img at bounding box center [262, 425] width 60 height 51
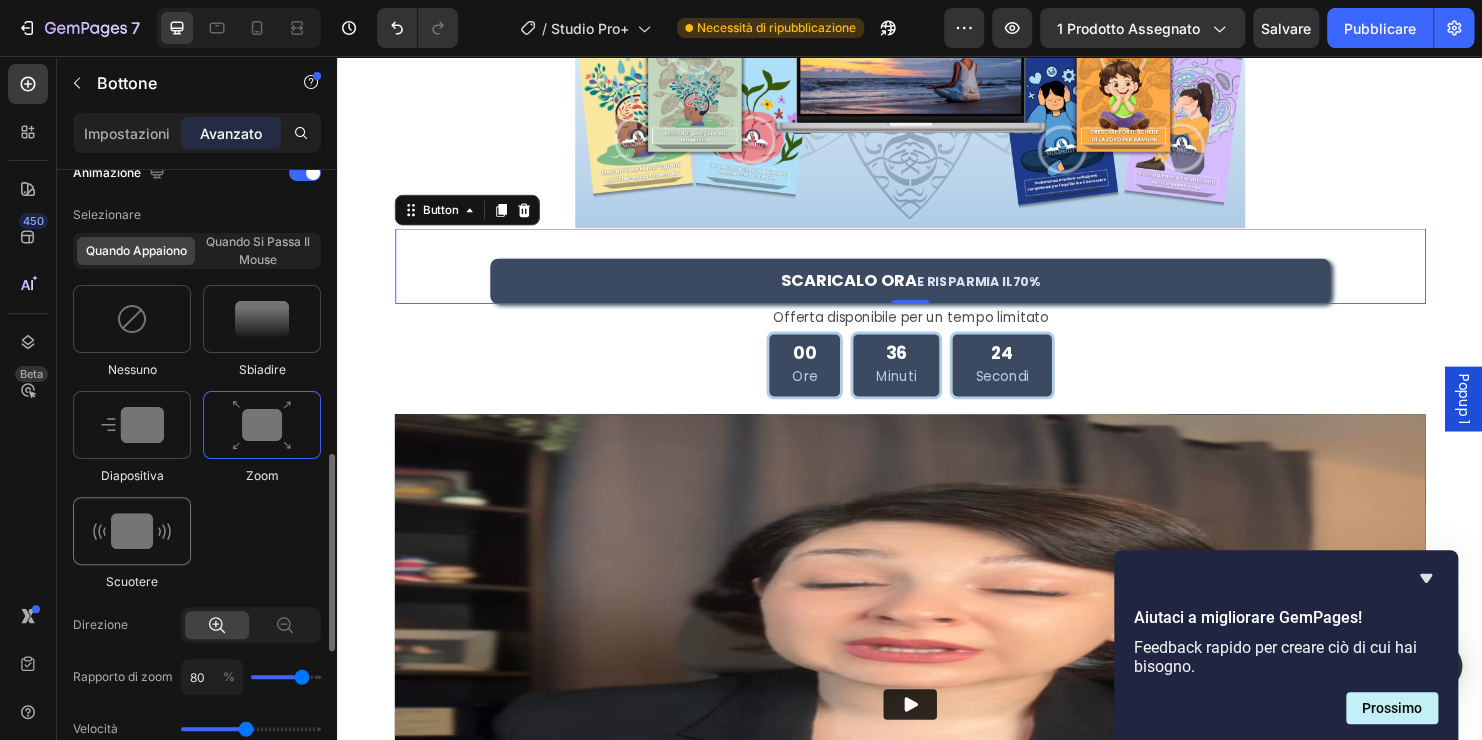
click at [169, 507] on div at bounding box center [132, 531] width 118 height 68
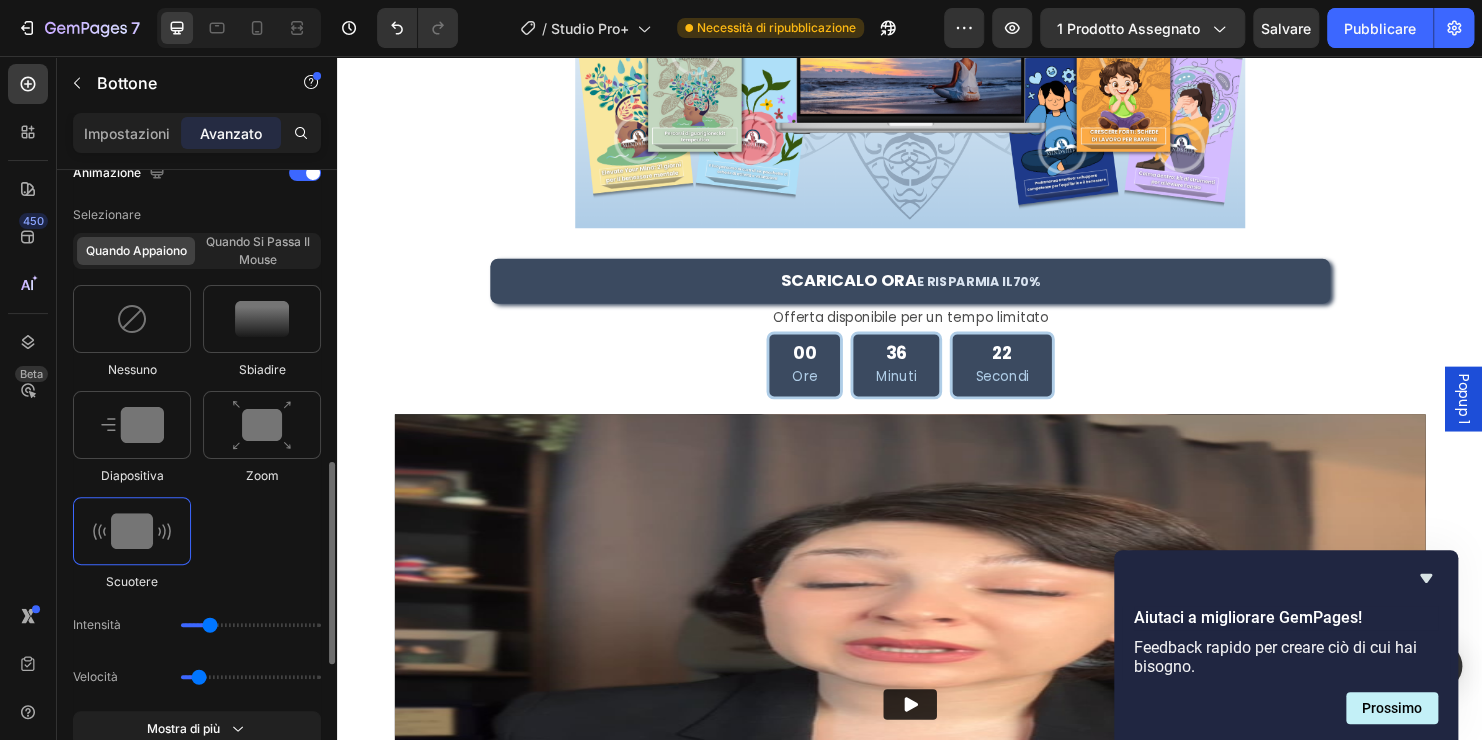
scroll to position [1104, 0]
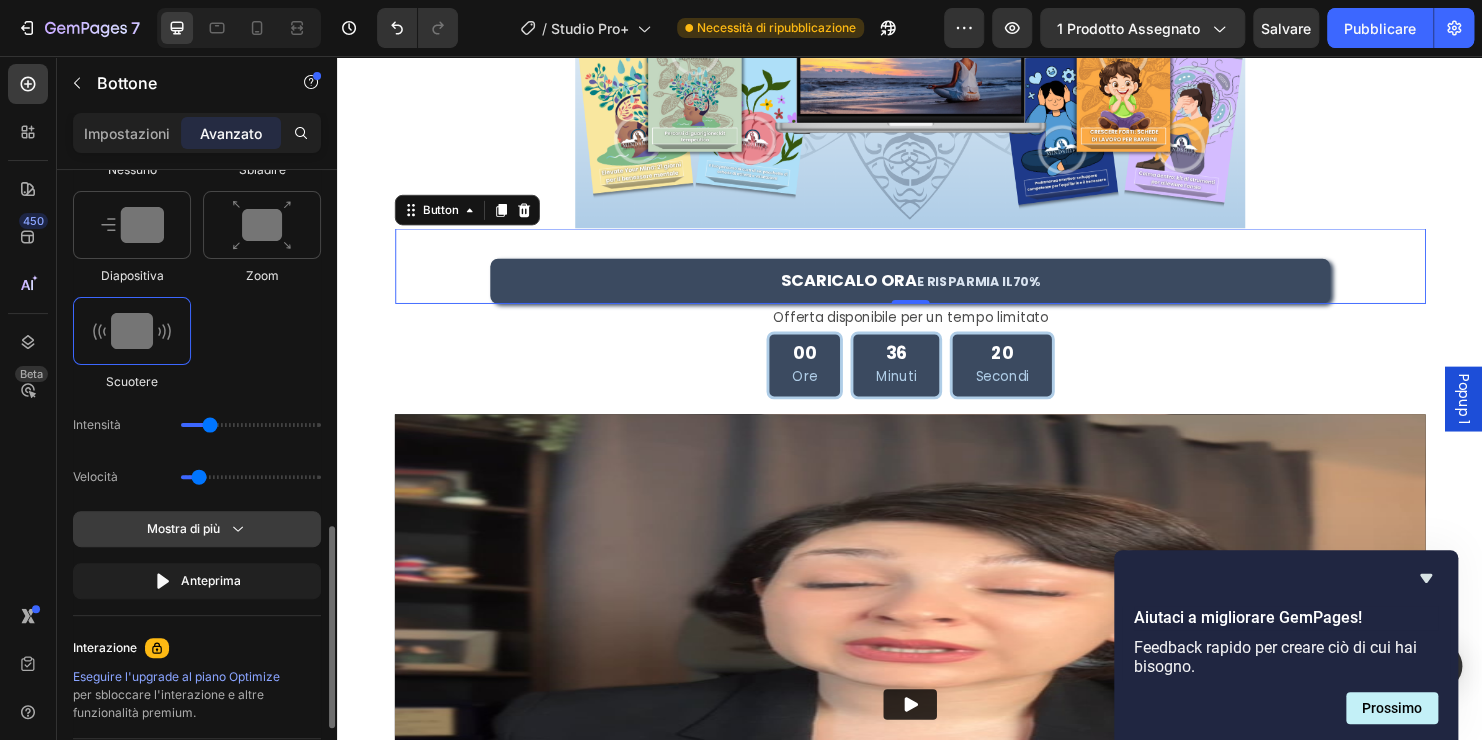
click at [186, 523] on font "Mostra di più" at bounding box center [183, 529] width 73 height 18
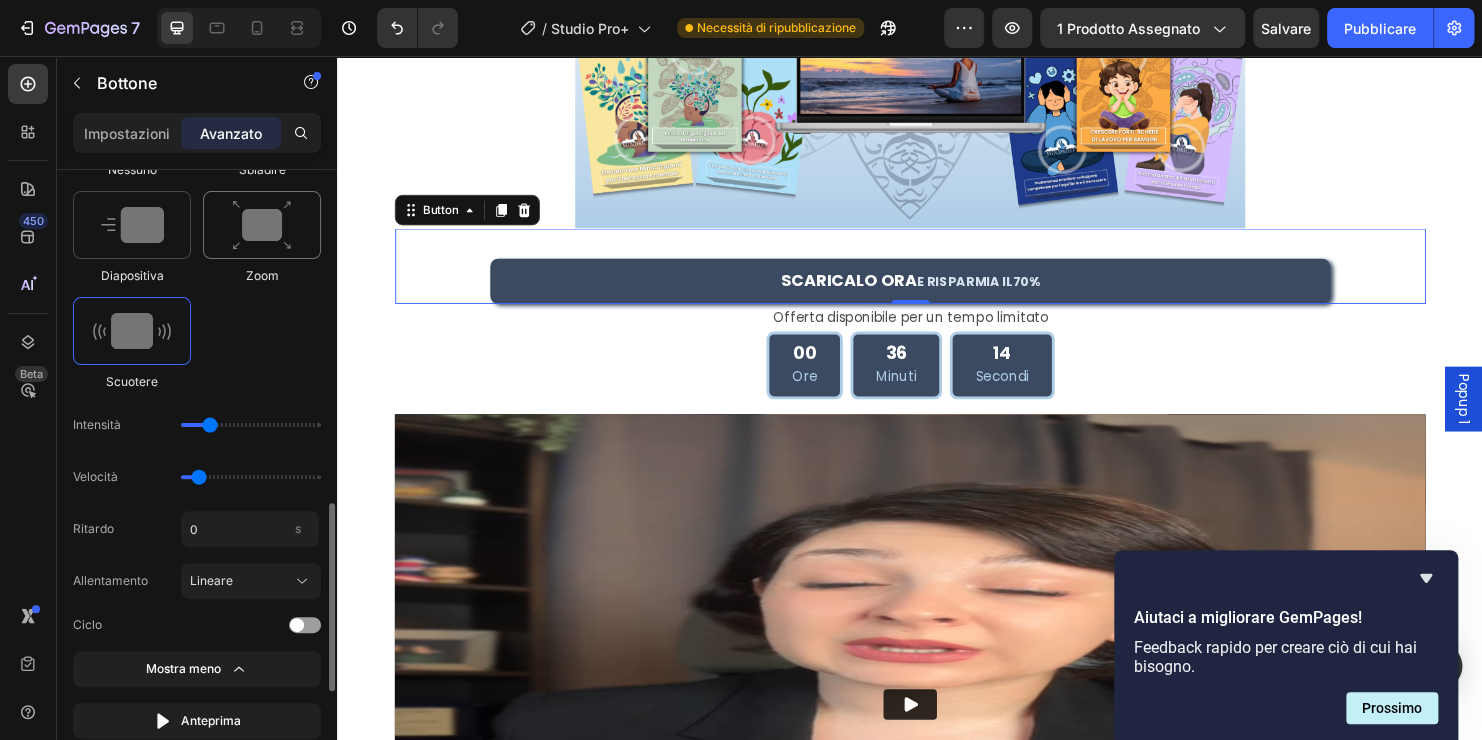
click at [257, 224] on img at bounding box center [262, 225] width 60 height 51
type input "1.7"
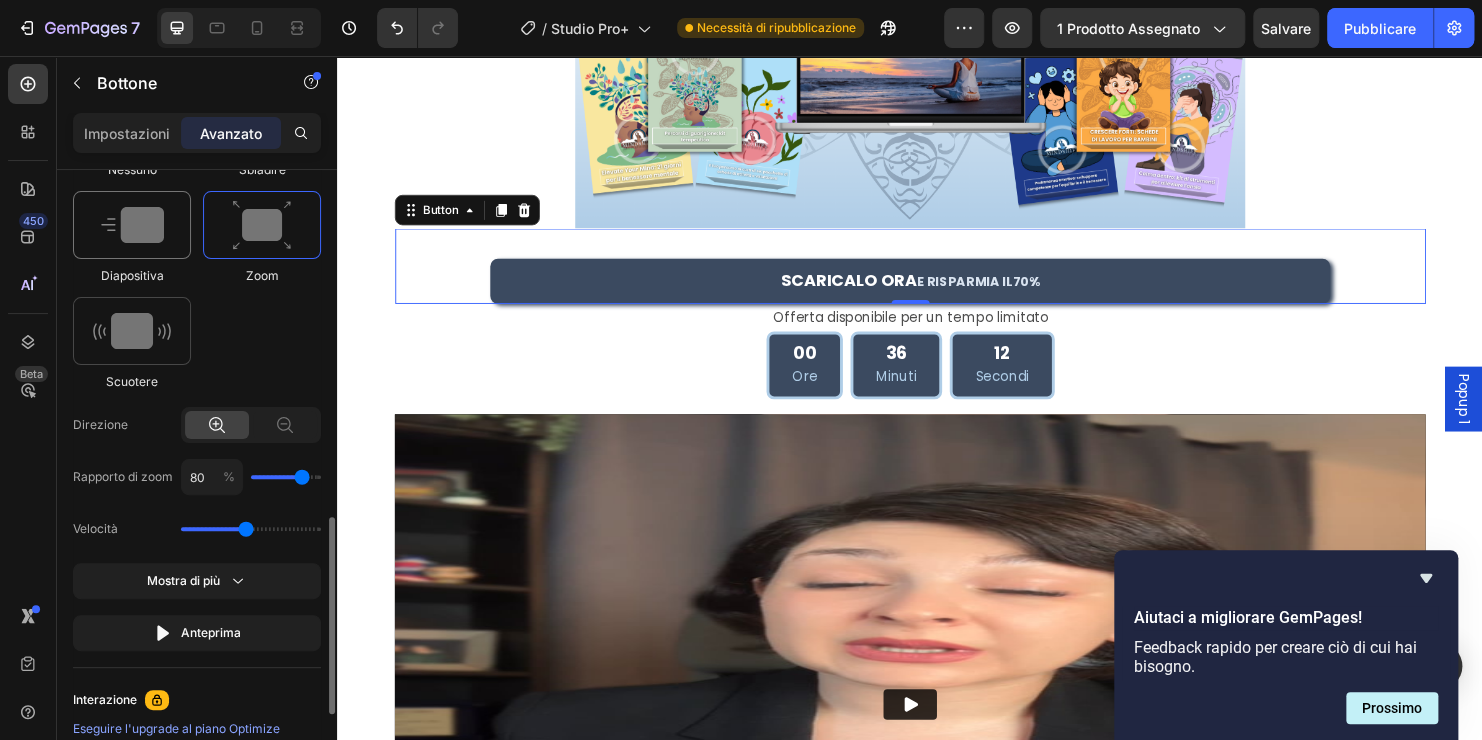
click at [165, 227] on div at bounding box center [132, 225] width 118 height 68
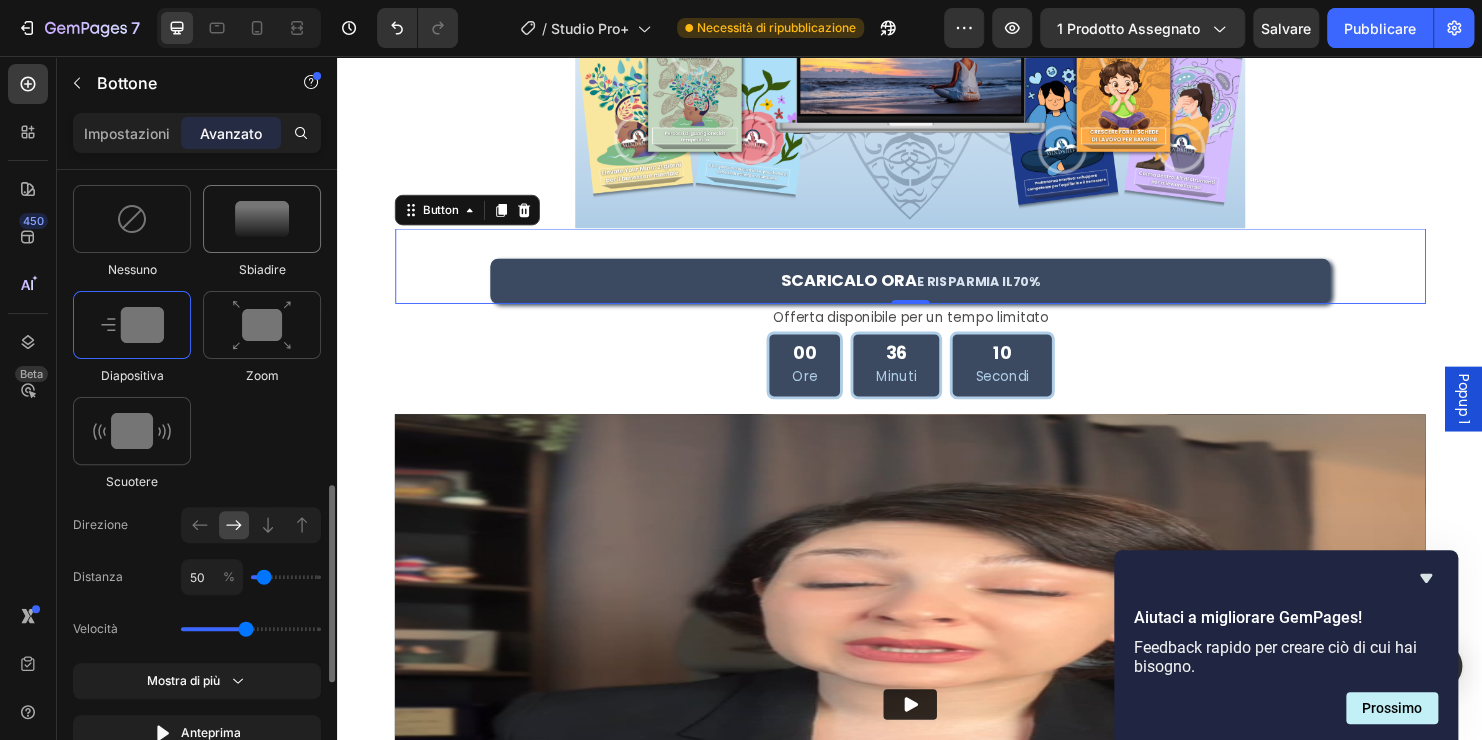
click at [252, 232] on img at bounding box center [262, 219] width 54 height 36
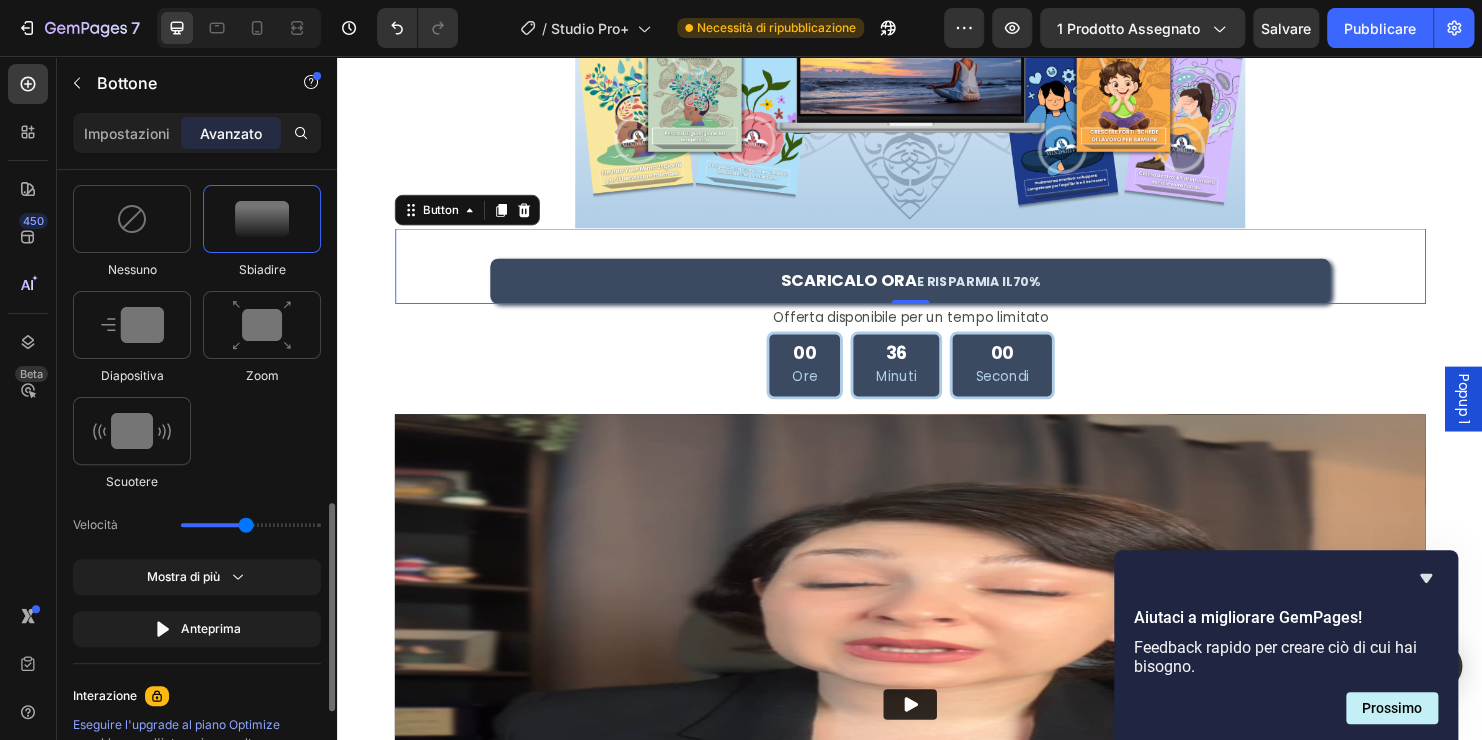
scroll to position [1104, 0]
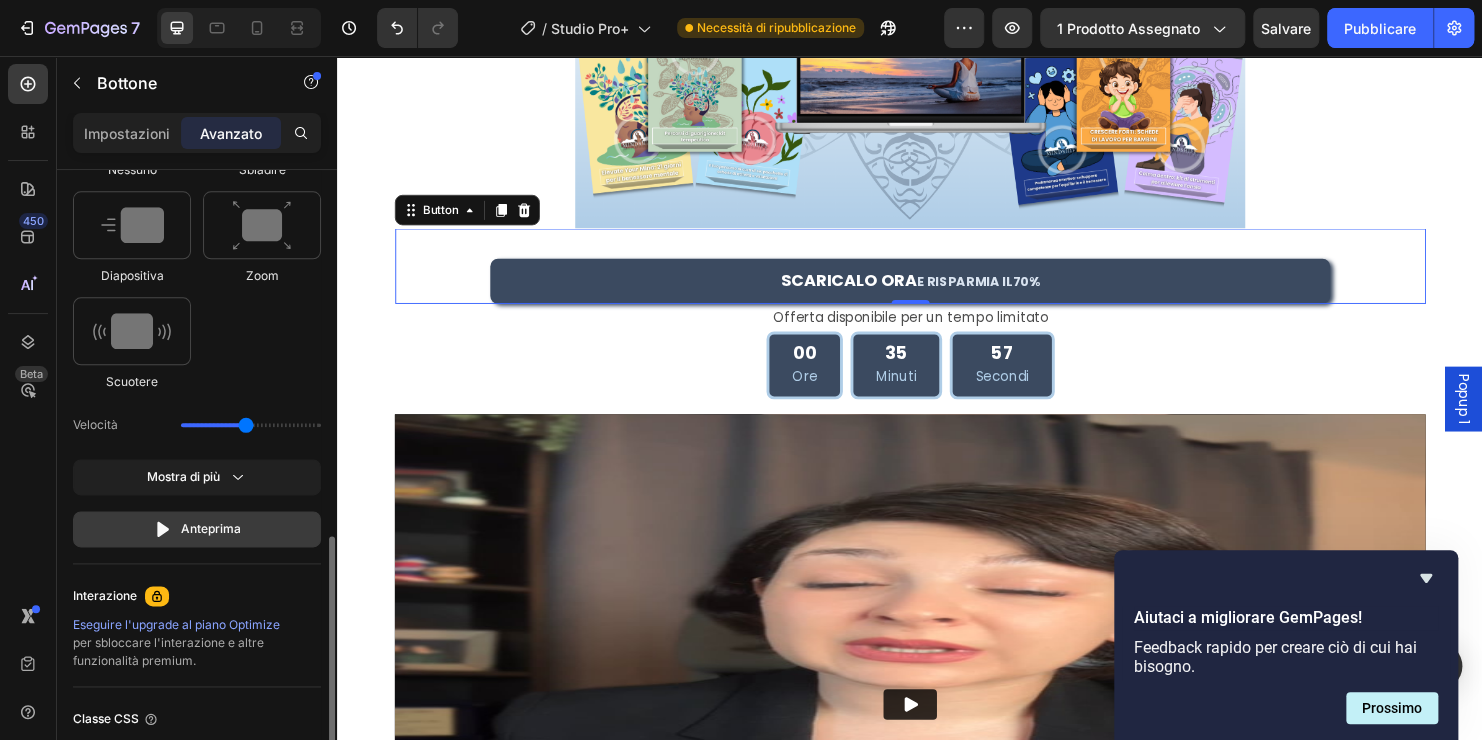
click at [192, 520] on font "Anteprima" at bounding box center [211, 529] width 60 height 18
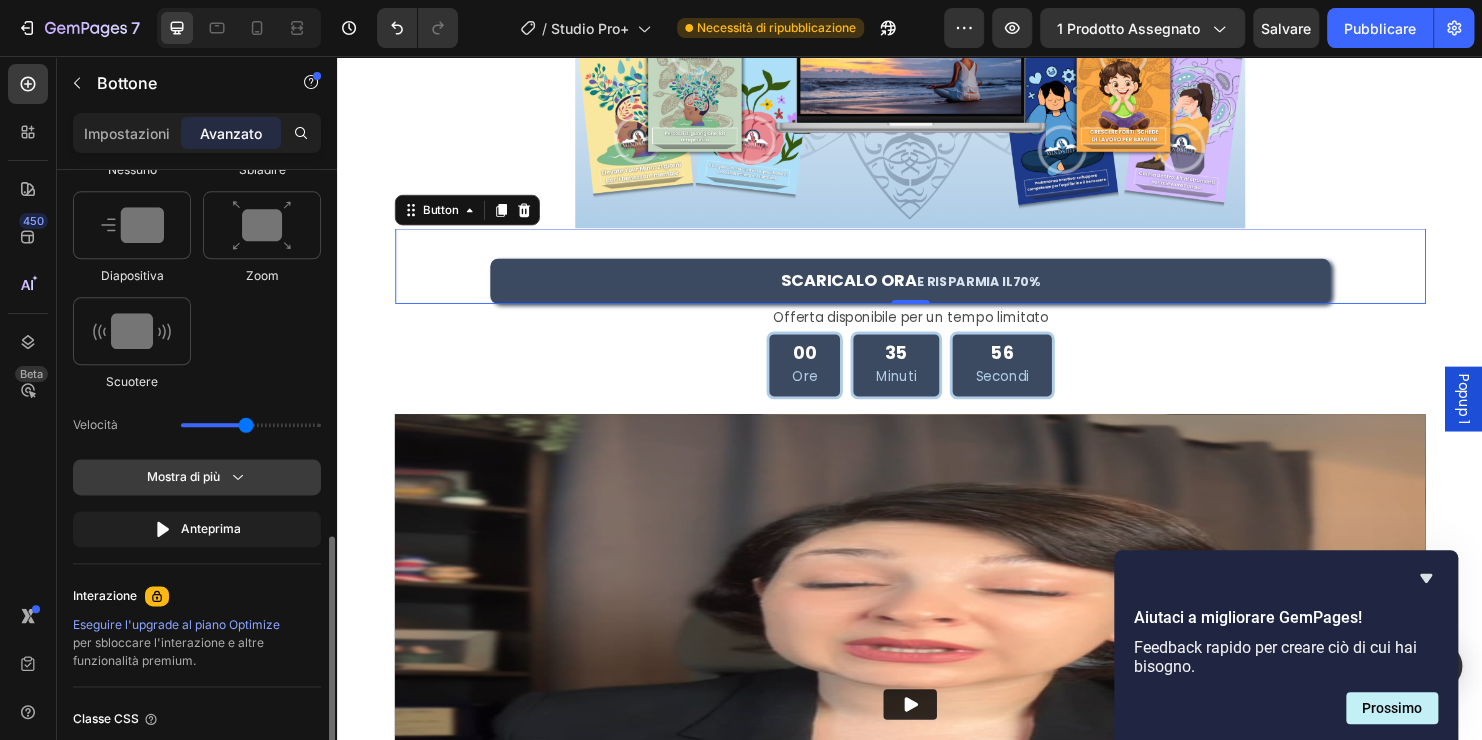
click at [233, 467] on icon "button" at bounding box center [238, 477] width 20 height 20
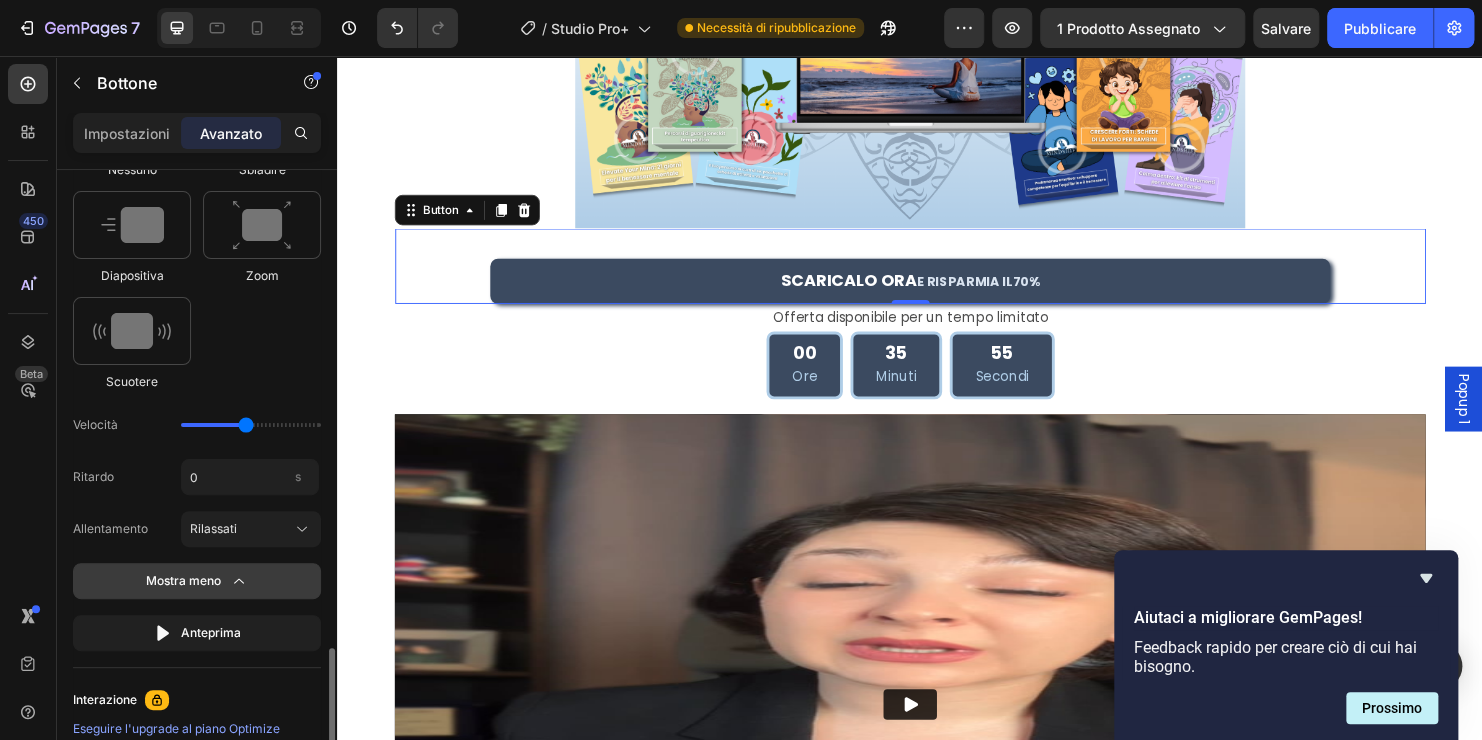
scroll to position [1204, 0]
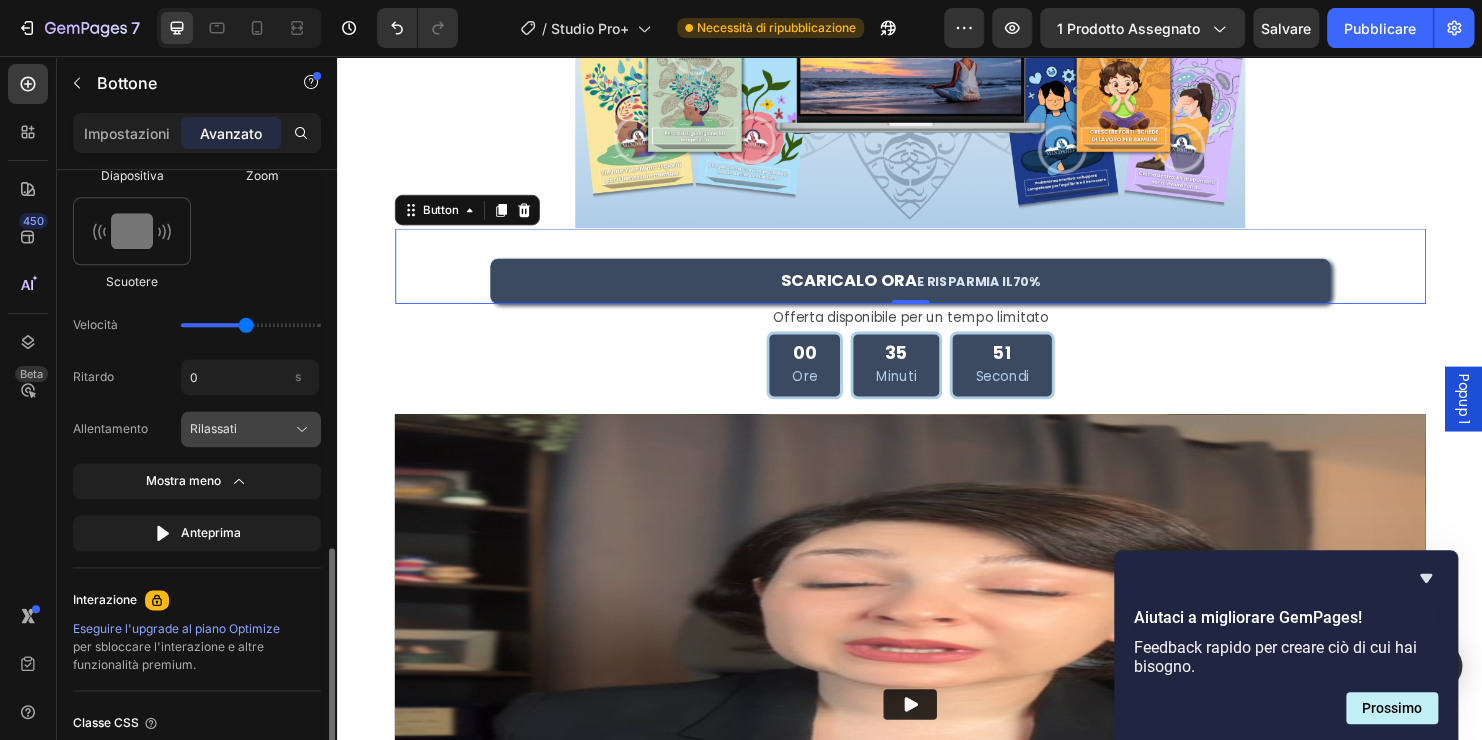
click at [265, 421] on div "Rilassati" at bounding box center [239, 429] width 98 height 18
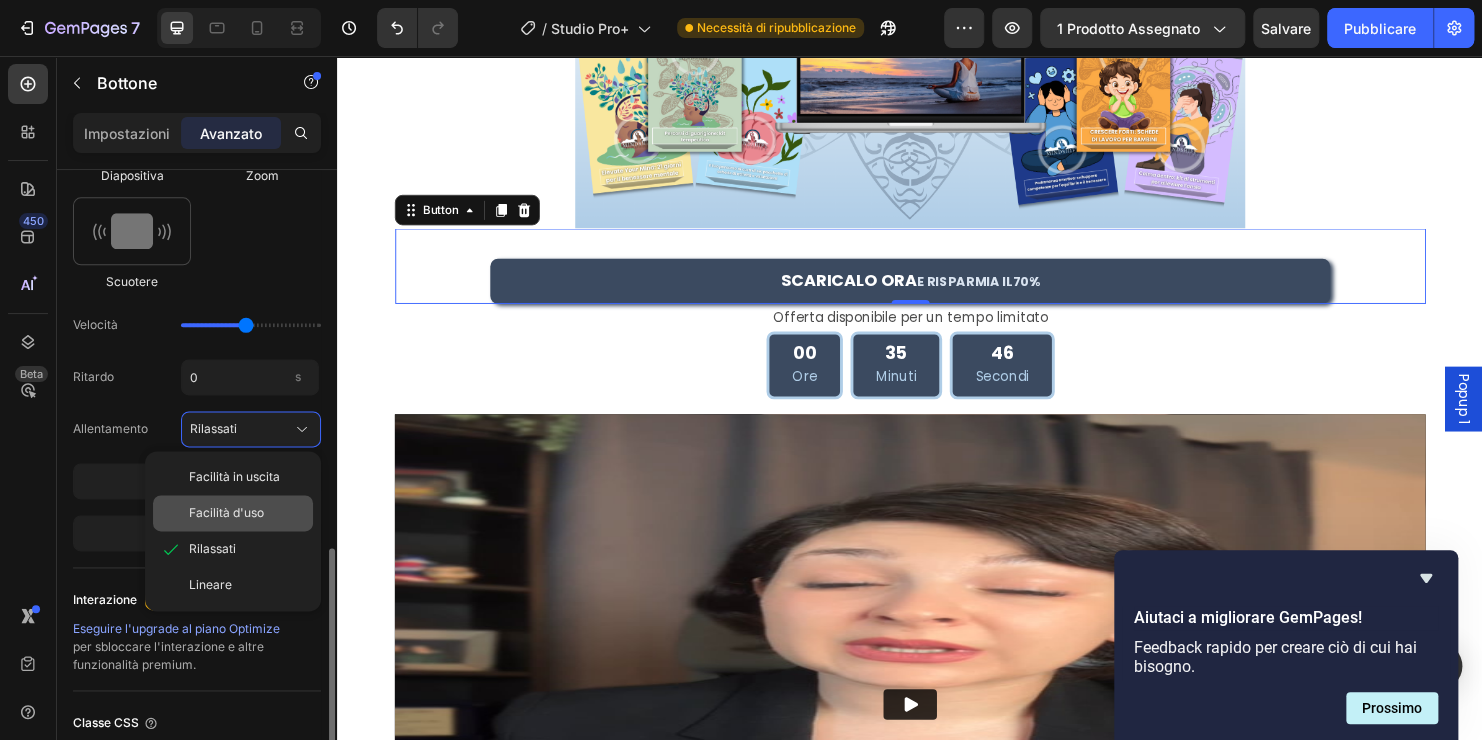
click at [234, 520] on div "Facilità d'uso" at bounding box center [233, 513] width 160 height 36
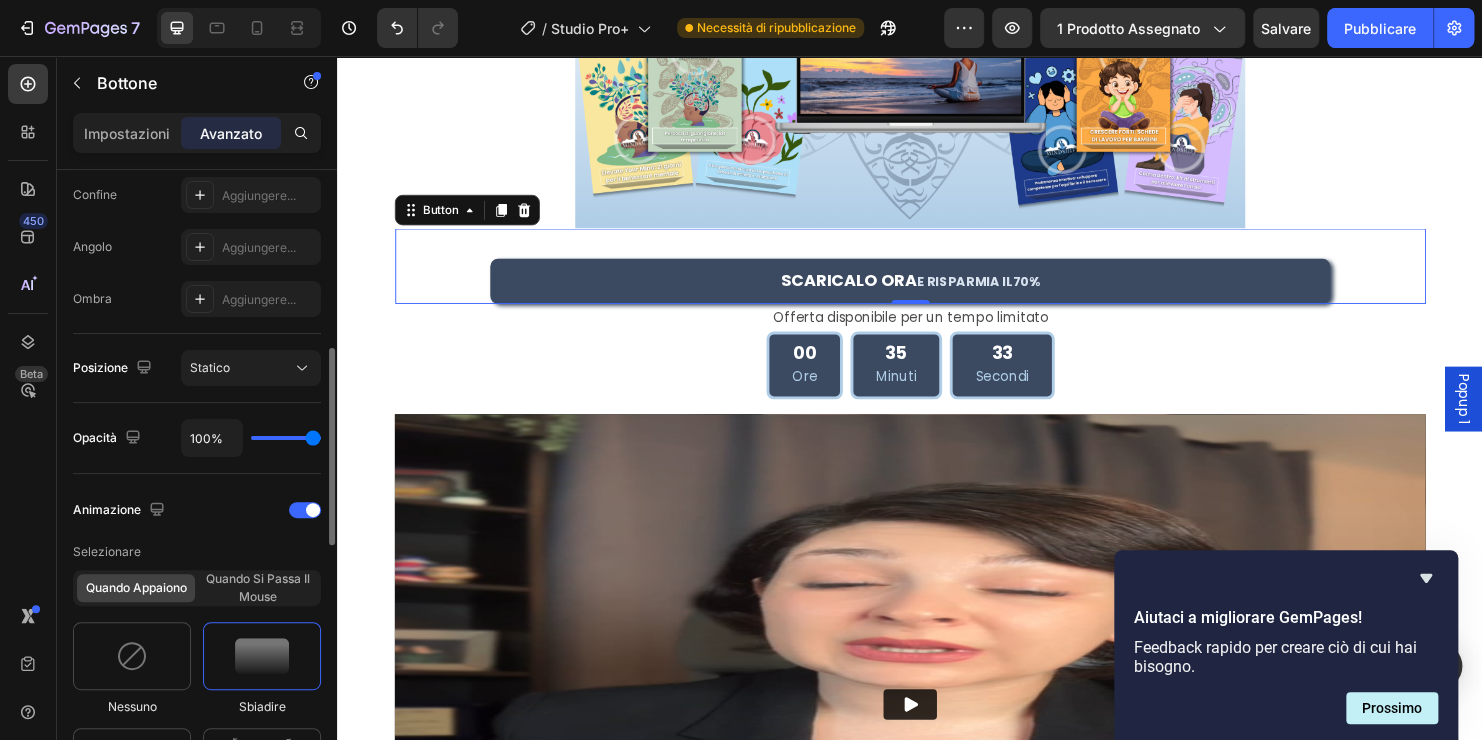
scroll to position [467, 0]
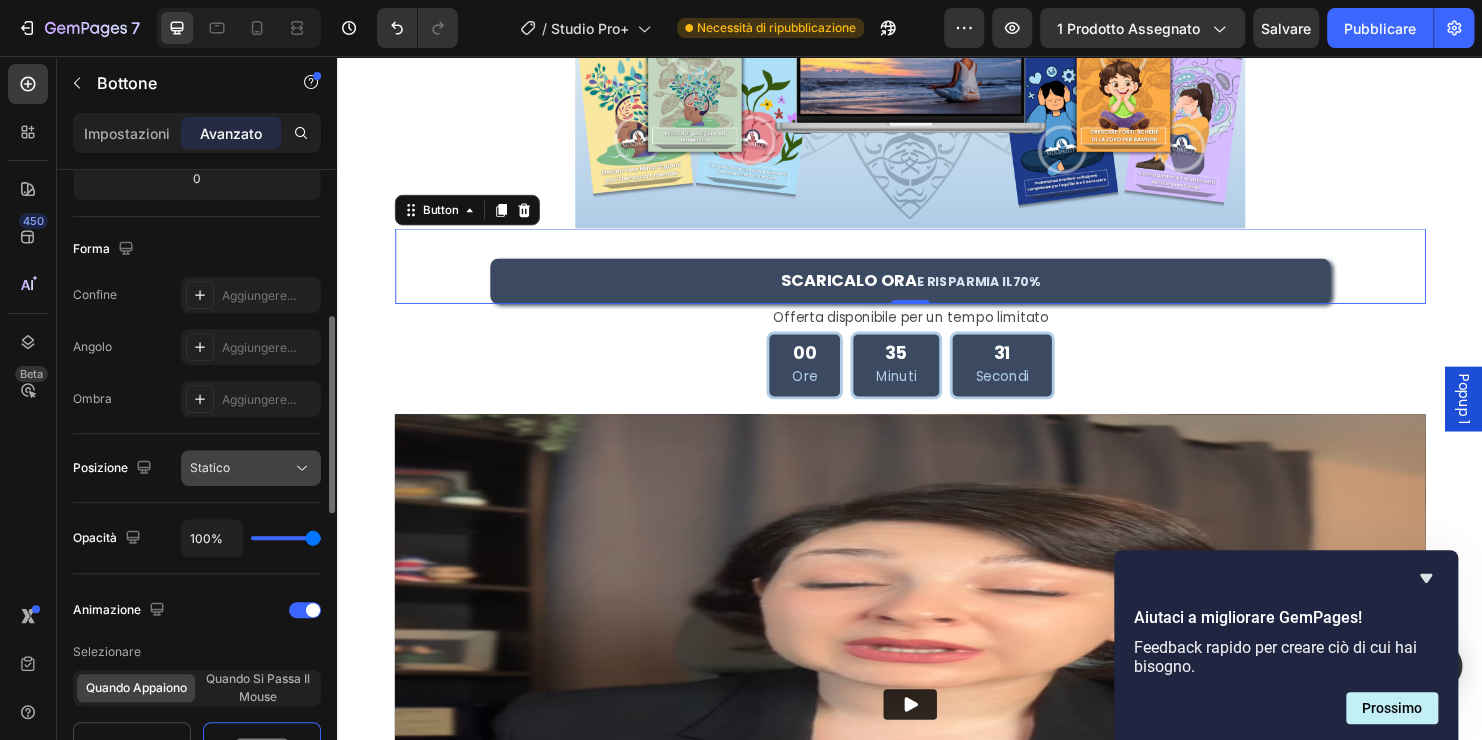
click at [250, 469] on div "Statico" at bounding box center [241, 468] width 102 height 18
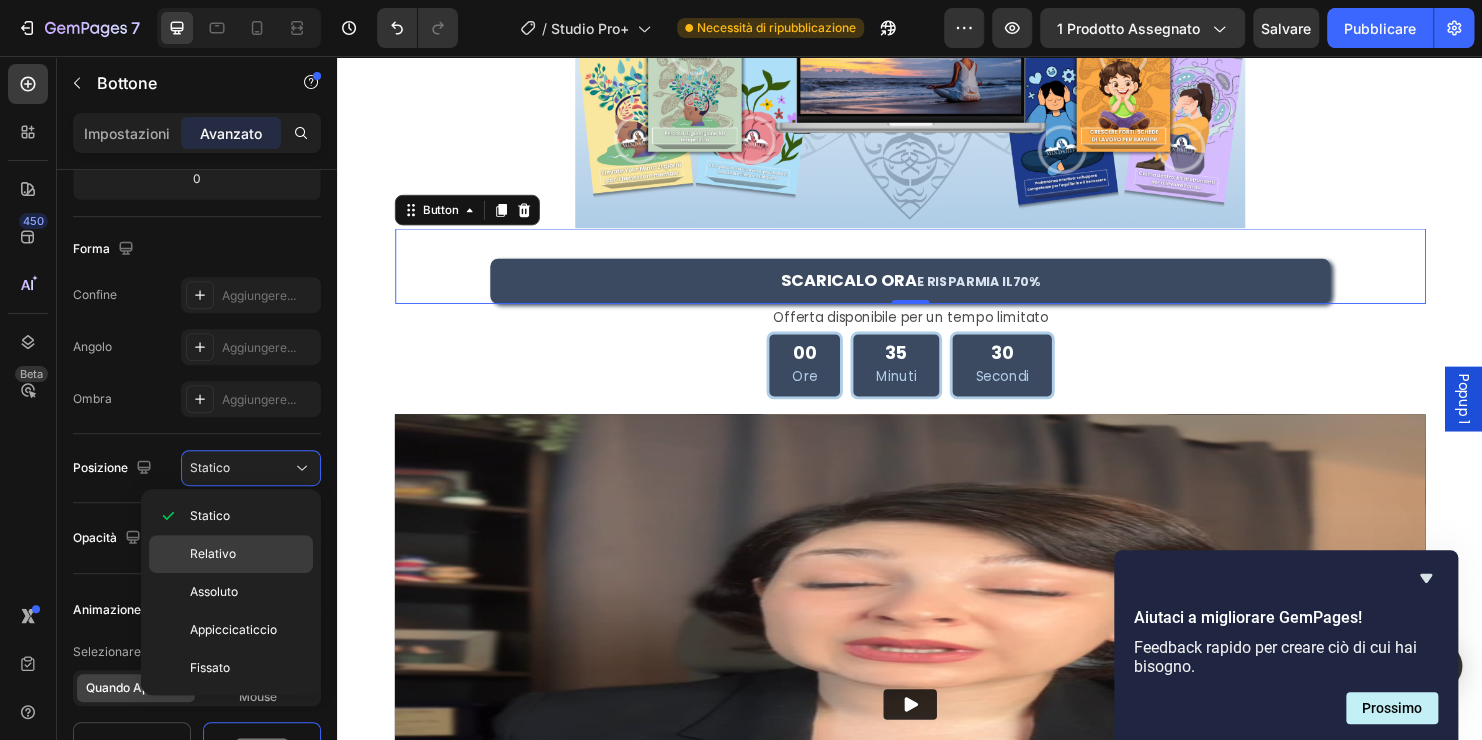
click at [225, 548] on span "Relativo" at bounding box center [213, 554] width 46 height 18
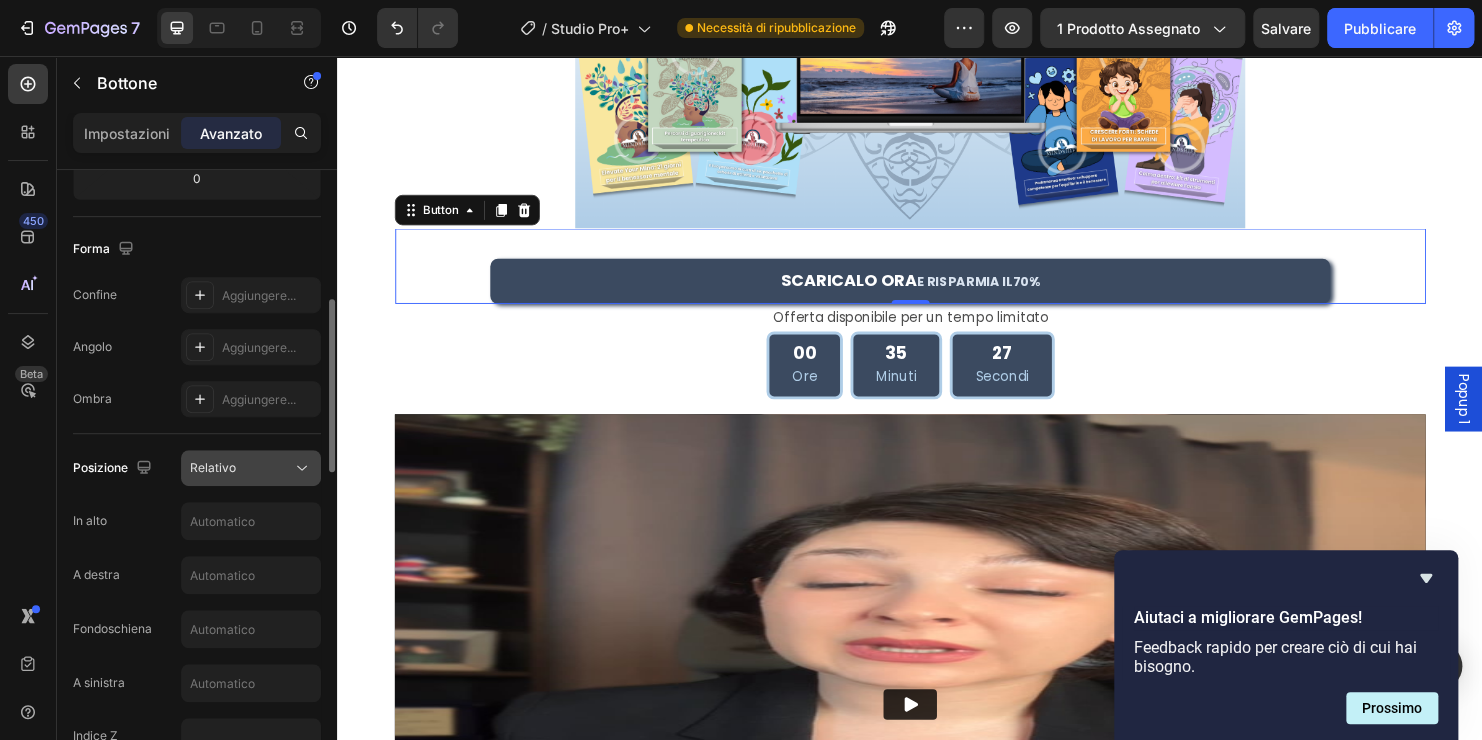
click at [247, 465] on div "Relativo" at bounding box center [241, 468] width 102 height 18
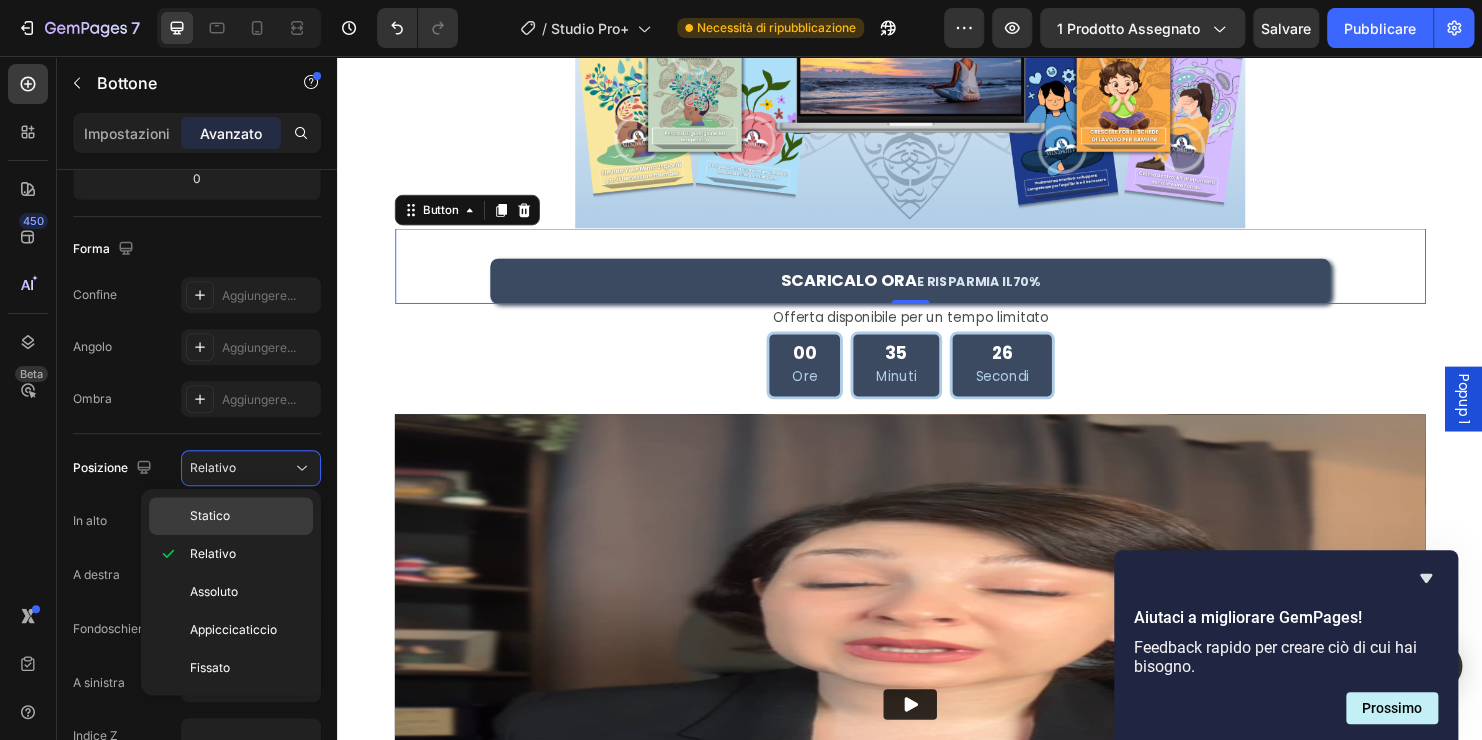
click at [207, 516] on span "Statico" at bounding box center [210, 516] width 40 height 18
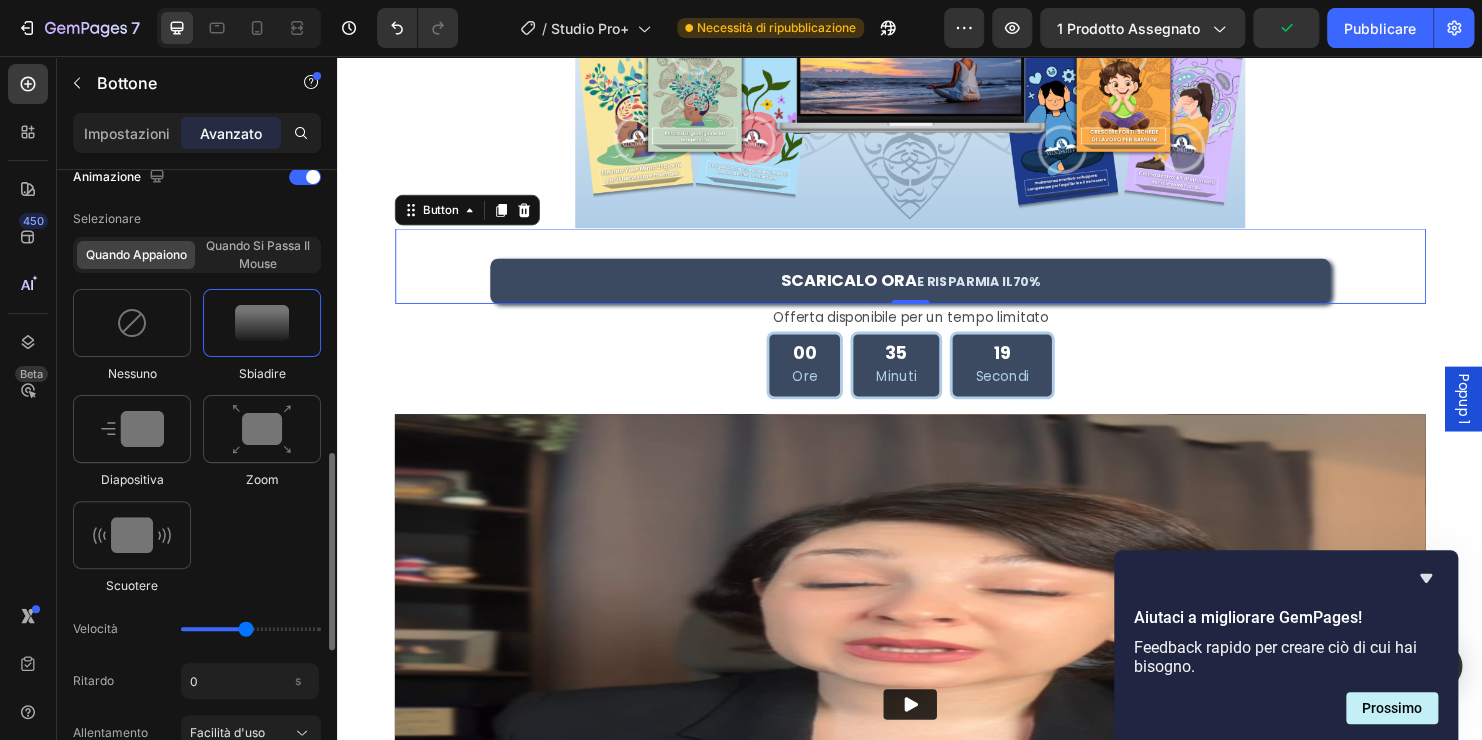
scroll to position [700, 0]
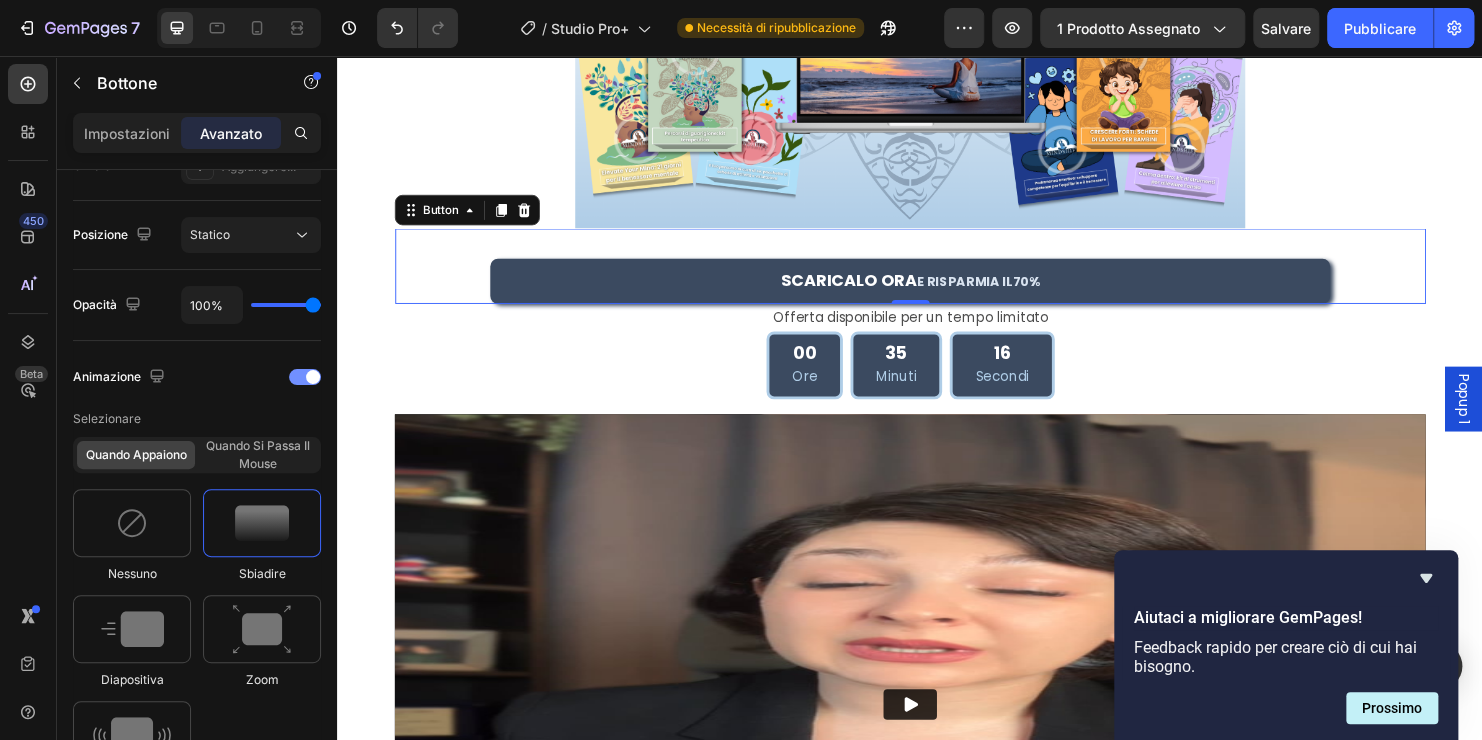
click at [303, 378] on div at bounding box center [305, 377] width 32 height 16
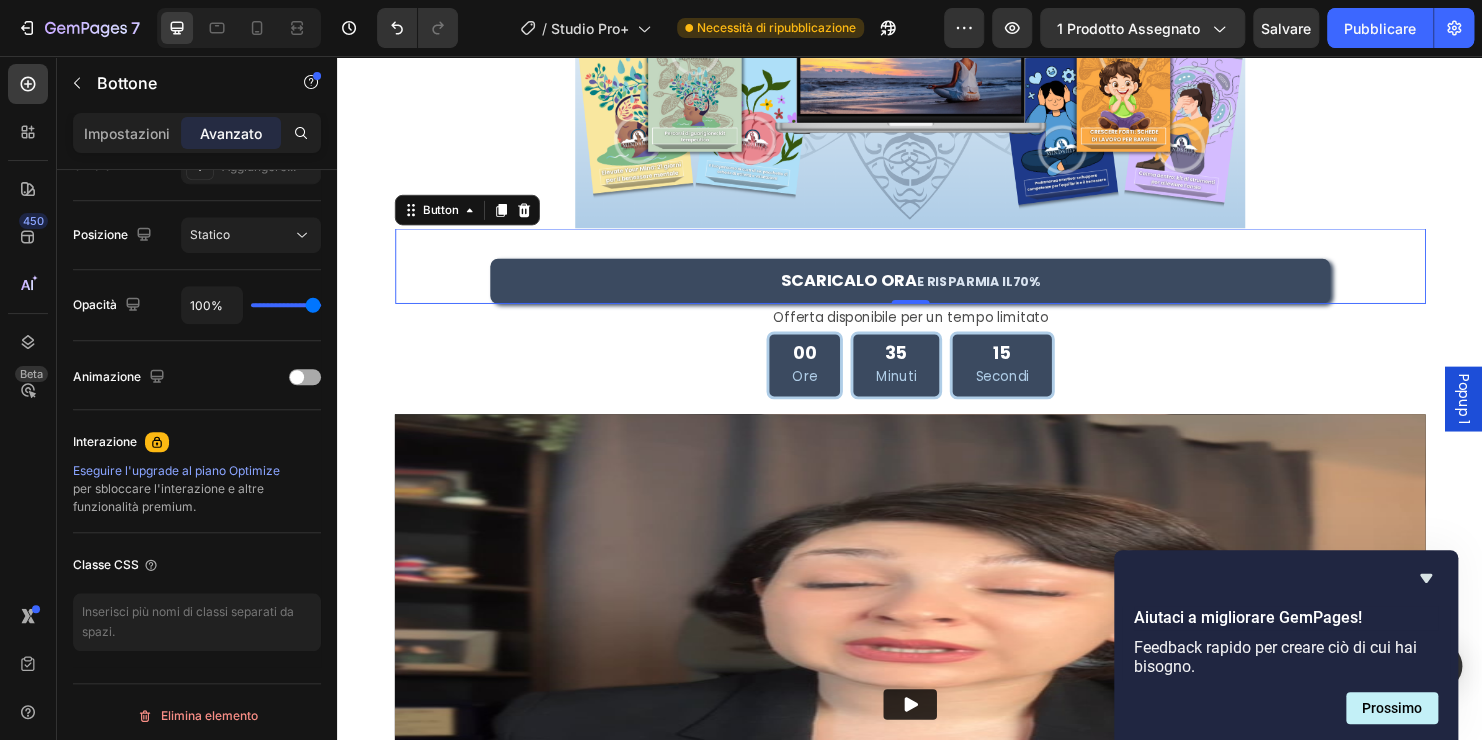
click at [307, 376] on div at bounding box center [305, 377] width 32 height 16
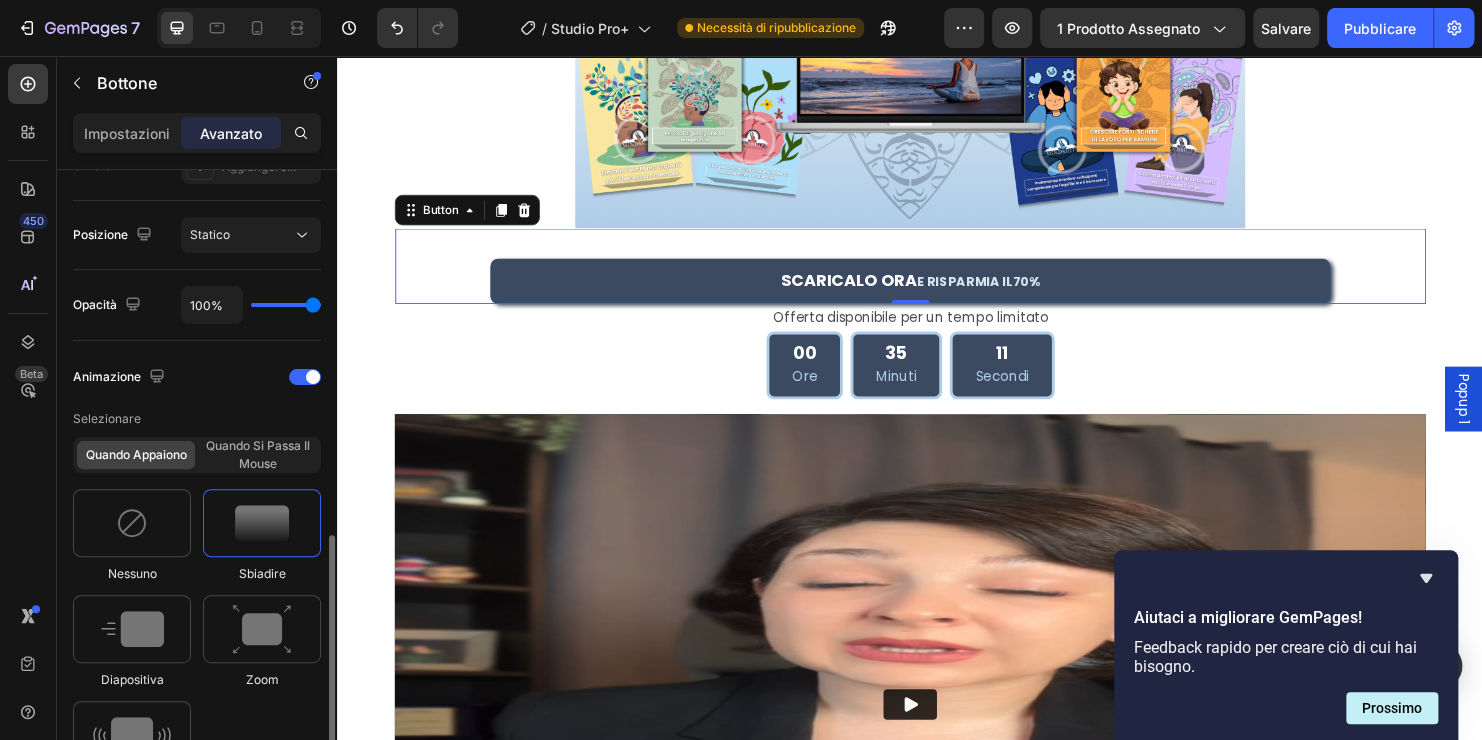
scroll to position [800, 0]
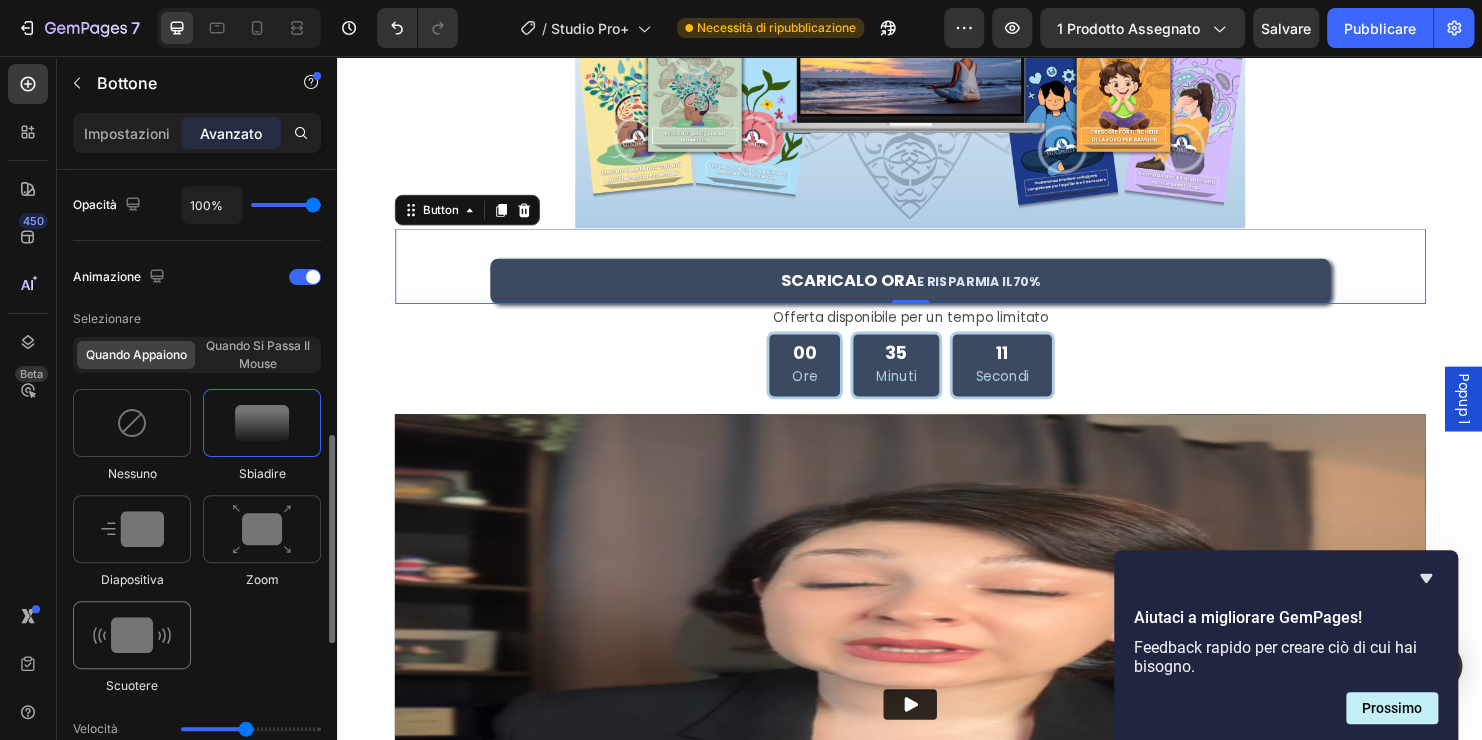
click at [145, 647] on img at bounding box center [132, 635] width 78 height 36
type input "0.7"
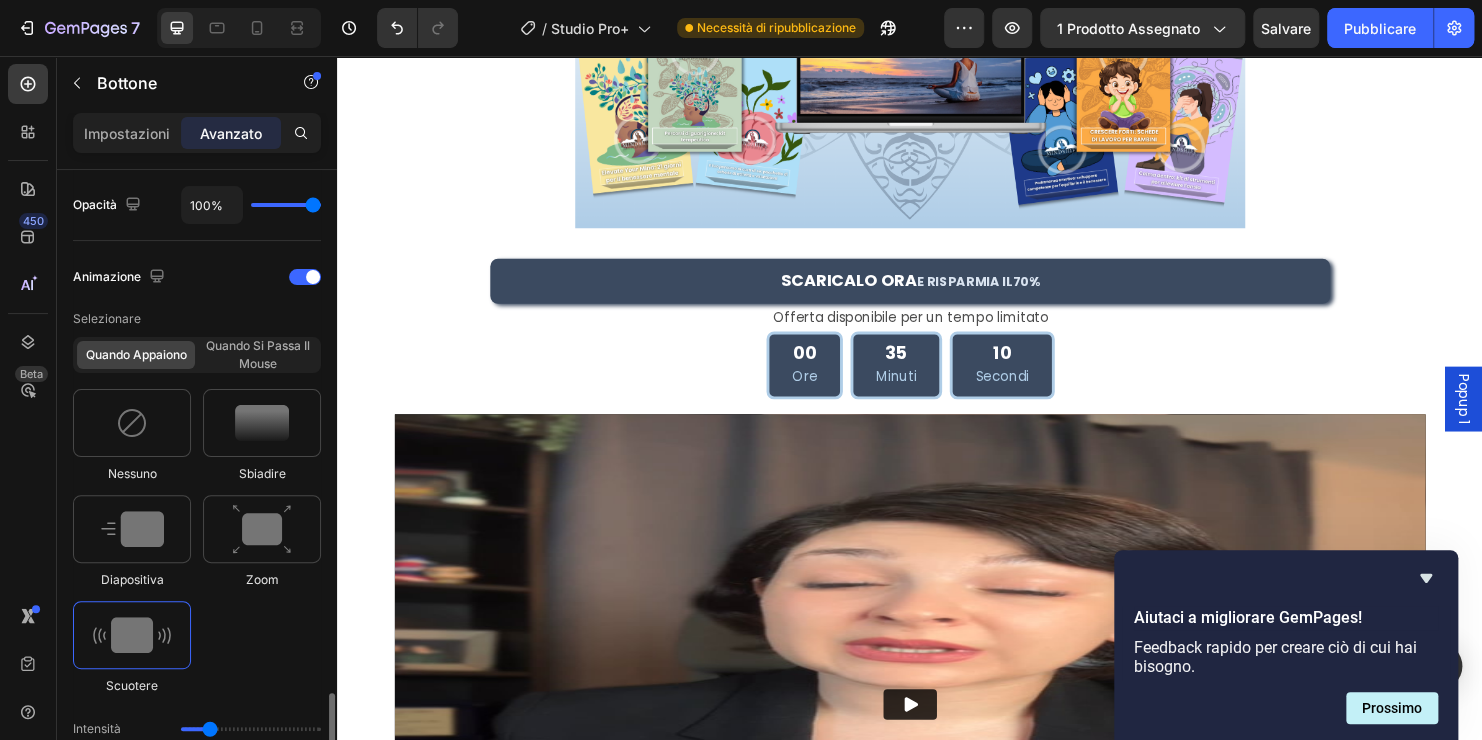
scroll to position [1000, 0]
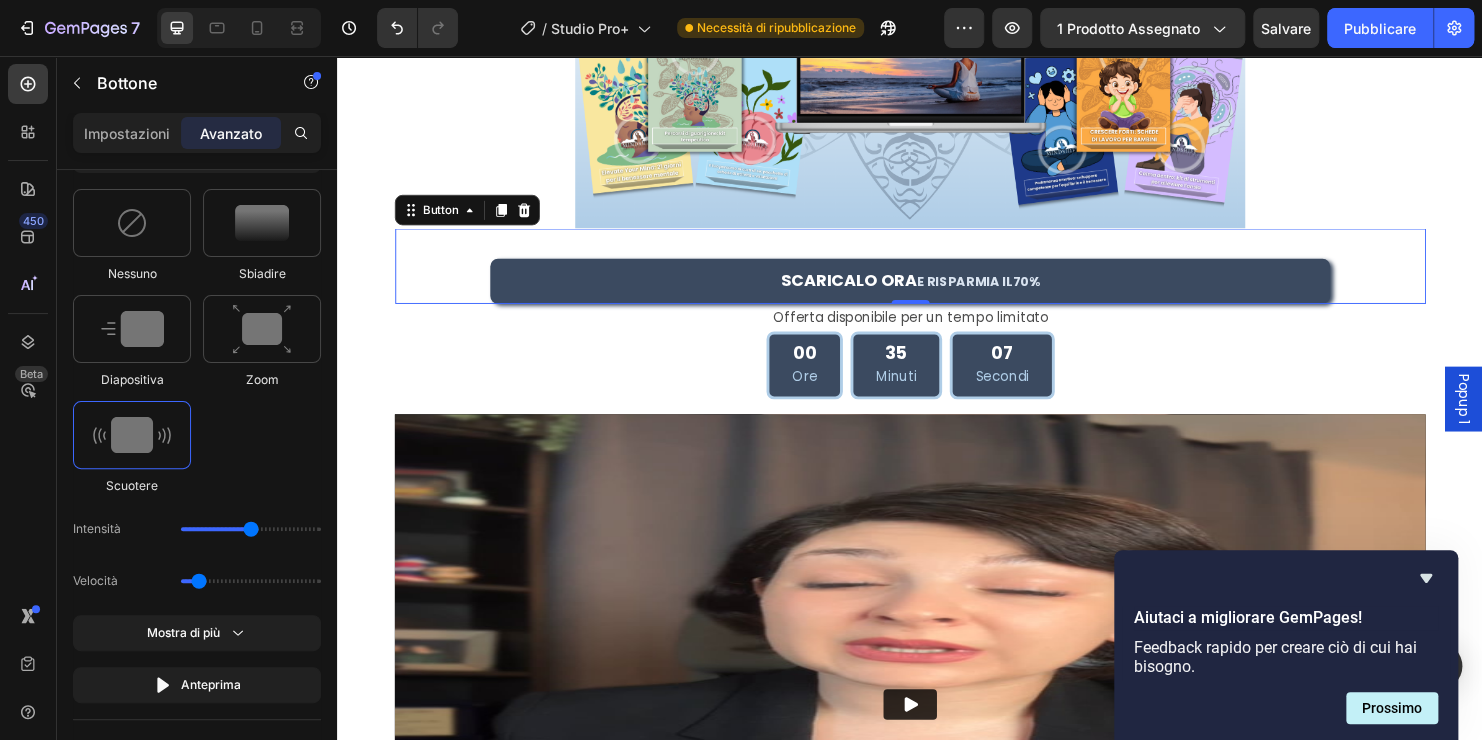
drag, startPoint x: 215, startPoint y: 525, endPoint x: 257, endPoint y: 532, distance: 42.6
click at [257, 531] on input "range" at bounding box center [251, 529] width 140 height 4
drag, startPoint x: 252, startPoint y: 529, endPoint x: 201, endPoint y: 531, distance: 51.0
click at [201, 531] on input "range" at bounding box center [251, 529] width 140 height 4
drag, startPoint x: 208, startPoint y: 520, endPoint x: 197, endPoint y: 524, distance: 11.7
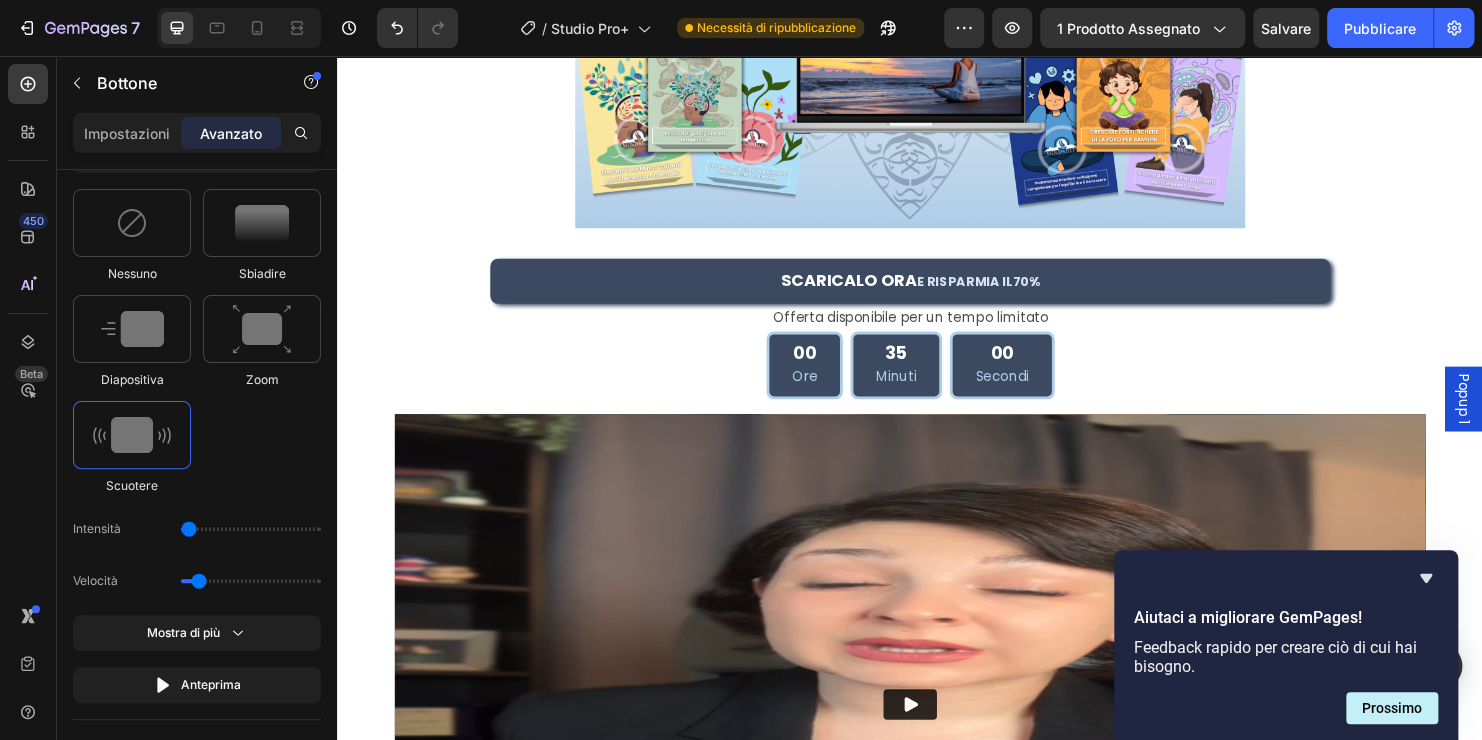
type input "1"
click at [197, 527] on input "range" at bounding box center [251, 529] width 140 height 4
drag, startPoint x: 201, startPoint y: 576, endPoint x: 192, endPoint y: 582, distance: 10.8
type input "0.5"
click at [192, 582] on input "range" at bounding box center [251, 581] width 140 height 4
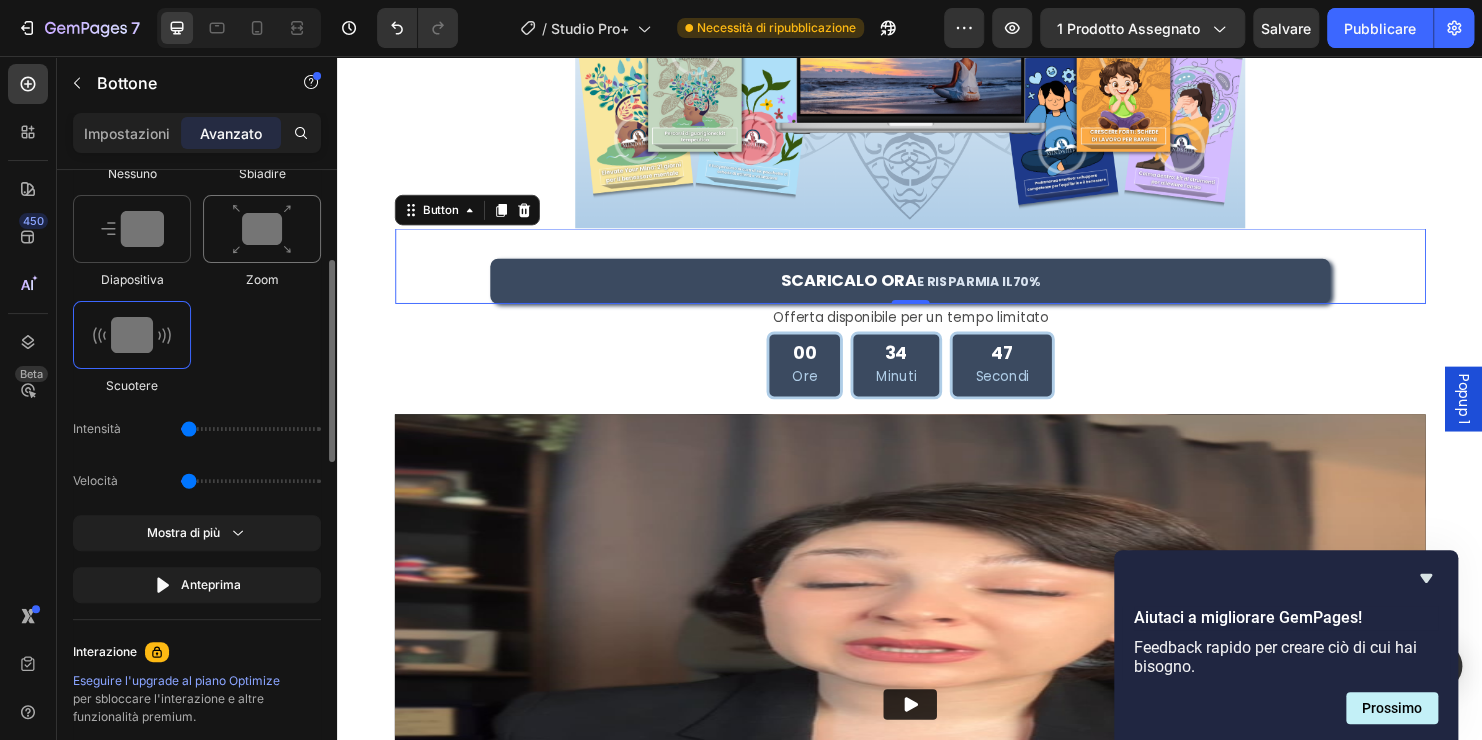
scroll to position [900, 0]
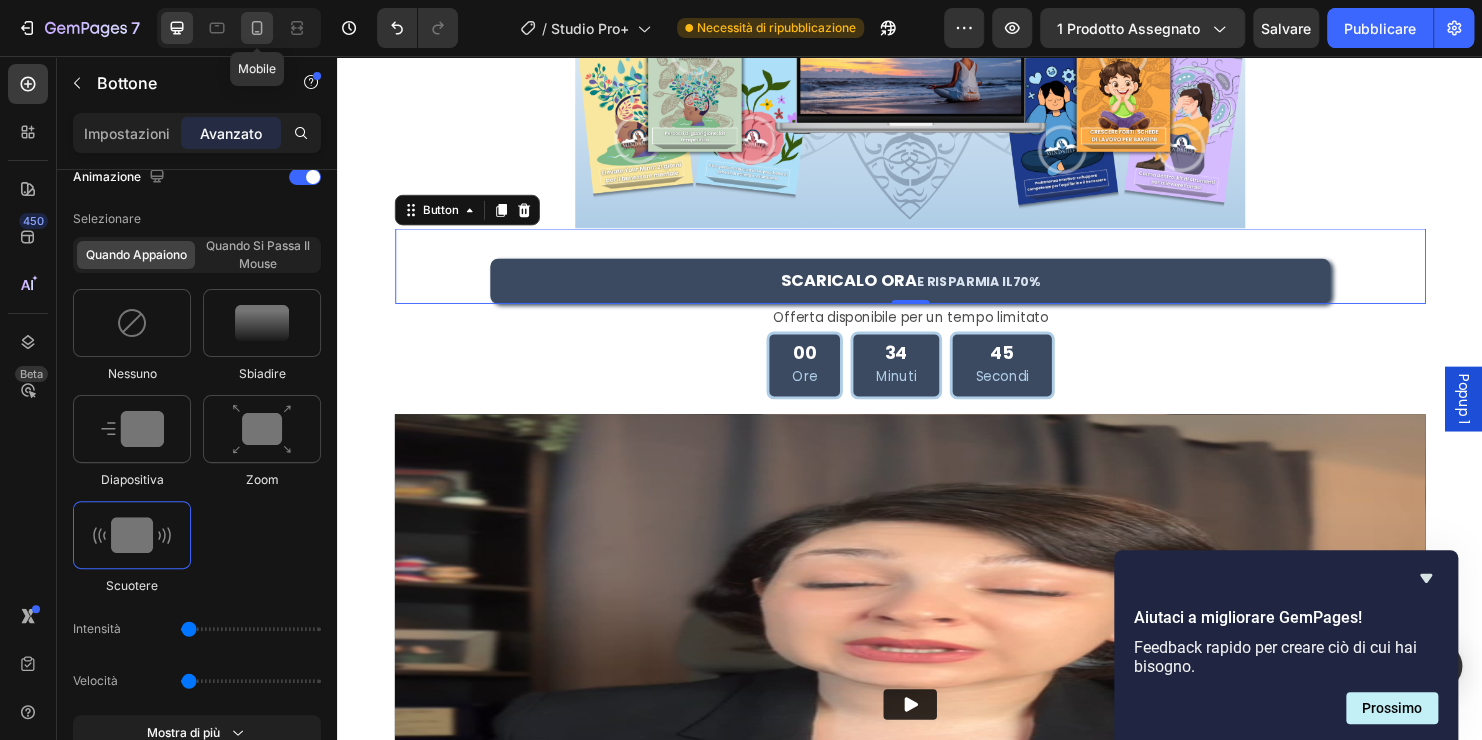
click at [250, 24] on icon at bounding box center [257, 28] width 20 height 20
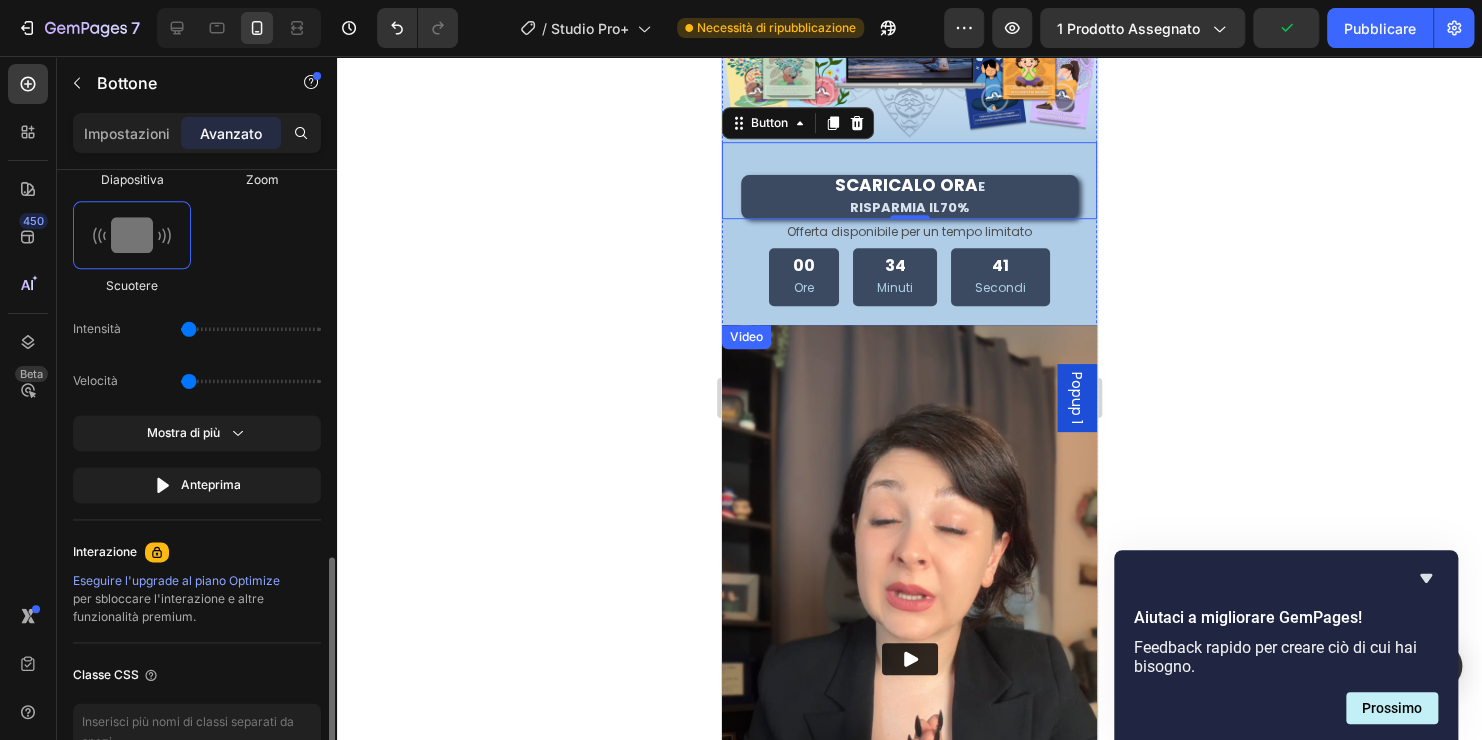
scroll to position [352, 0]
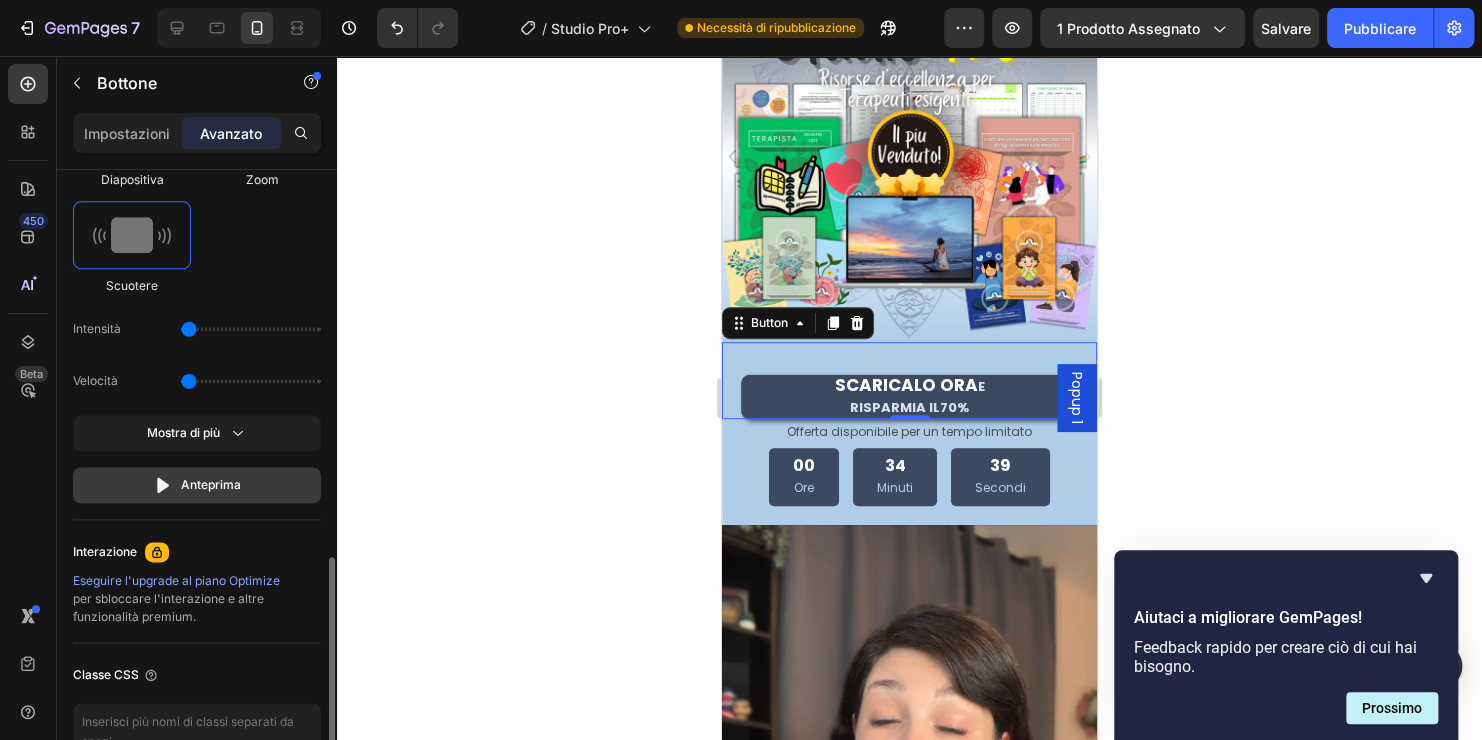
click at [241, 492] on button "Anteprima" at bounding box center [197, 485] width 248 height 36
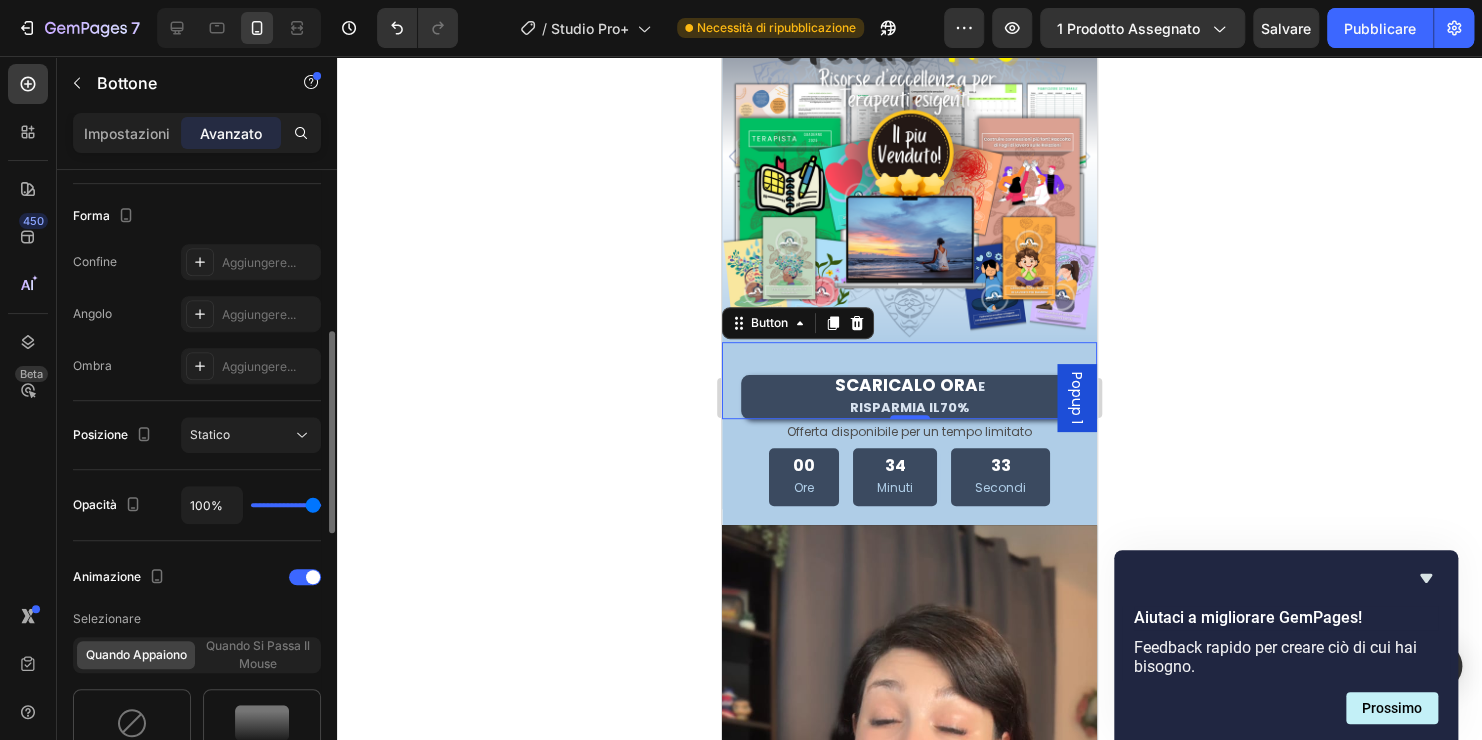
scroll to position [400, 0]
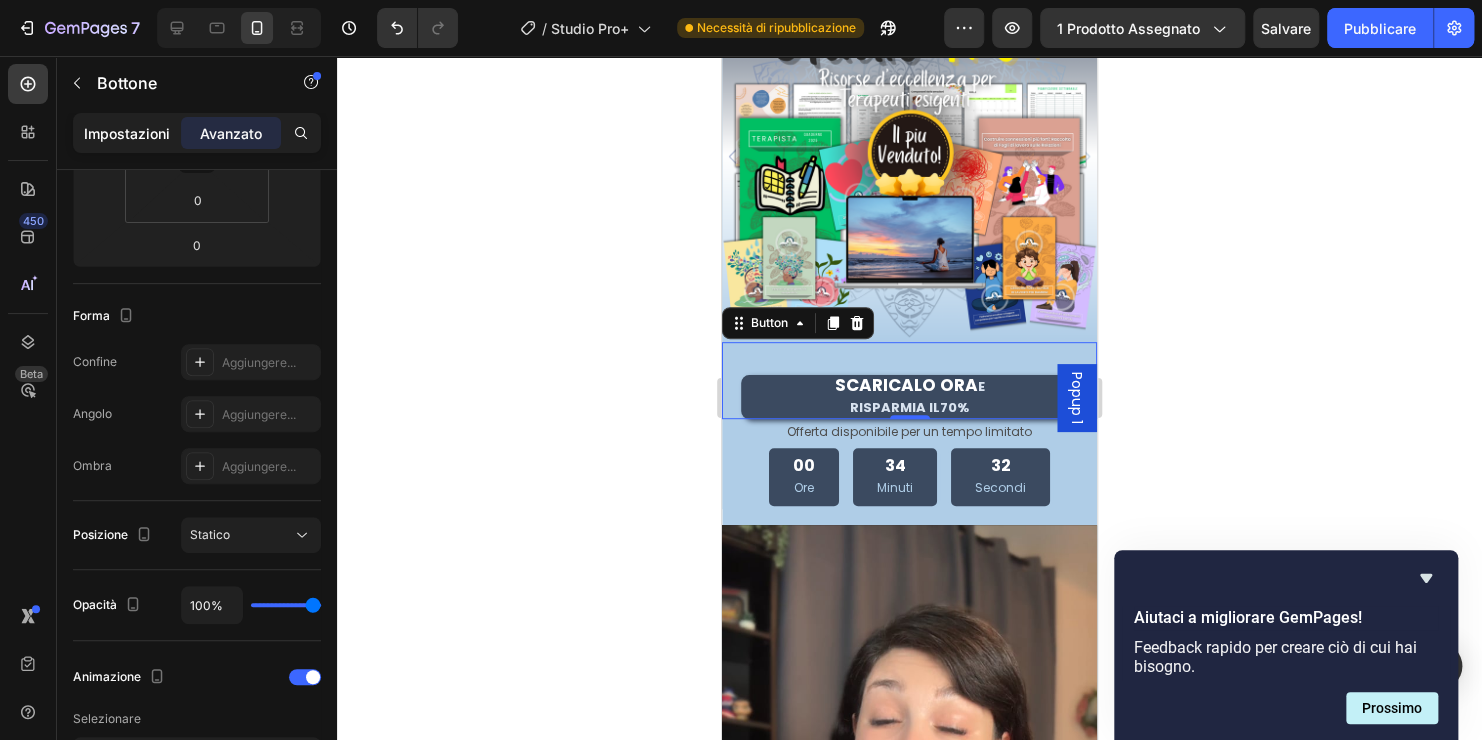
click at [123, 132] on p "Impostazioni" at bounding box center [127, 133] width 86 height 21
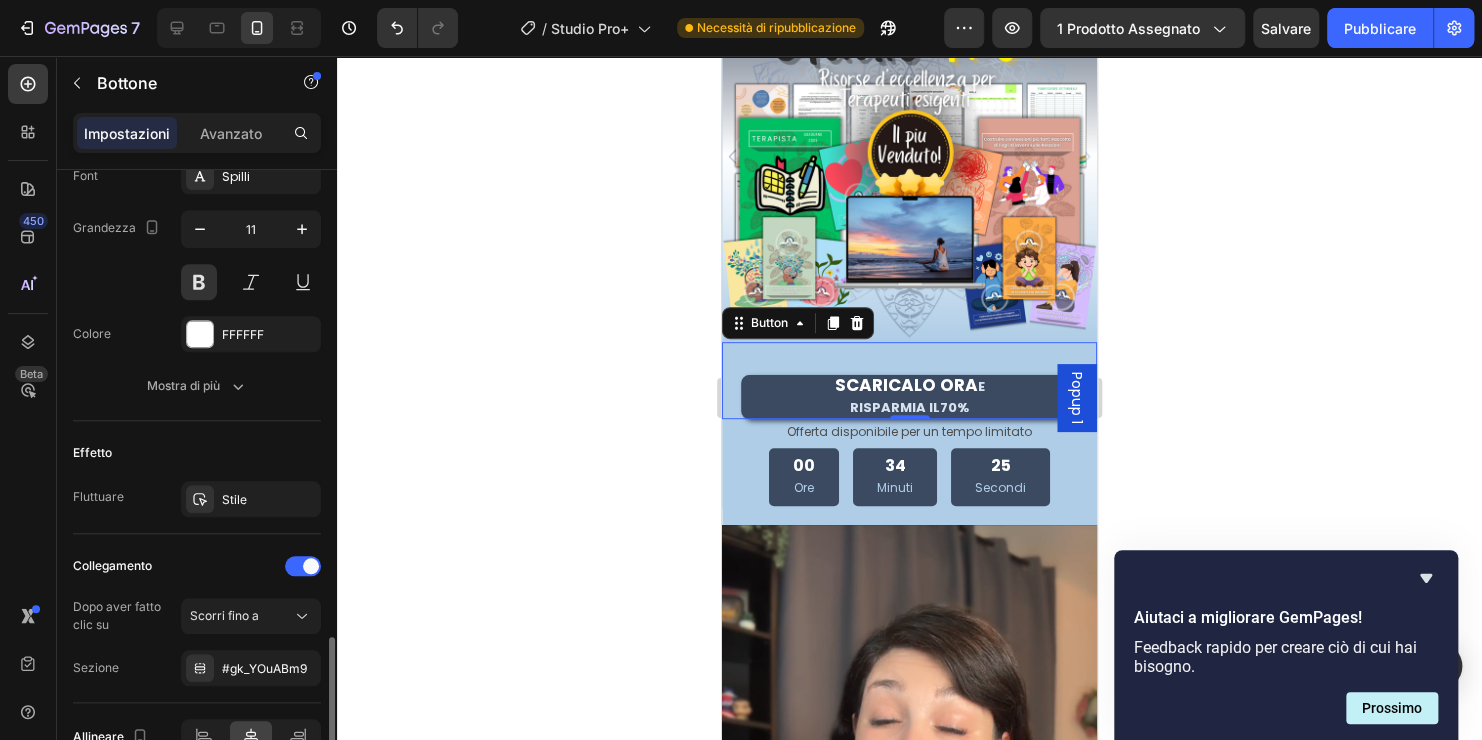
scroll to position [908, 0]
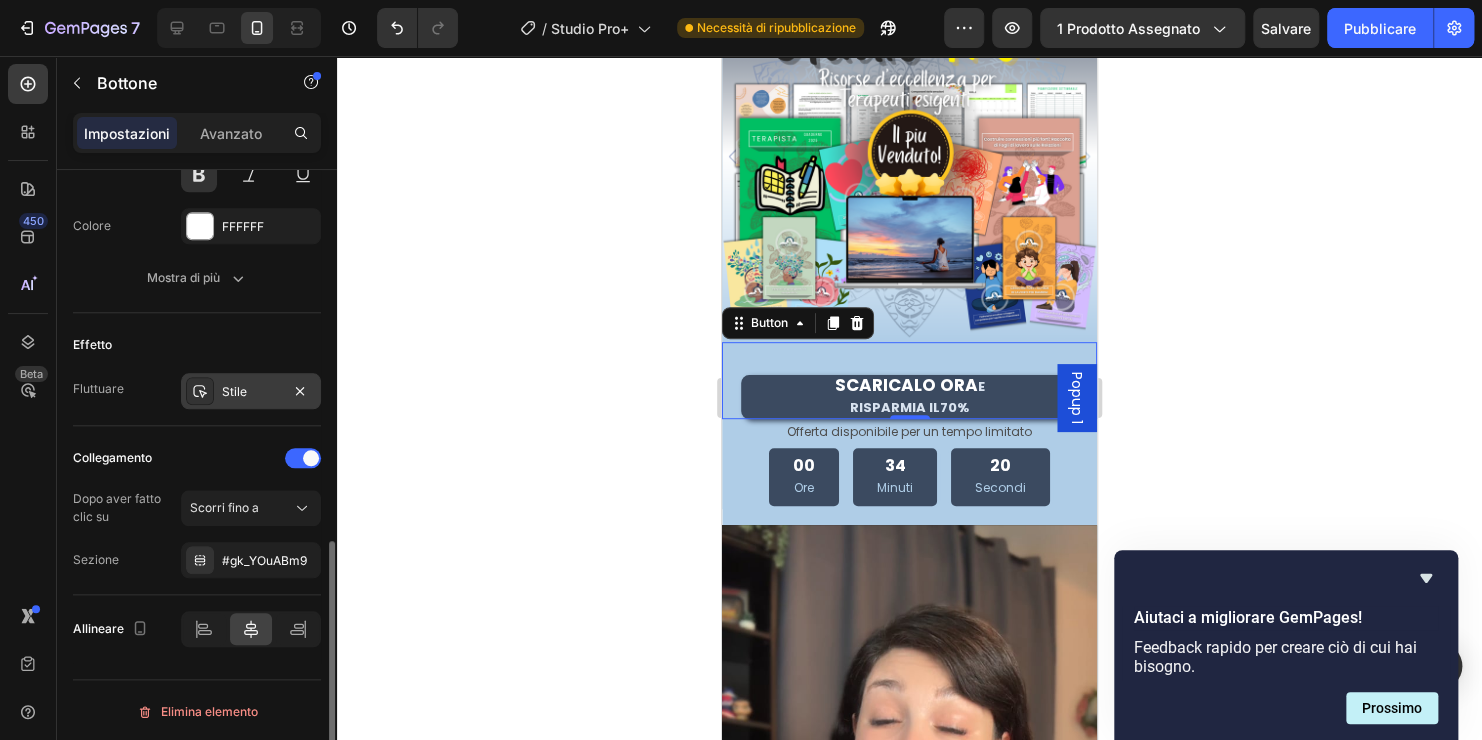
click at [210, 384] on div at bounding box center [200, 391] width 28 height 28
click at [129, 404] on div "Fluttuare Stile" at bounding box center [197, 391] width 248 height 36
click at [208, 385] on div at bounding box center [200, 391] width 28 height 28
click at [153, 363] on div "Effetto Fluttuare Stile" at bounding box center [197, 369] width 248 height 113
click at [201, 123] on p "Avanzato" at bounding box center [231, 133] width 62 height 21
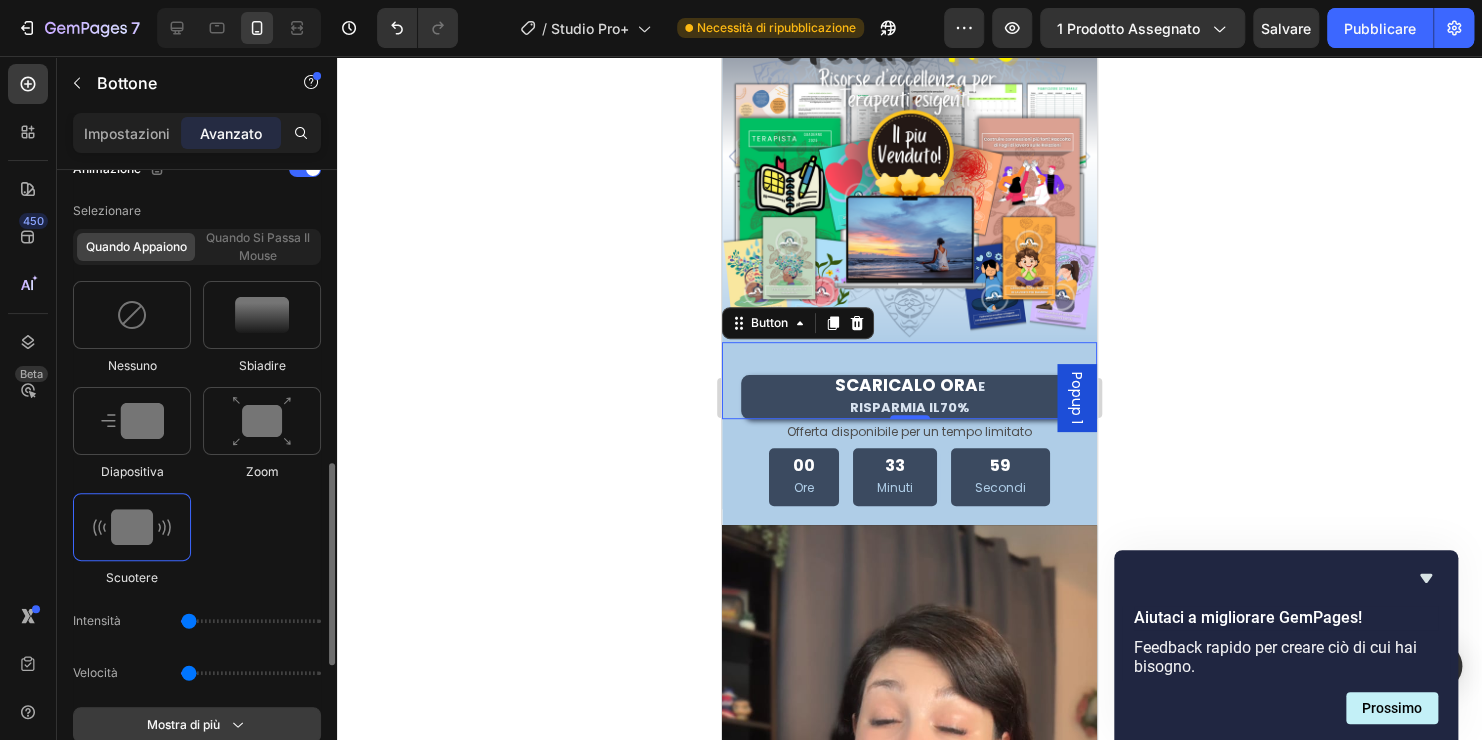
scroll to position [1008, 0]
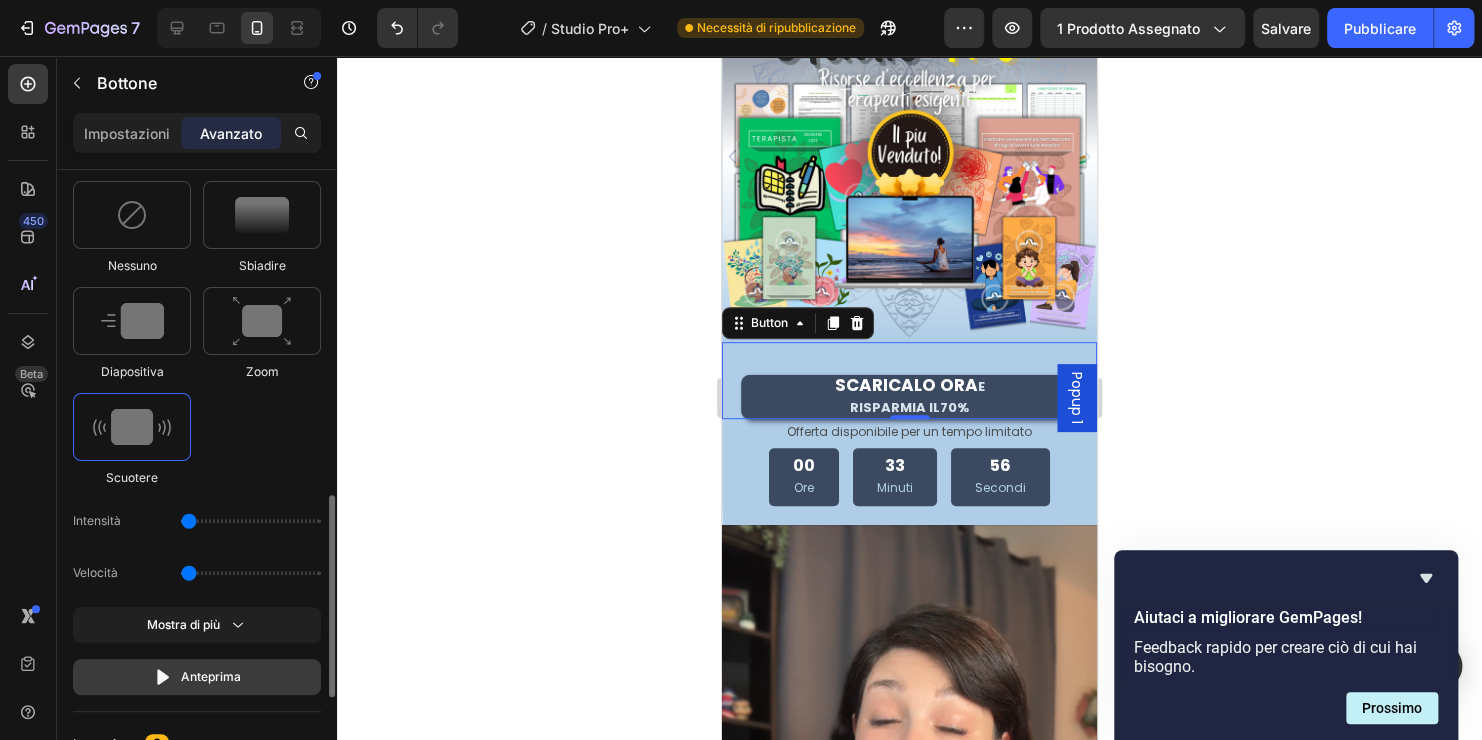
click at [192, 670] on font "Anteprima" at bounding box center [211, 677] width 60 height 18
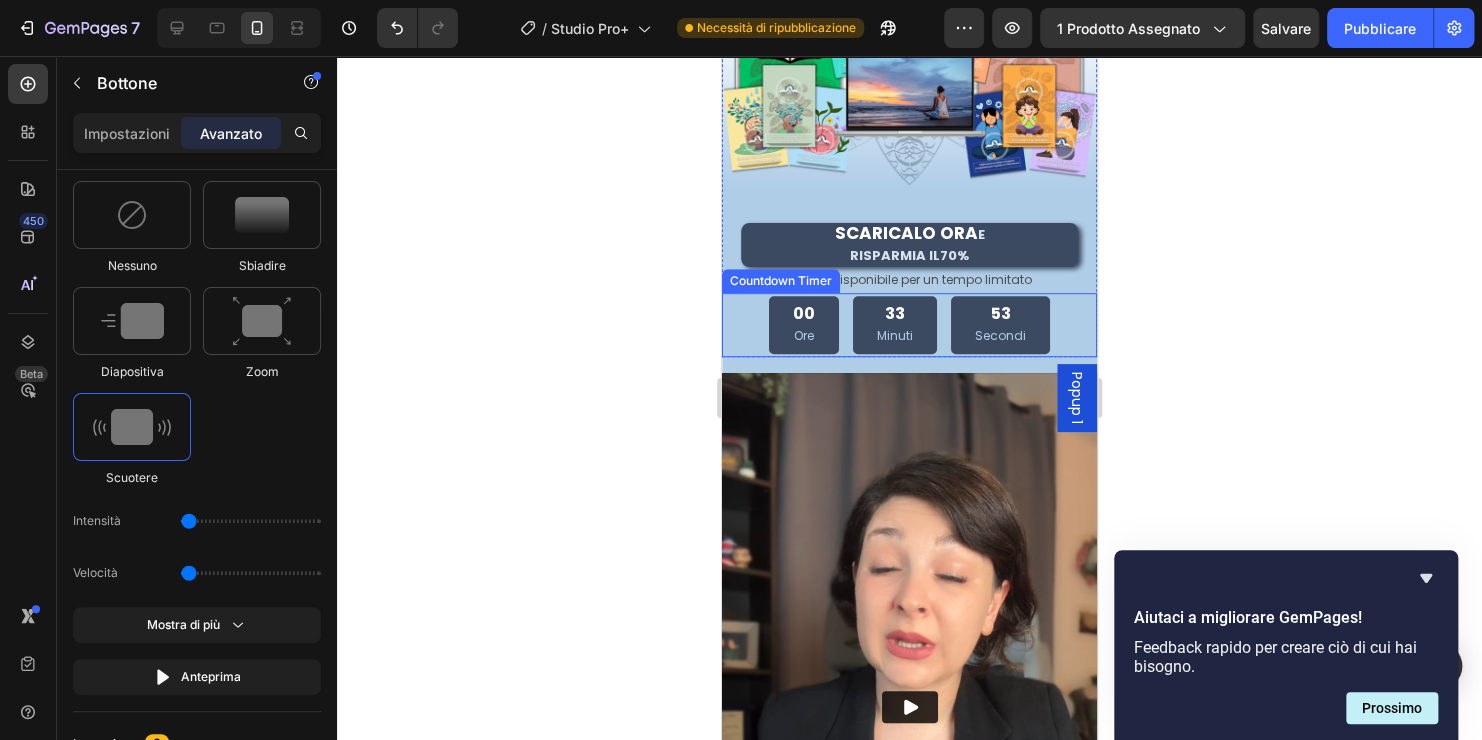
scroll to position [552, 0]
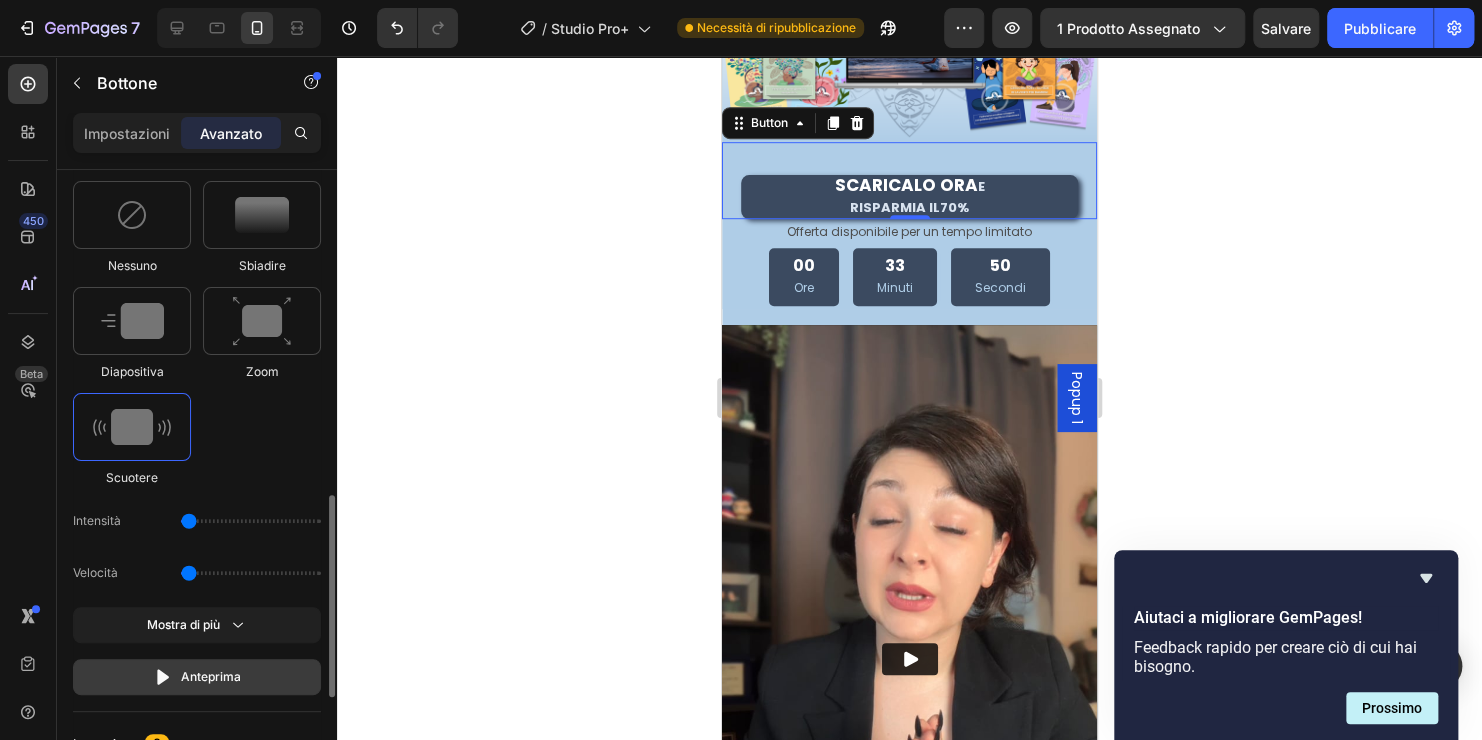
click at [217, 670] on font "Anteprima" at bounding box center [211, 677] width 60 height 18
click at [172, 669] on icon "button" at bounding box center [163, 677] width 20 height 20
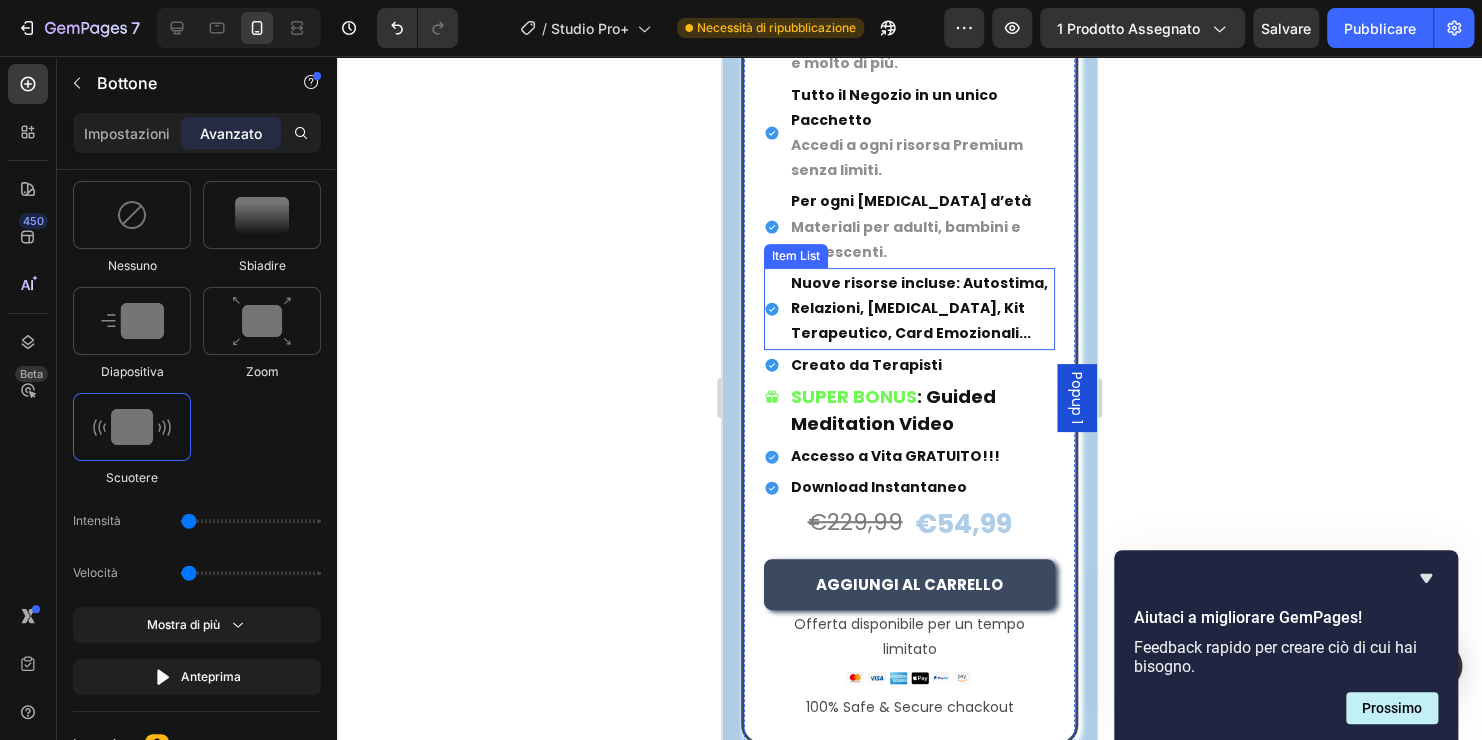
scroll to position [3951, 0]
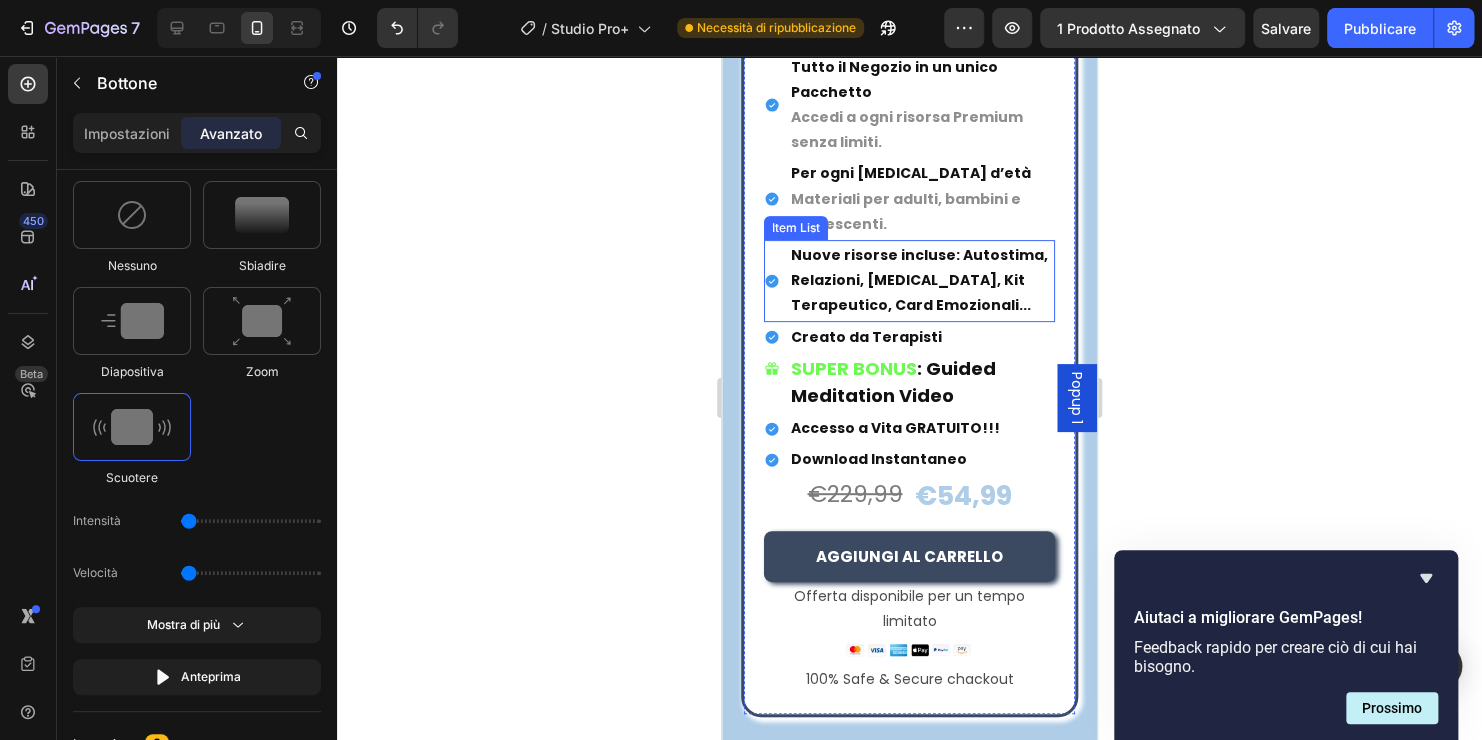
click at [928, 286] on p "Nuove risorse incluse: Autostima, Relazioni, [MEDICAL_DATA], Kit Terapeutico, C…" at bounding box center [922, 281] width 262 height 76
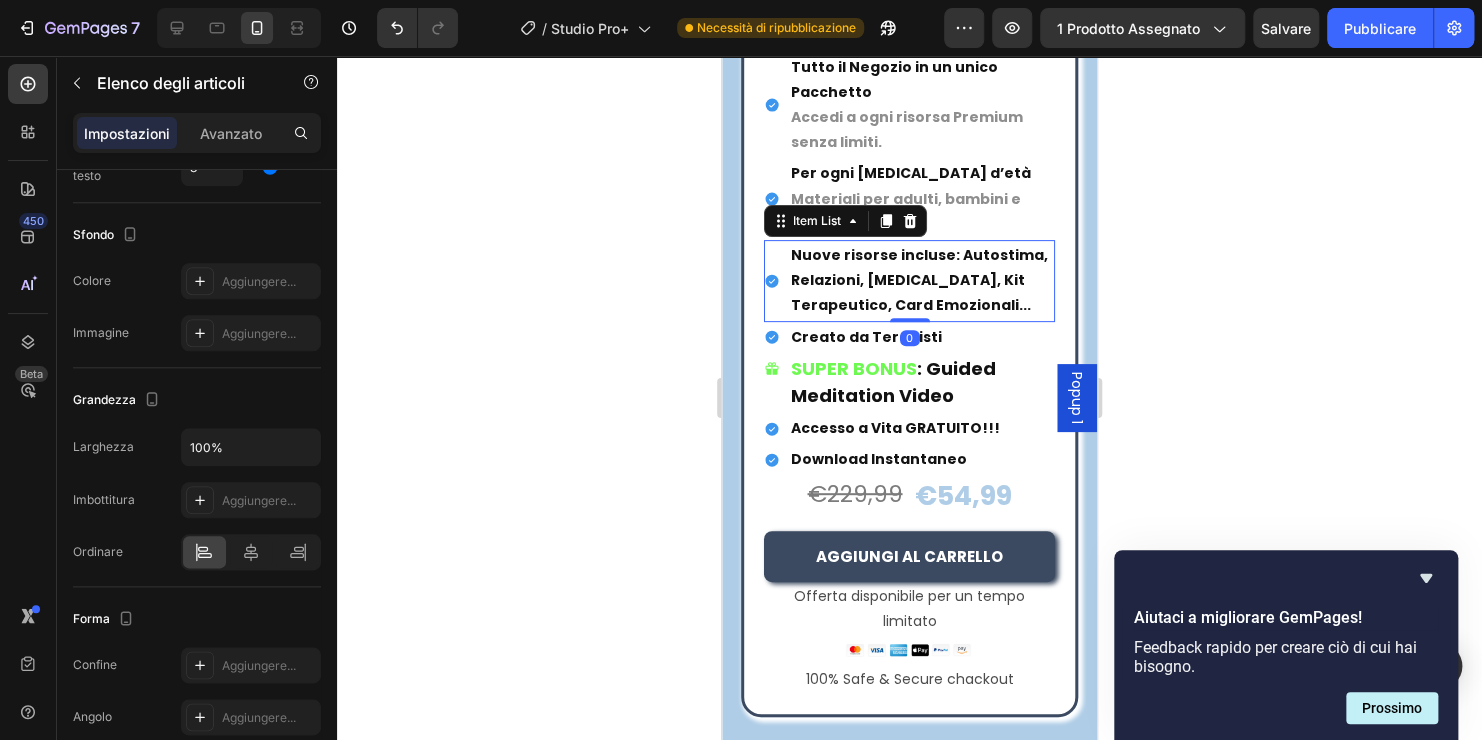
scroll to position [0, 0]
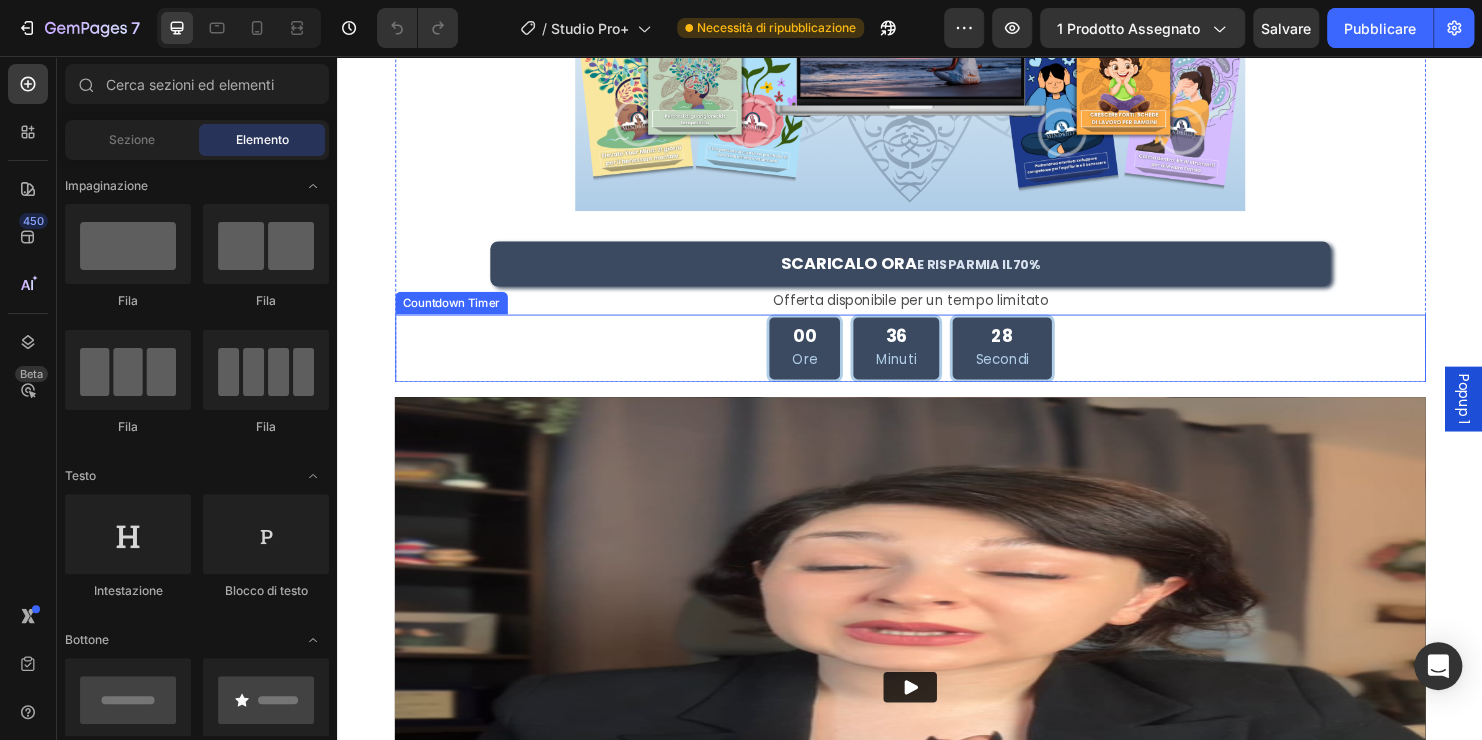
scroll to position [800, 0]
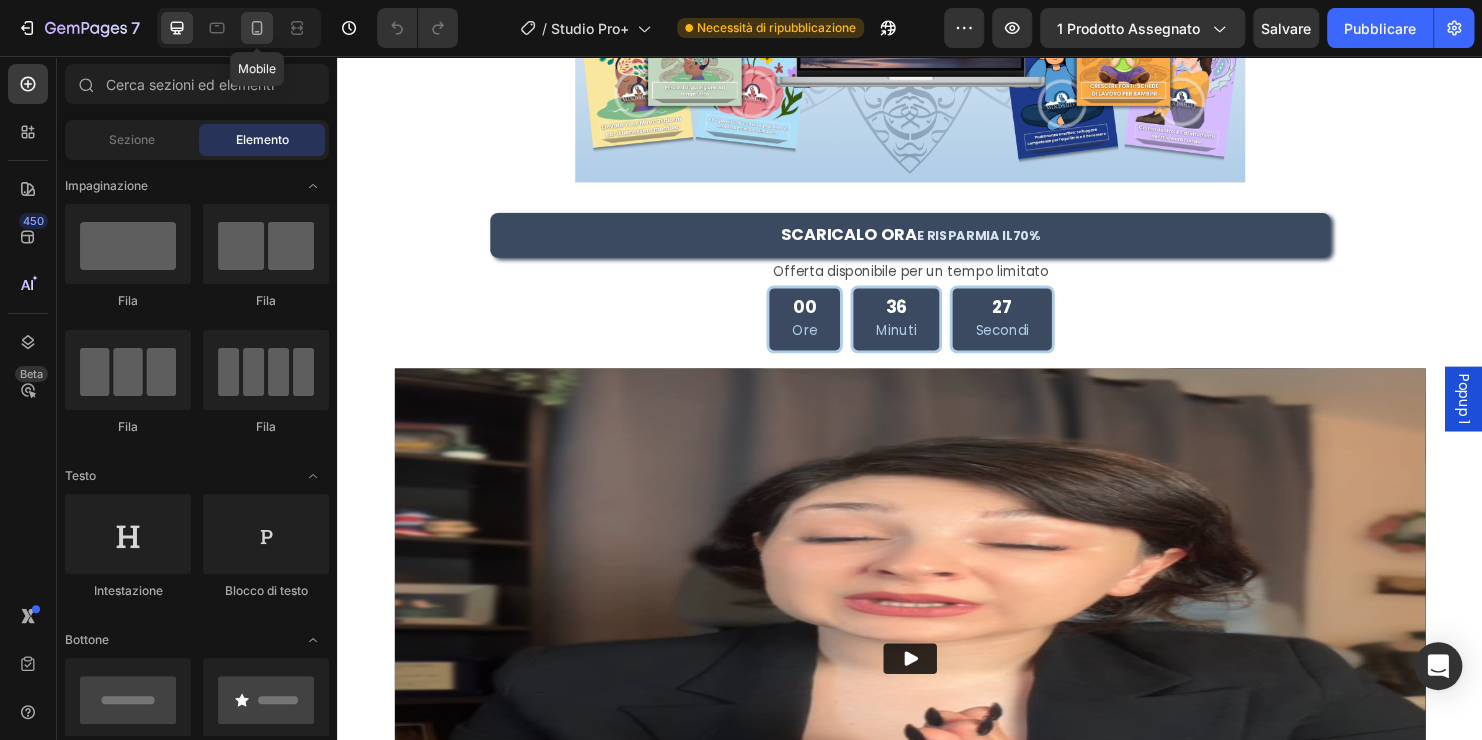
click at [257, 35] on icon at bounding box center [257, 28] width 20 height 20
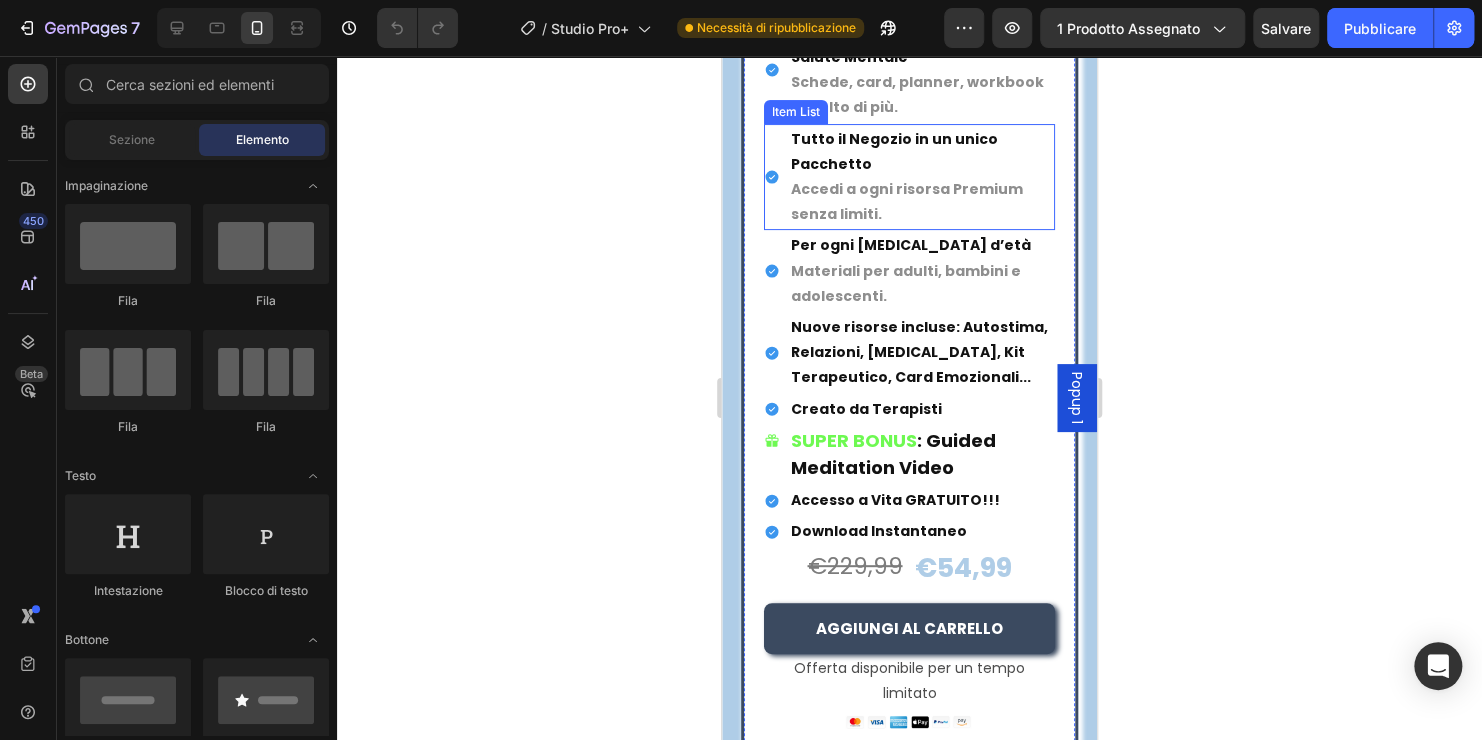
scroll to position [3987, 0]
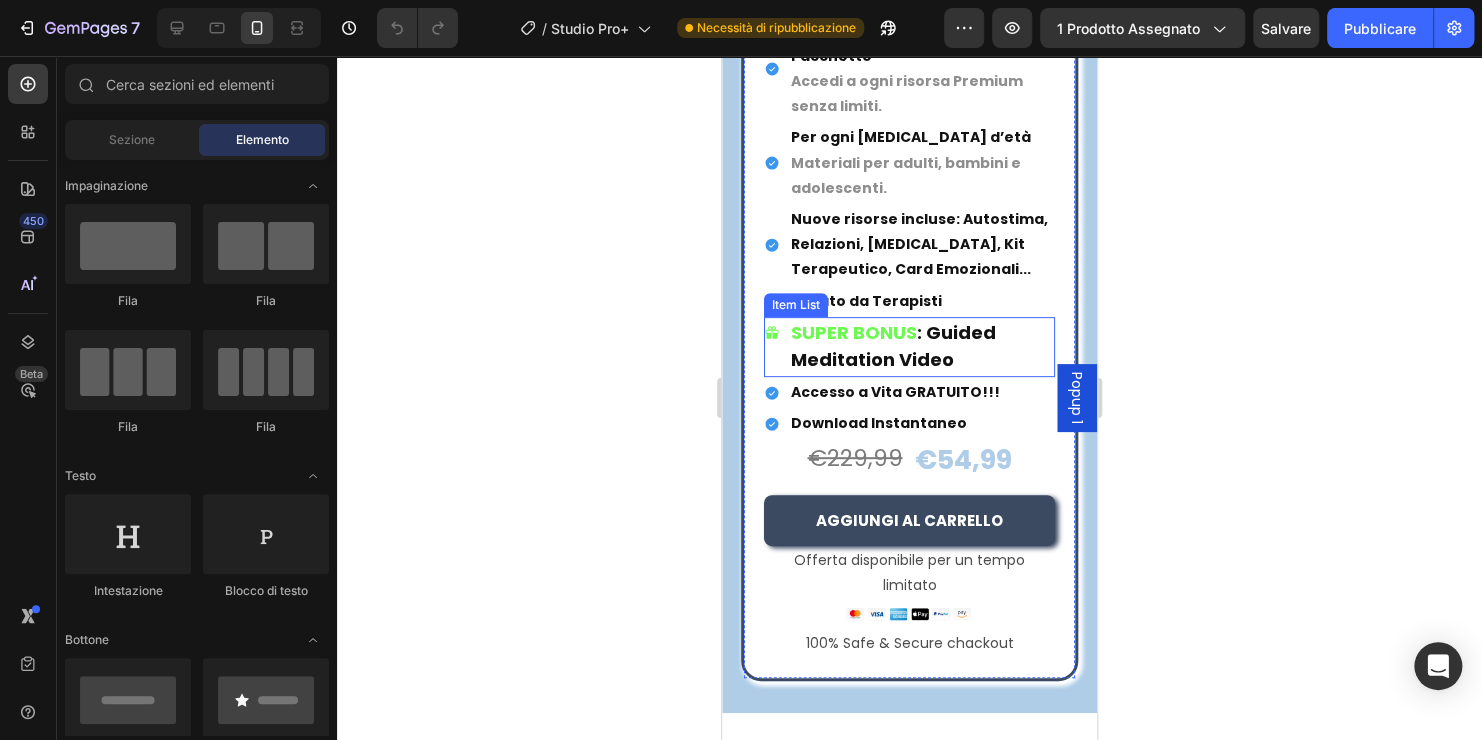
click at [1010, 340] on p "SUPER BONUS : Guided Meditation Video" at bounding box center [922, 347] width 262 height 54
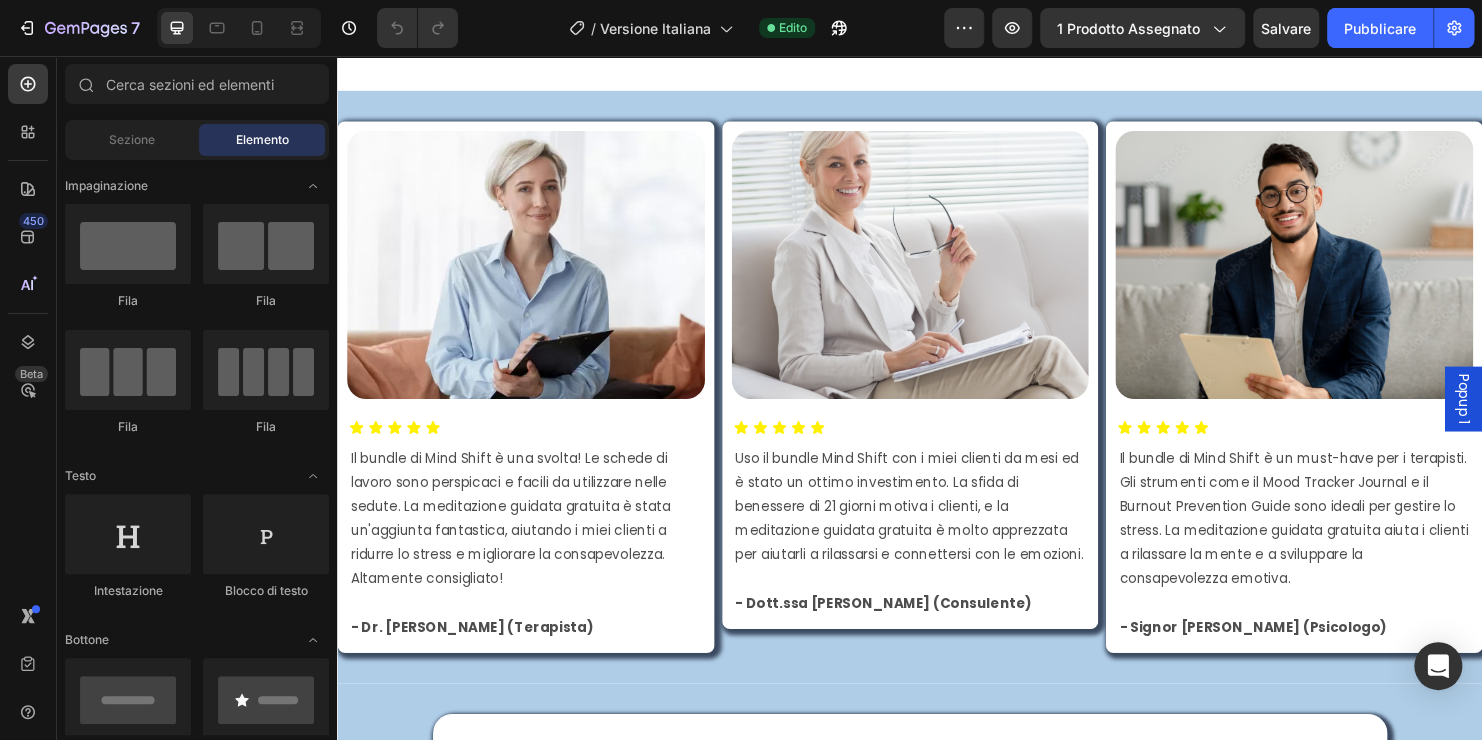
scroll to position [1699, 0]
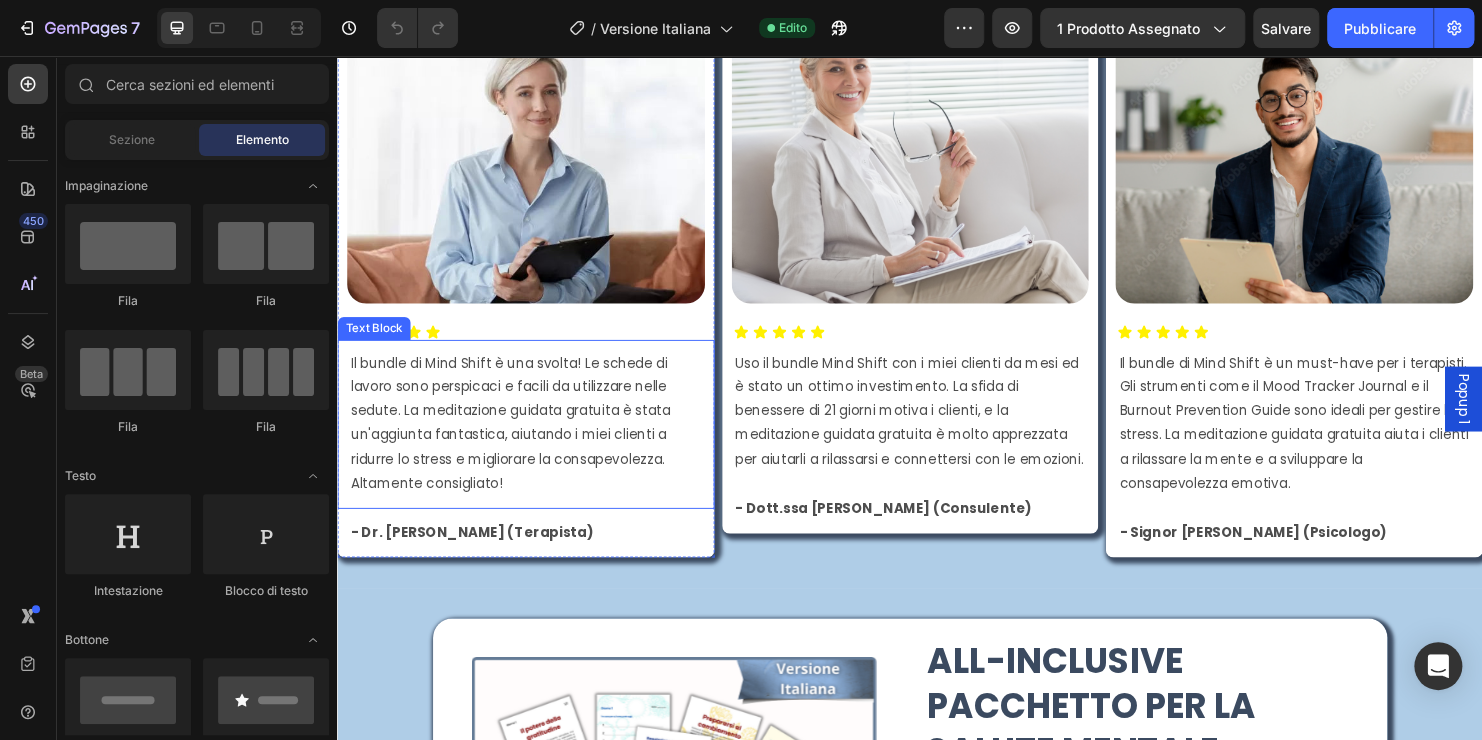
click at [410, 374] on p "Il bundle di Mind Shift è una svolta! Le schede di lavoro sono perspicaci e fac…" at bounding box center [534, 440] width 367 height 151
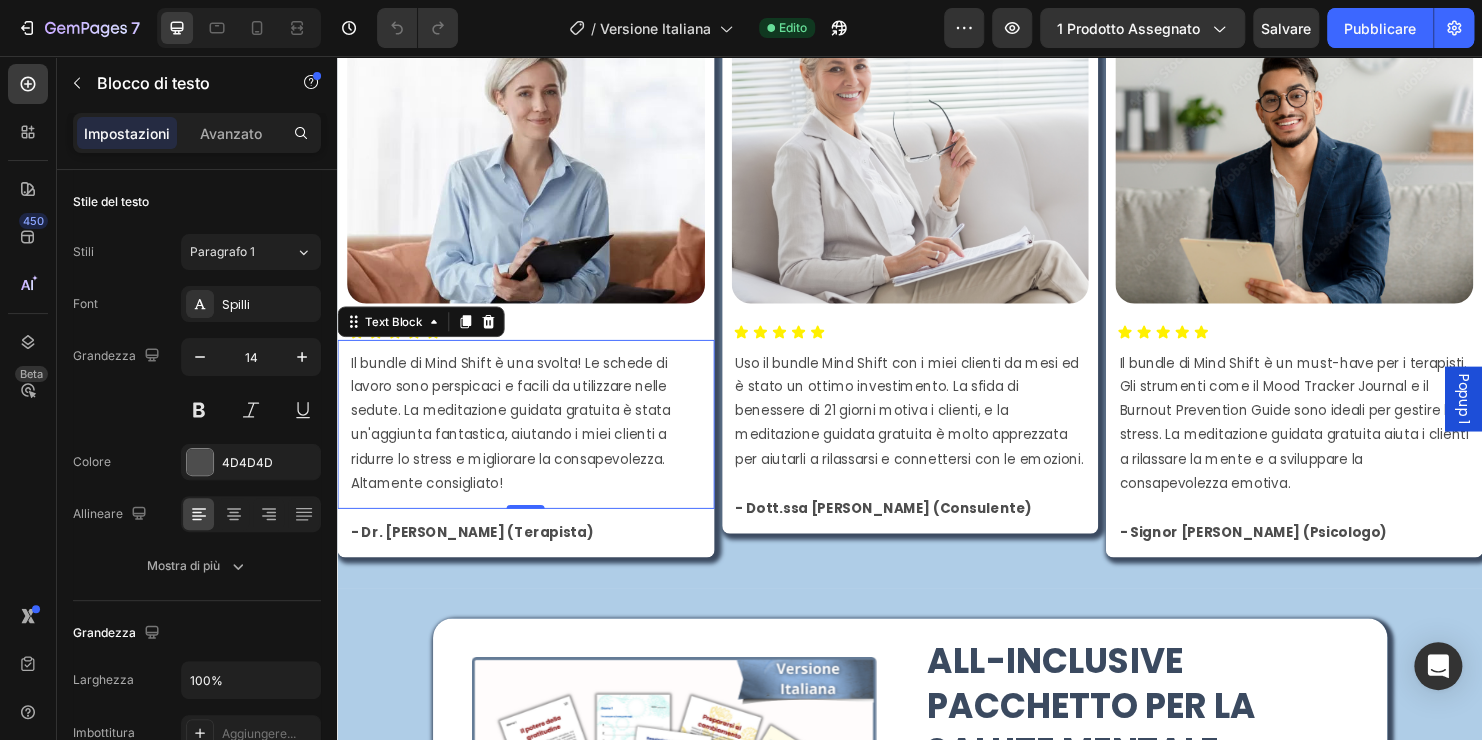
click at [410, 371] on p "Il bundle di Mind Shift è una svolta! Le schede di lavoro sono perspicaci e fac…" at bounding box center [534, 440] width 367 height 151
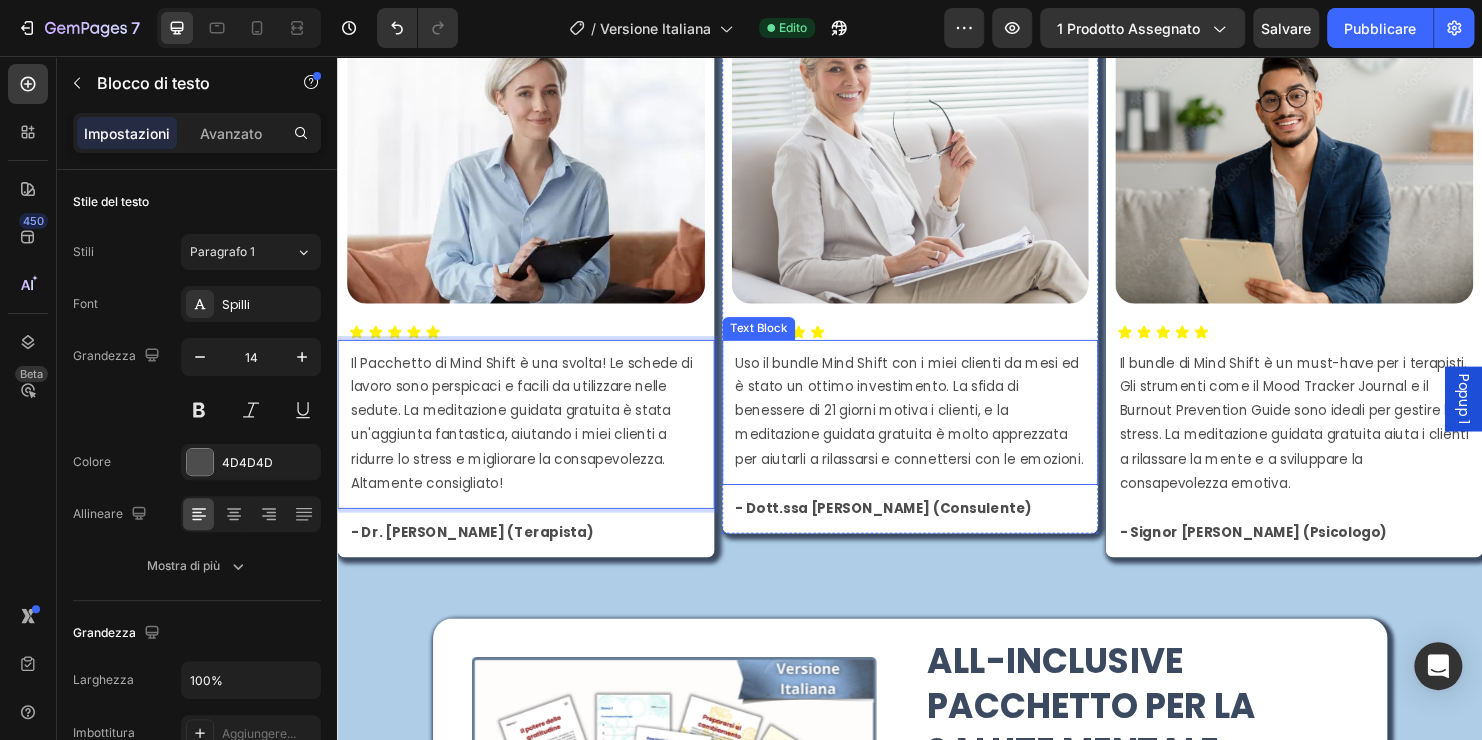
click at [837, 375] on p "Uso il bundle Mind Shift con i miei clienti da mesi ed è stato un ottimo invest…" at bounding box center [937, 428] width 367 height 126
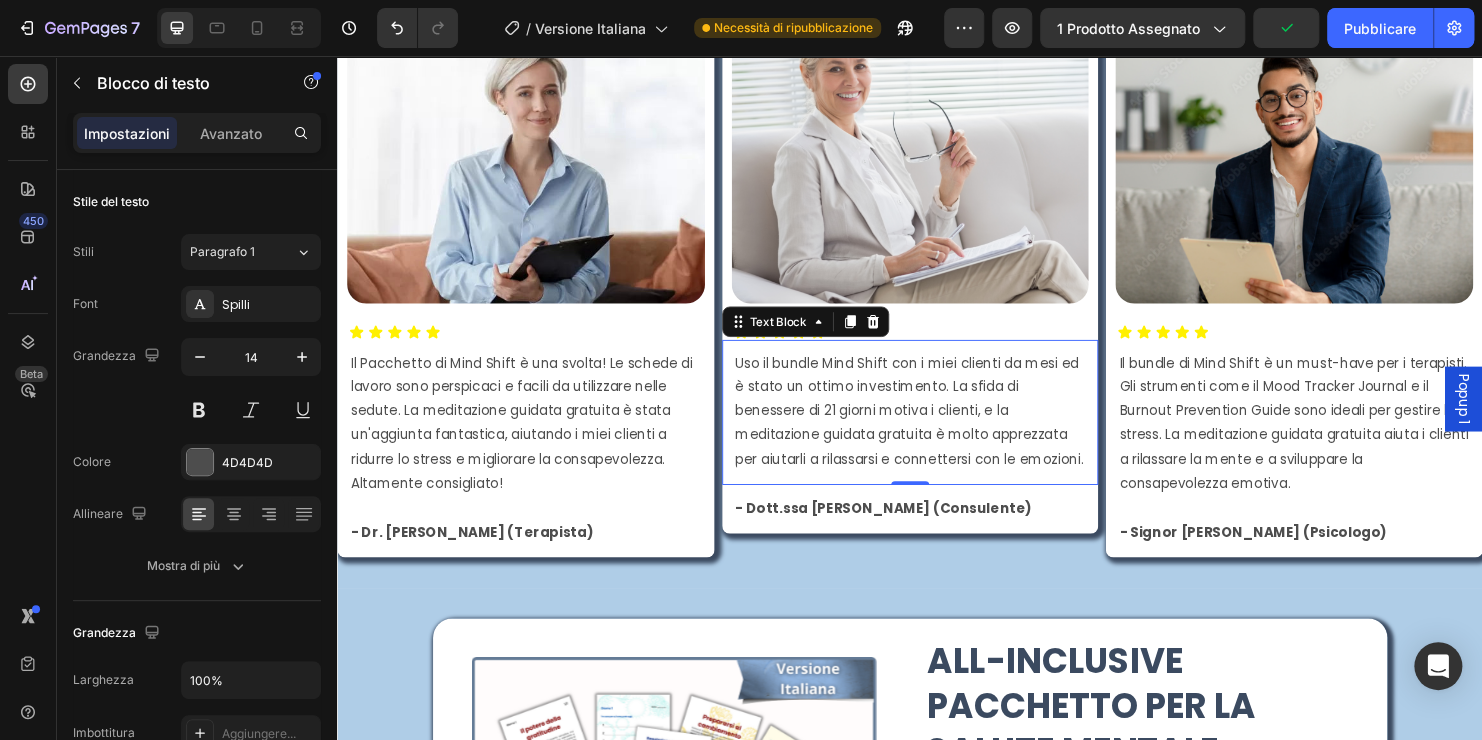
click at [836, 375] on p "Uso il bundle Mind Shift con i miei clienti da mesi ed è stato un ottimo invest…" at bounding box center [937, 428] width 367 height 126
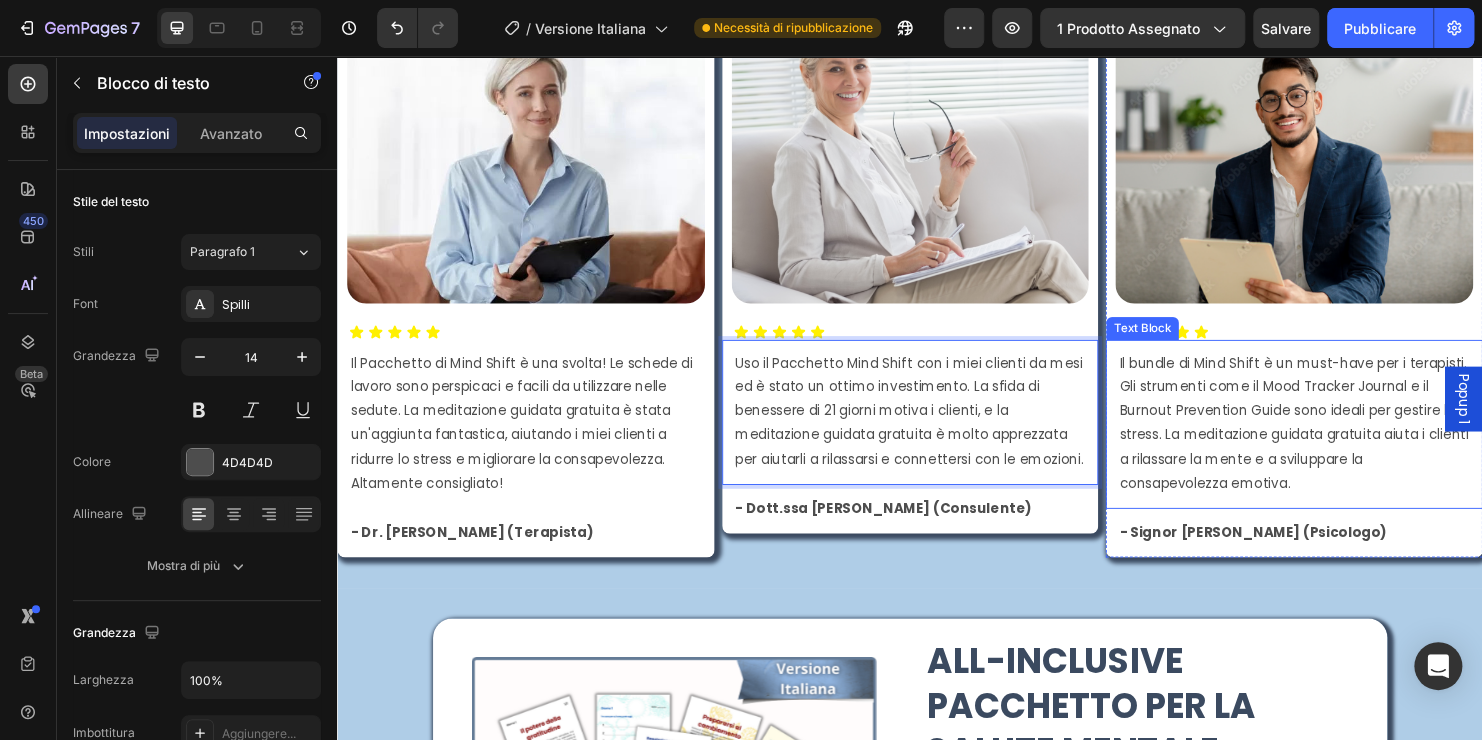
click at [1229, 393] on p "Il bundle di Mind Shift è un must-have per i terapisti. Gli strumenti come il M…" at bounding box center [1339, 440] width 367 height 151
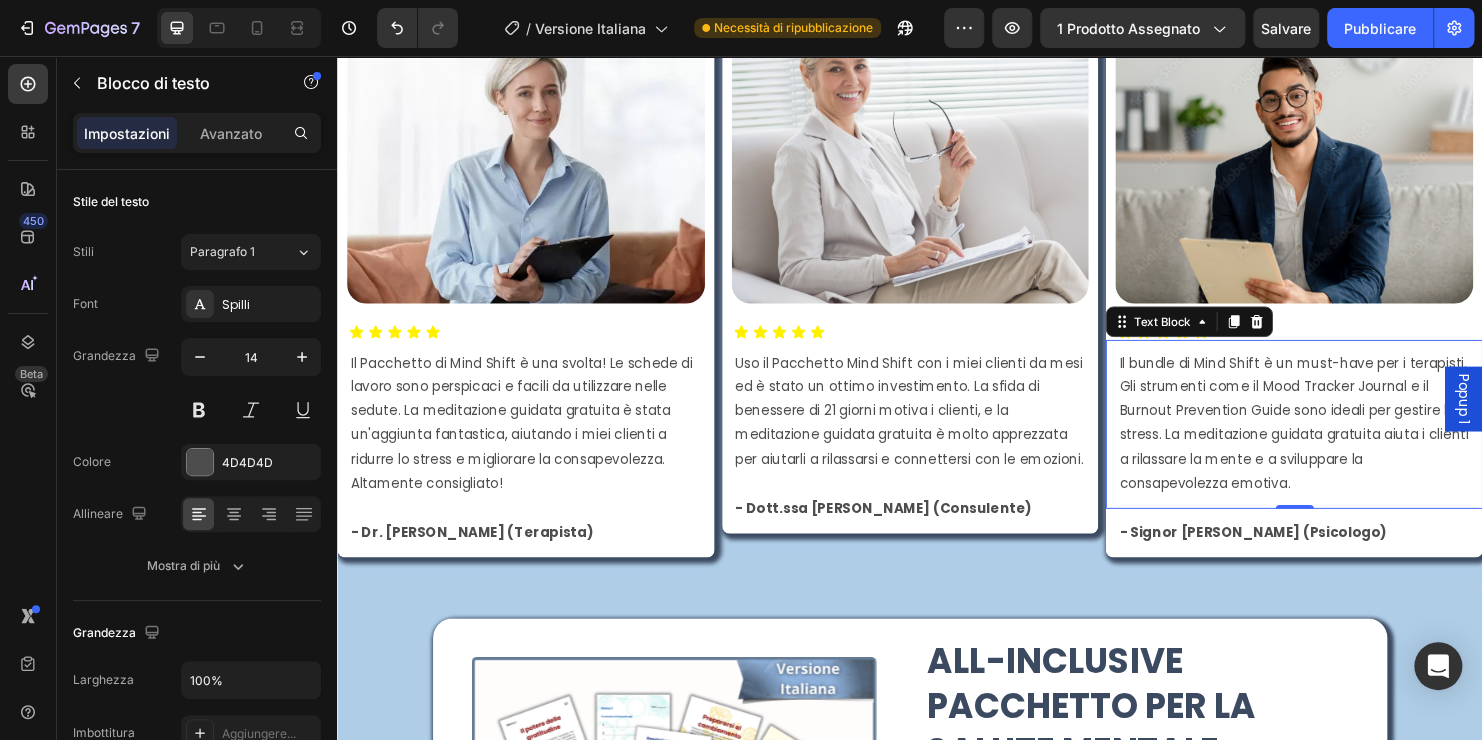
click at [1204, 374] on p "Il bundle di Mind Shift è un must-have per i terapisti. Gli strumenti come il M…" at bounding box center [1339, 440] width 367 height 151
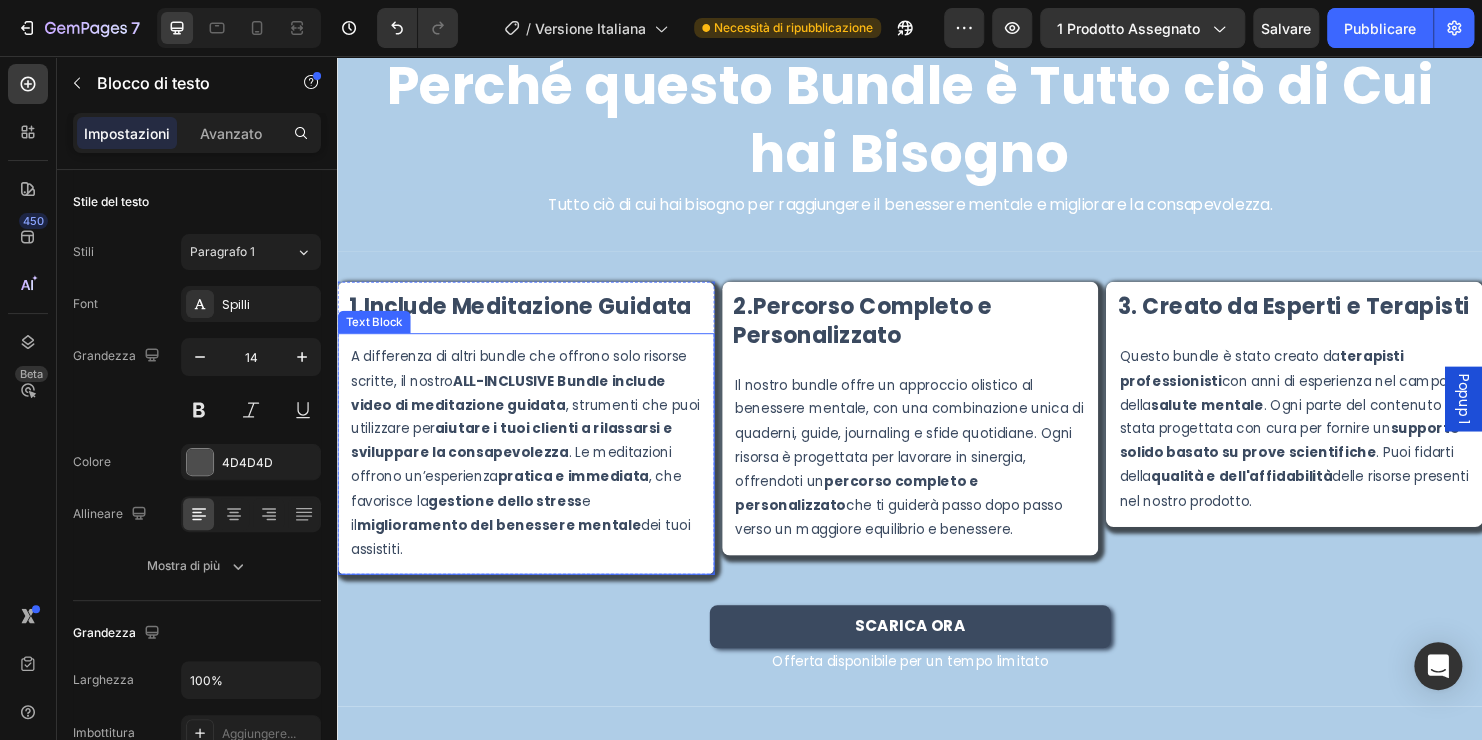
scroll to position [3899, 0]
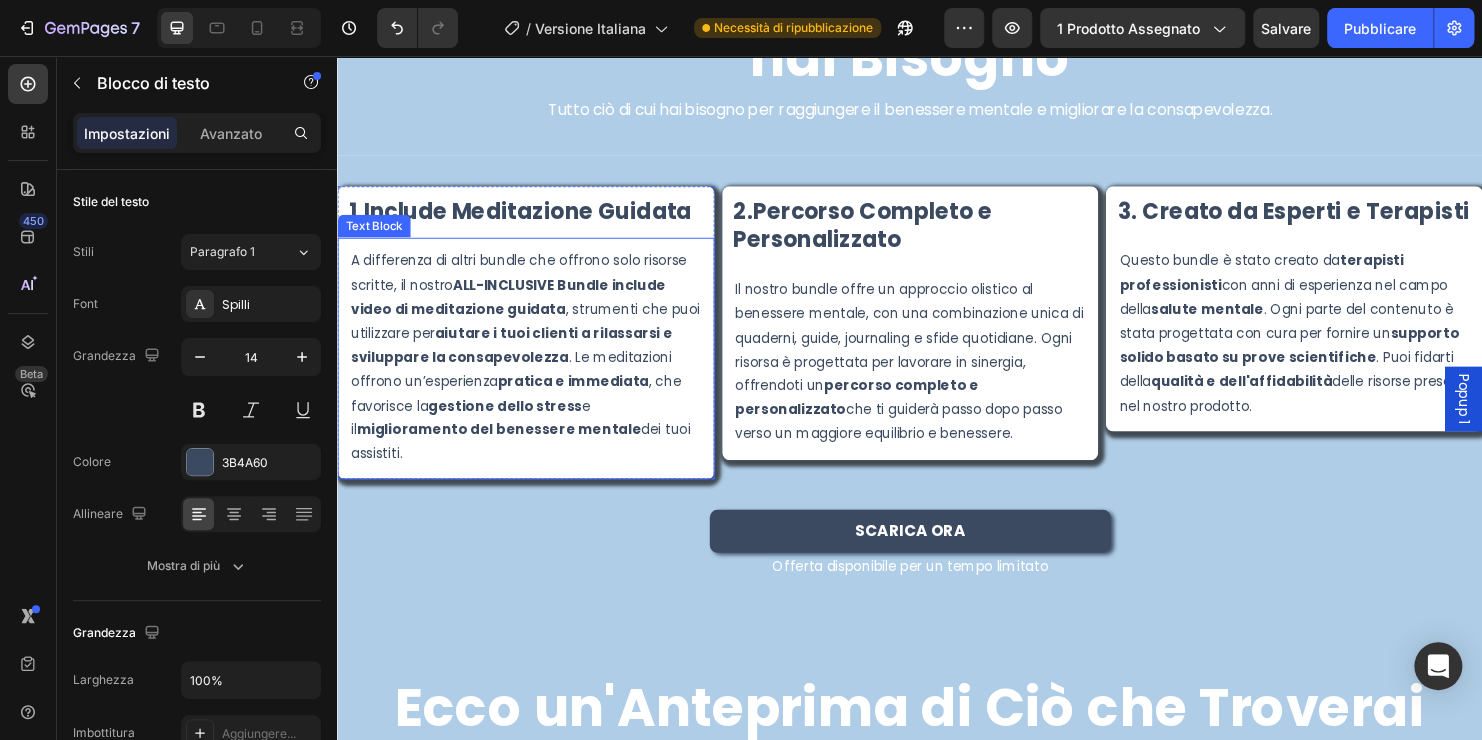
click at [533, 268] on p "A differenza di altri bundle che offrono solo risorse scritte, il nostro ALL-IN…" at bounding box center [534, 371] width 367 height 227
click at [530, 270] on p "A differenza di altri bundle che offrono solo risorse scritte, il nostro ALL-IN…" at bounding box center [534, 371] width 367 height 227
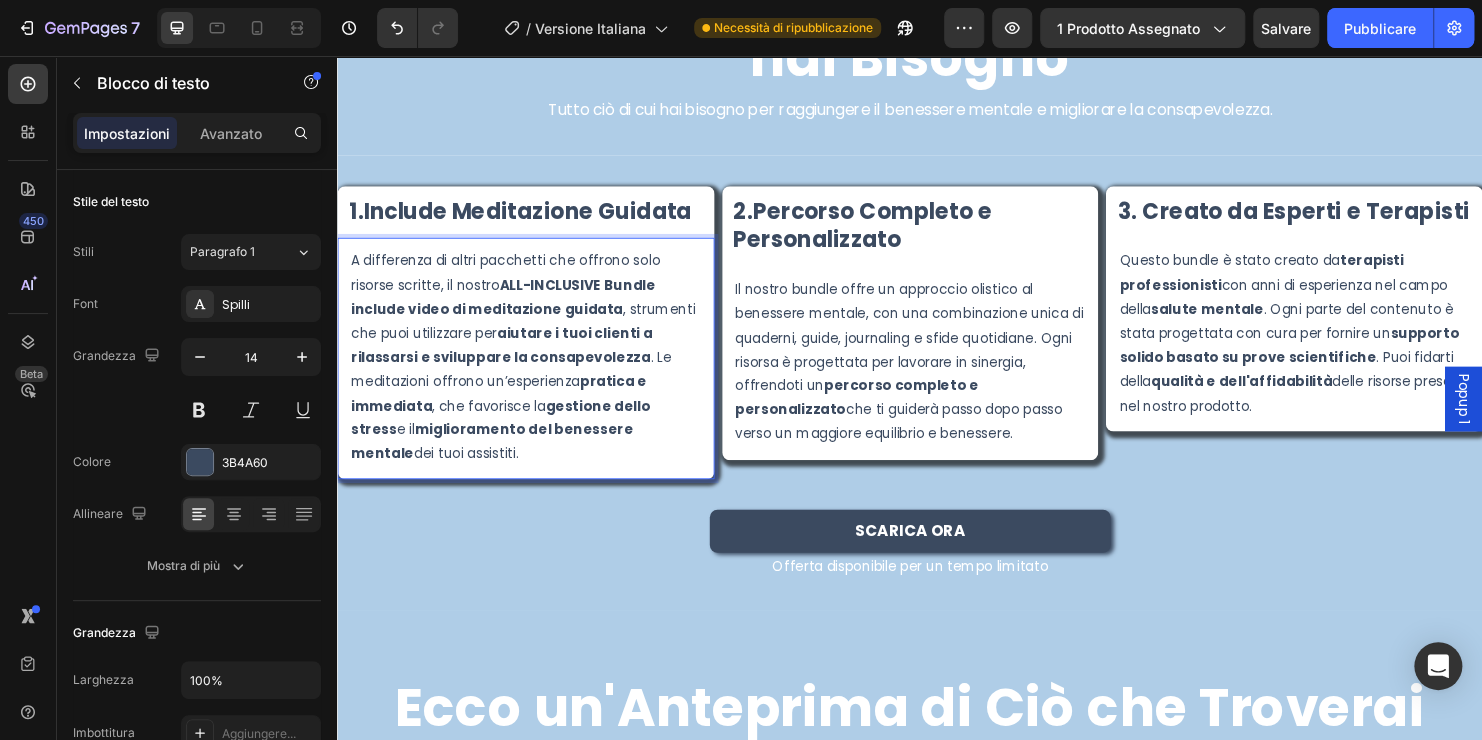
click at [682, 297] on p "A differenza di altri pacchetti che offrono solo risorse scritte, il nostro ALL…" at bounding box center [534, 371] width 367 height 227
click at [859, 299] on p "Il nostro bundle offre un approccio olistico al benessere mentale, con una comb…" at bounding box center [937, 376] width 367 height 176
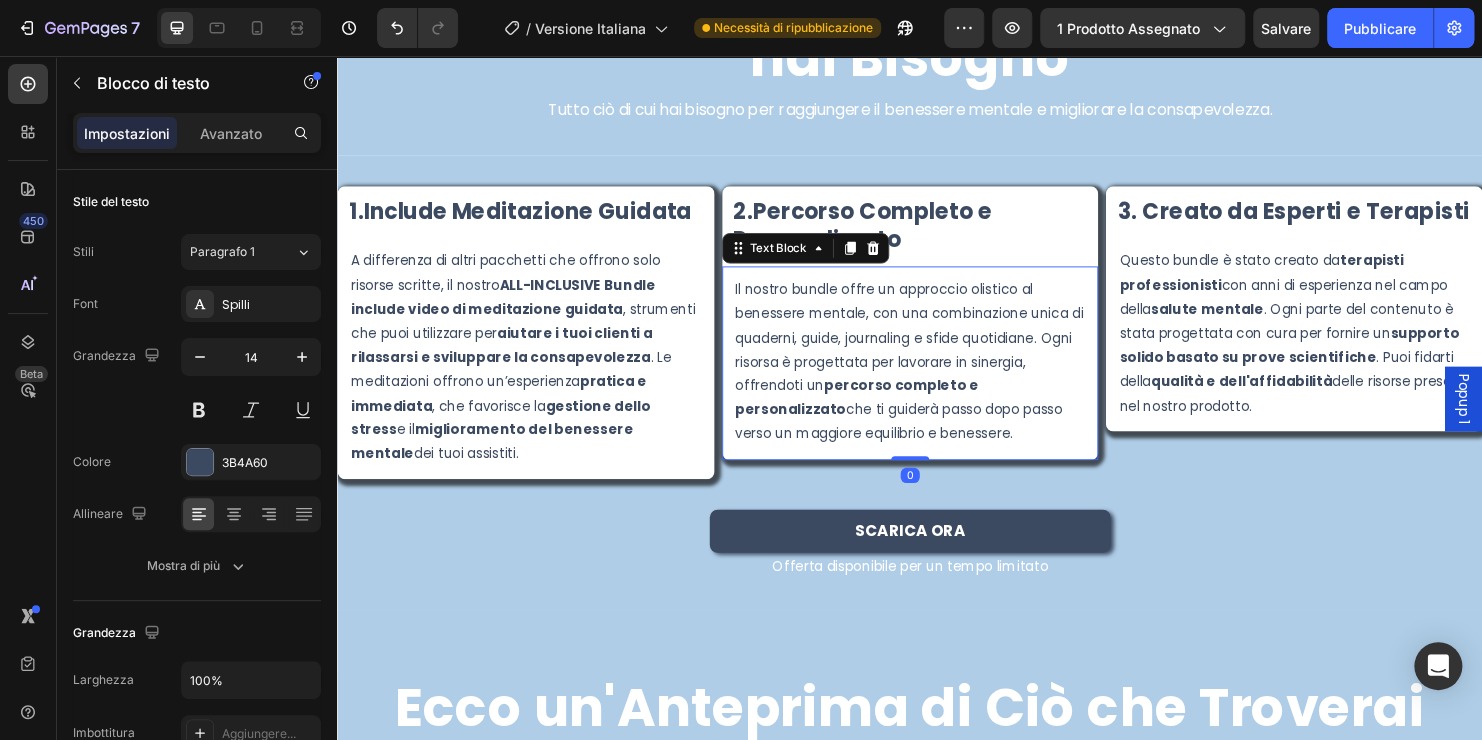
click at [856, 302] on p "Il nostro bundle offre un approccio olistico al benessere mentale, con una comb…" at bounding box center [937, 376] width 367 height 176
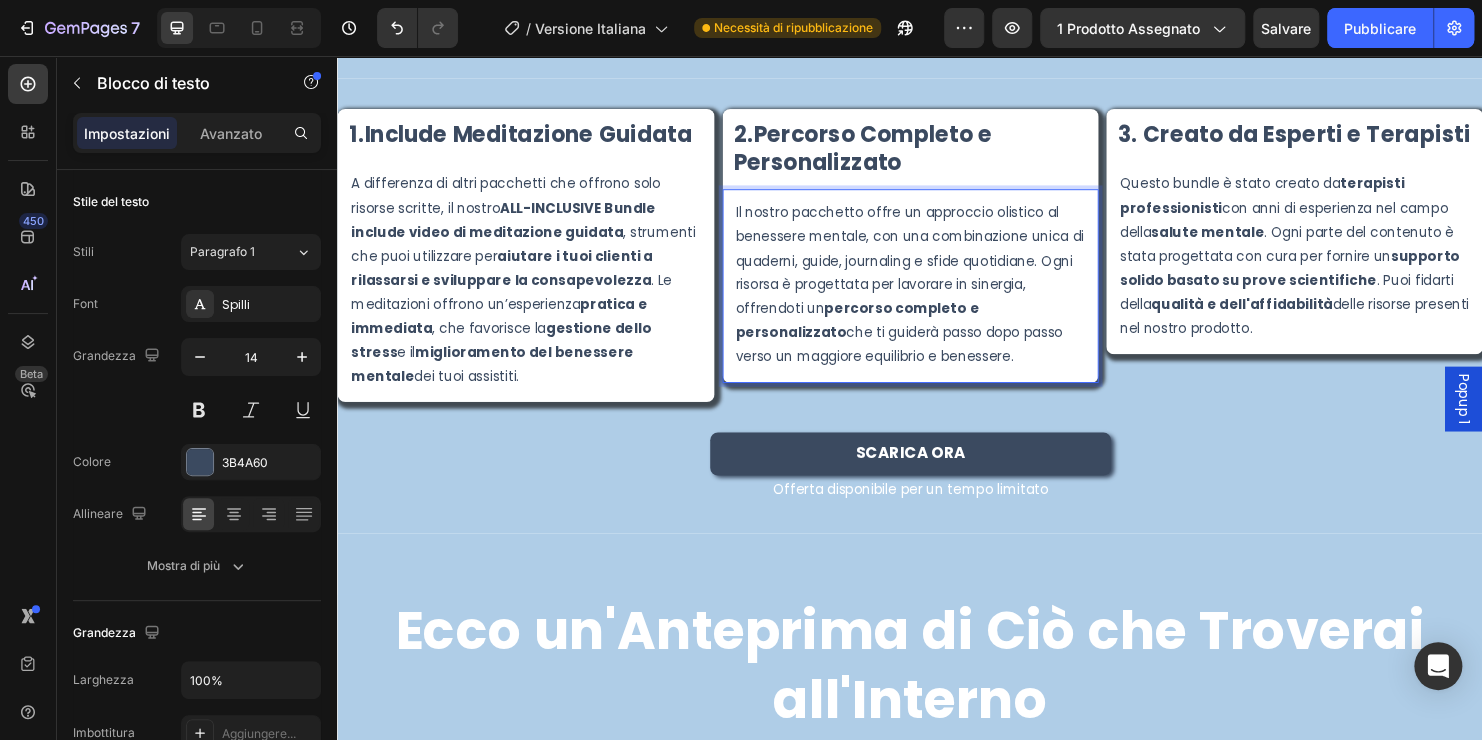
scroll to position [3999, 0]
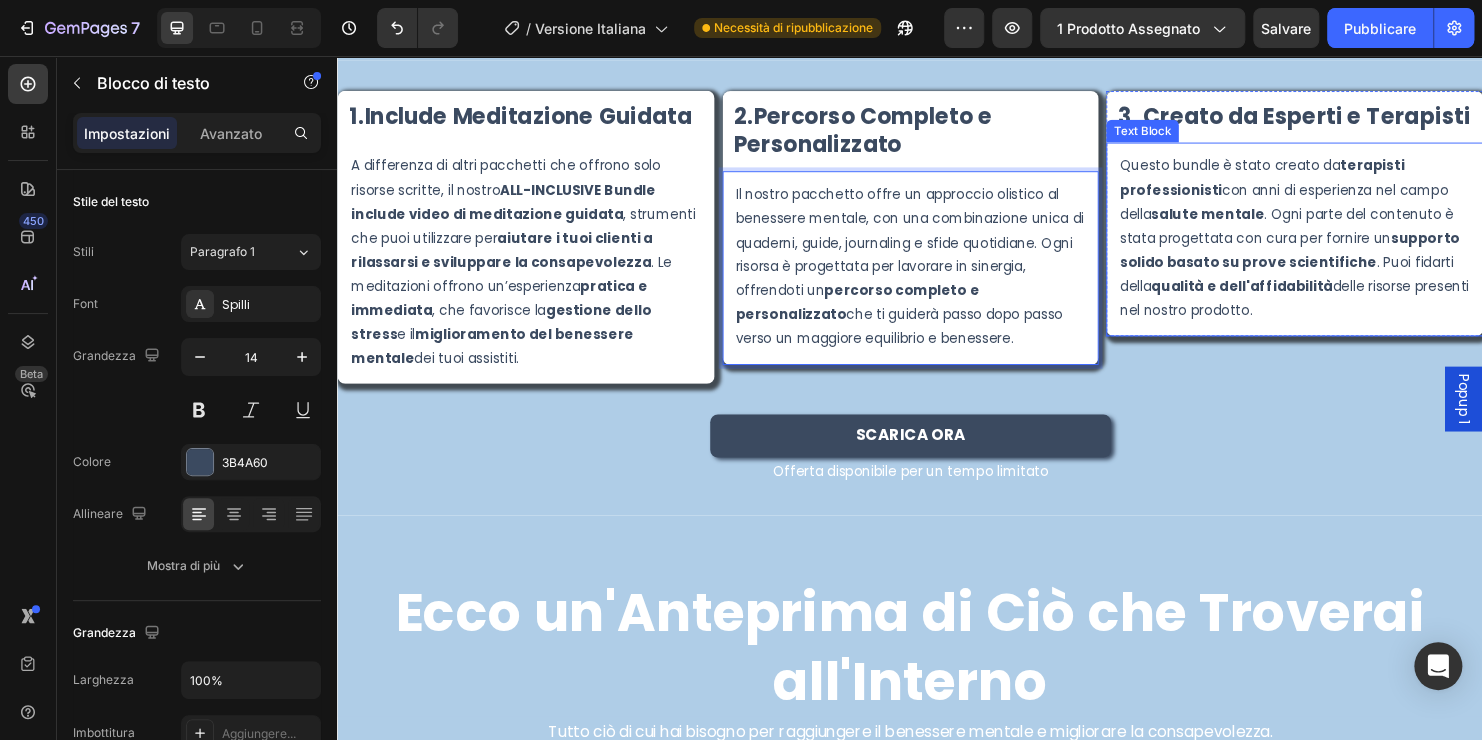
click at [1246, 170] on p "Questo bundle è stato creato da terapisti professionisti con anni di esperienza…" at bounding box center [1339, 246] width 367 height 176
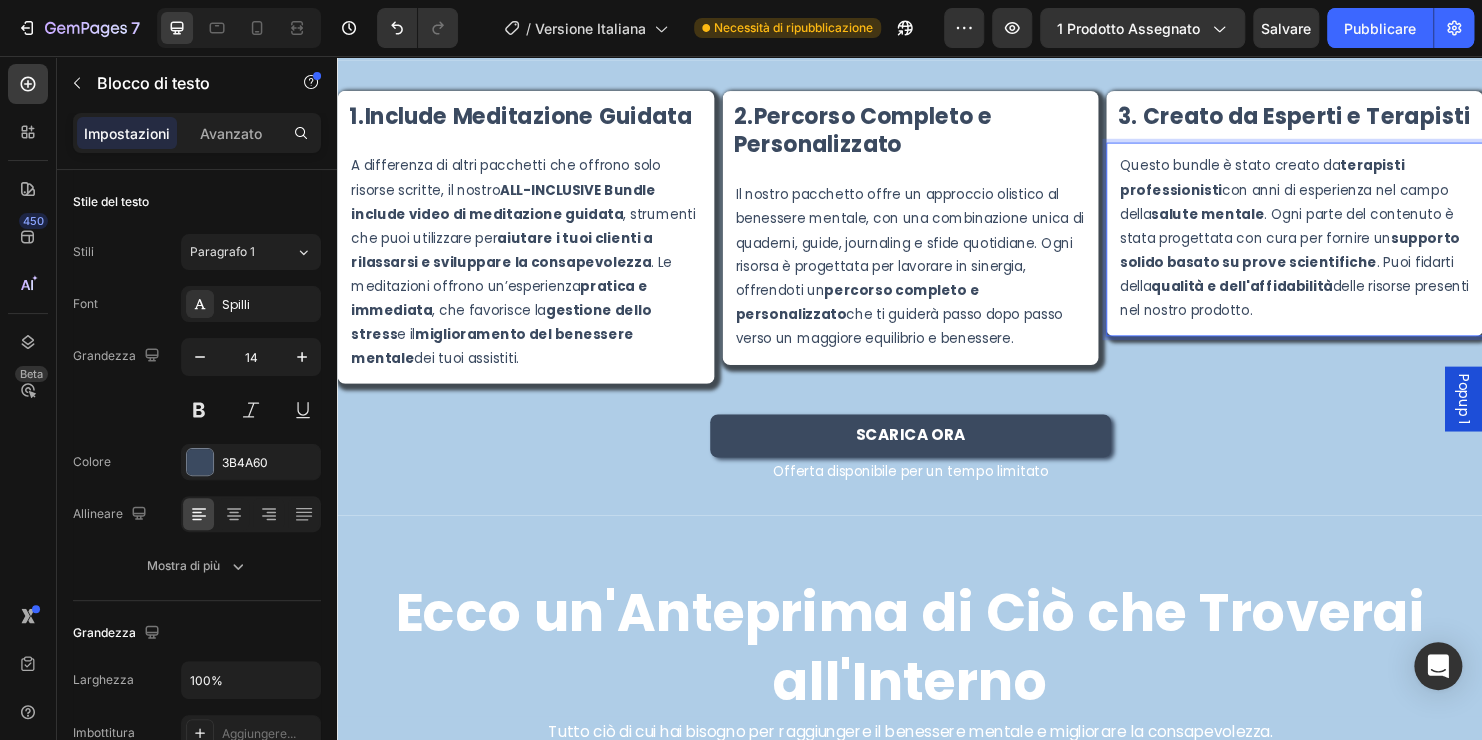
click at [1246, 176] on p "Questo bundle è stato creato da terapisti professionisti con anni di esperienza…" at bounding box center [1339, 246] width 367 height 176
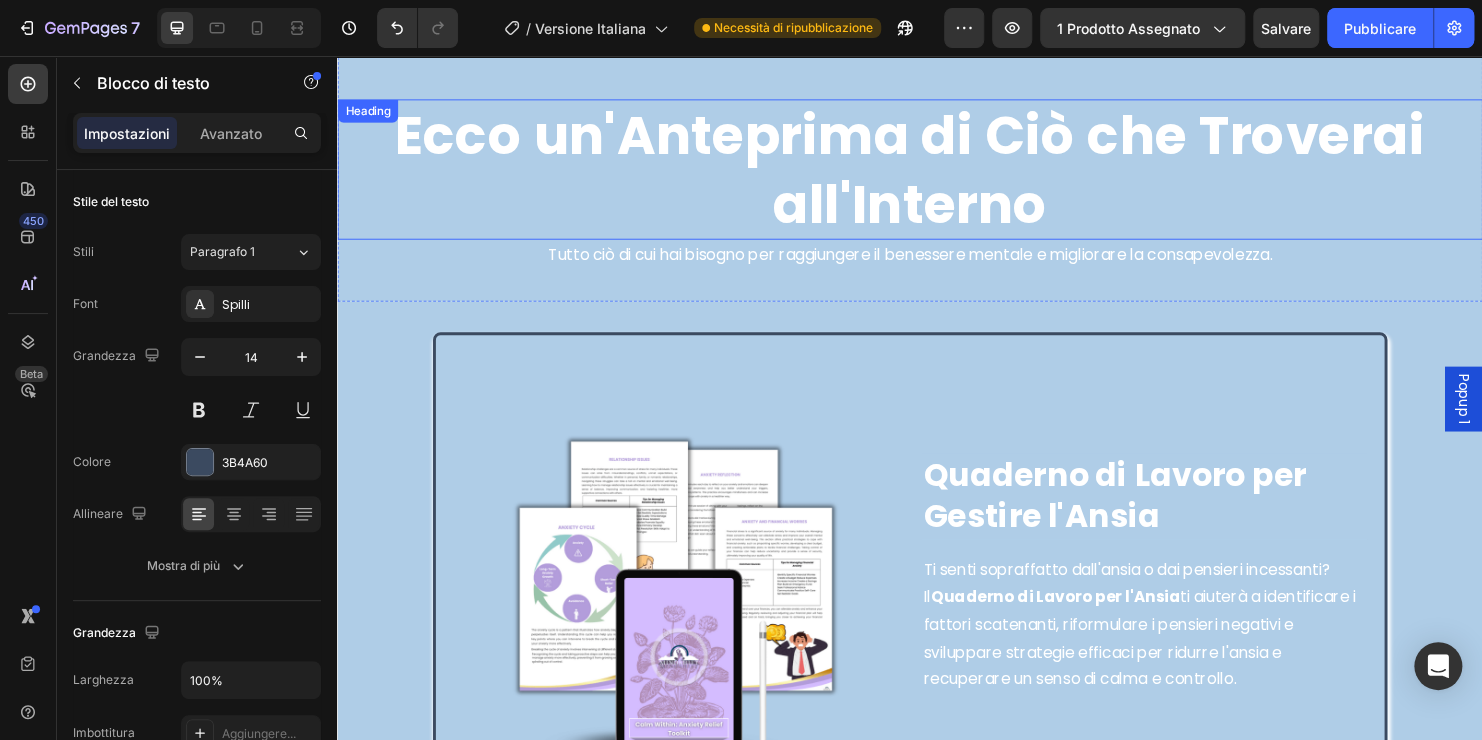
scroll to position [4599, 0]
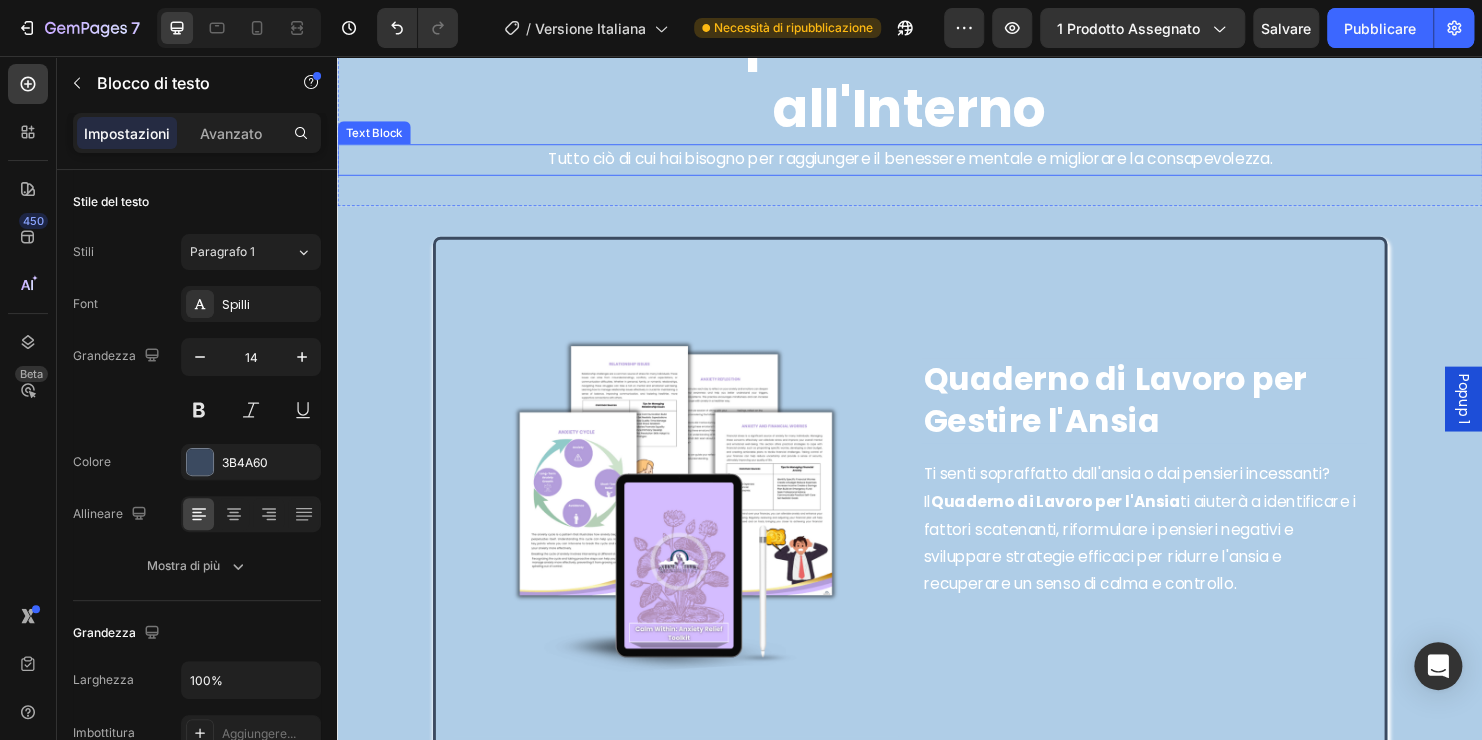
click at [661, 162] on p "Tutto ciò di cui hai bisogno per raggiungere il benessere mentale e migliorare …" at bounding box center [937, 164] width 1196 height 29
click at [551, 165] on p "Tutto ciò di cui hai bisogno per raggiungere il benessere mentale e migliorare …" at bounding box center [937, 164] width 1196 height 29
click at [537, 164] on p "Tutto ciò di cui hai bisogno per raggiungere il benessere mentale e migliorare …" at bounding box center [937, 164] width 1196 height 29
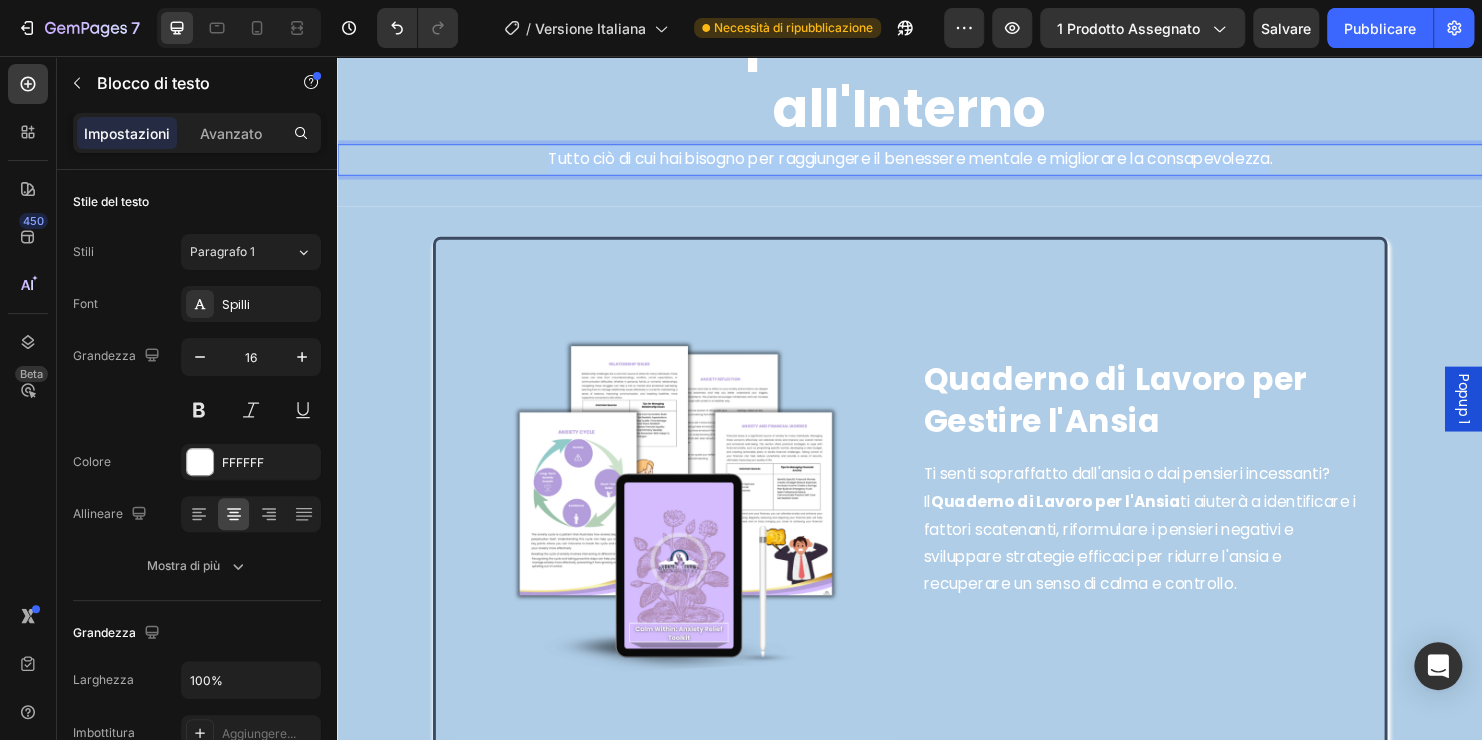
drag, startPoint x: 537, startPoint y: 164, endPoint x: 1302, endPoint y: 160, distance: 764.8
click at [1302, 160] on p "Tutto ciò di cui hai bisogno per raggiungere il benessere mentale e migliorare …" at bounding box center [937, 164] width 1196 height 29
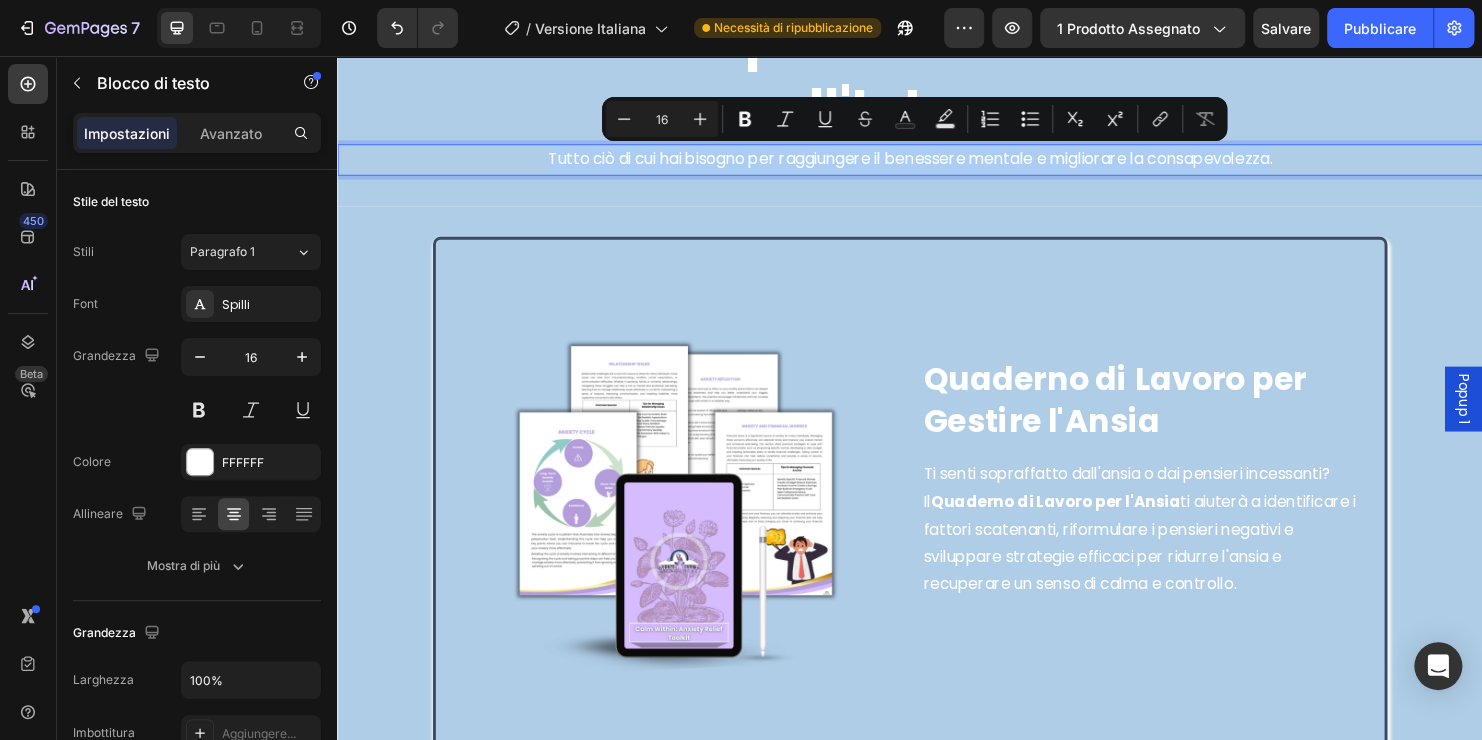
click at [1312, 159] on p "Tutto ciò di cui hai bisogno per raggiungere il benessere mentale e migliorare …" at bounding box center [937, 164] width 1196 height 29
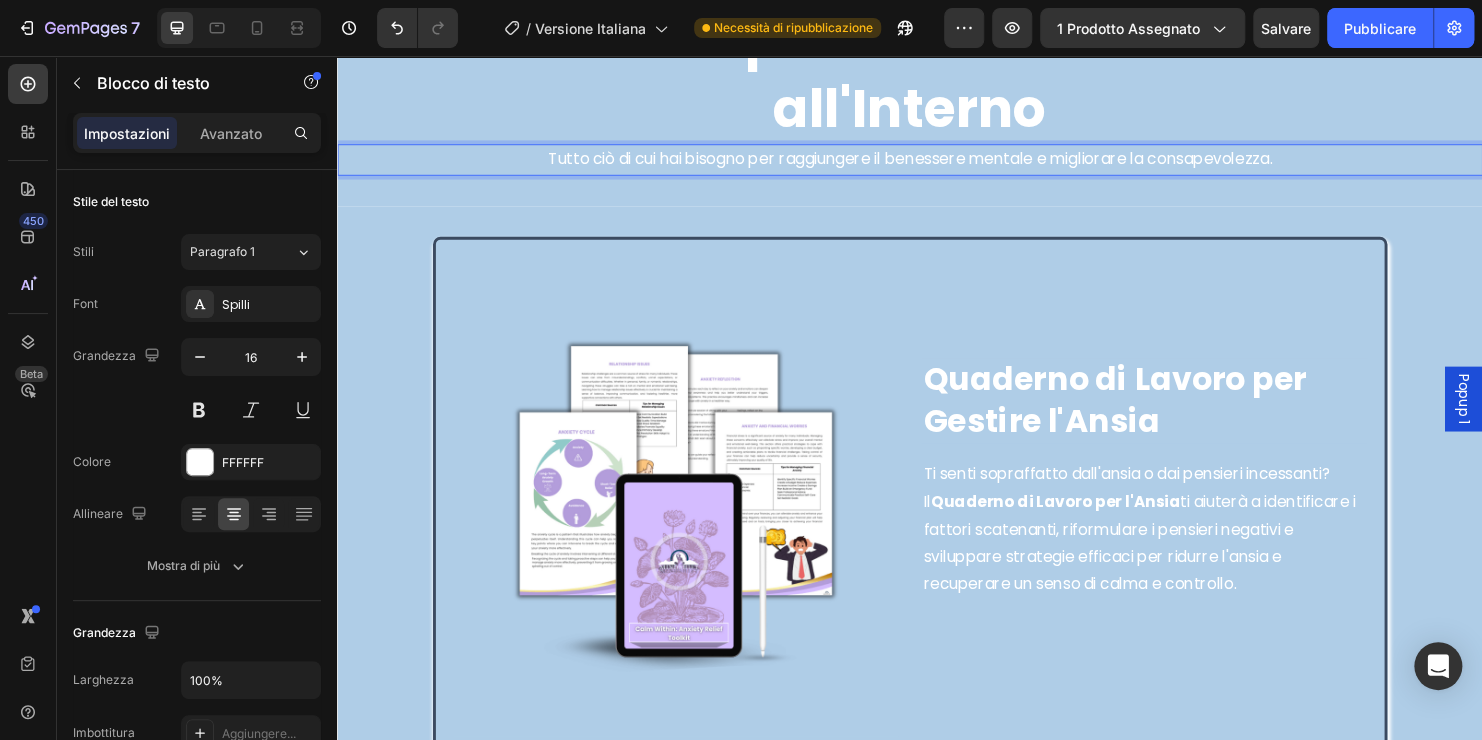
click at [1321, 162] on p "Tutto ciò di cui hai bisogno per raggiungere il benessere mentale e migliorare …" at bounding box center [937, 164] width 1196 height 29
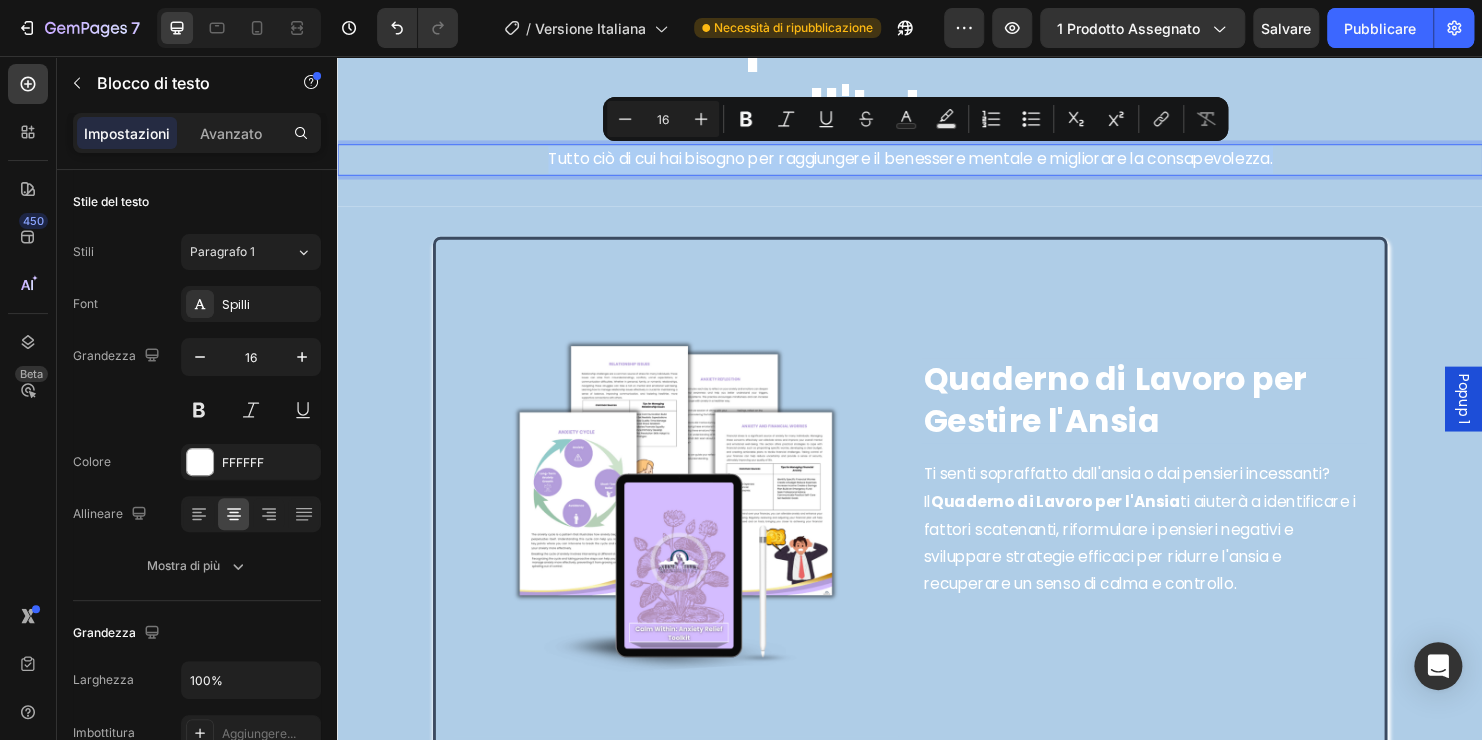
click at [1321, 162] on p "Tutto ciò di cui hai bisogno per raggiungere il benessere mentale e migliorare …" at bounding box center [937, 164] width 1196 height 29
click at [1319, 164] on p "Tutto ciò di cui hai bisogno per raggiungere il benessere mentale e migliorare …" at bounding box center [937, 164] width 1196 height 29
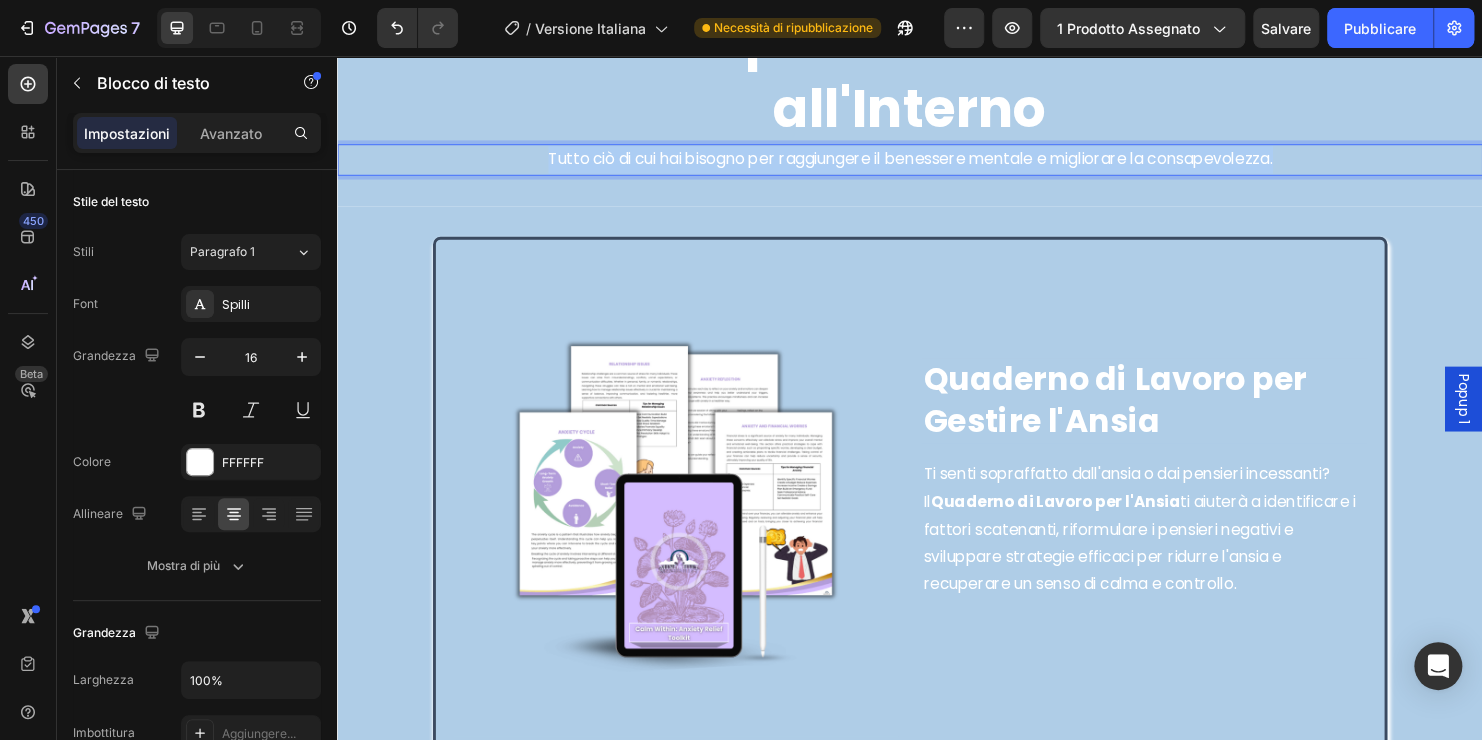
drag, startPoint x: 1319, startPoint y: 164, endPoint x: 506, endPoint y: 156, distance: 812.8
click at [506, 156] on p "Tutto ciò di cui hai bisogno per raggiungere il benessere mentale e migliorare …" at bounding box center [937, 164] width 1196 height 29
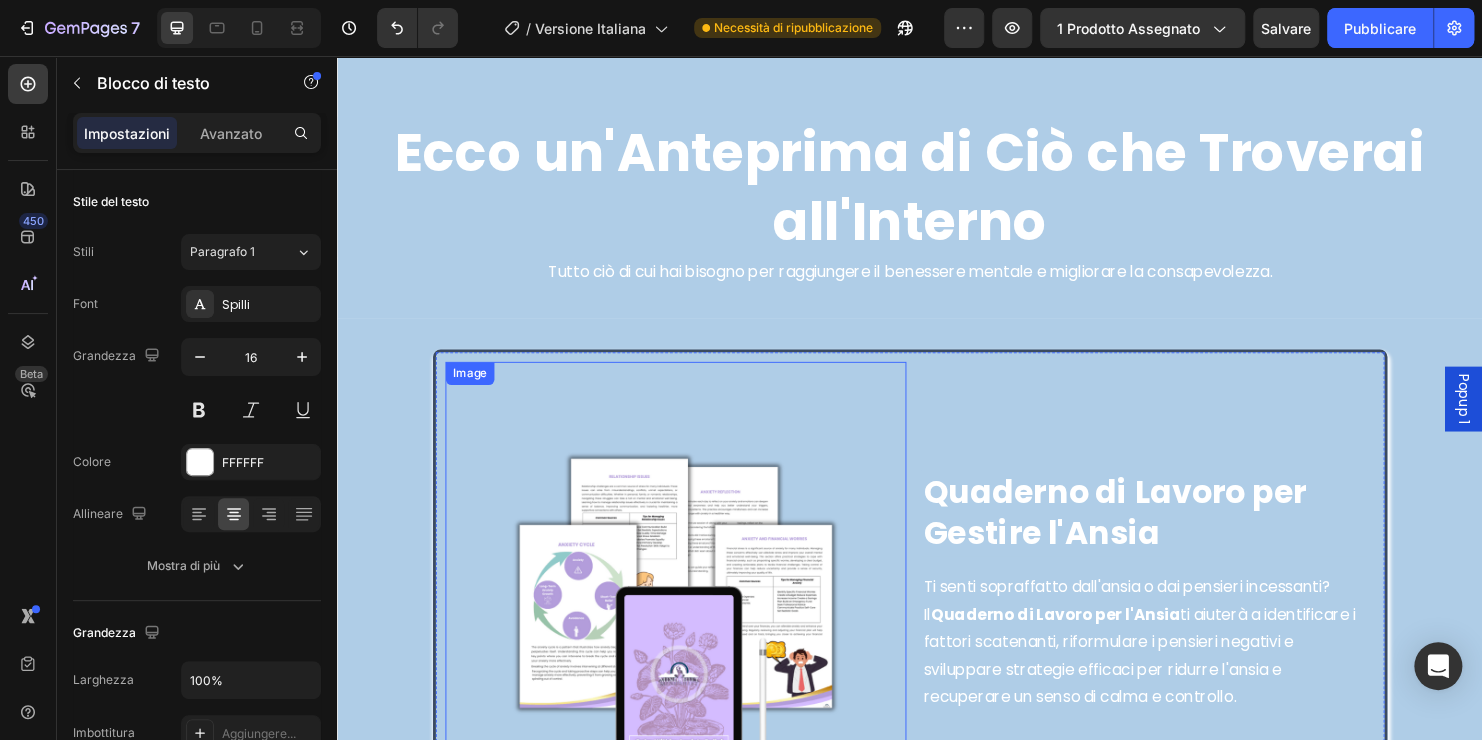
scroll to position [4499, 0]
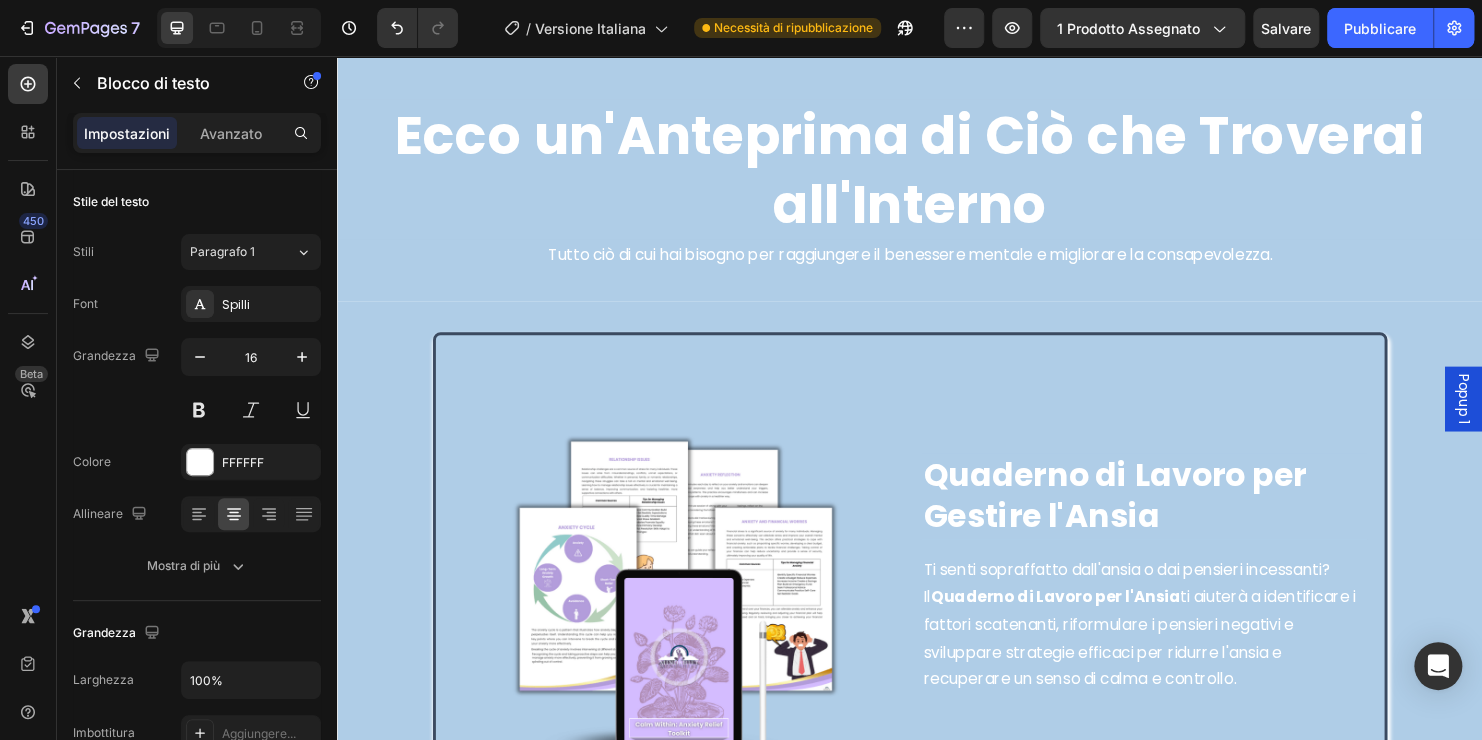
click at [634, 265] on p "Tutto ciò di cui hai bisogno per raggiungere il benessere mentale e migliorare …" at bounding box center [937, 264] width 1196 height 29
click at [533, 266] on p "Tutto ciò di cui hai bisogno per raggiungere il benessere mentale e migliorare …" at bounding box center [937, 264] width 1196 height 29
click at [535, 265] on p "Tutto ciò di cui hai bisogno per raggiungere il benessere mentale e migliorare …" at bounding box center [937, 264] width 1196 height 29
drag, startPoint x: 537, startPoint y: 265, endPoint x: 1324, endPoint y: 260, distance: 786.8
click at [1324, 260] on p "Tutto ciò di cui hai bisogno per raggiungere il benessere mentale e migliorare …" at bounding box center [937, 264] width 1196 height 29
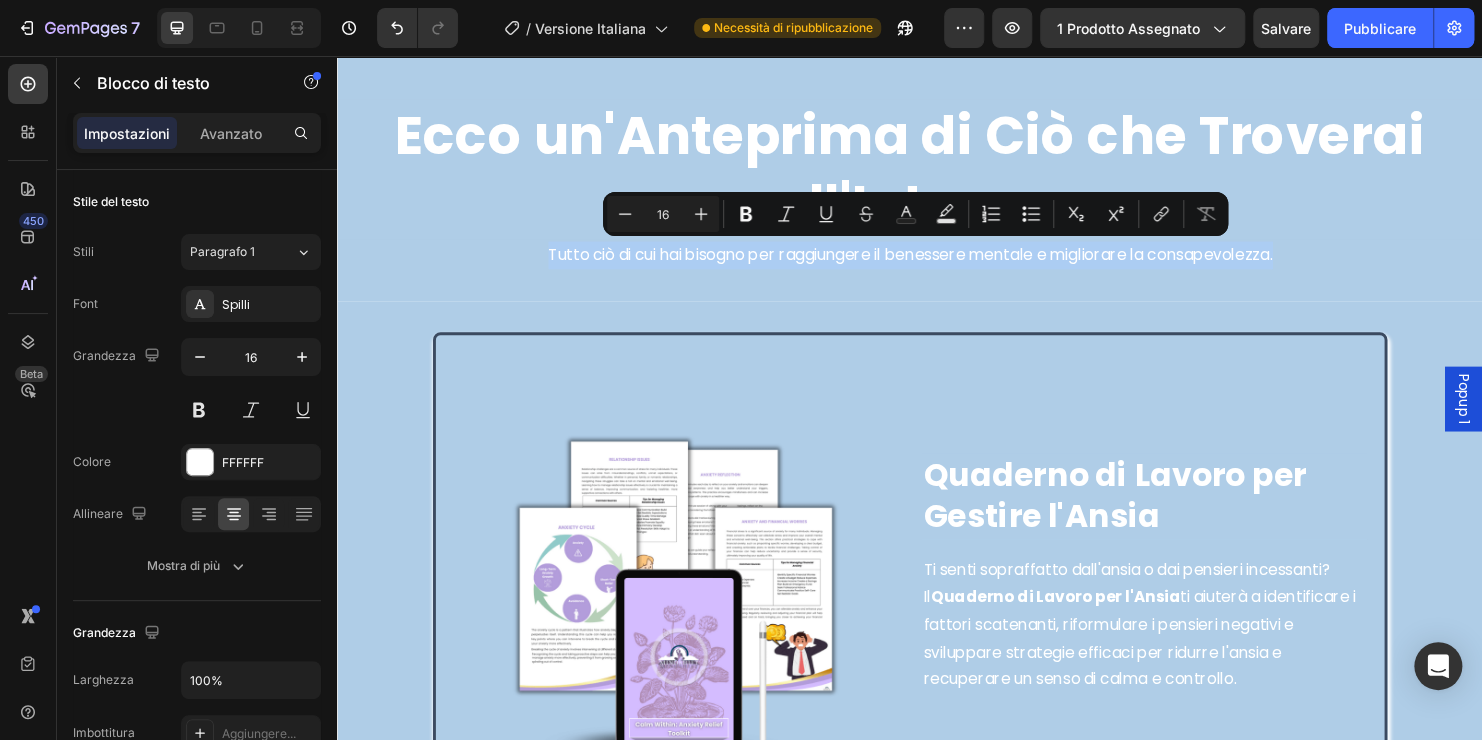
copy p "Tutto ciò di cui hai bisogno per raggiungere il benessere mentale e migliorare …"
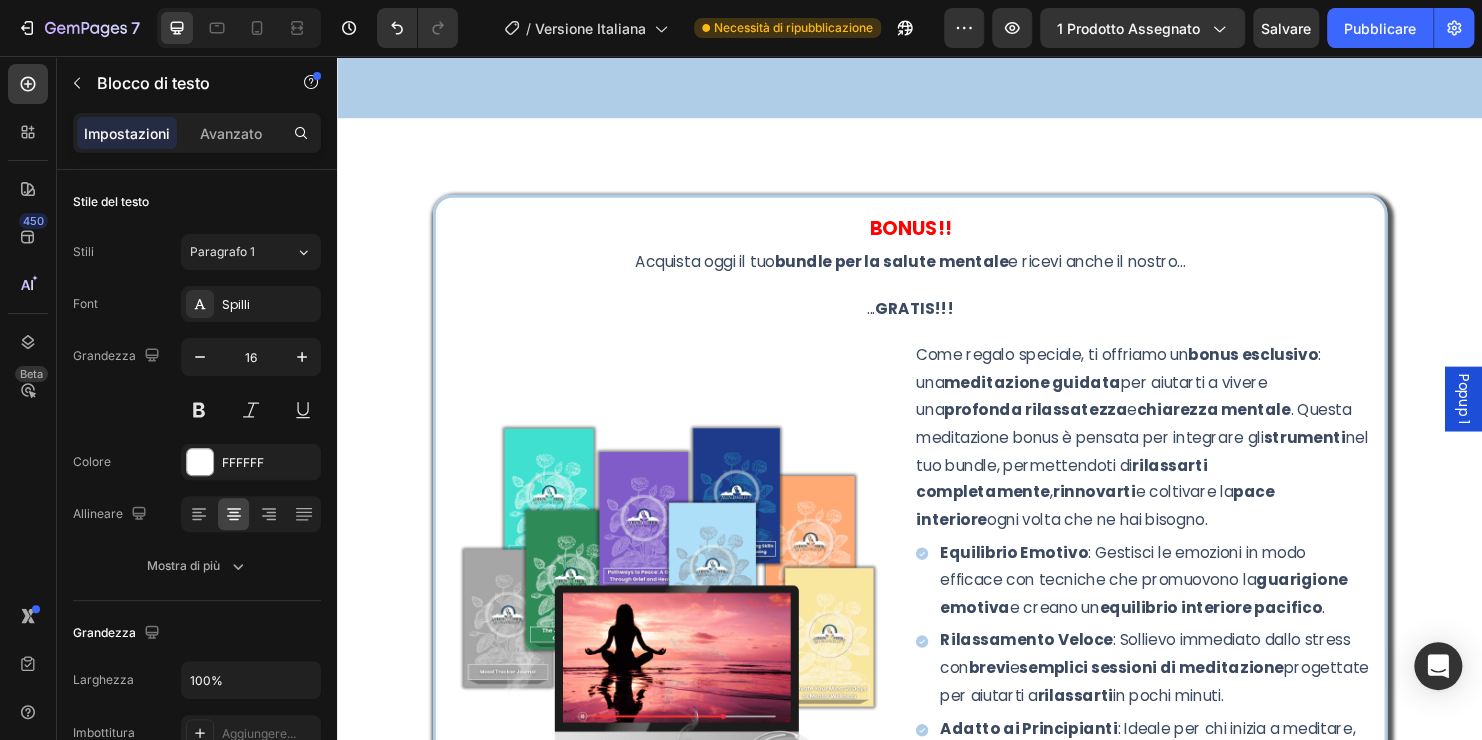
scroll to position [9497, 0]
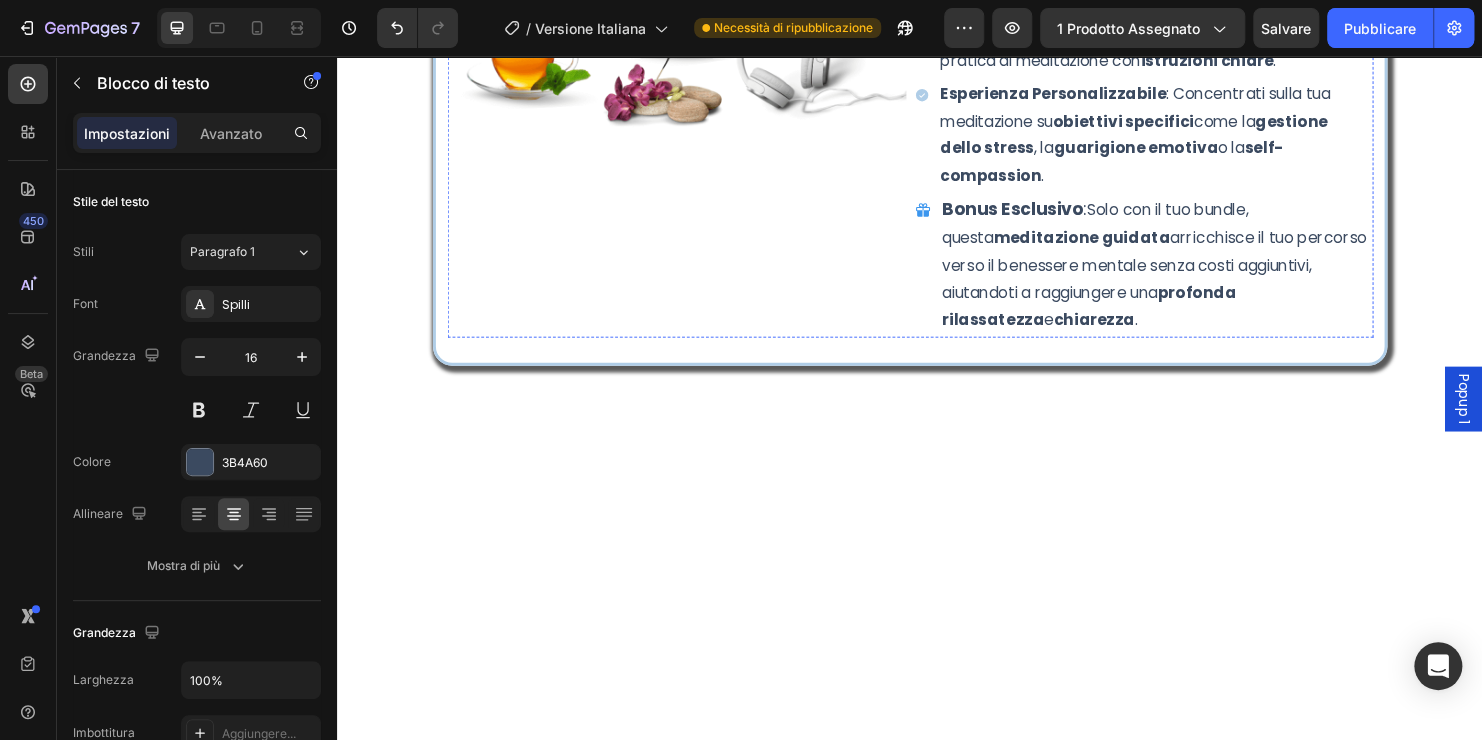
scroll to position [9697, 0]
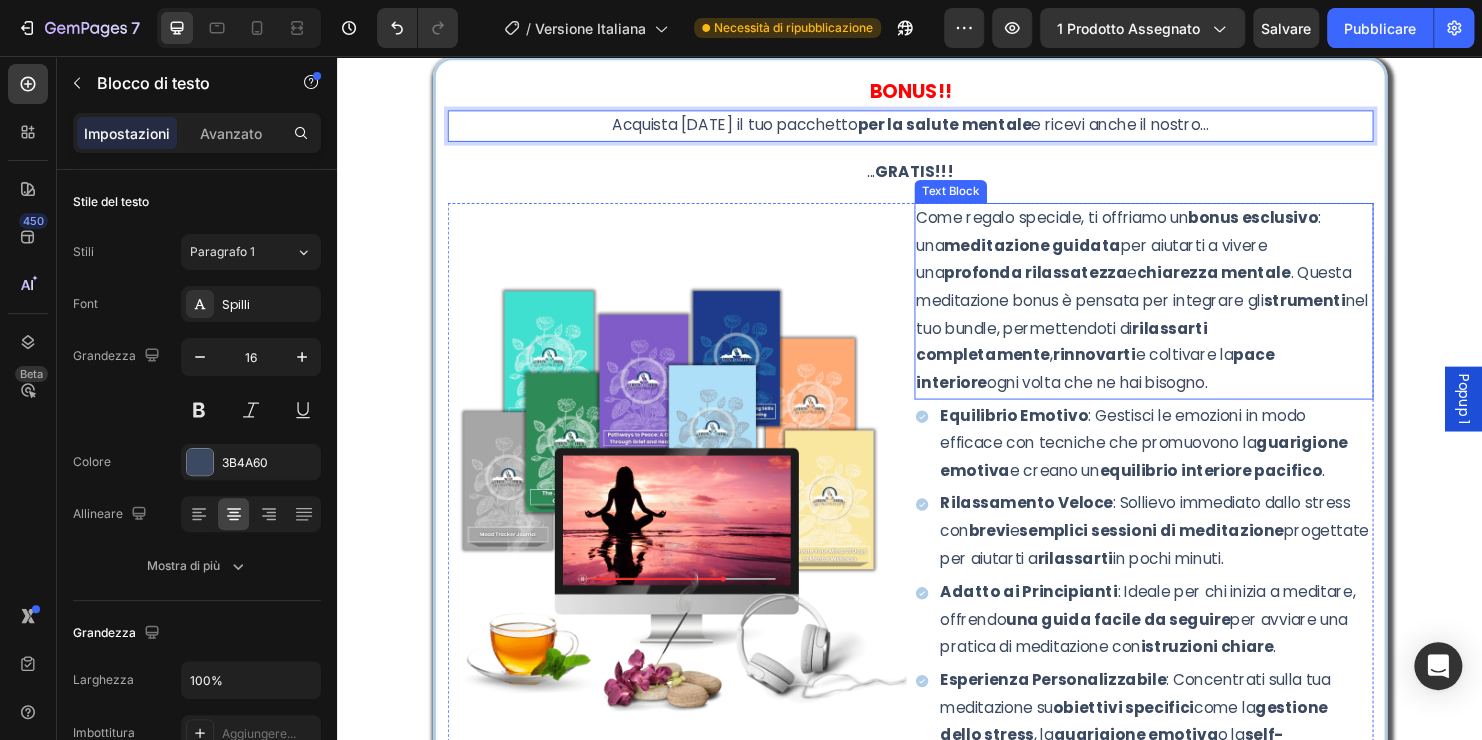
click at [1201, 292] on strong "chiarezza mentale" at bounding box center [1254, 282] width 161 height 23
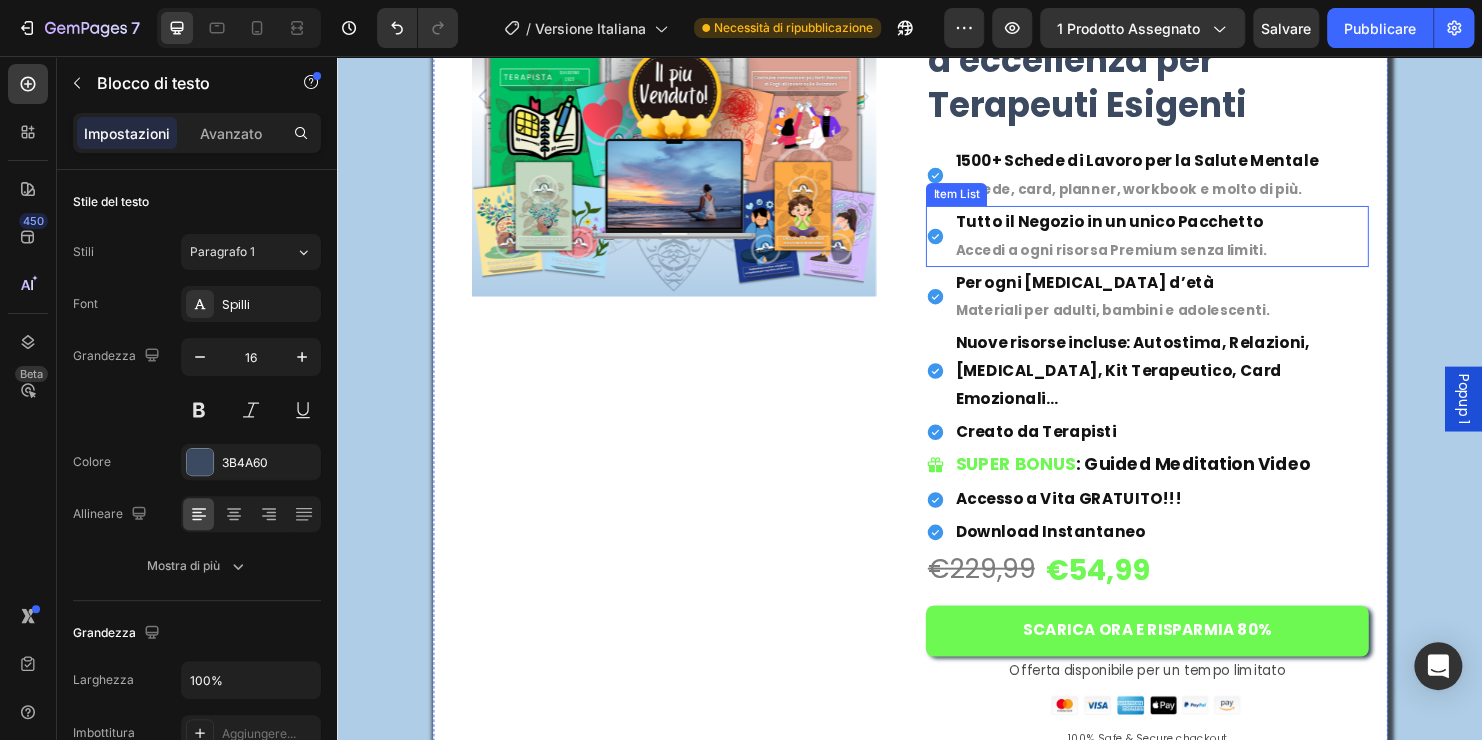
scroll to position [12996, 0]
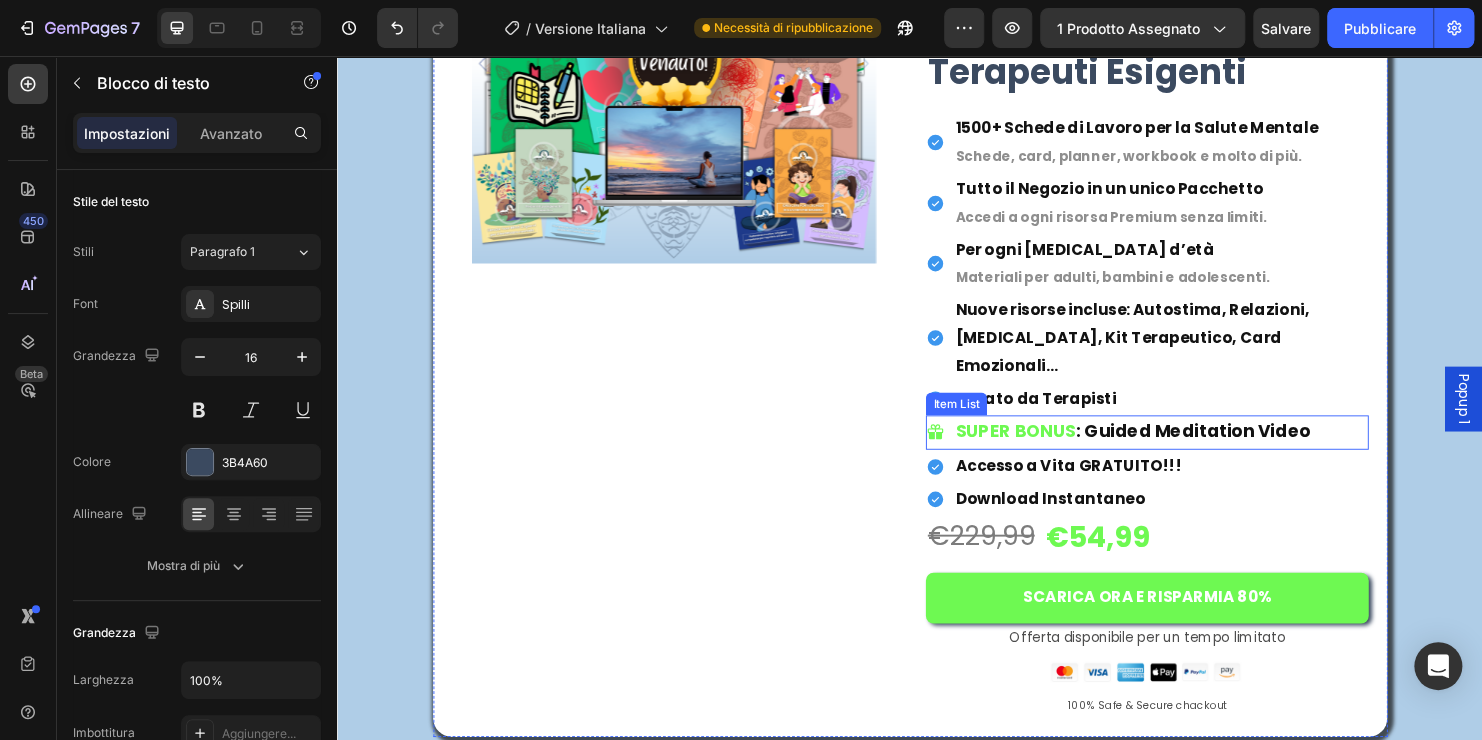
click at [1190, 436] on span ": Guided Meditation Video" at bounding box center [1233, 448] width 246 height 25
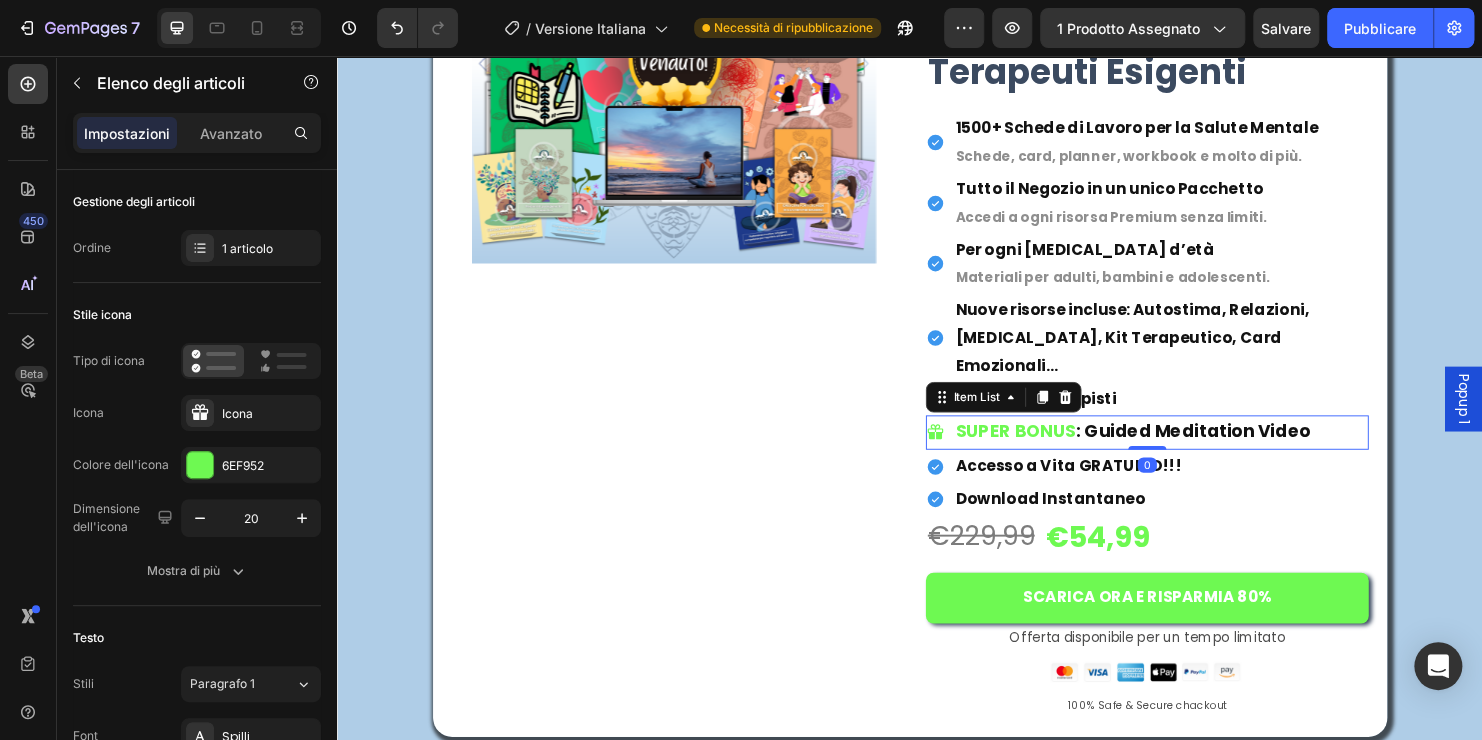
click at [1321, 436] on span ": Guided Meditation Video" at bounding box center [1233, 448] width 246 height 25
click at [1337, 436] on span ": Guided Meditation Video" at bounding box center [1233, 448] width 246 height 25
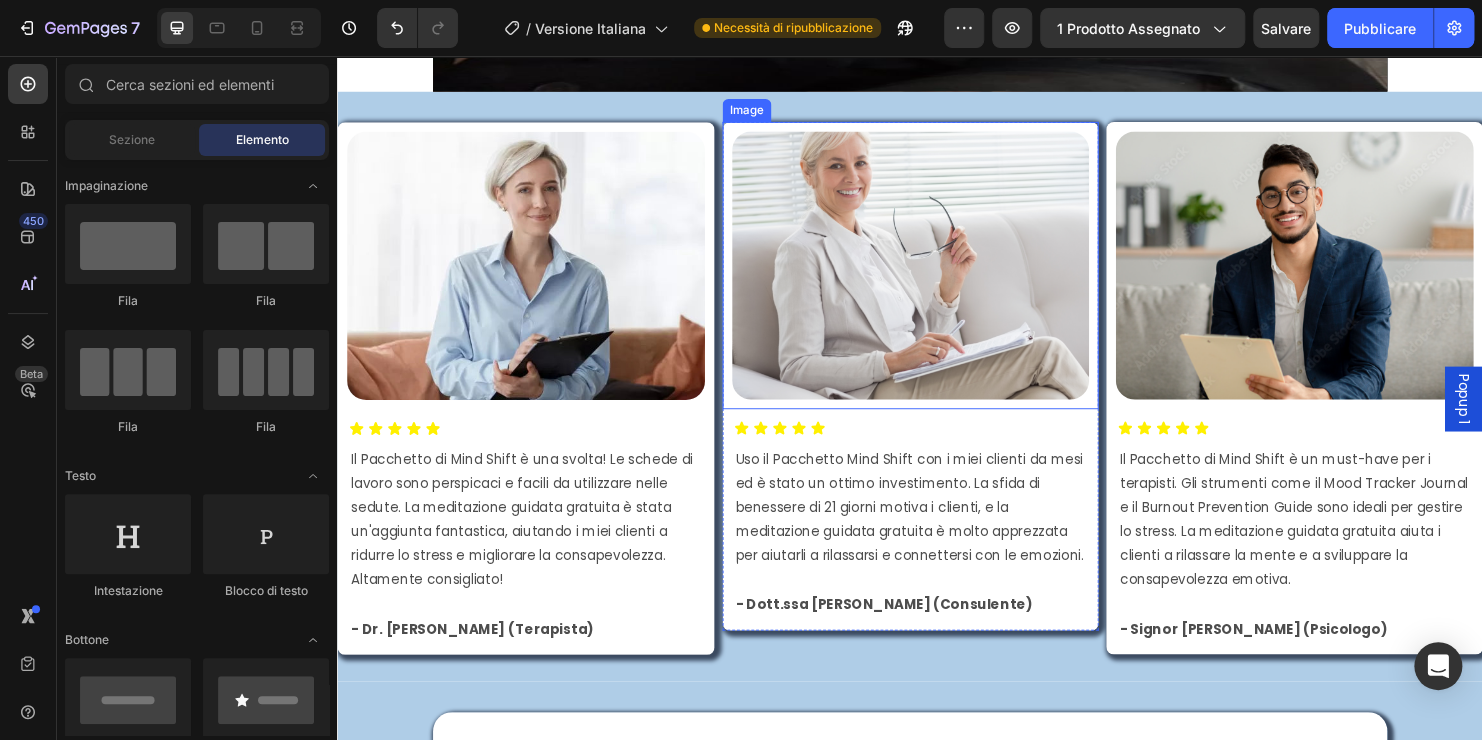
scroll to position [1699, 0]
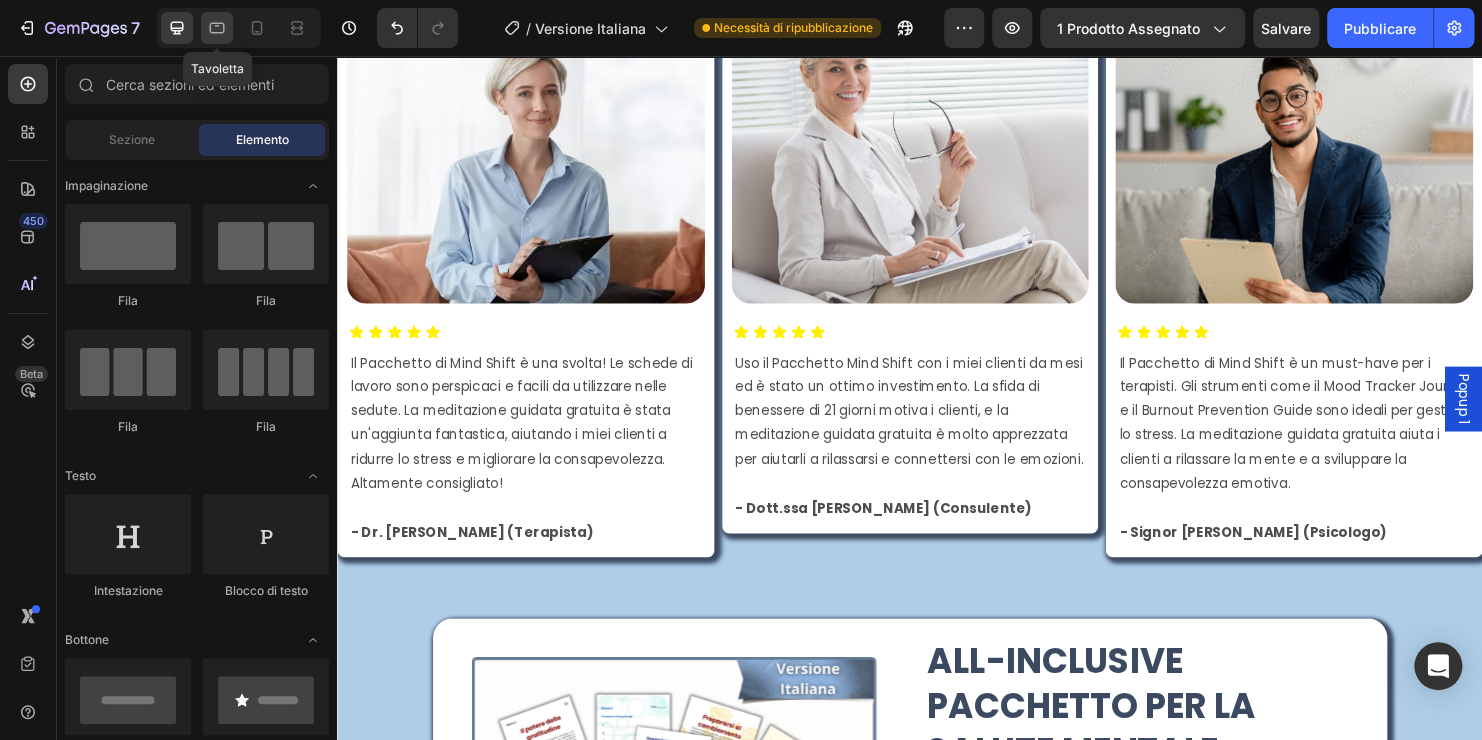
click at [217, 25] on icon at bounding box center [217, 26] width 5 height 2
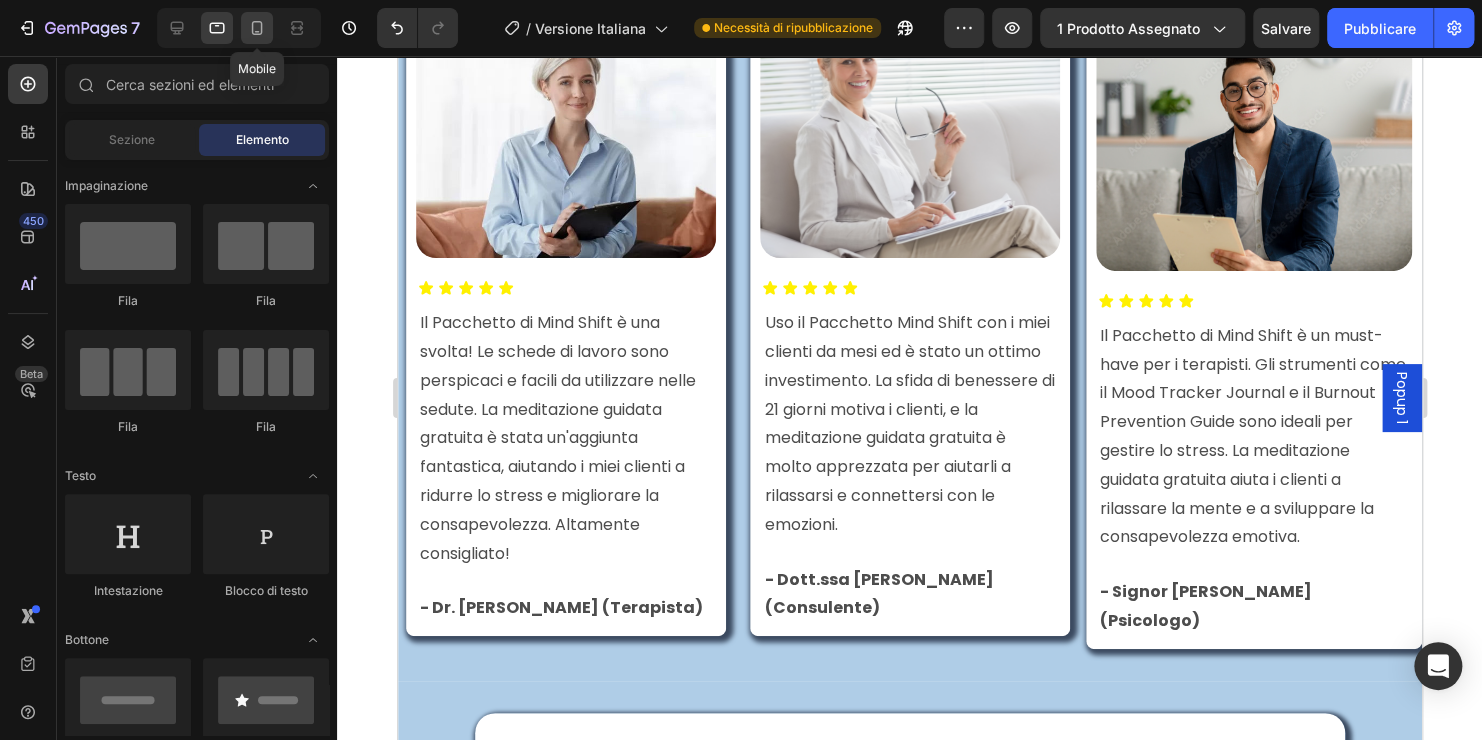
click at [245, 27] on div at bounding box center [257, 28] width 32 height 32
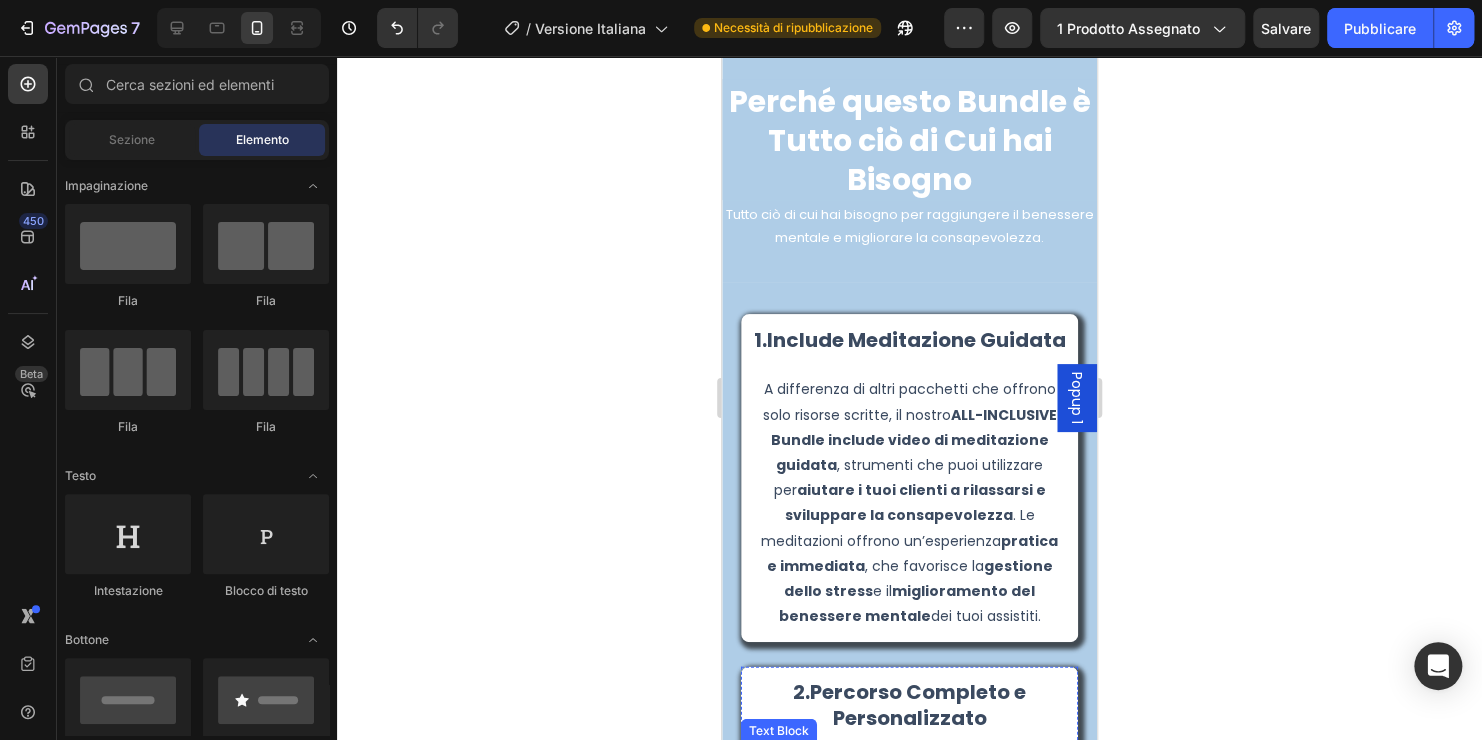
scroll to position [5398, 0]
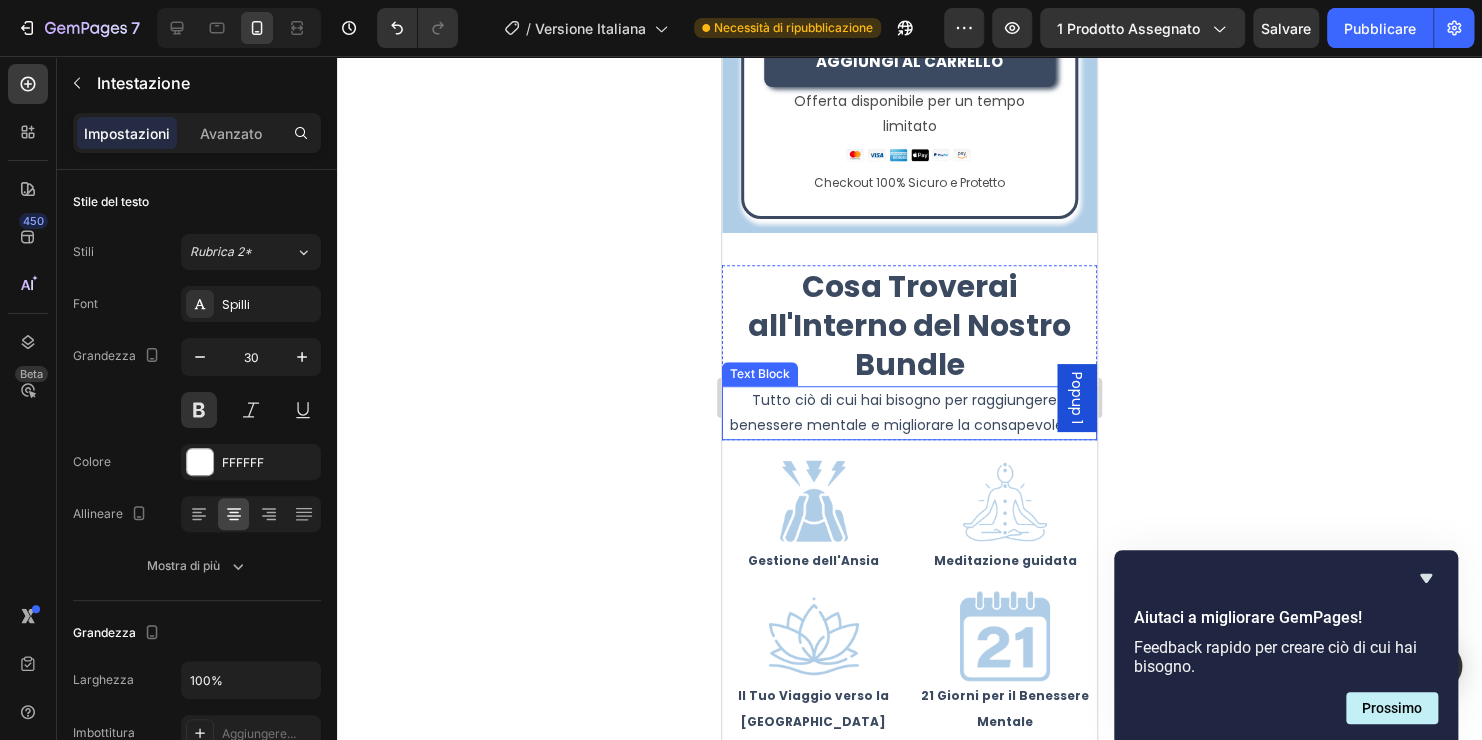
scroll to position [4199, 0]
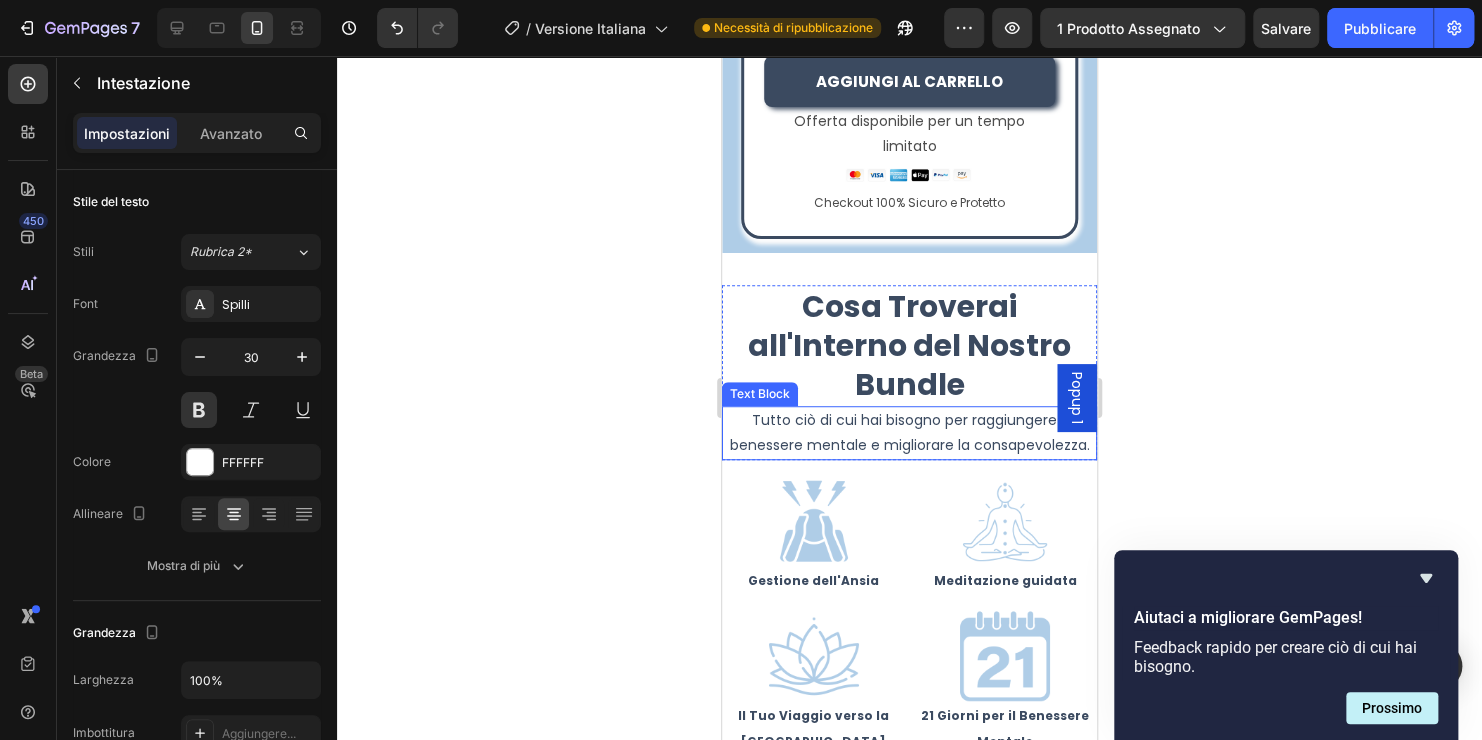
click at [934, 418] on p "Tutto ciò di cui hai bisogno per raggiungere il benessere mentale e migliorare …" at bounding box center [909, 433] width 371 height 50
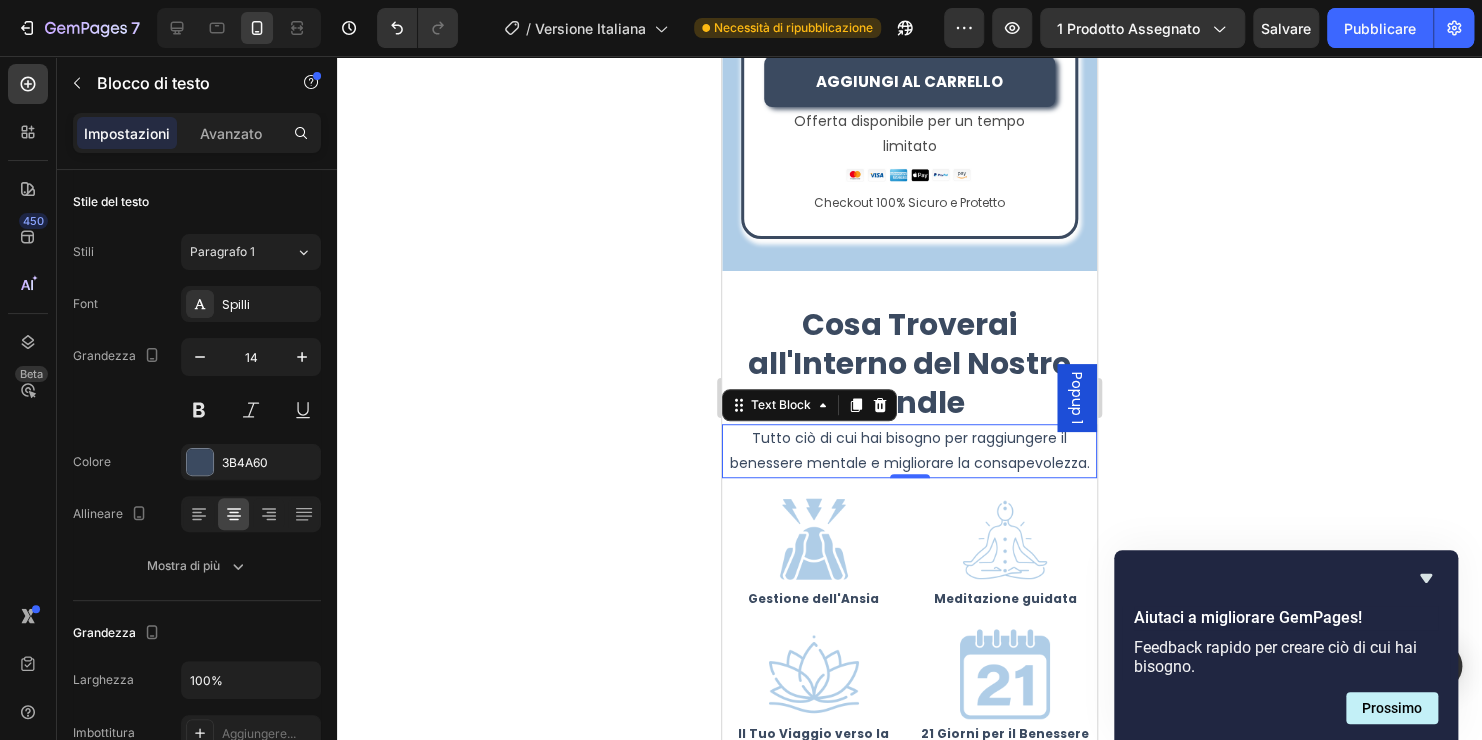
click at [963, 467] on p "Tutto ciò di cui hai bisogno per raggiungere il benessere mentale e migliorare …" at bounding box center [909, 451] width 371 height 50
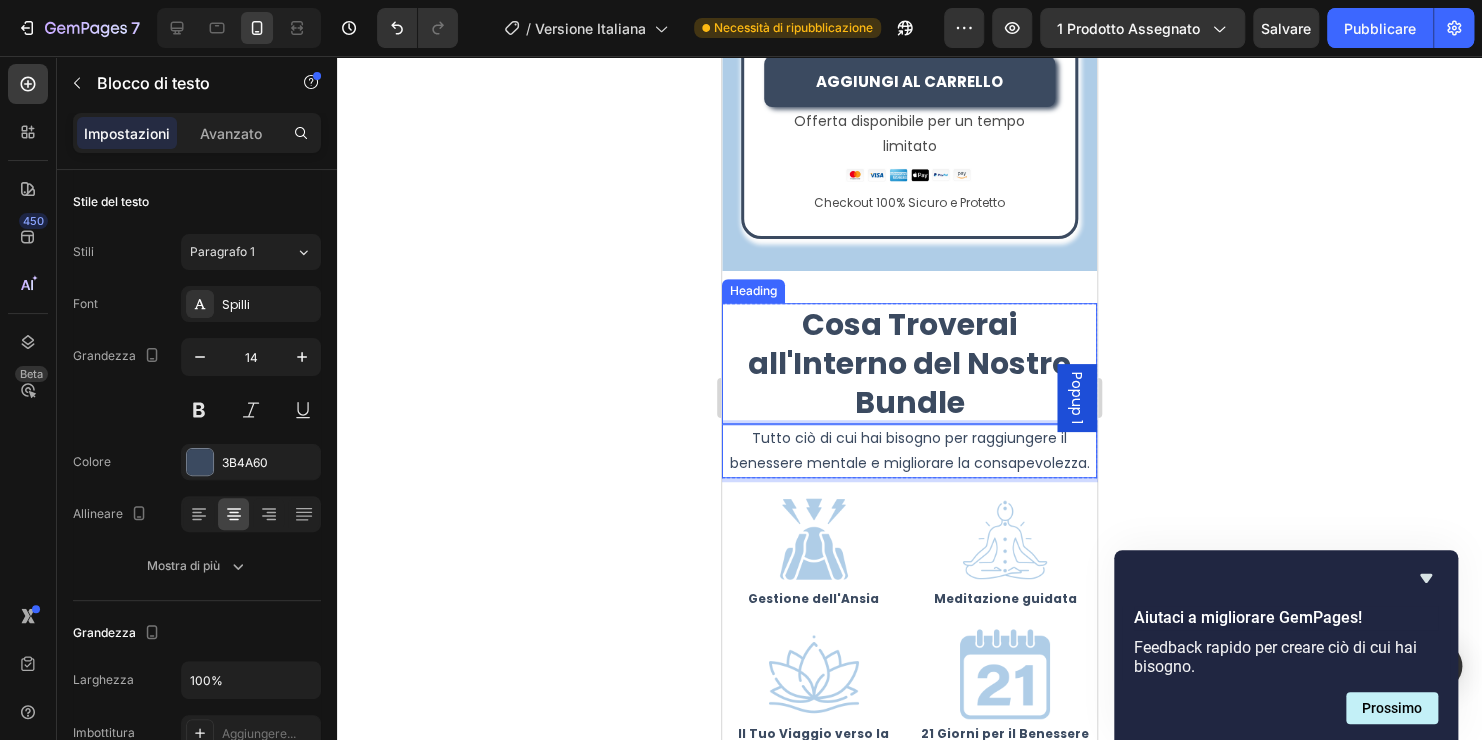
click at [922, 308] on h2 "Cosa Troverai all'Interno del Nostro Bundle" at bounding box center [909, 363] width 375 height 121
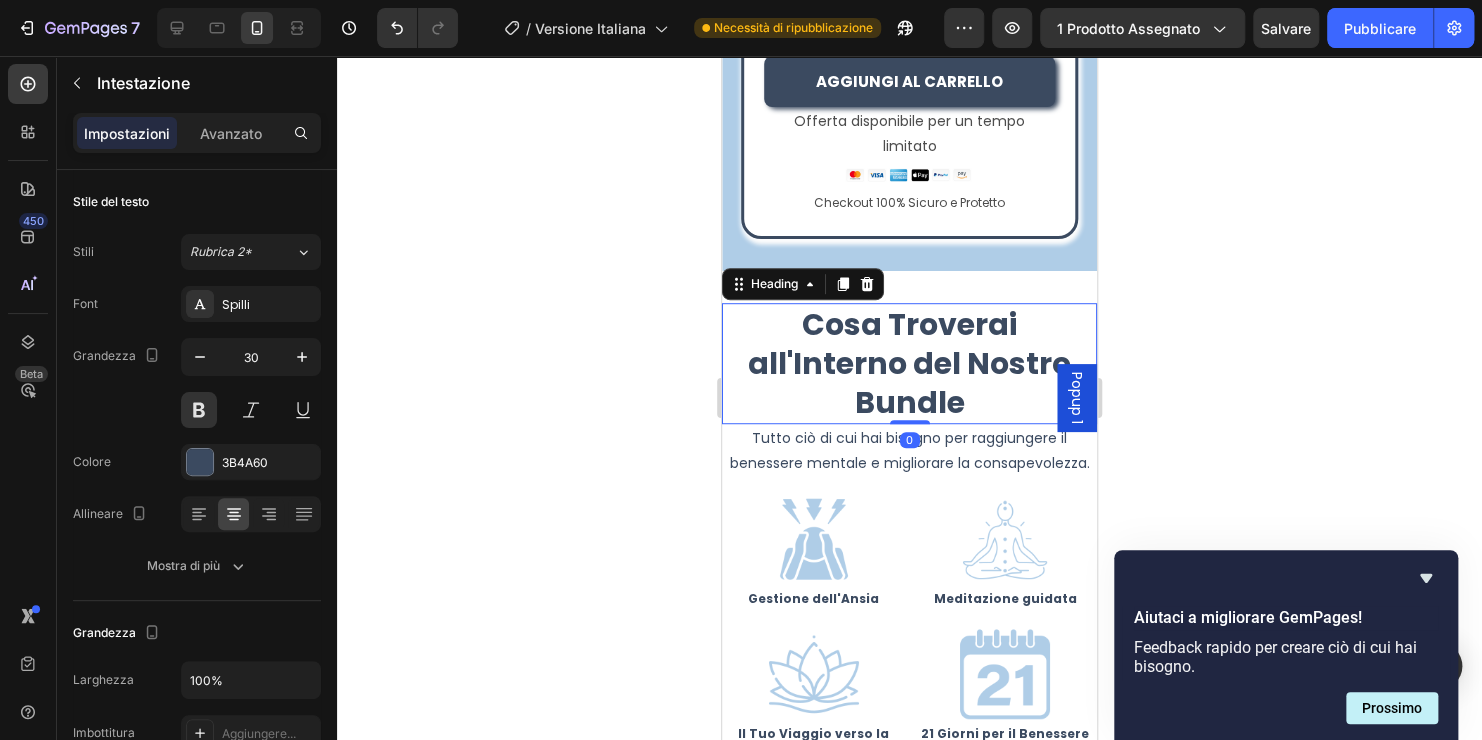
click at [959, 377] on h2 "Cosa Troverai all'Interno del Nostro Bundle" at bounding box center [909, 363] width 375 height 121
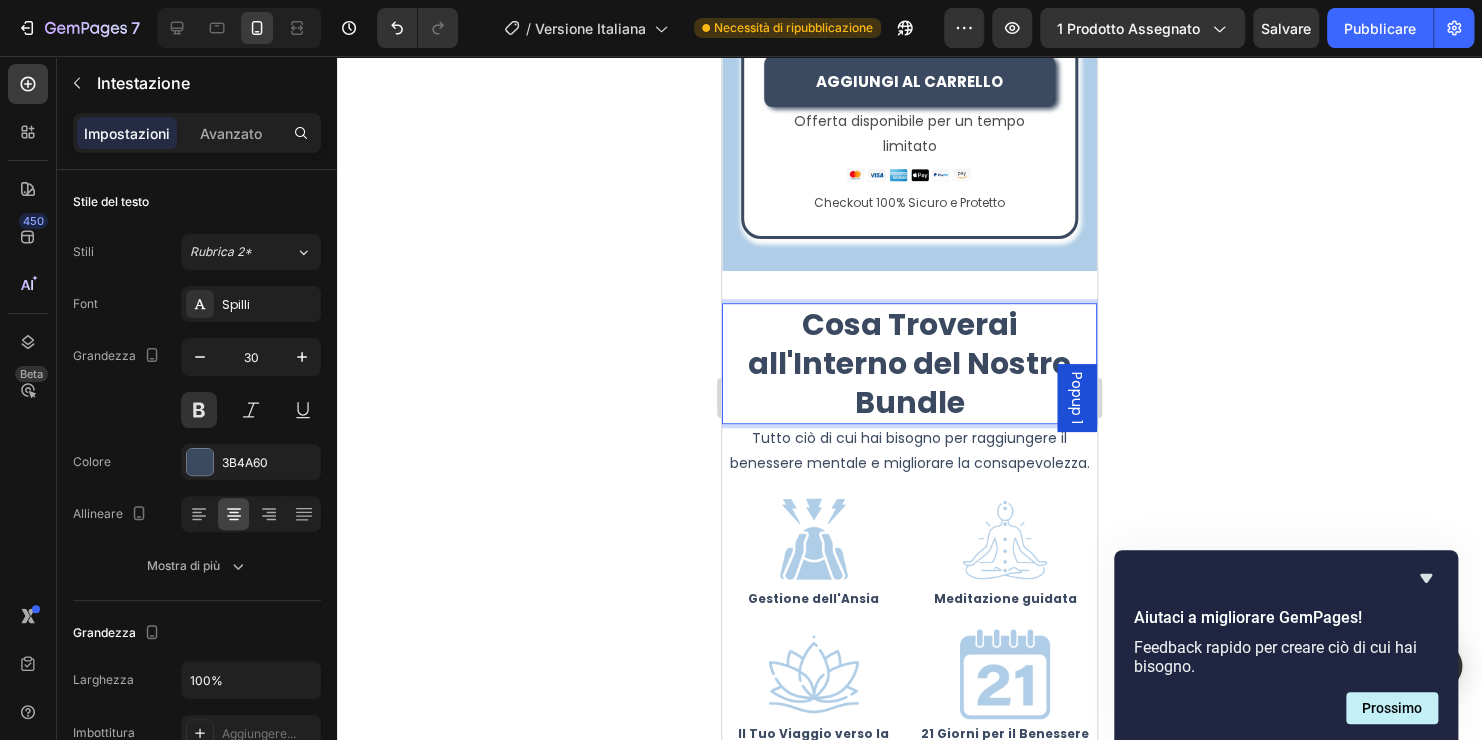
click at [959, 377] on p "Cosa Troverai all'Interno del Nostro Bundle" at bounding box center [909, 363] width 371 height 117
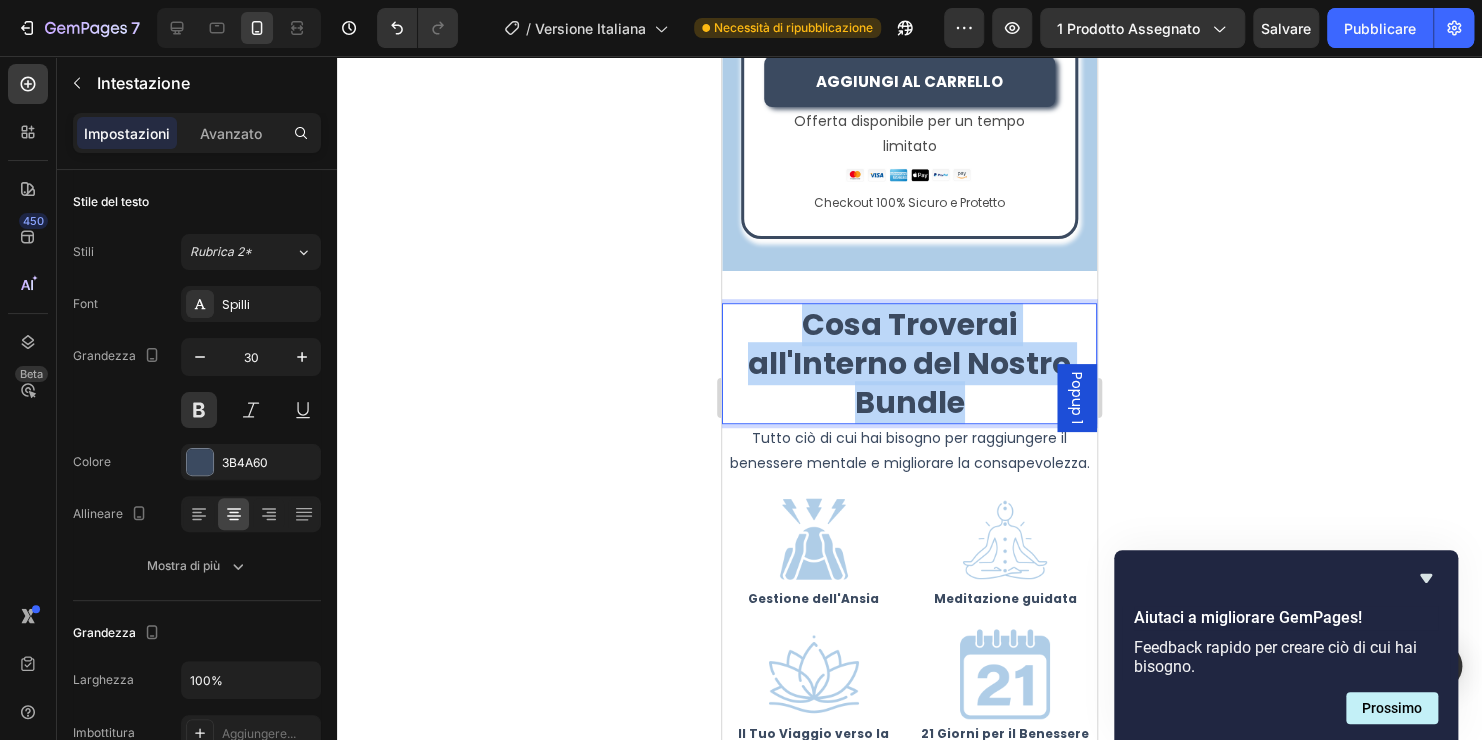
click at [959, 378] on p "Cosa Troverai all'Interno del Nostro Bundle" at bounding box center [909, 363] width 371 height 117
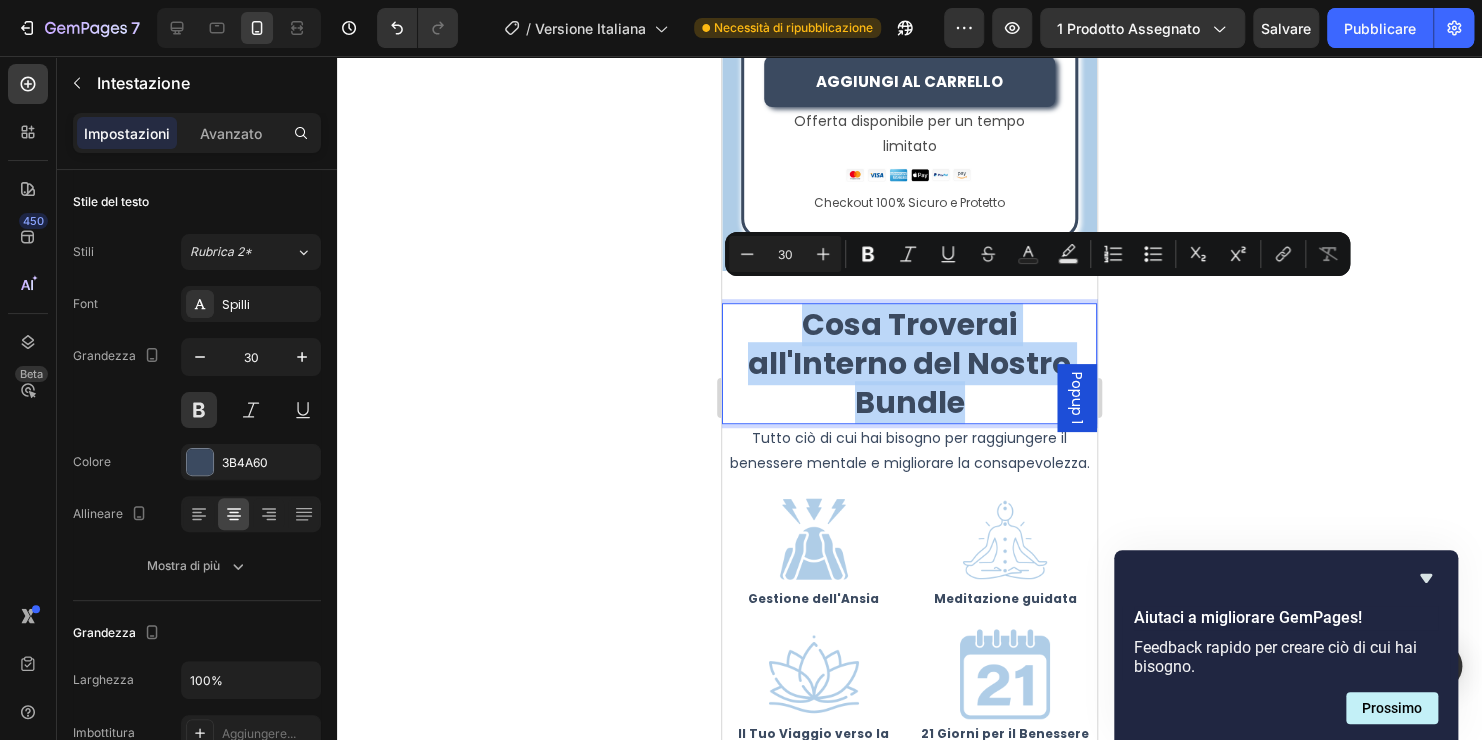
copy p "Cosa Troverai all'Interno del Nostro Bundle"
click at [900, 434] on p "Tutto ciò di cui hai bisogno per raggiungere il benessere mentale e migliorare …" at bounding box center [909, 451] width 371 height 50
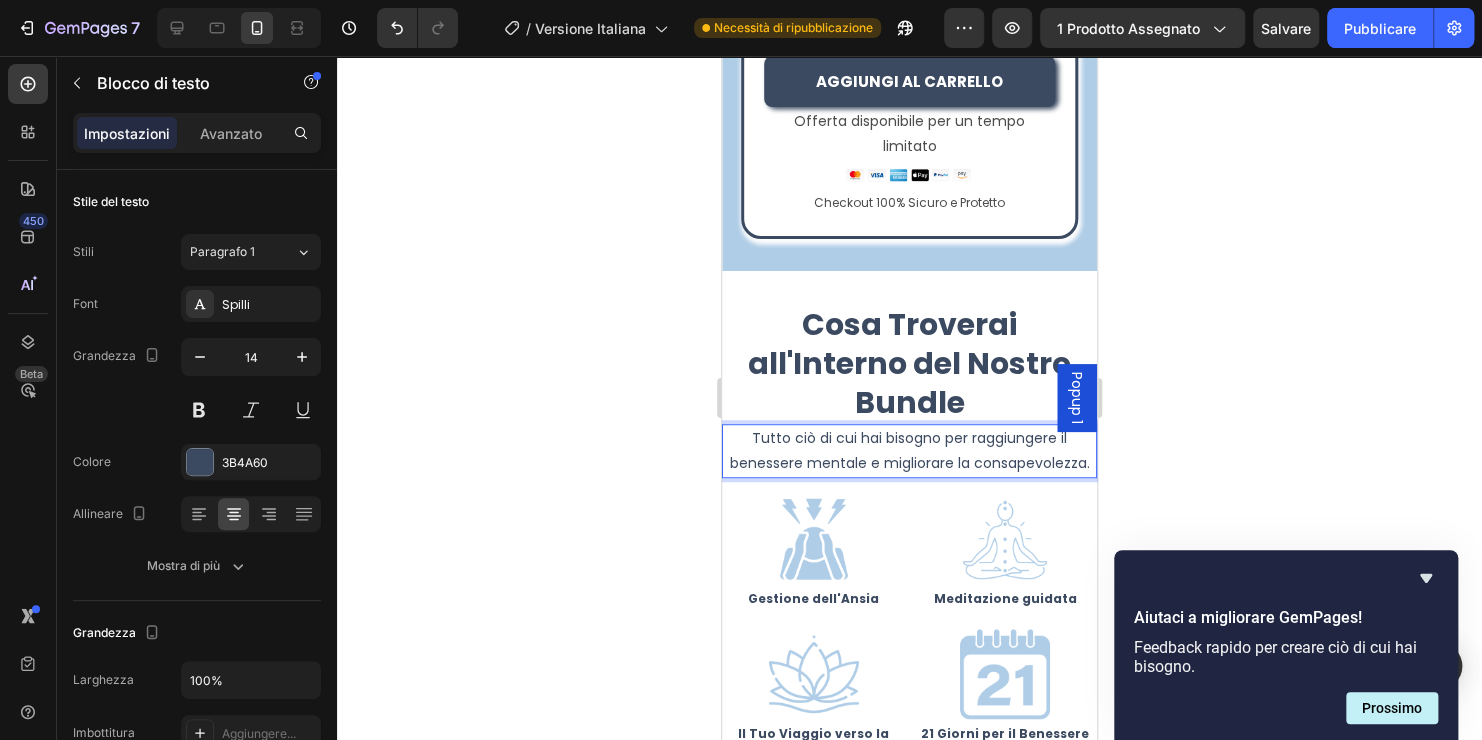
click at [971, 464] on p "Tutto ciò di cui hai bisogno per raggiungere il benessere mentale e migliorare …" at bounding box center [909, 451] width 371 height 50
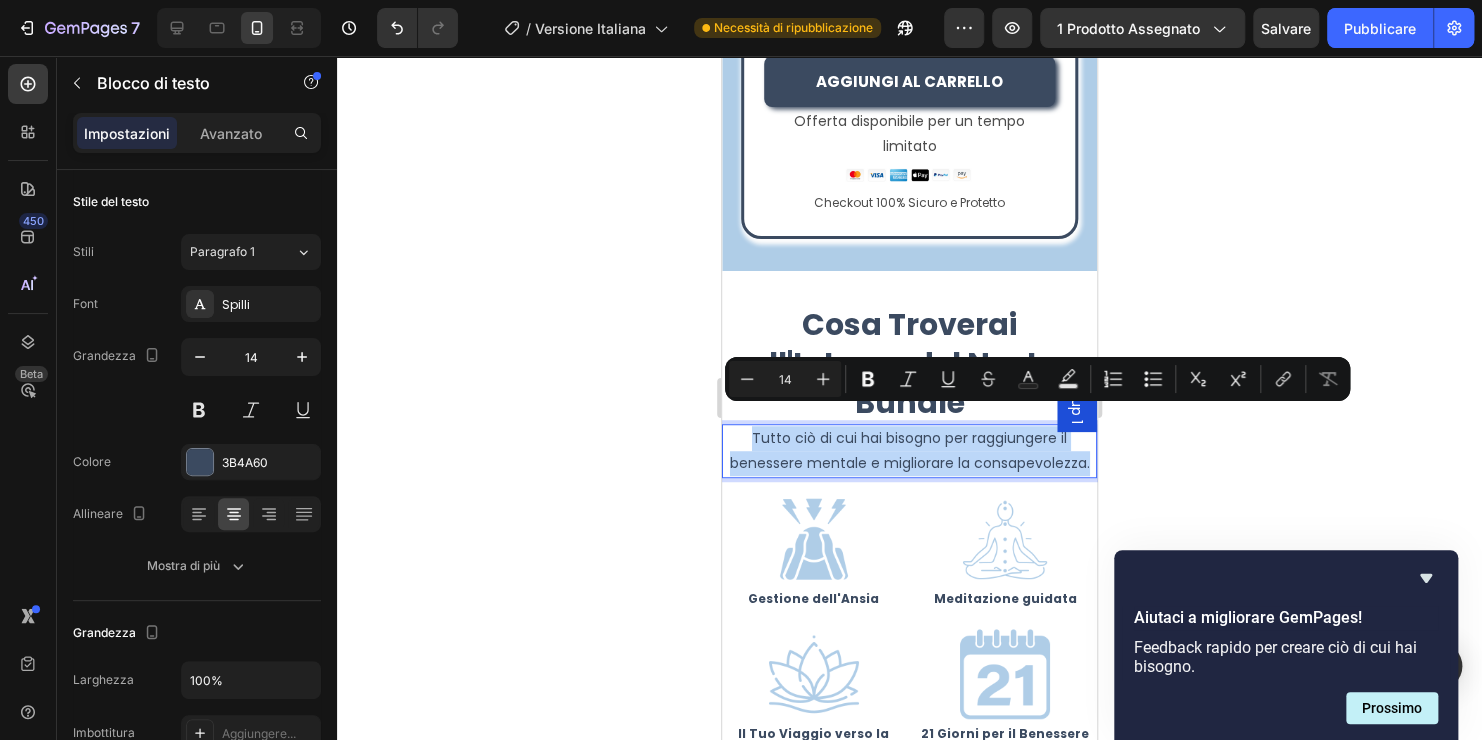
drag, startPoint x: 964, startPoint y: 468, endPoint x: 746, endPoint y: 412, distance: 225.0
click at [746, 426] on p "Tutto ciò di cui hai bisogno per raggiungere il benessere mentale e migliorare …" at bounding box center [909, 451] width 371 height 50
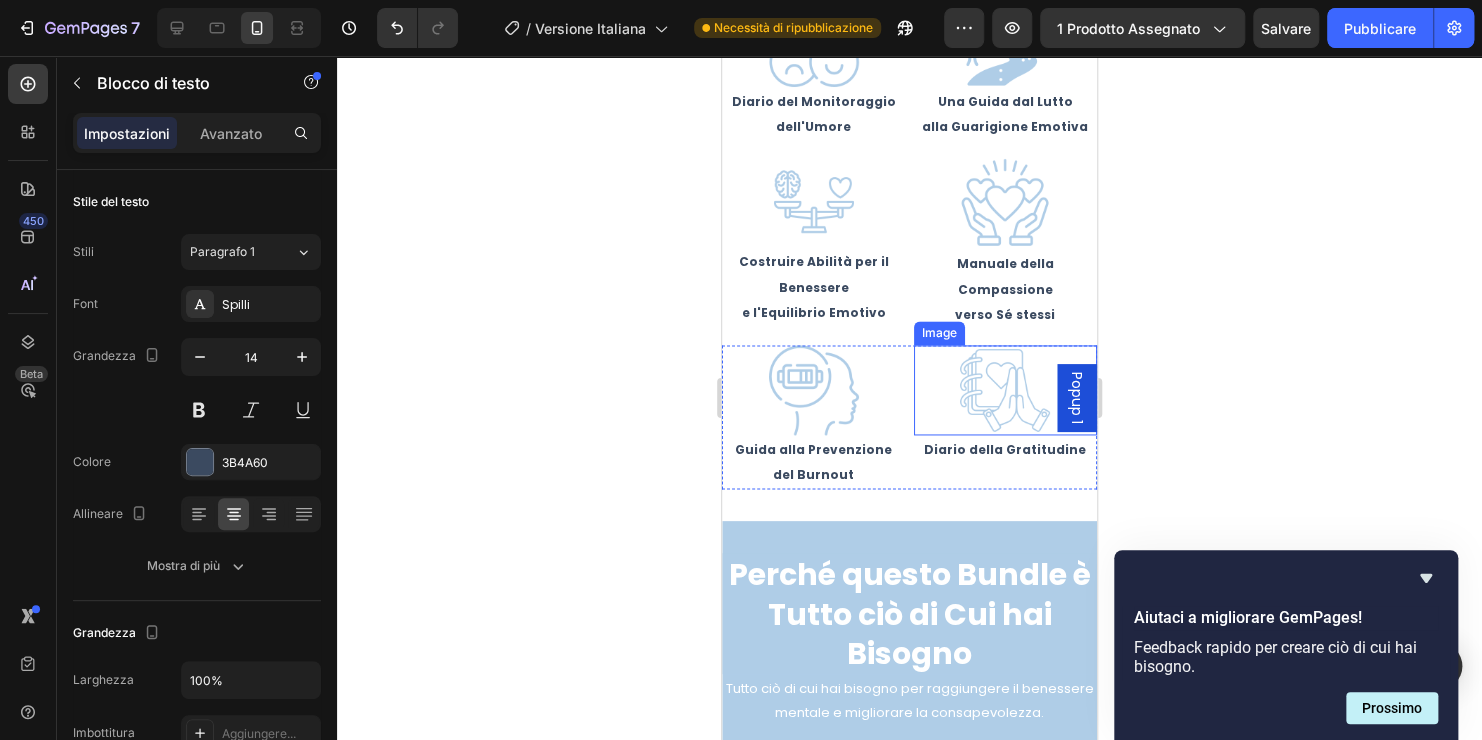
scroll to position [5098, 0]
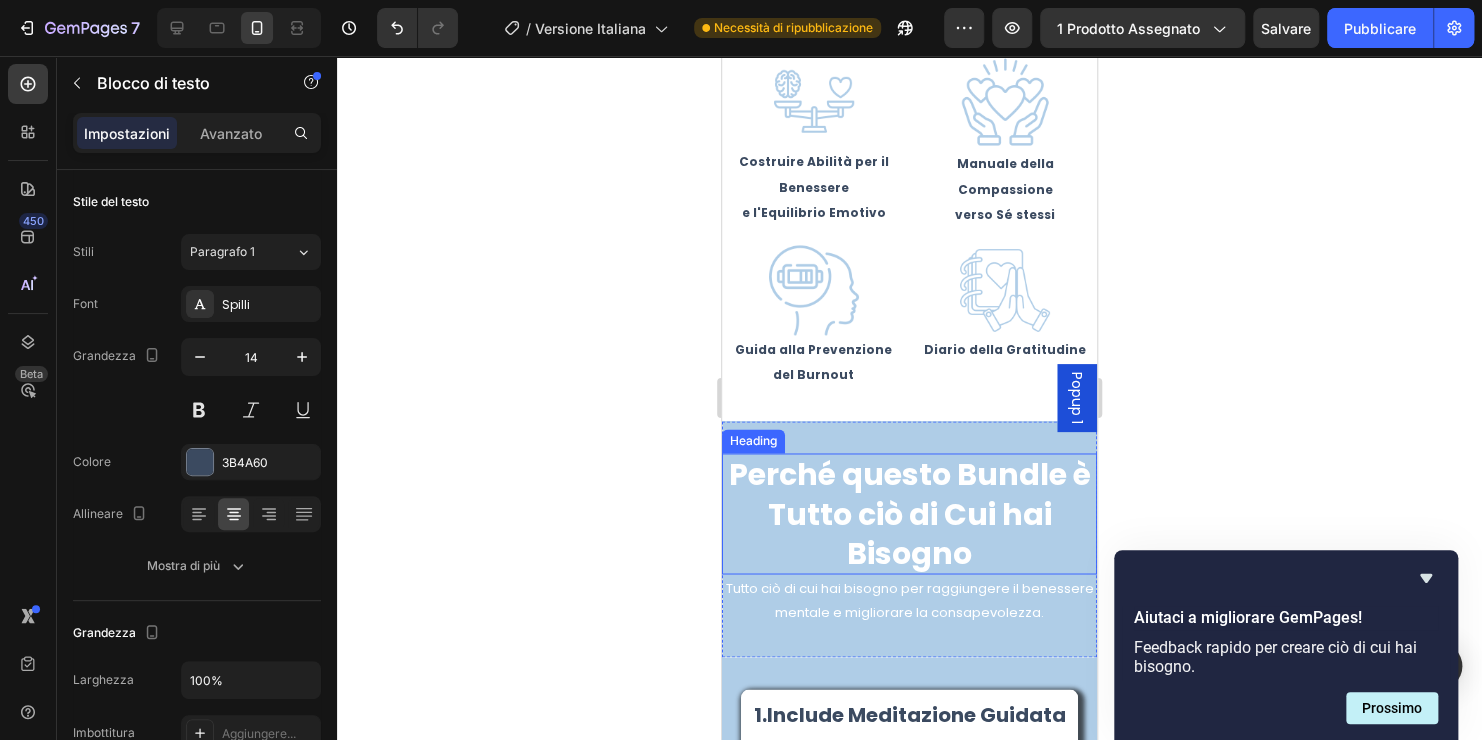
click at [963, 525] on h2 "Perché questo Bundle è Tutto ciò di Cui hai Bisogno" at bounding box center [909, 513] width 375 height 121
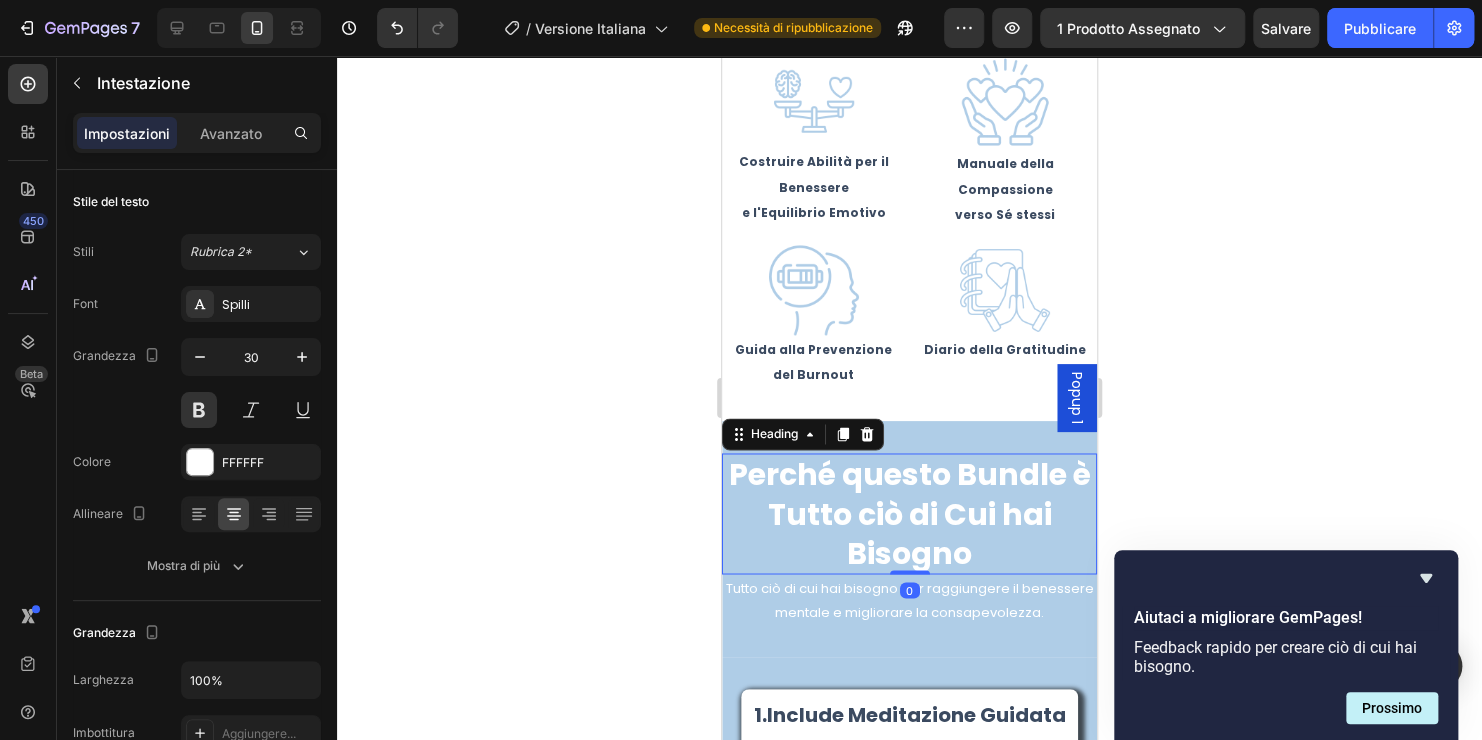
click at [968, 552] on h2 "Perché questo Bundle è Tutto ciò di Cui hai Bisogno" at bounding box center [909, 513] width 375 height 121
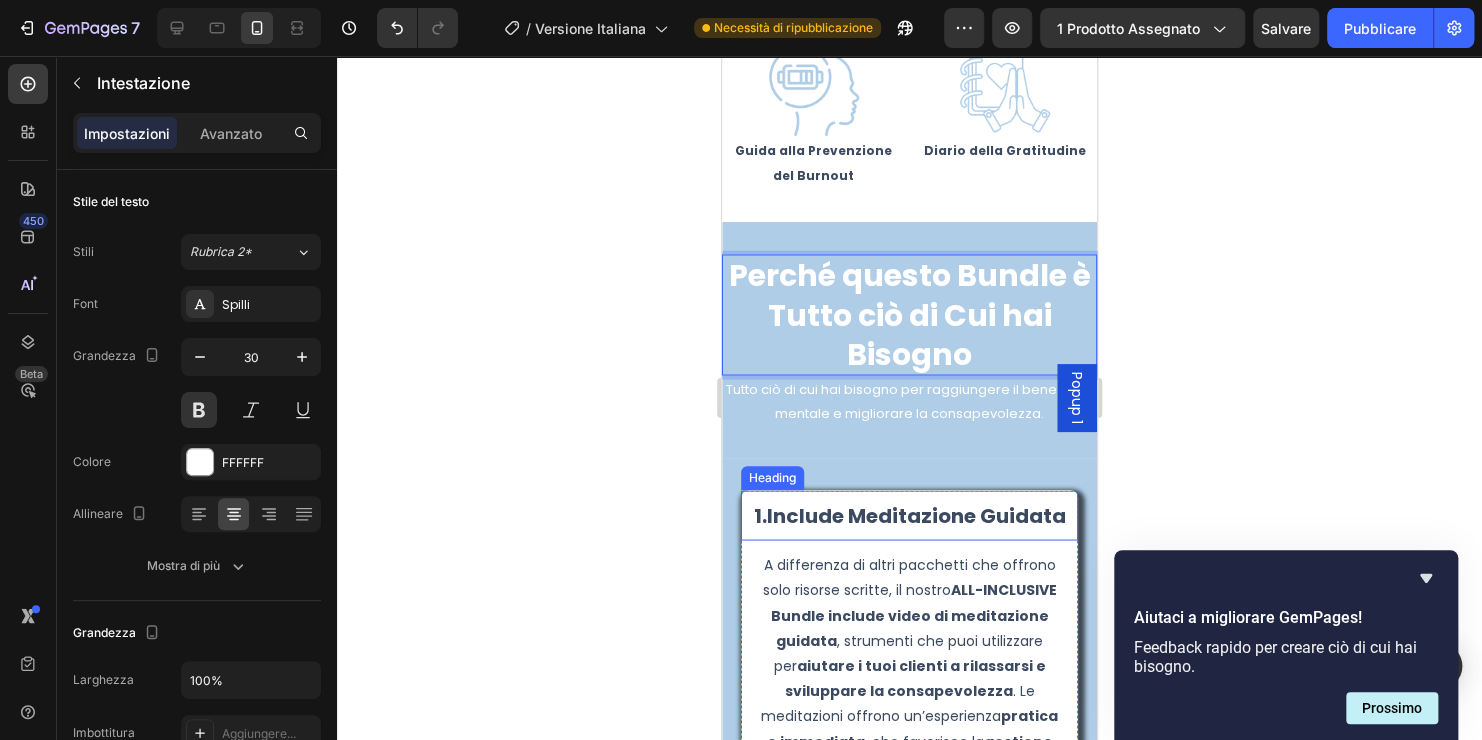
scroll to position [5298, 0]
click at [885, 401] on p "Tutto ciò di cui hai bisogno per raggiungere il benessere mentale e migliorare …" at bounding box center [909, 399] width 371 height 47
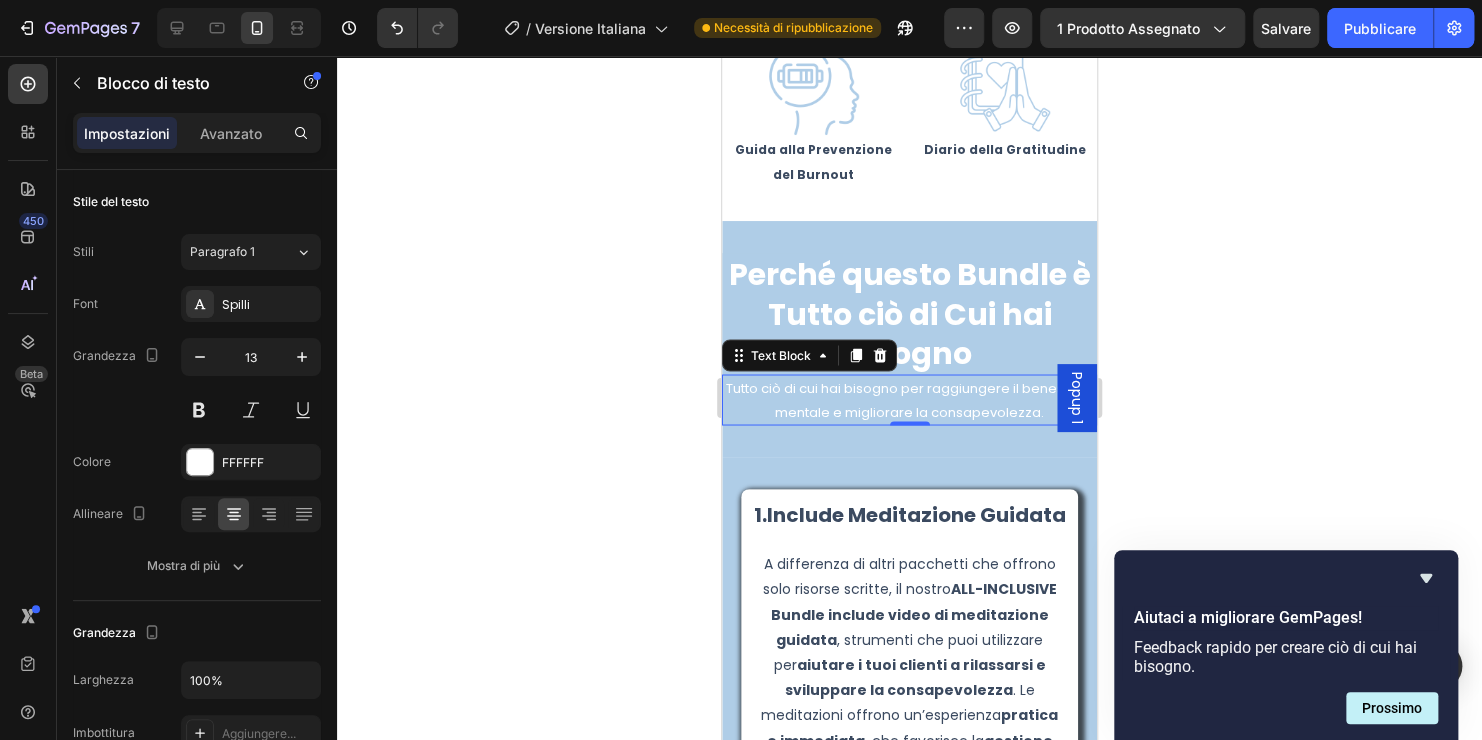
click at [1014, 411] on p "Tutto ciò di cui hai bisogno per raggiungere il benessere mentale e migliorare …" at bounding box center [909, 399] width 371 height 47
click at [1034, 410] on p "Tutto ciò di cui hai bisogno per raggiungere il benessere mentale e migliorare …" at bounding box center [909, 399] width 371 height 47
click at [1034, 412] on p "Tutto ciò di cui hai bisogno per raggiungere il benessere mentale e migliorare …" at bounding box center [909, 399] width 371 height 47
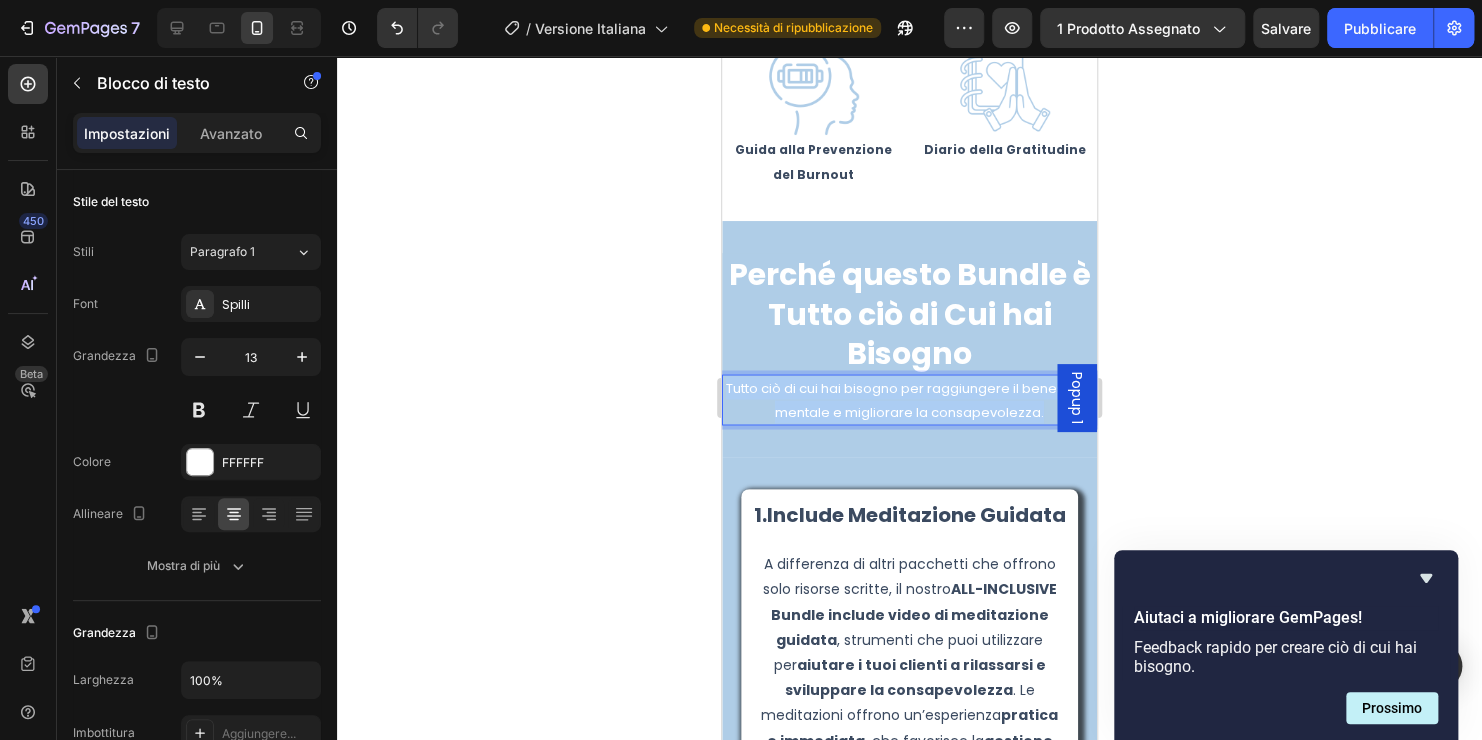
click at [1034, 412] on p "Tutto ciò di cui hai bisogno per raggiungere il benessere mentale e migliorare …" at bounding box center [909, 399] width 371 height 47
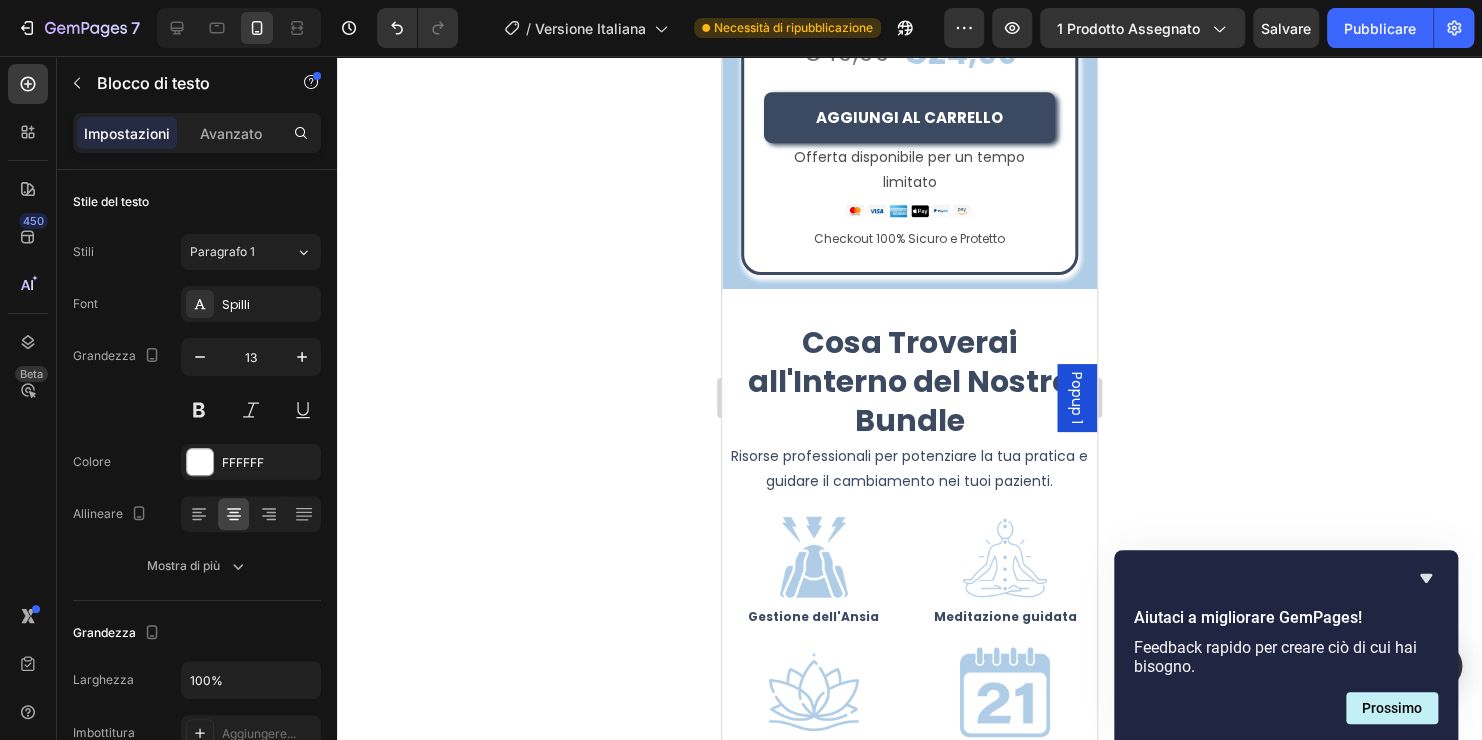
scroll to position [4199, 0]
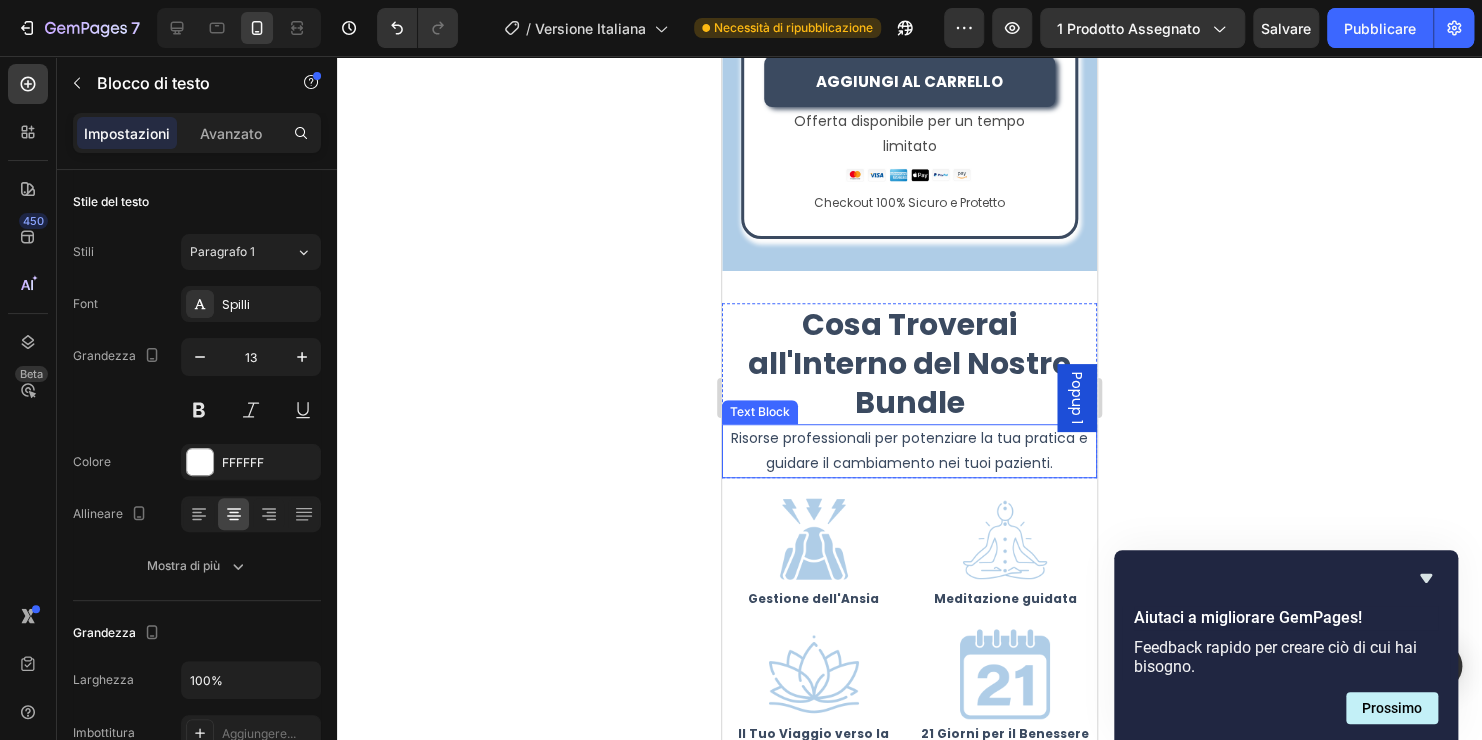
click at [884, 426] on p "Risorse professionali per potenziare la tua pratica e guidare il cambiamento ne…" at bounding box center [909, 451] width 371 height 50
click at [1054, 447] on p "Risorse professionali per potenziare la tua pratica e guidare il cambiamento ne…" at bounding box center [909, 451] width 371 height 50
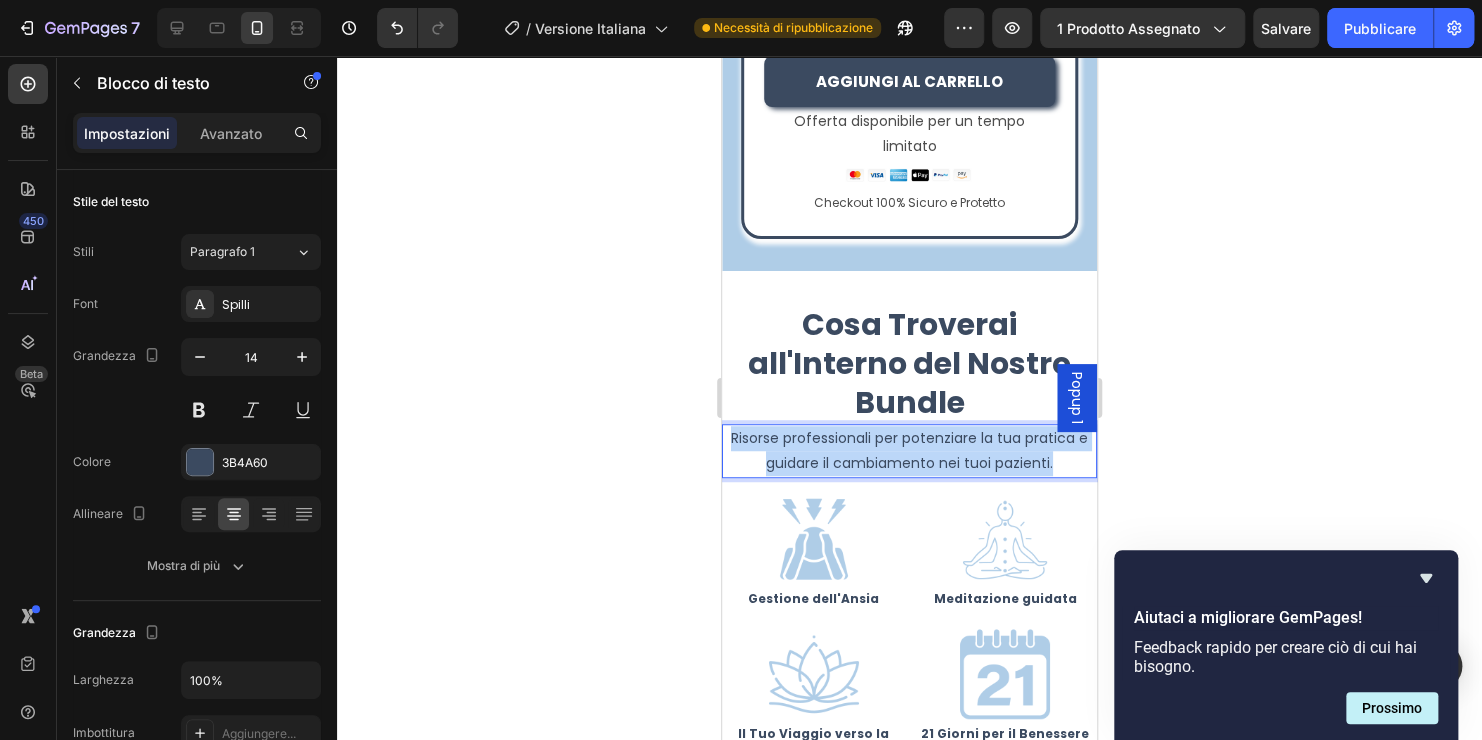
click at [1054, 447] on p "Risorse professionali per potenziare la tua pratica e guidare il cambiamento ne…" at bounding box center [909, 451] width 371 height 50
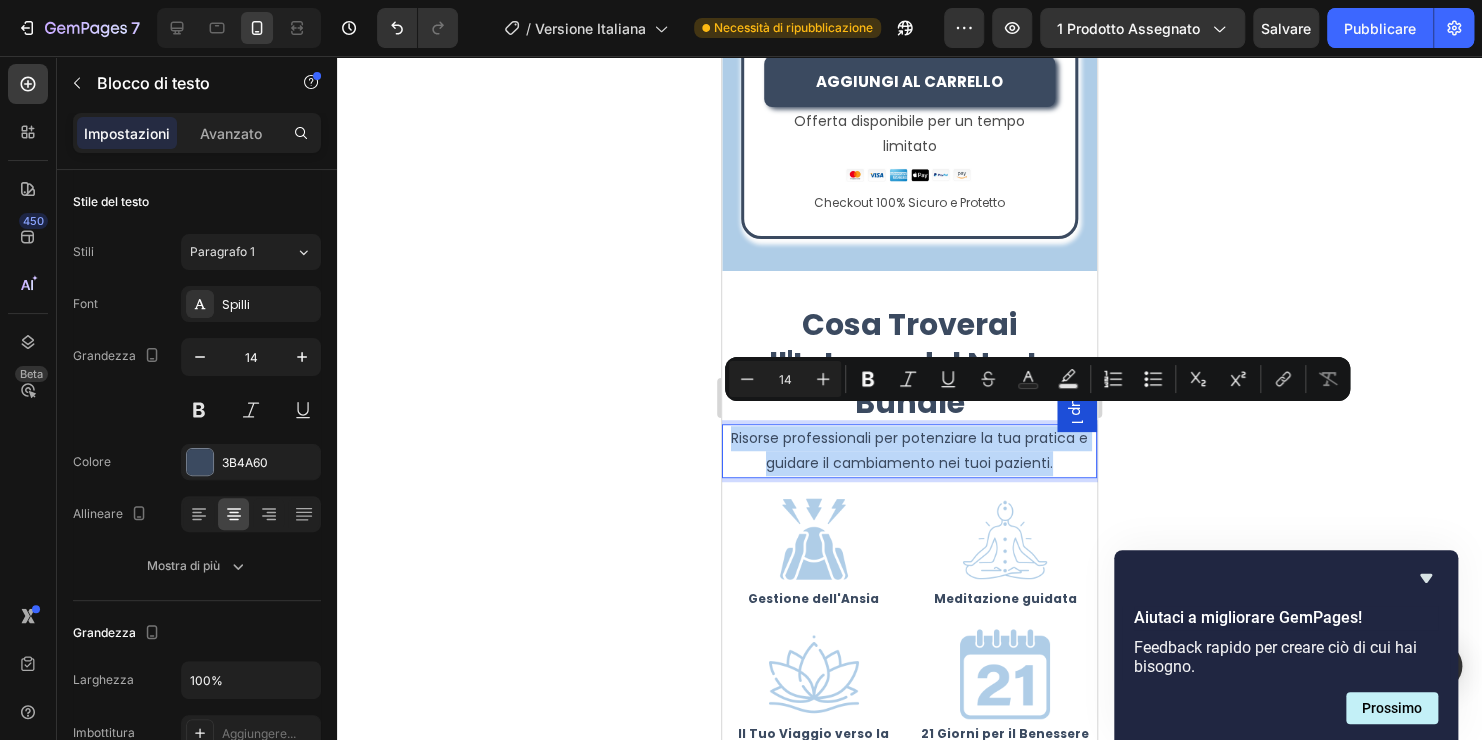
copy p "Risorse professionali per potenziare la tua pratica e guidare il cambiamento ne…"
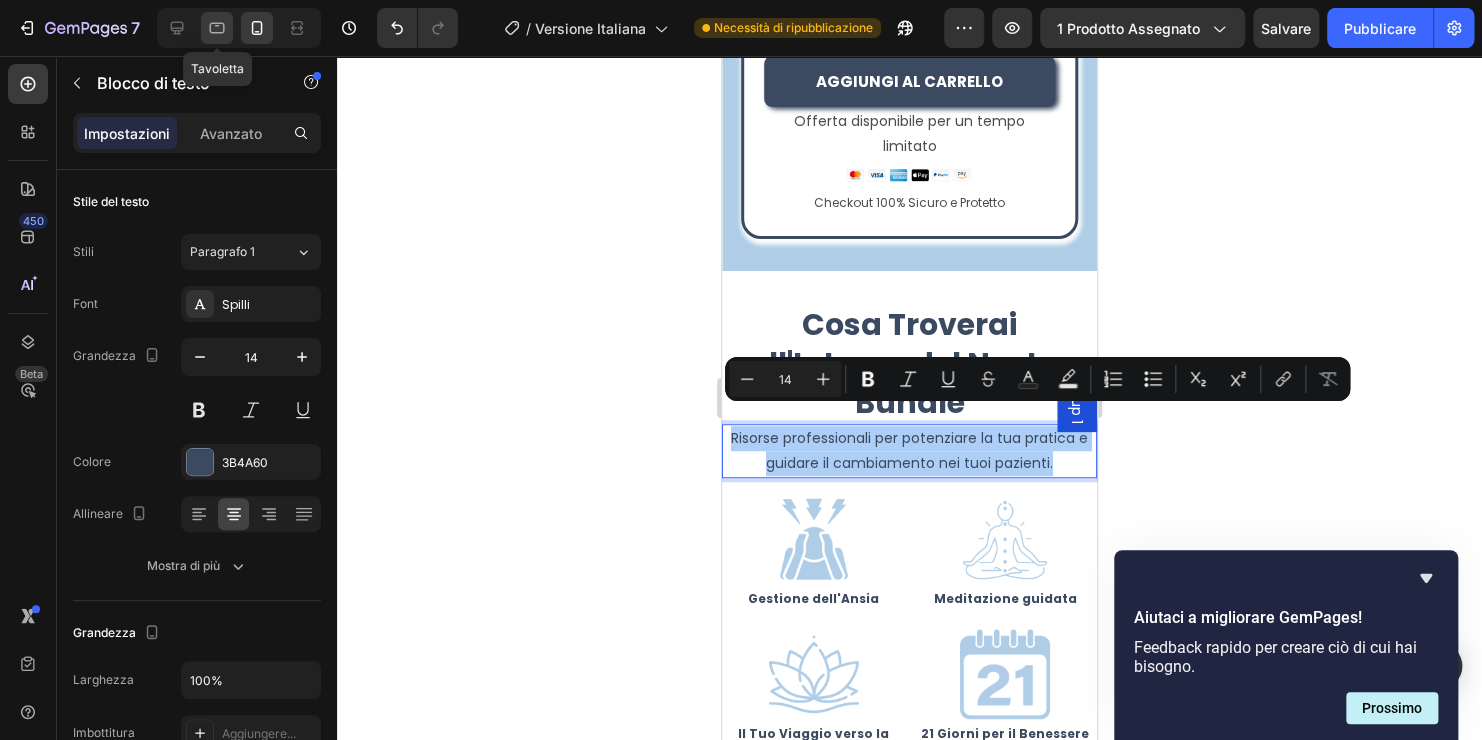
click at [228, 28] on div at bounding box center [217, 28] width 32 height 32
type input "16"
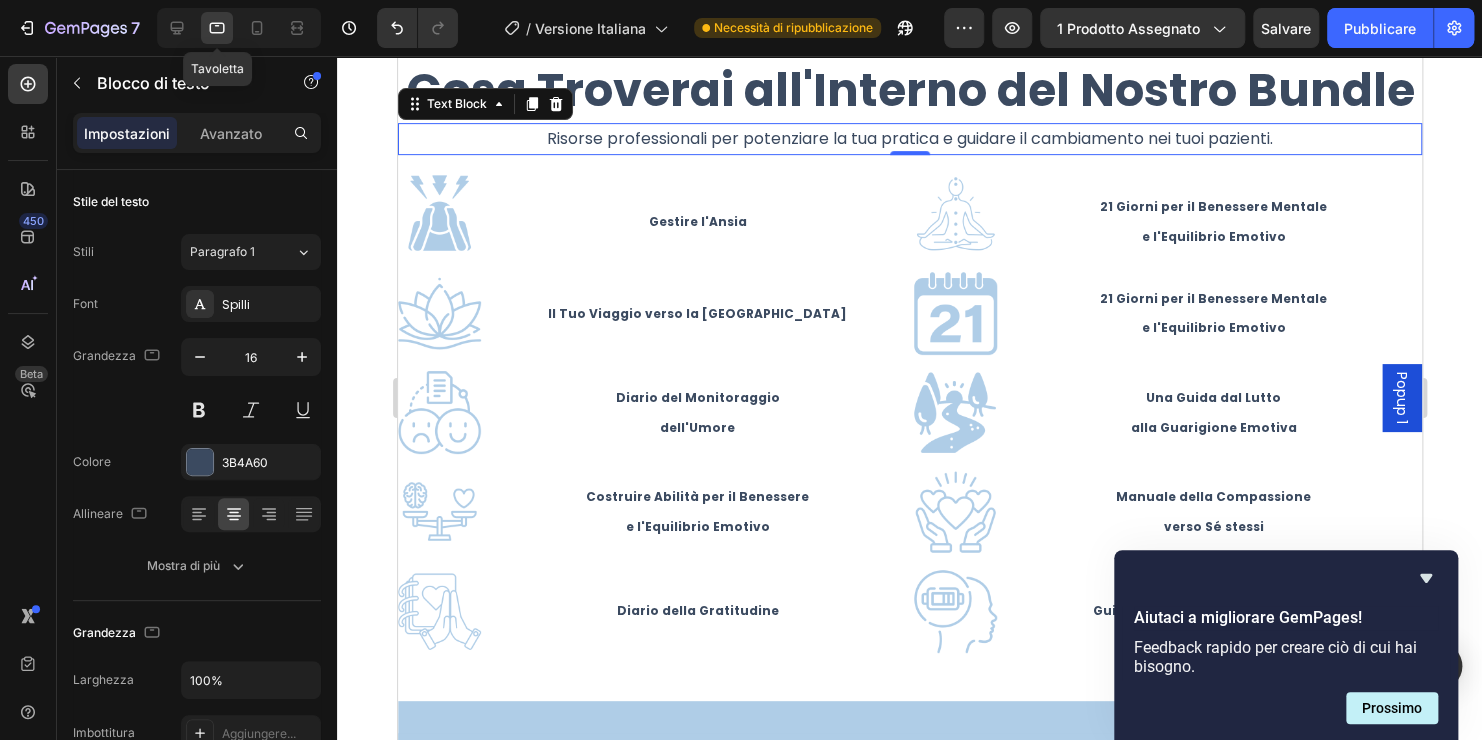
scroll to position [4087, 0]
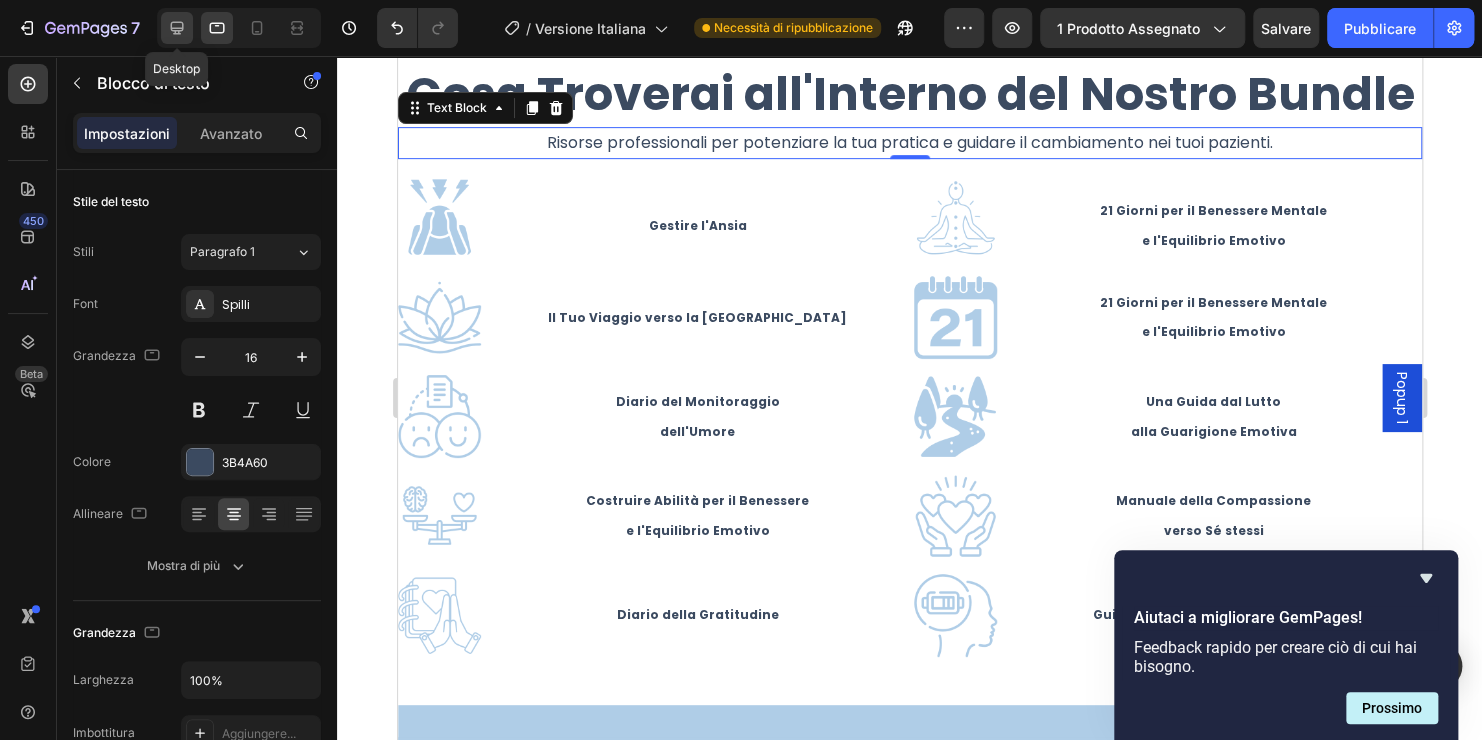
click at [169, 28] on icon at bounding box center [177, 28] width 20 height 20
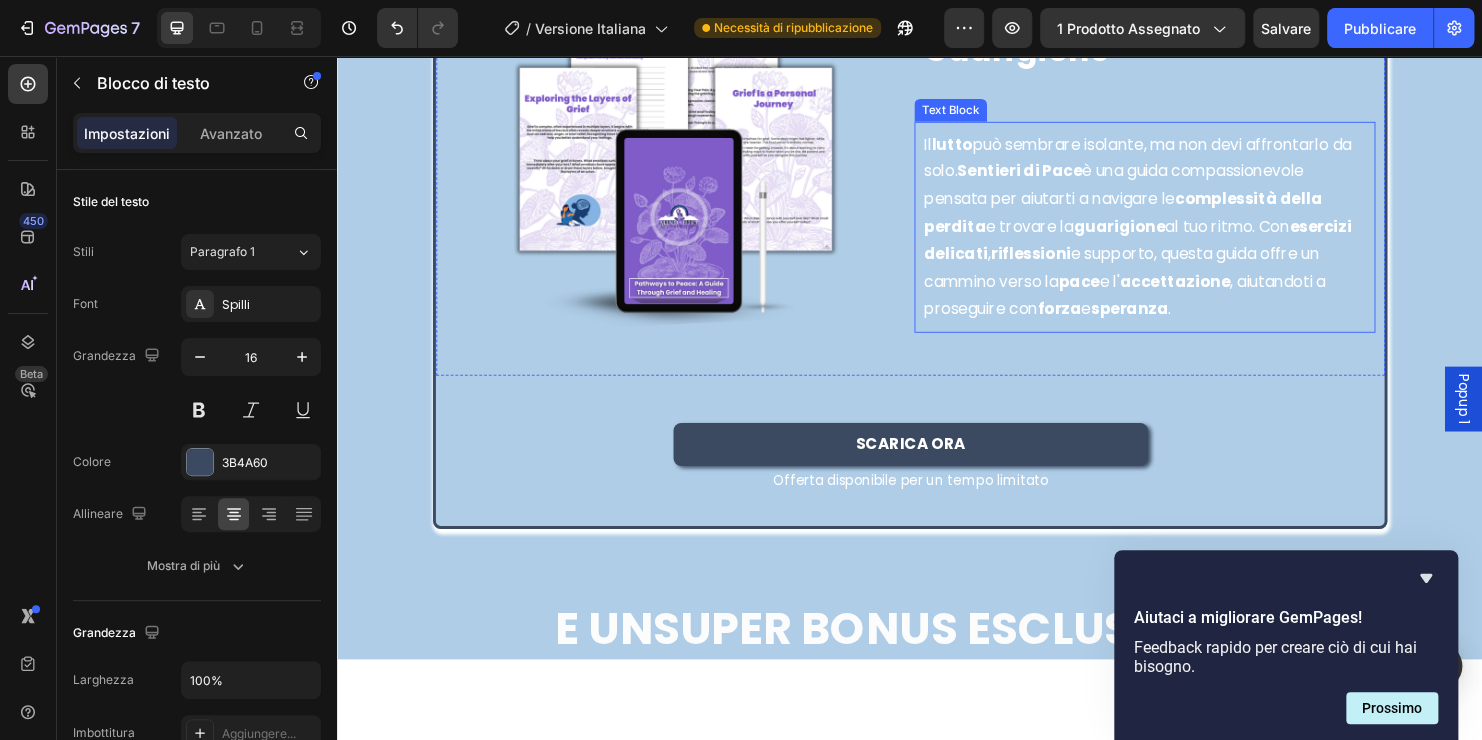
scroll to position [9469, 0]
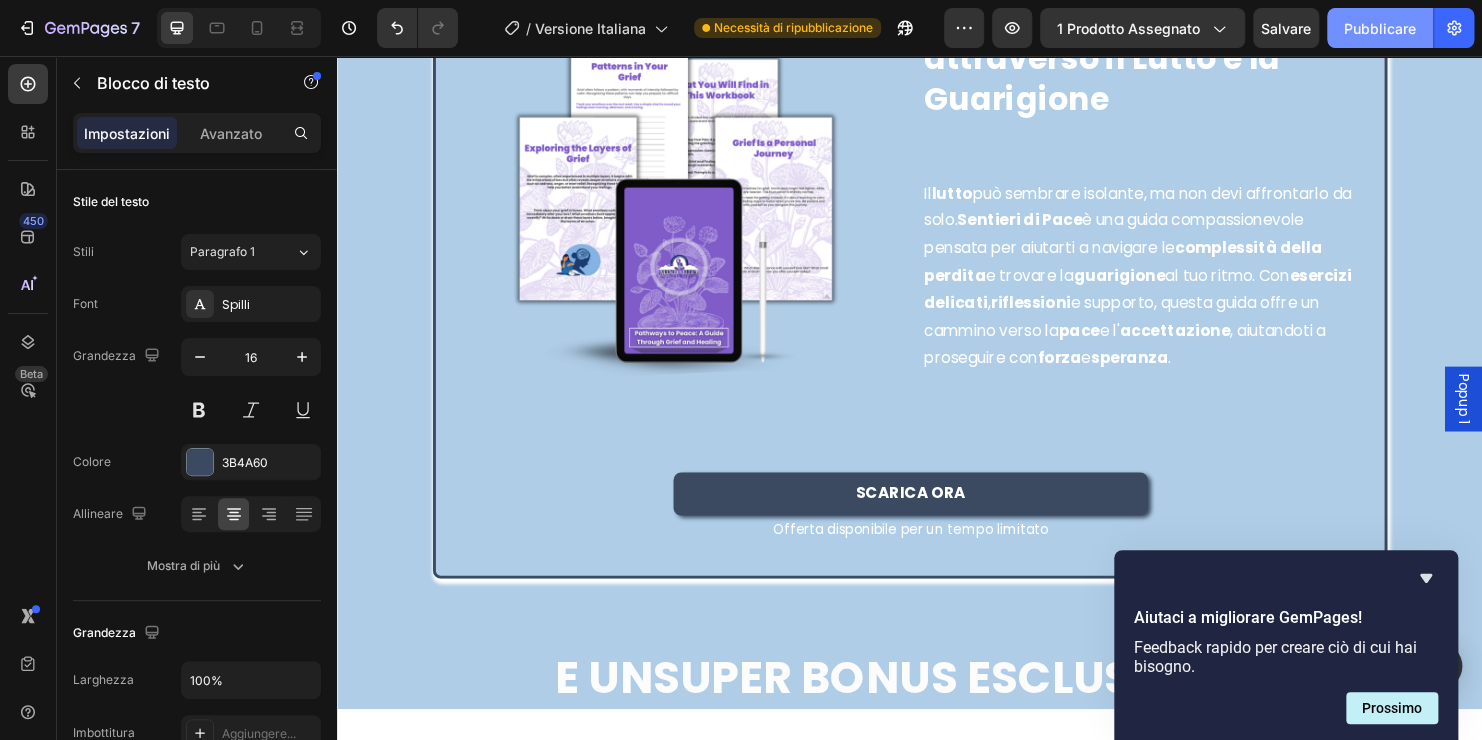
click at [1380, 43] on button "Pubblicare" at bounding box center [1380, 28] width 106 height 40
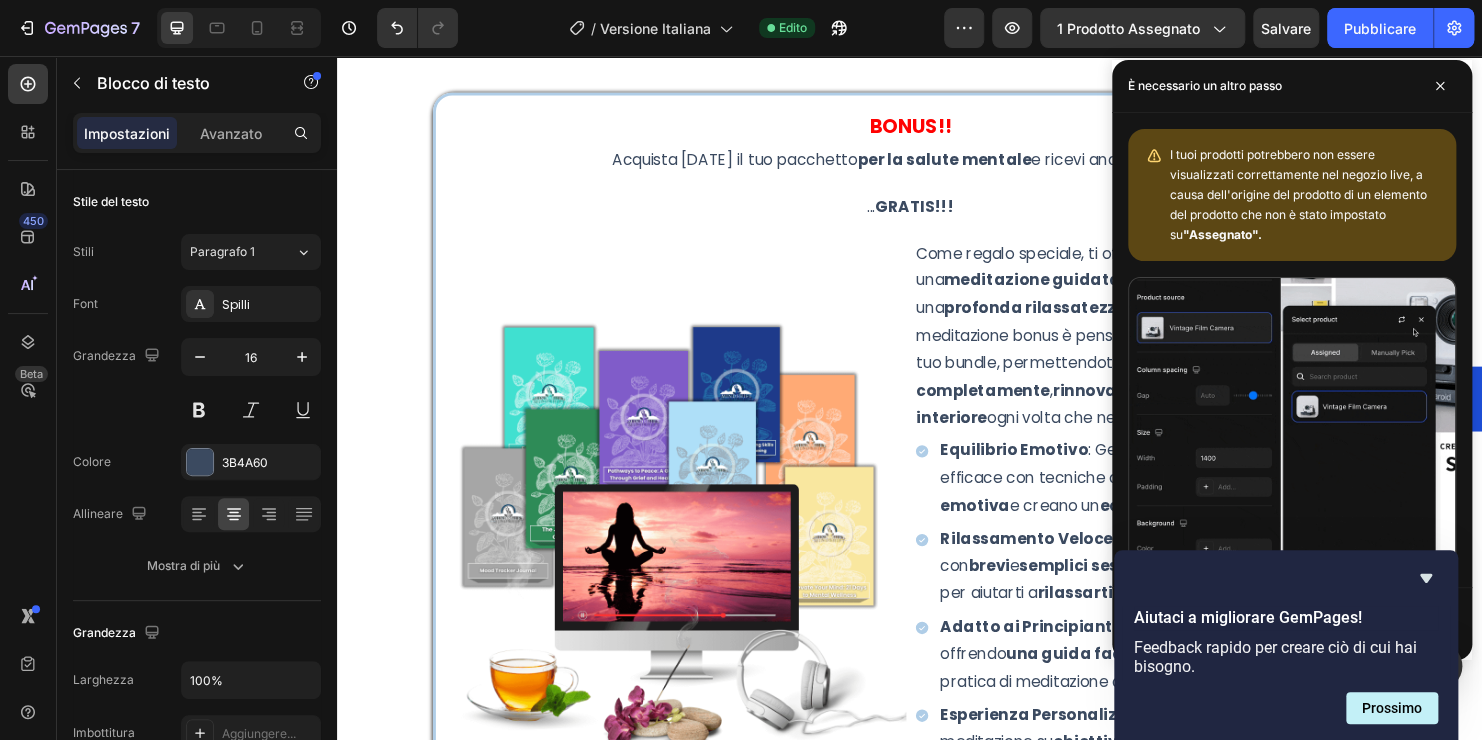
scroll to position [10369, 0]
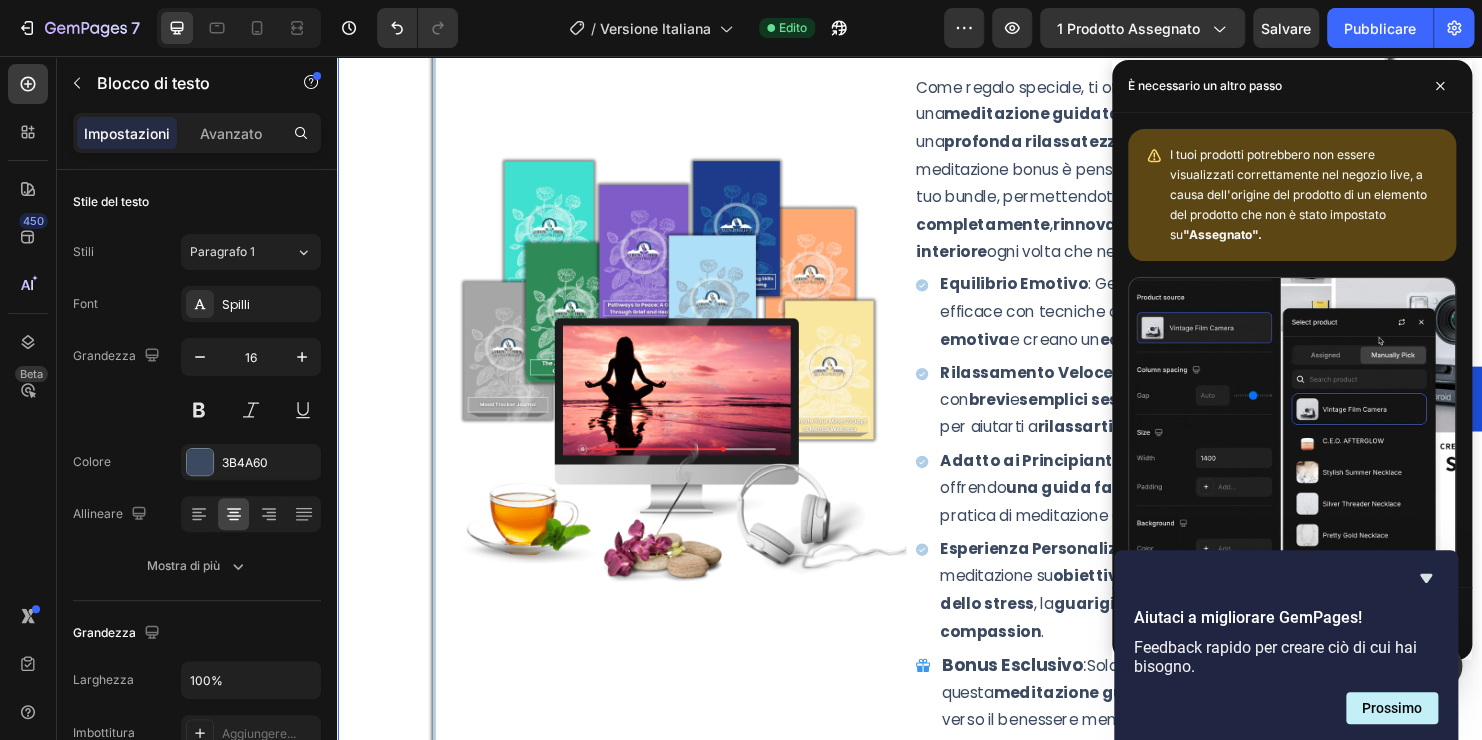
click at [540, 461] on div "BONUS!! Text Block Acquista [DATE] il tuo pacchetto per la salute mentale e ric…" at bounding box center [937, 444] width 1200 height 1208
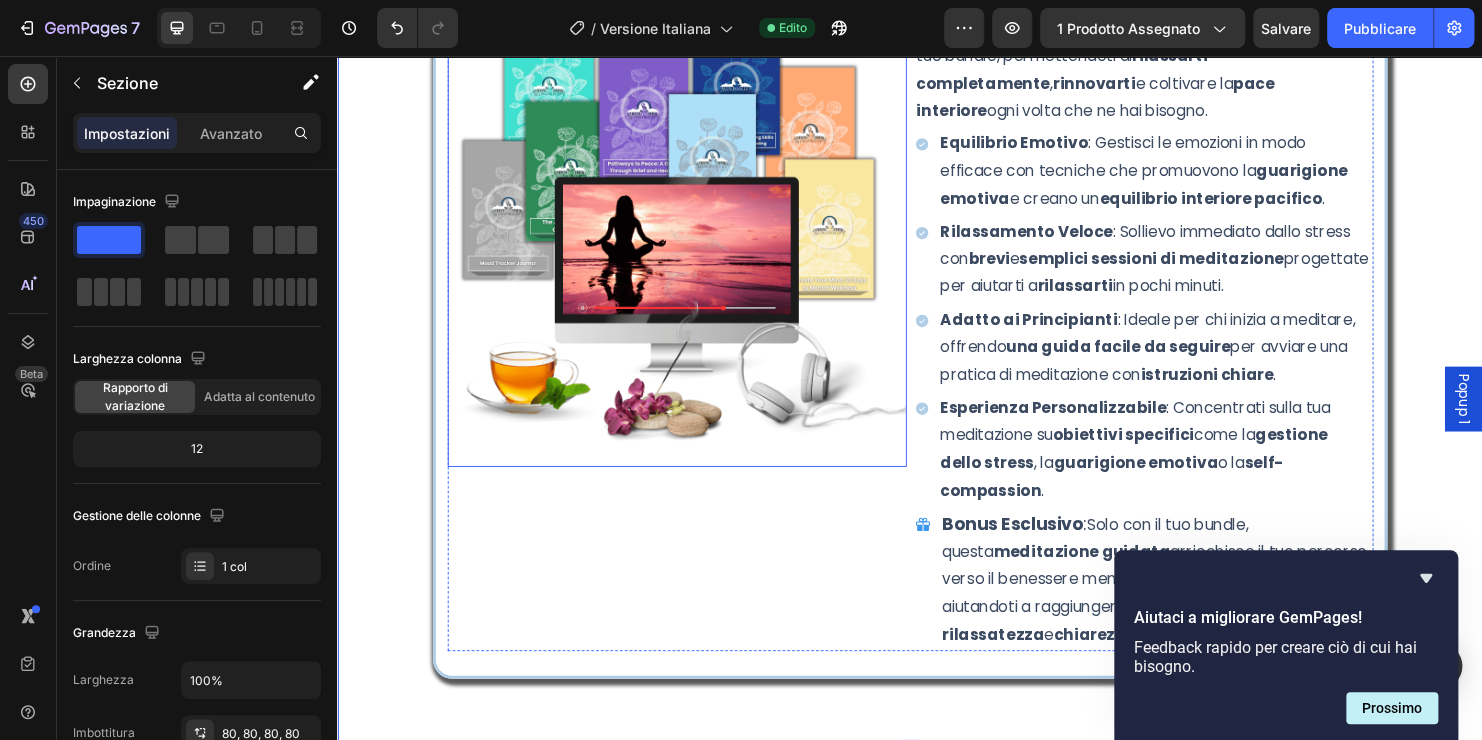
scroll to position [10569, 0]
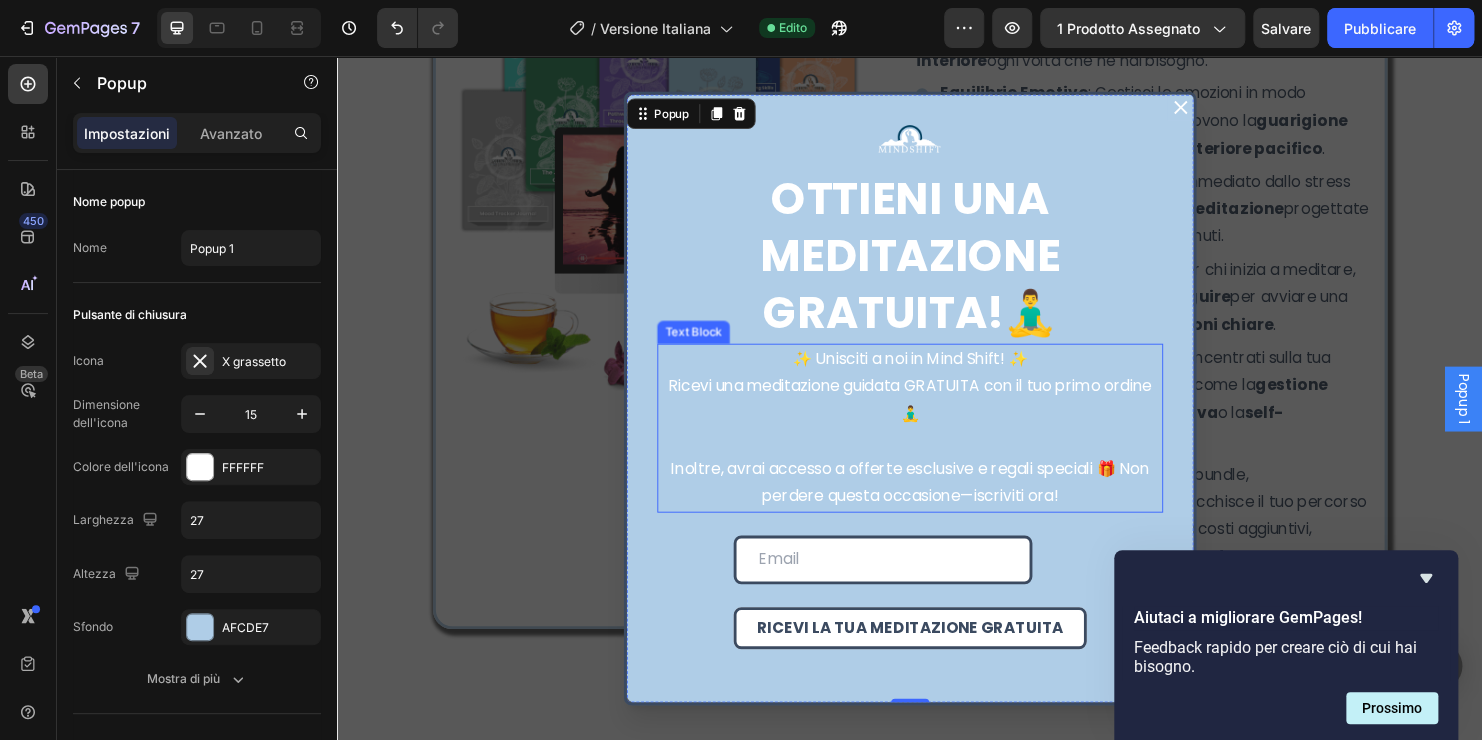
click at [983, 408] on p "Ricevi una meditazione guidata GRATUITA con il tuo primo ordine 🧘‍♂️" at bounding box center [937, 417] width 526 height 58
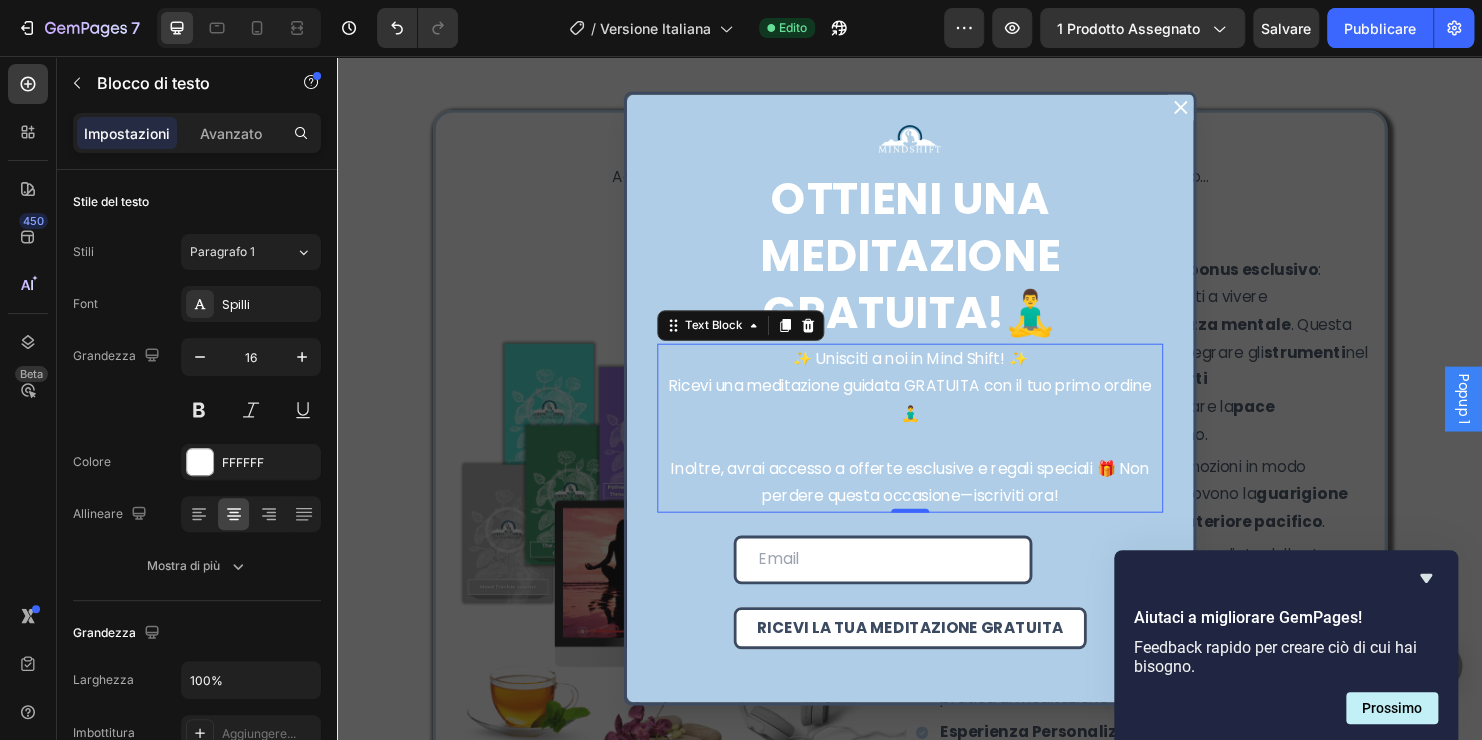
scroll to position [10669, 0]
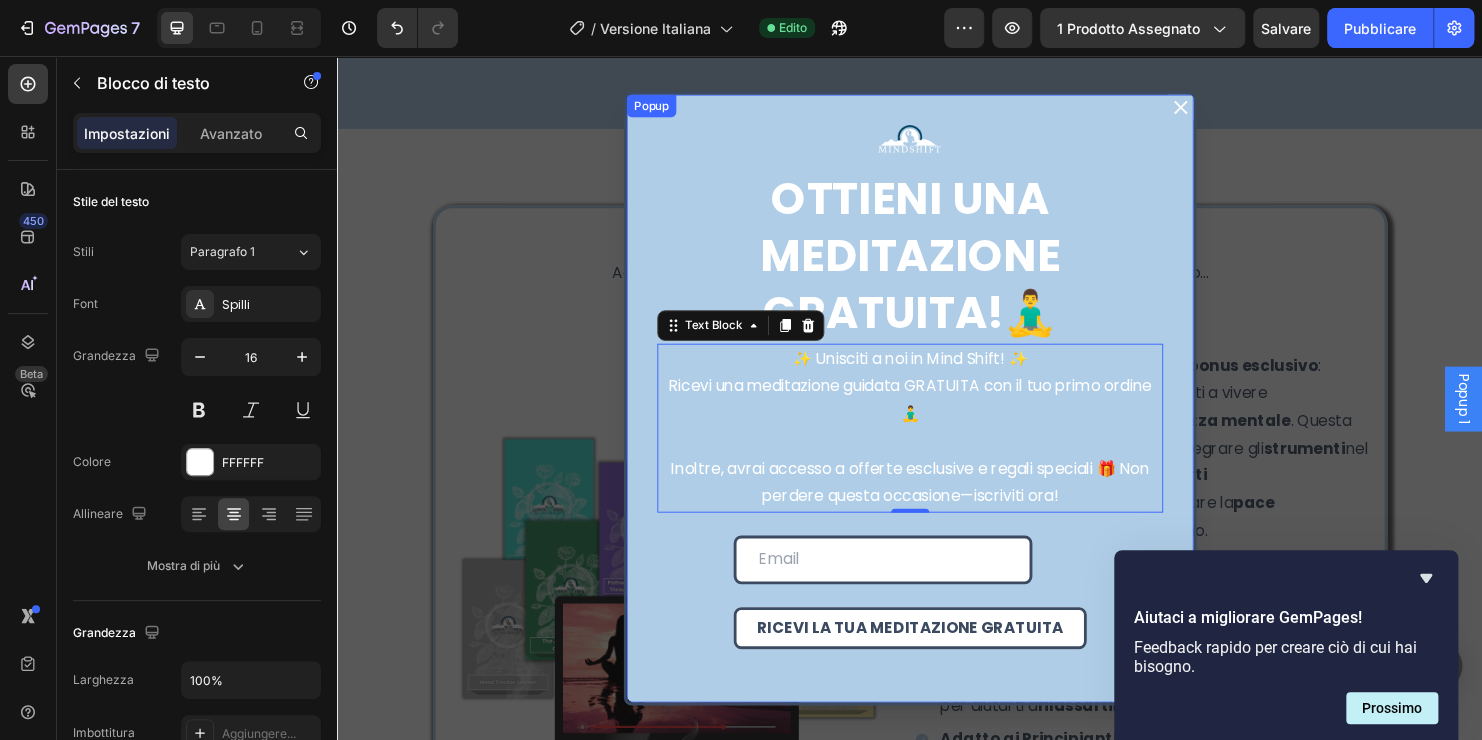
click at [1214, 110] on icon "Dialog content" at bounding box center [1221, 110] width 14 height 14
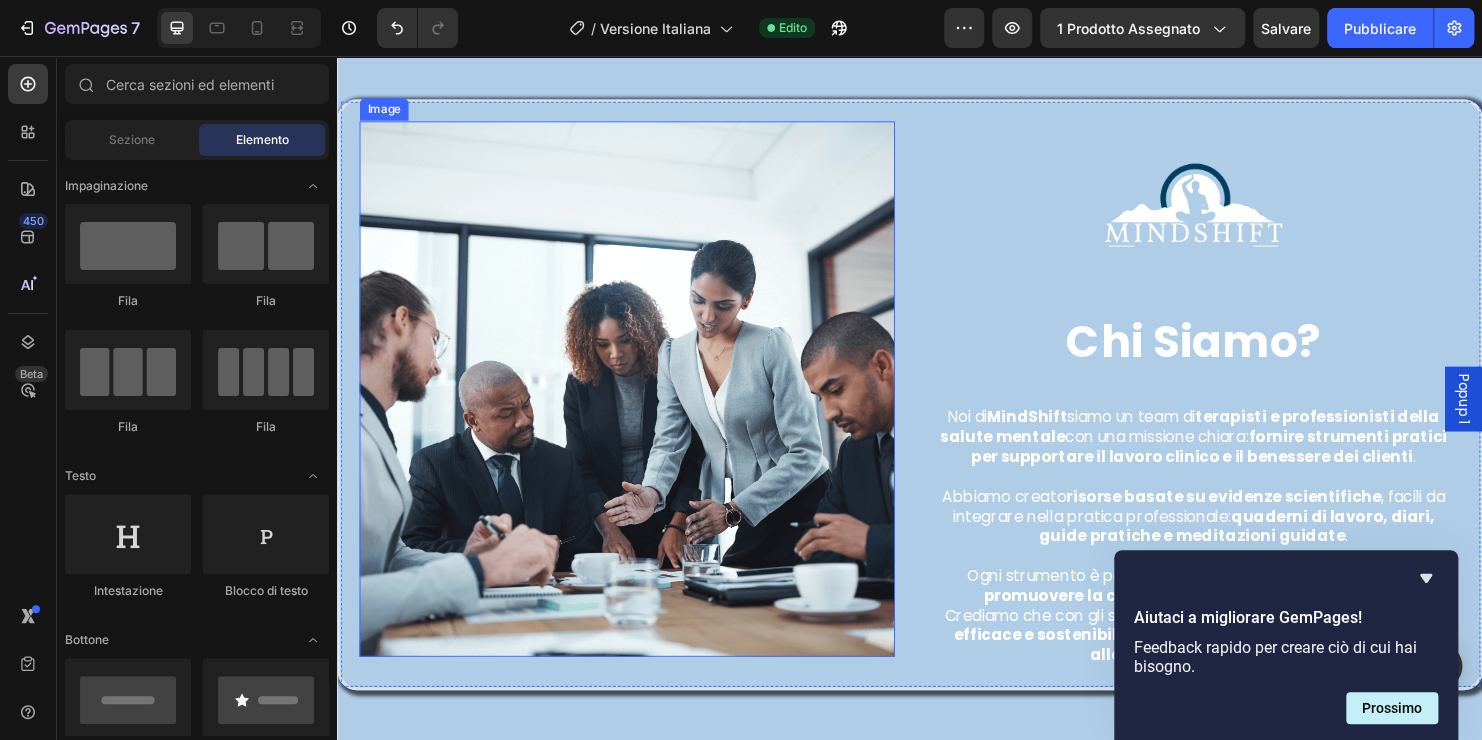
scroll to position [15767, 0]
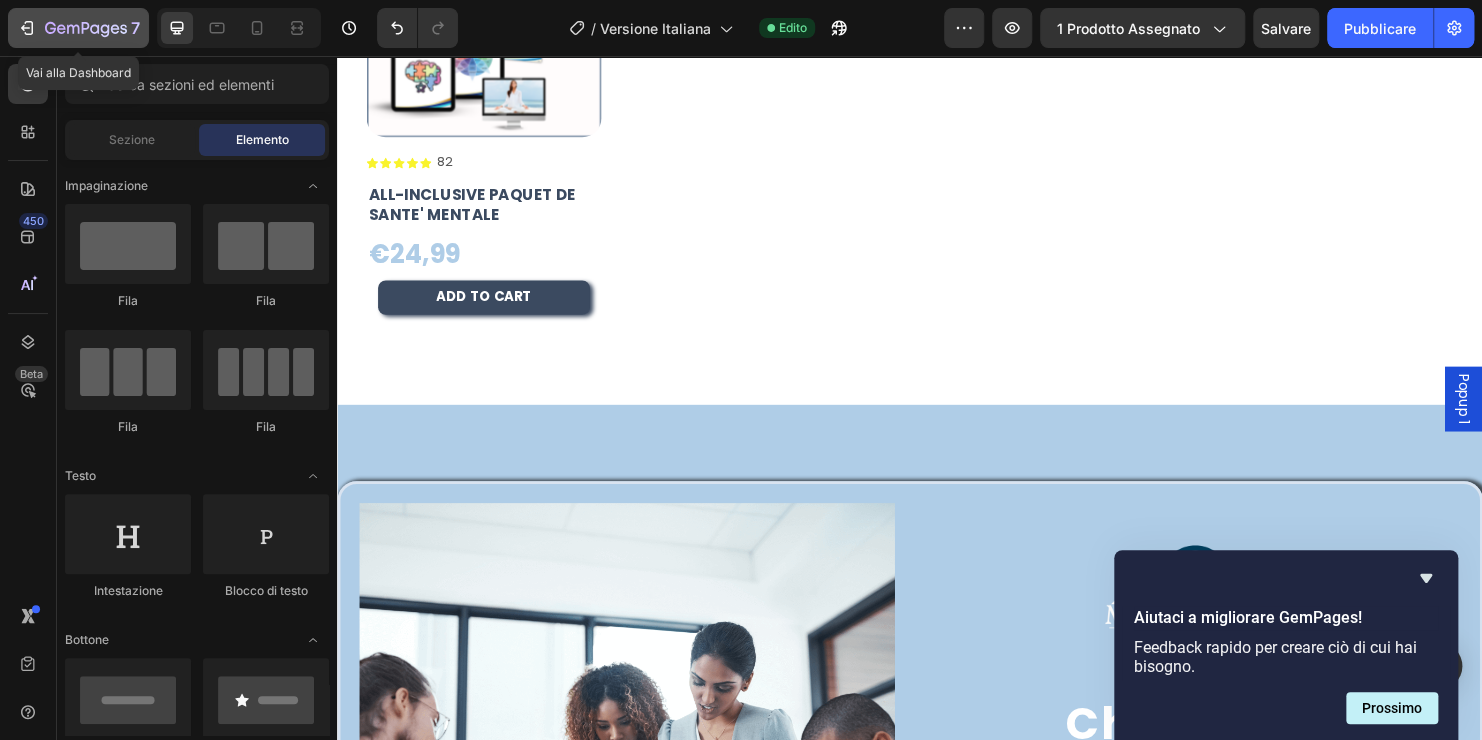
click at [50, 32] on icon "button" at bounding box center [86, 29] width 82 height 17
